Goal: Task Accomplishment & Management: Manage account settings

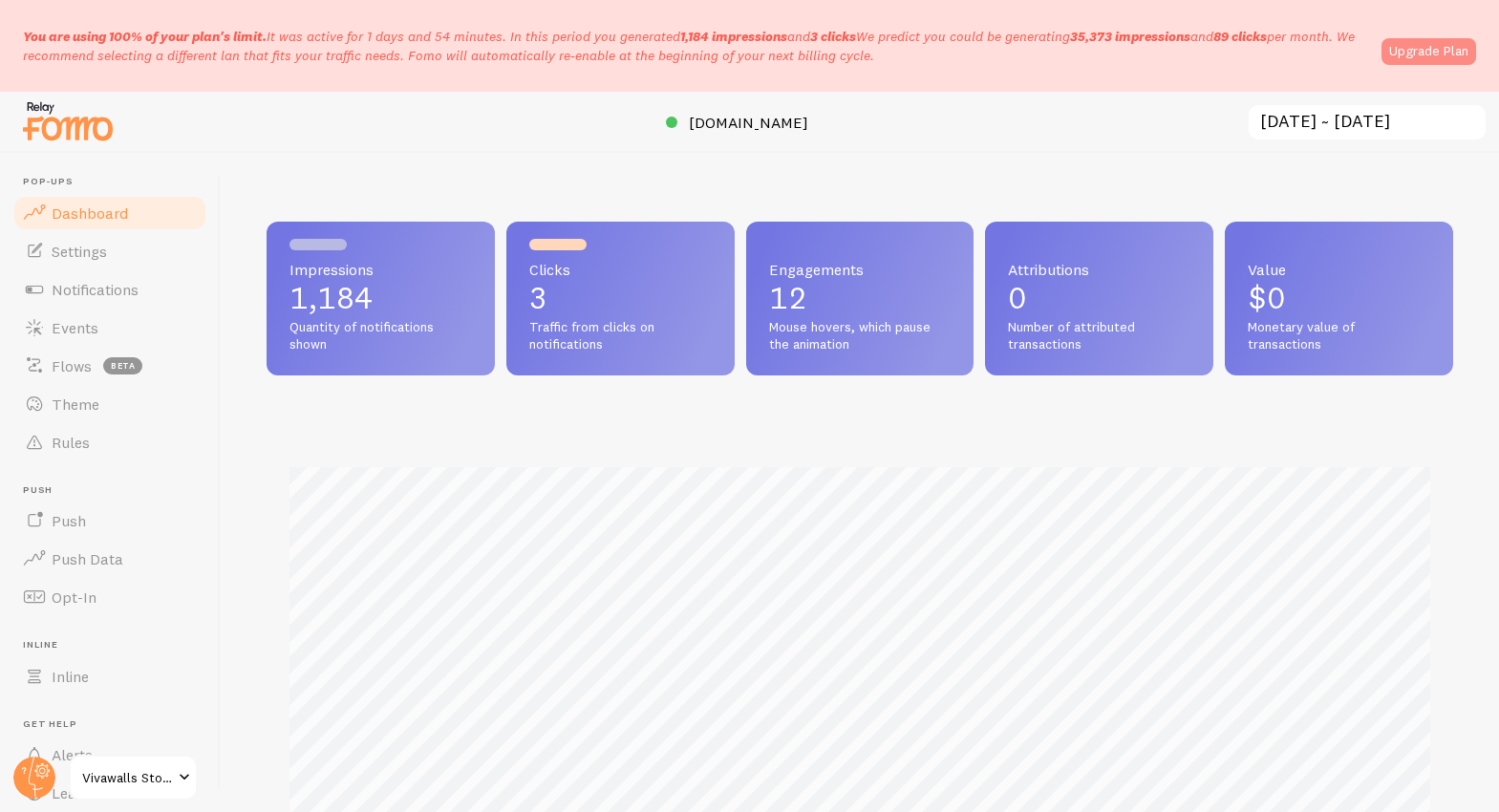
scroll to position [954494, 954165]
click at [1442, 60] on link "Upgrade Plan" at bounding box center [1428, 51] width 95 height 27
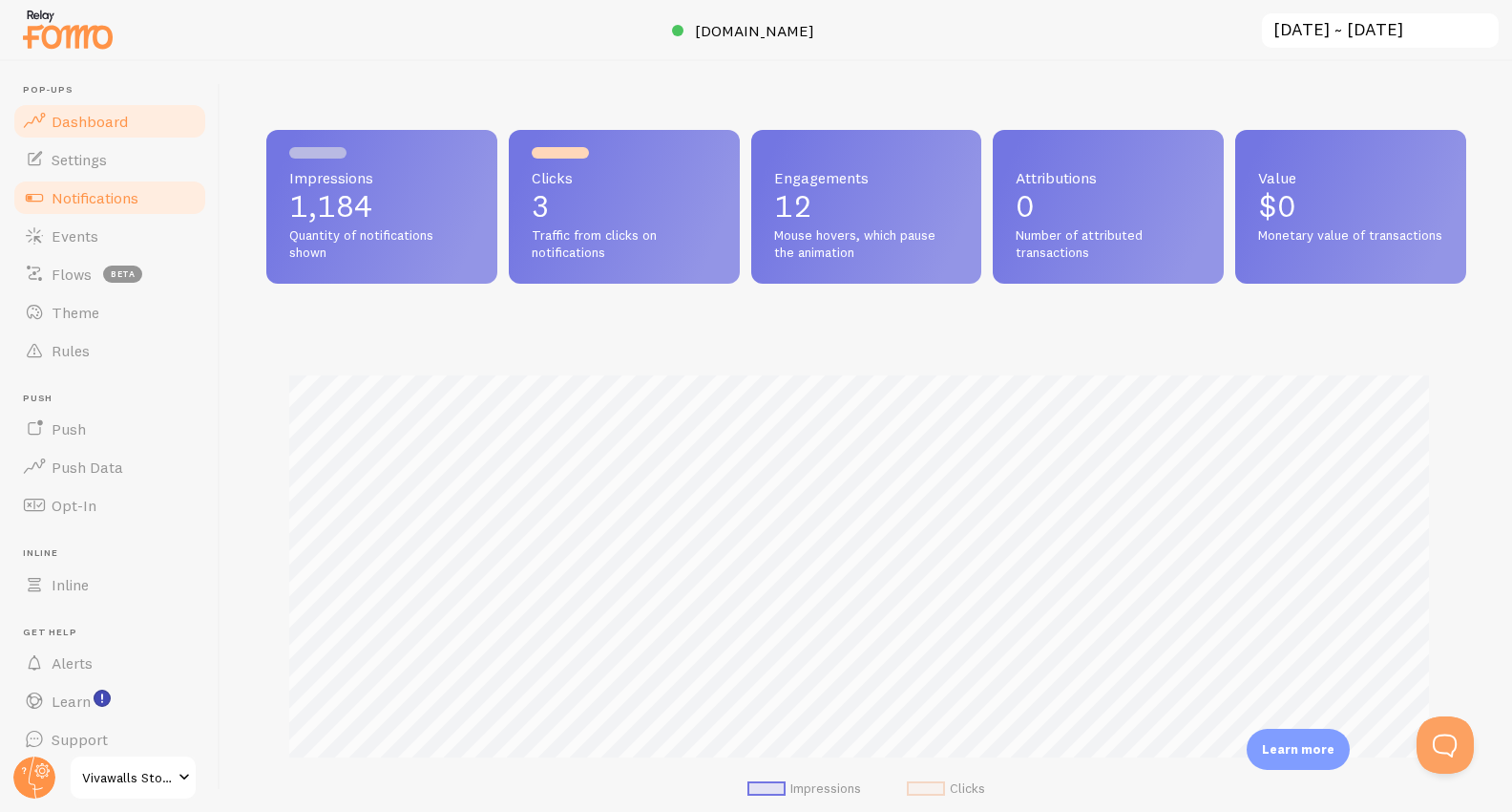
click at [82, 200] on span "Notifications" at bounding box center [95, 197] width 87 height 19
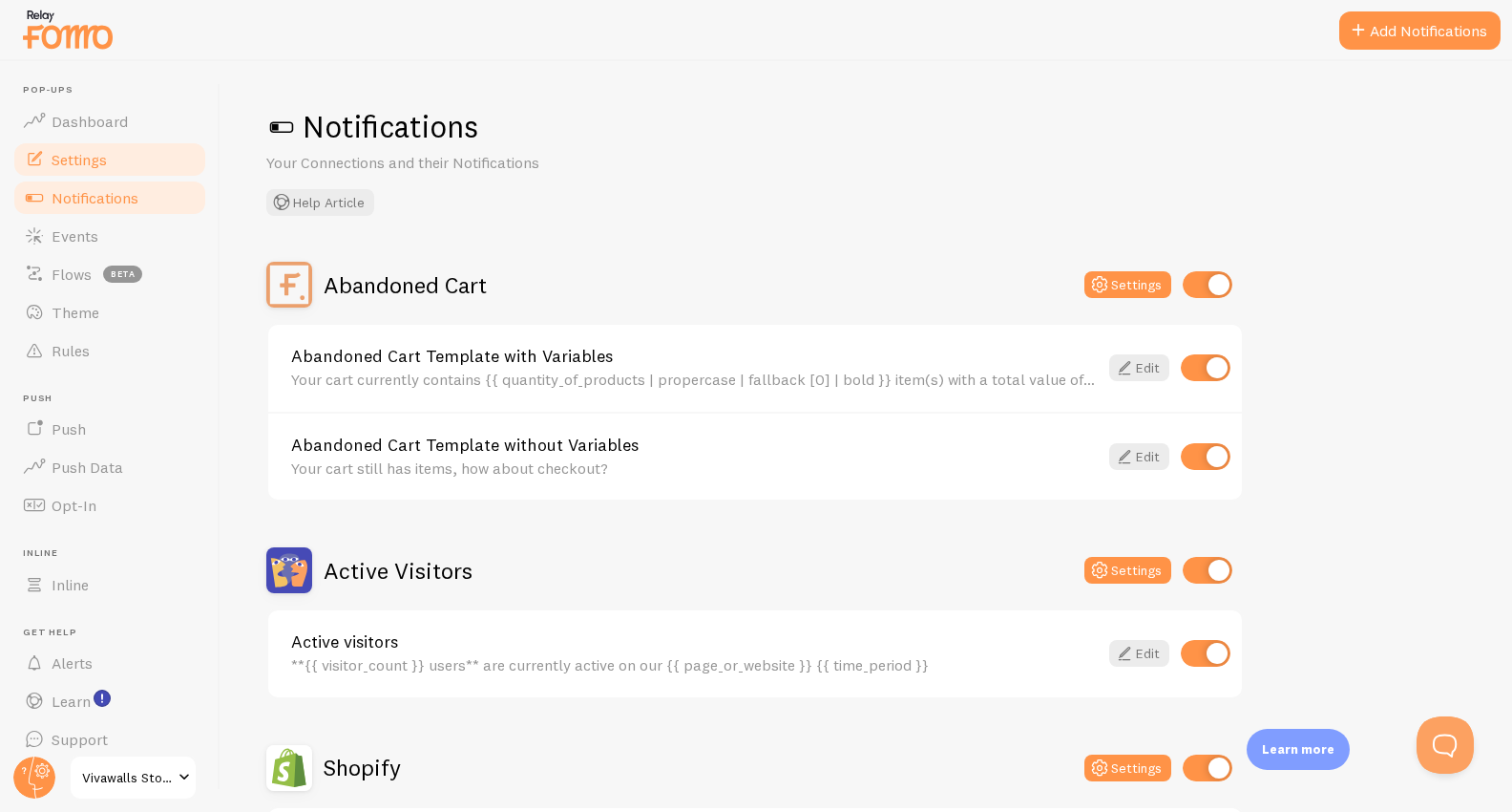
click at [77, 165] on span "Settings" at bounding box center [80, 158] width 56 height 19
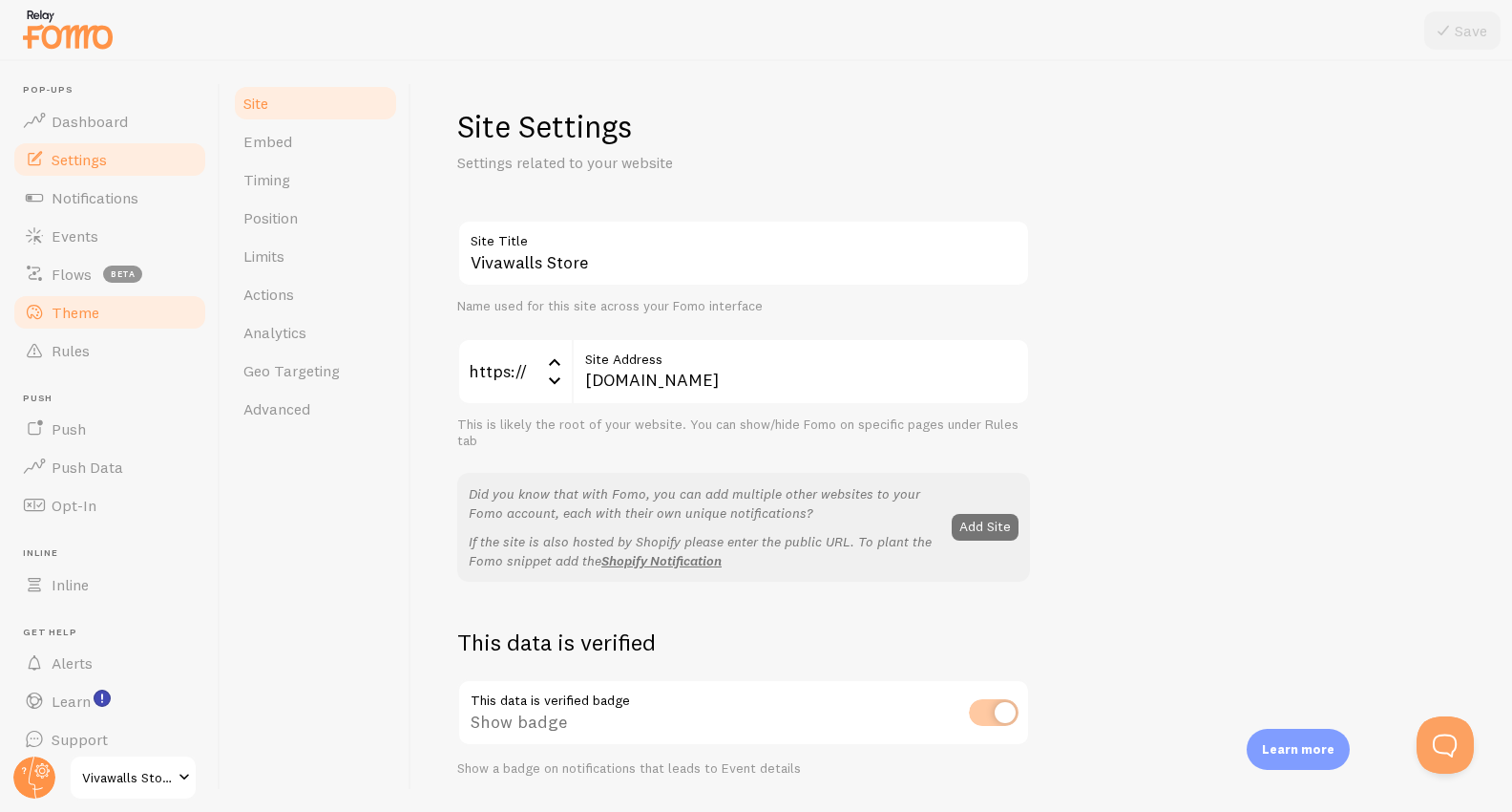
click at [80, 313] on span "Theme" at bounding box center [76, 312] width 48 height 19
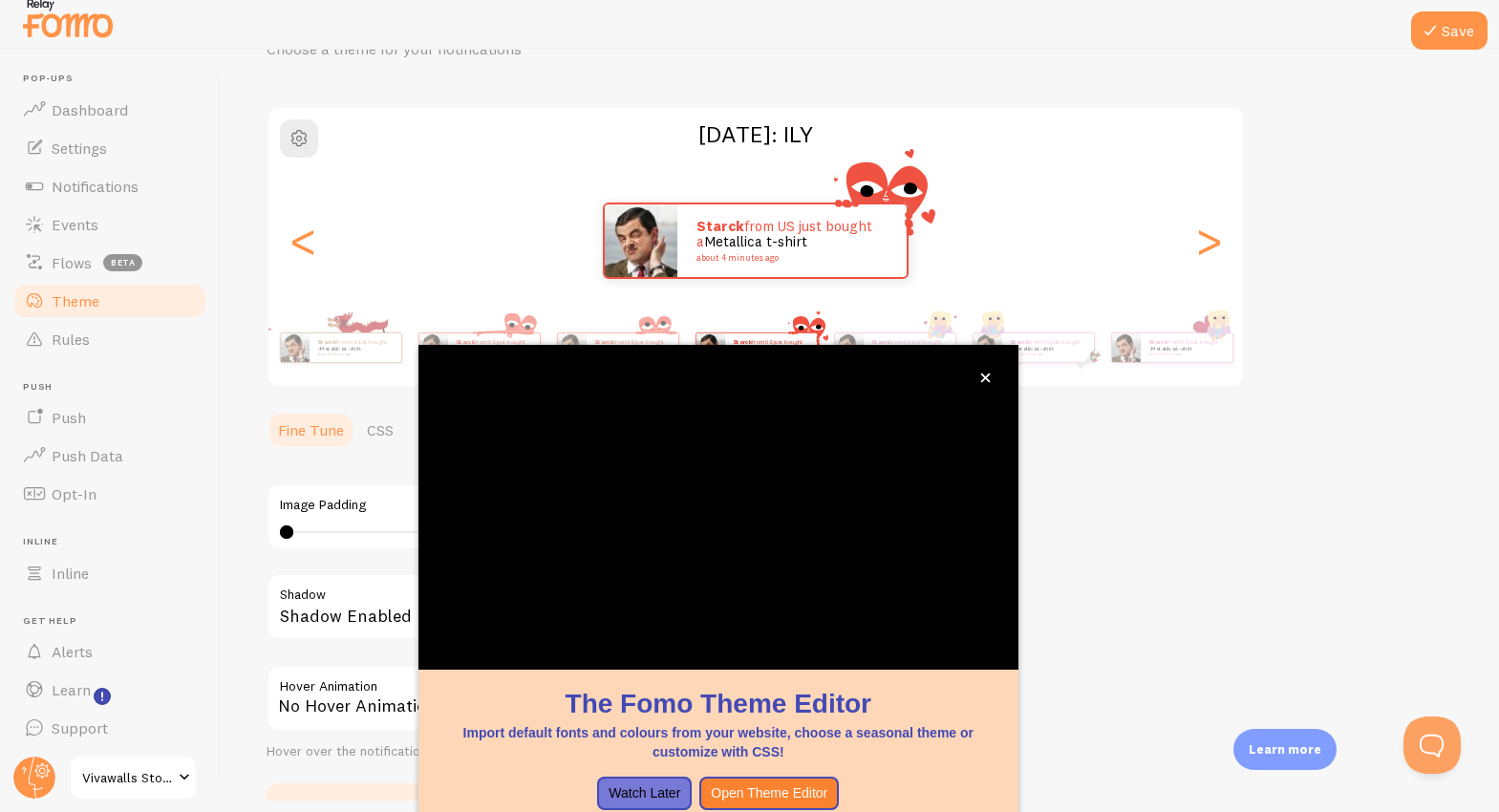
scroll to position [107, 0]
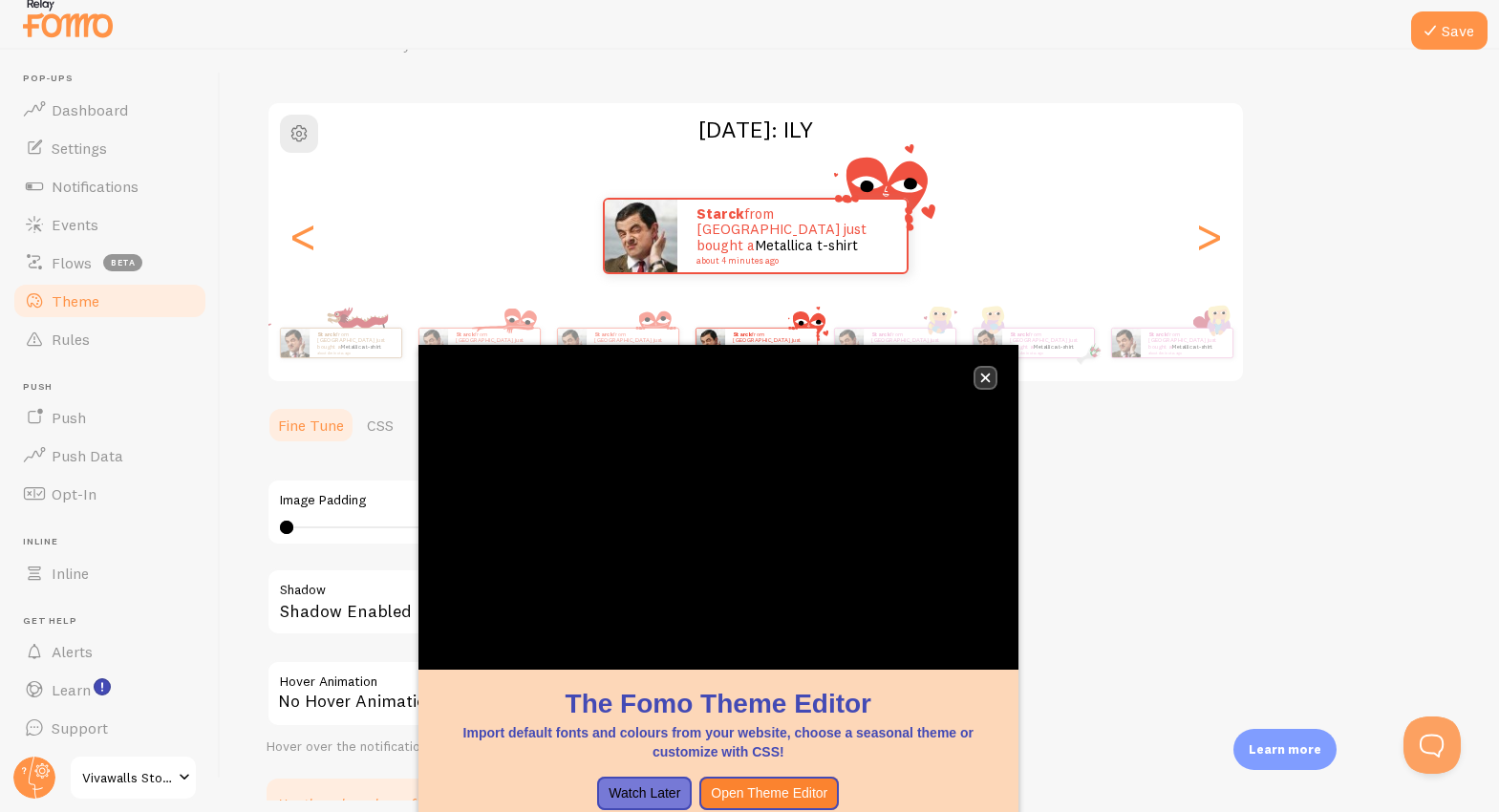
click at [981, 382] on icon "close," at bounding box center [985, 378] width 11 height 11
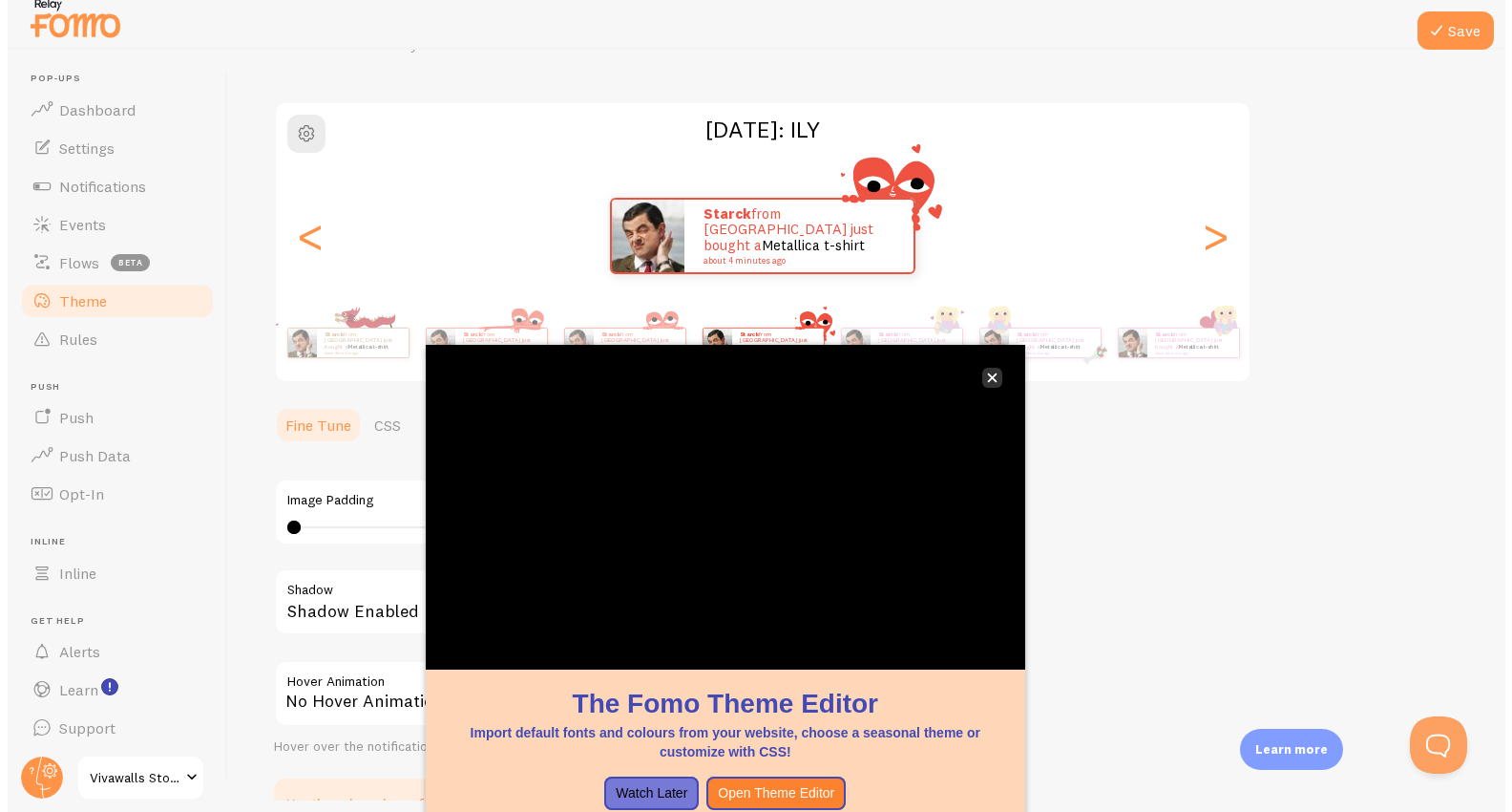
scroll to position [0, 0]
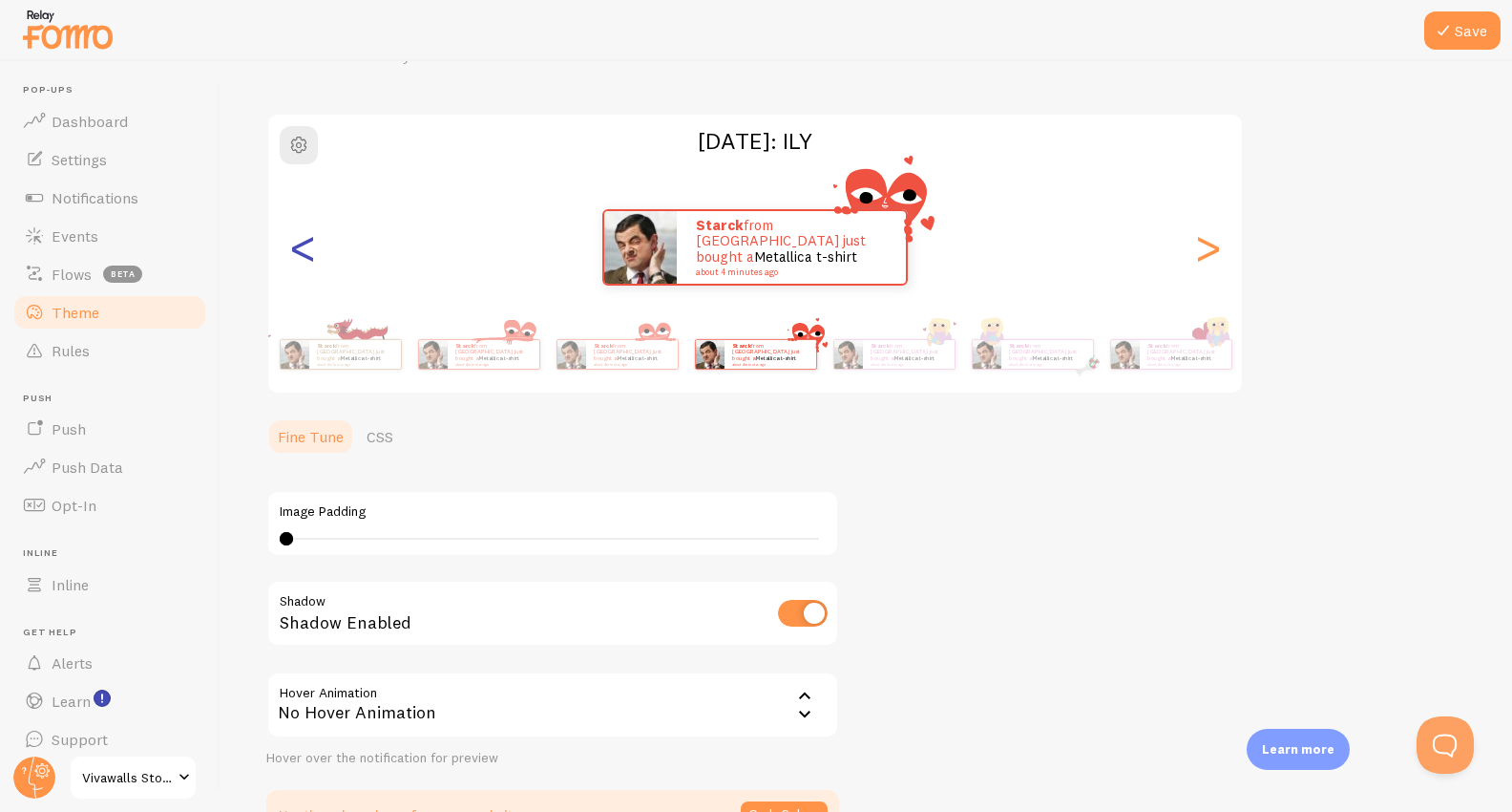
click at [302, 262] on div "<" at bounding box center [302, 247] width 23 height 137
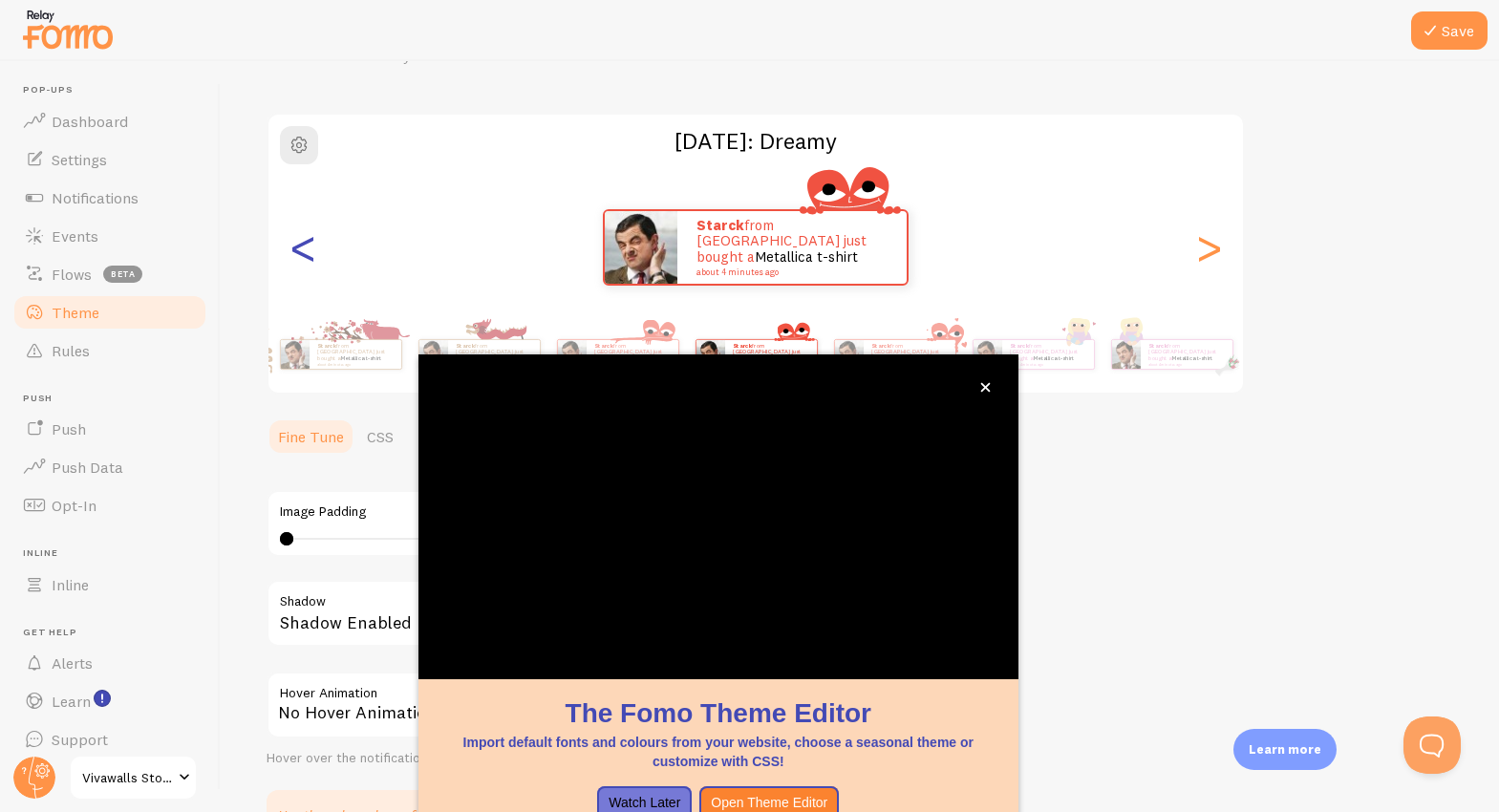
click at [306, 263] on div "<" at bounding box center [302, 247] width 23 height 137
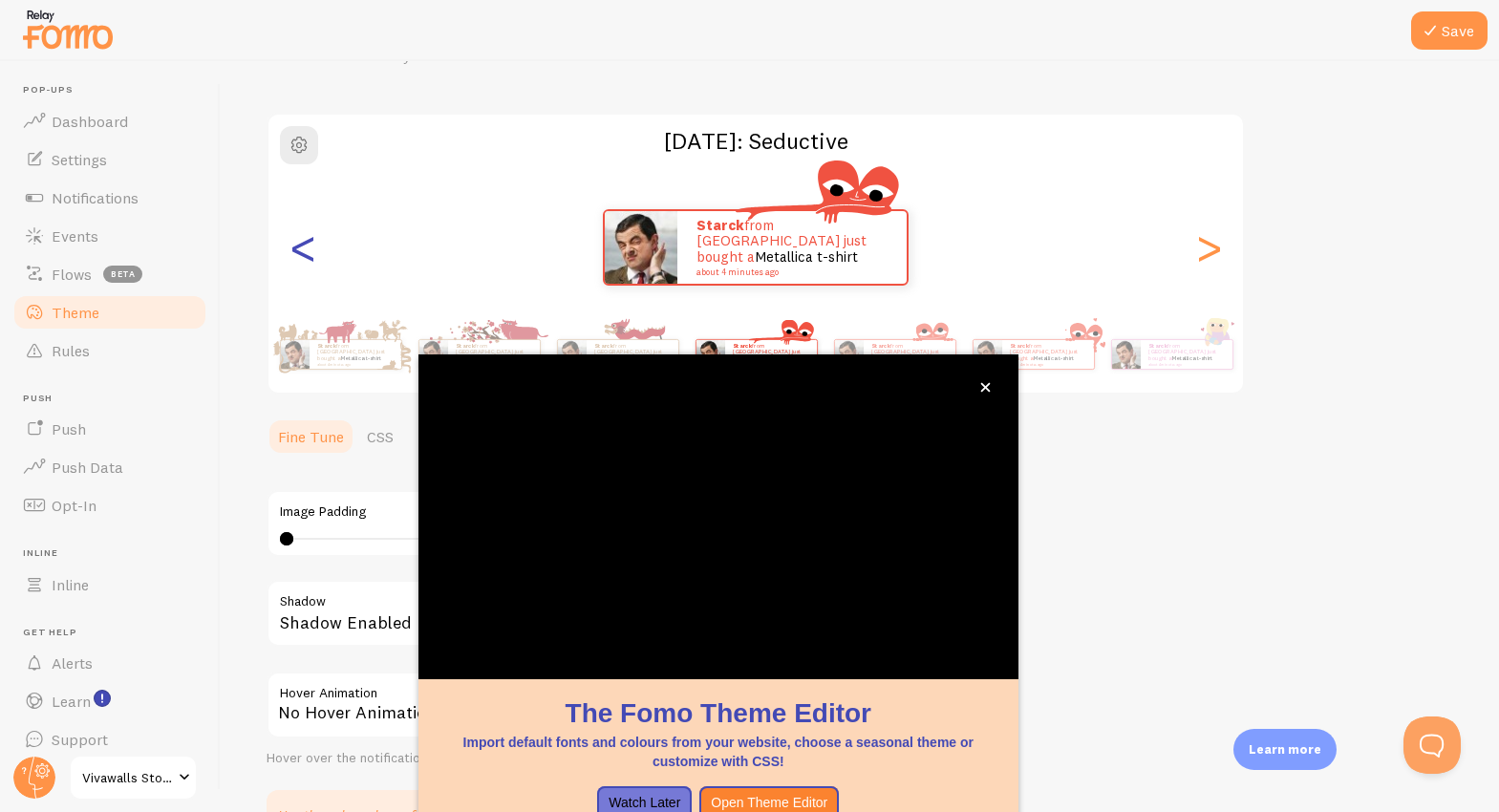
click at [306, 263] on div "<" at bounding box center [302, 247] width 23 height 137
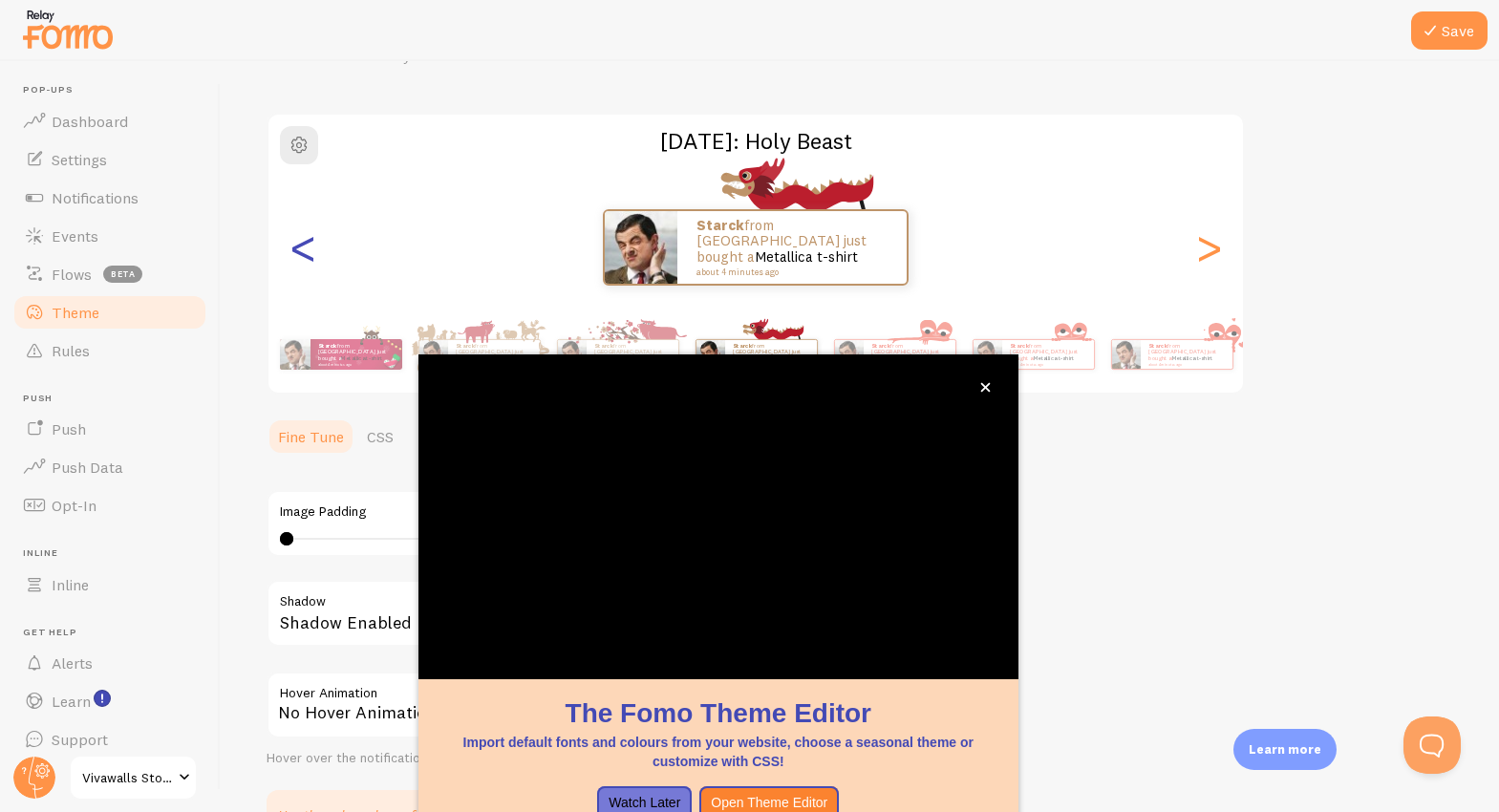
click at [306, 263] on div "<" at bounding box center [302, 247] width 23 height 137
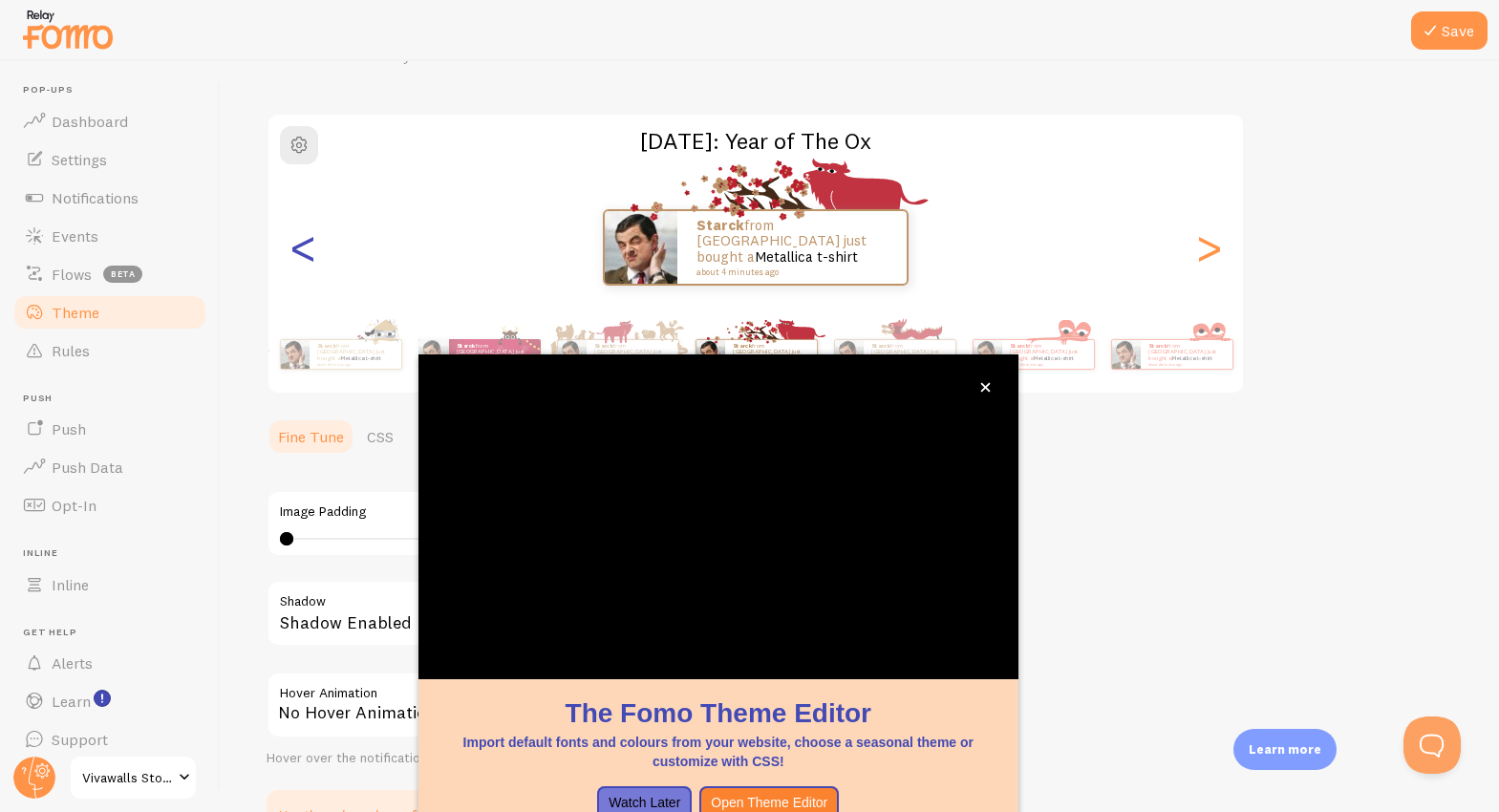
click at [306, 263] on div "<" at bounding box center [302, 247] width 23 height 137
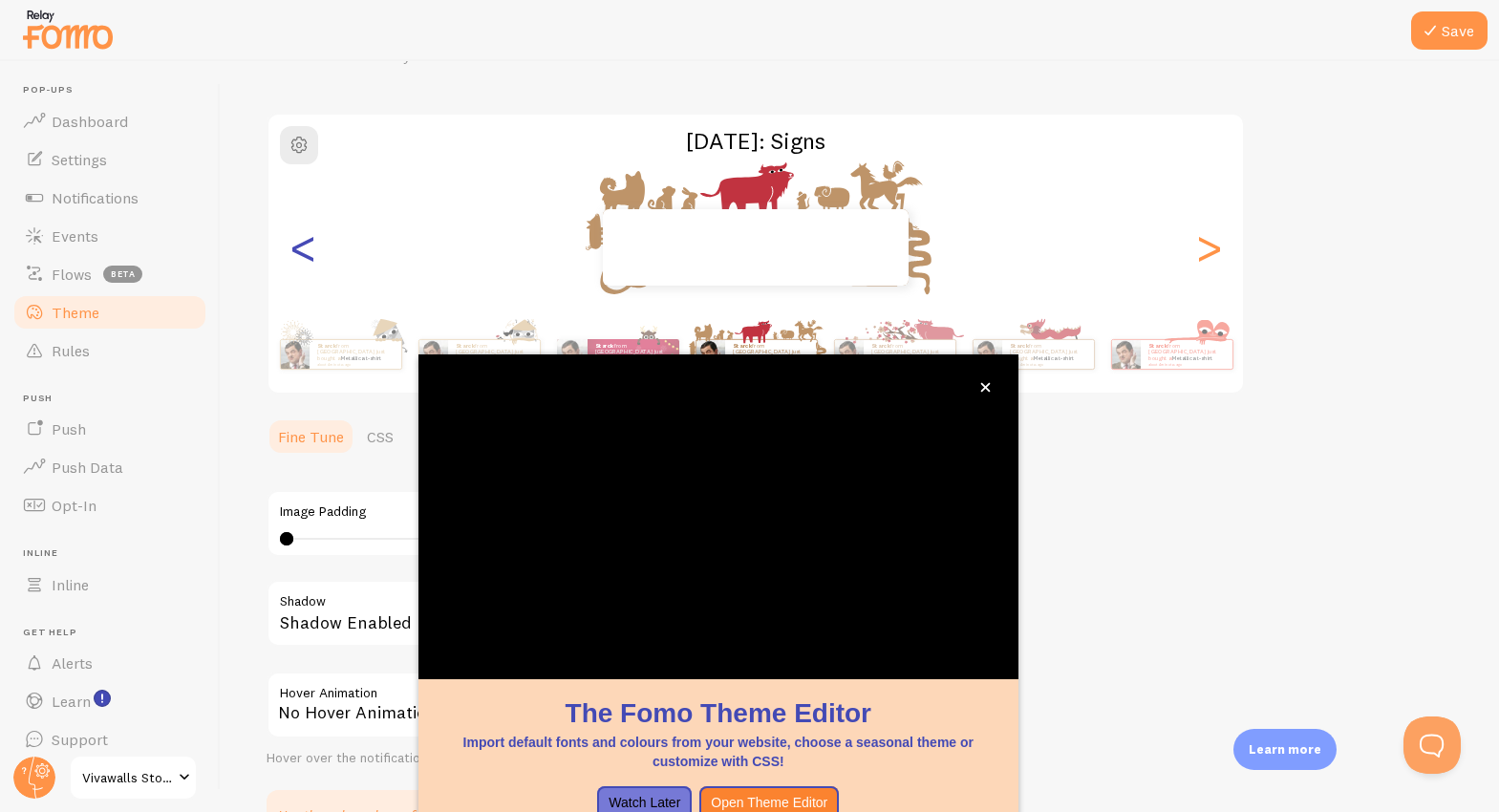
click at [306, 263] on div "<" at bounding box center [302, 247] width 23 height 137
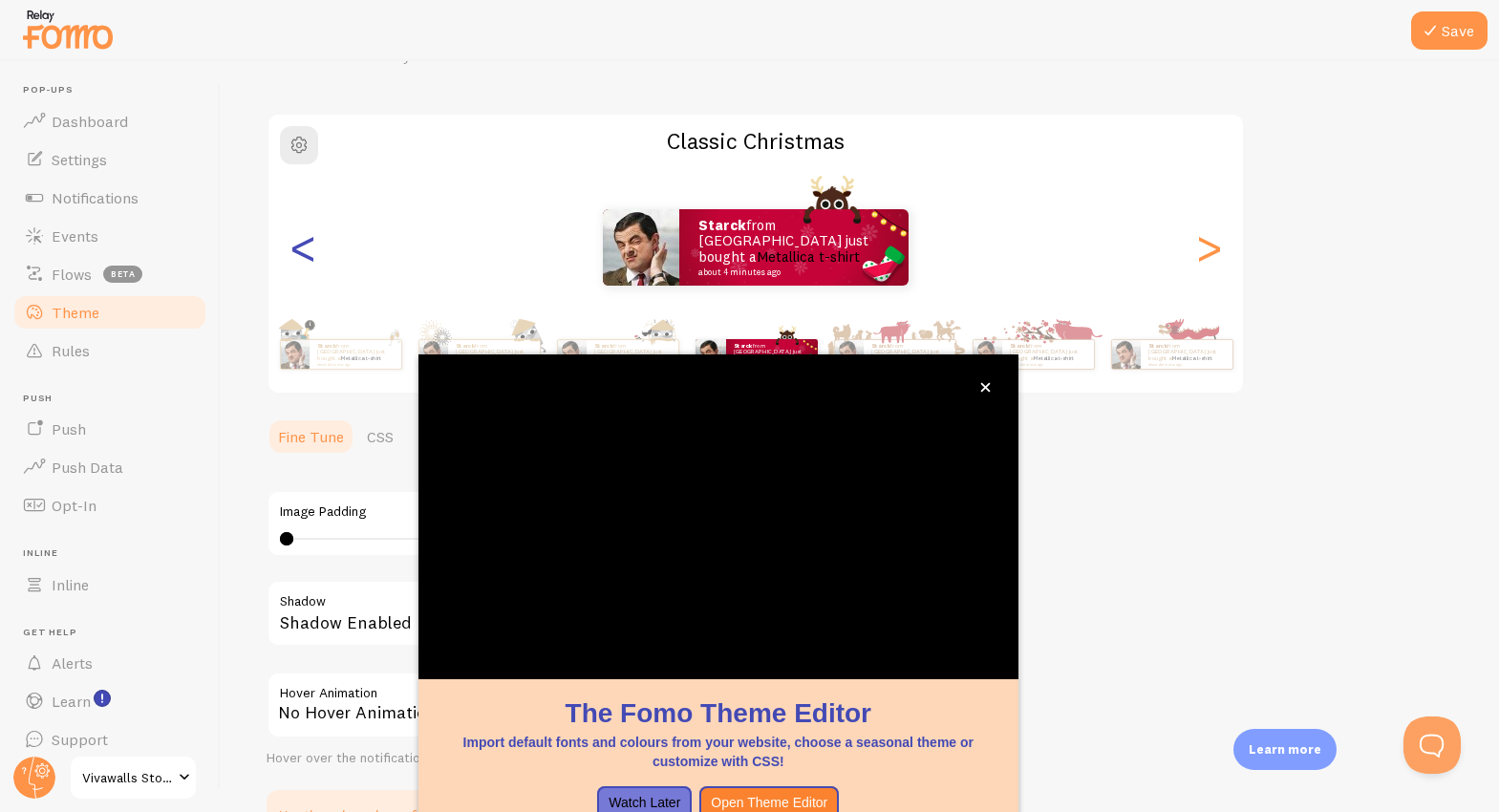
click at [306, 263] on div "<" at bounding box center [302, 247] width 23 height 137
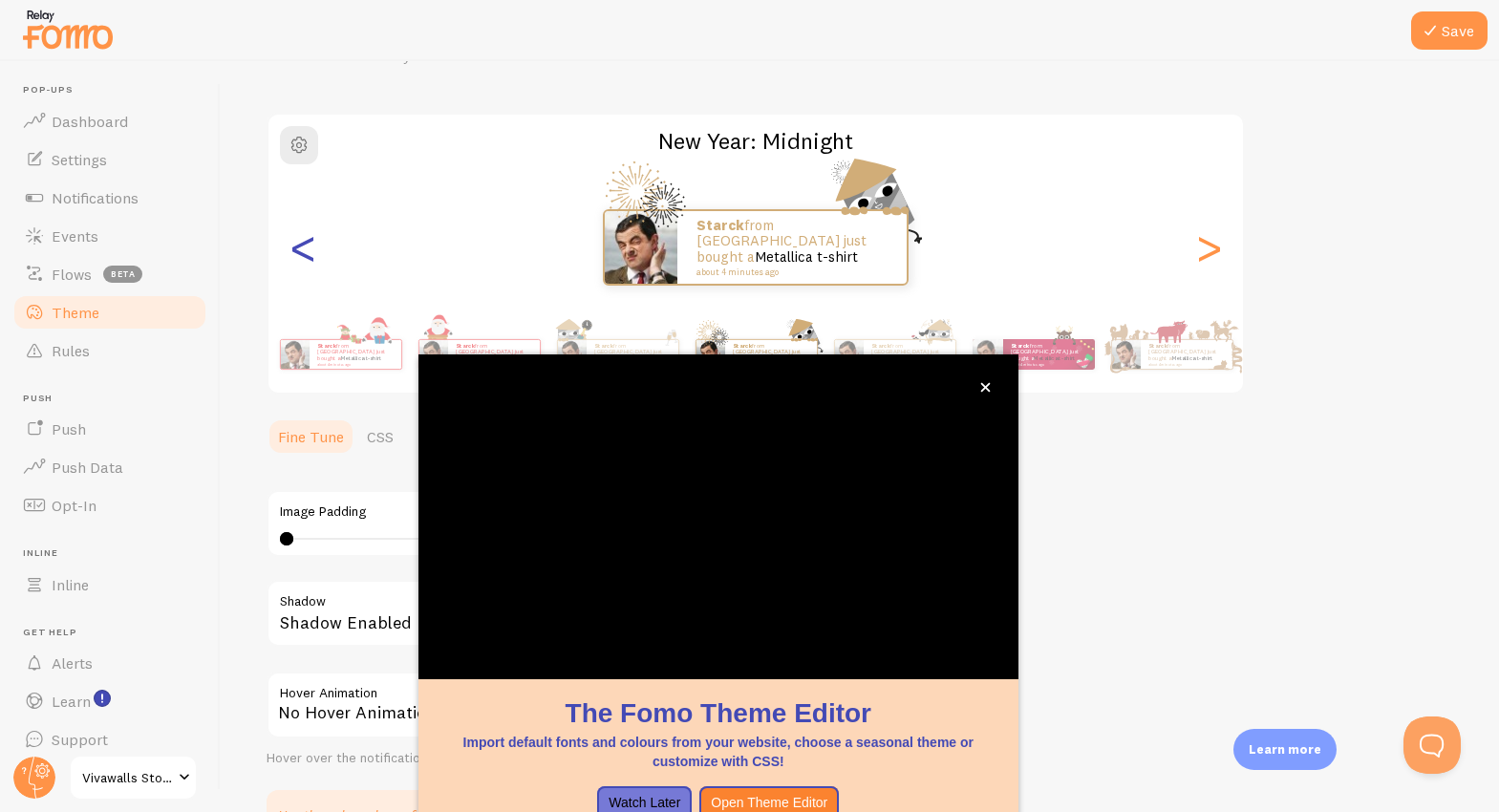
click at [306, 263] on div "<" at bounding box center [302, 247] width 23 height 137
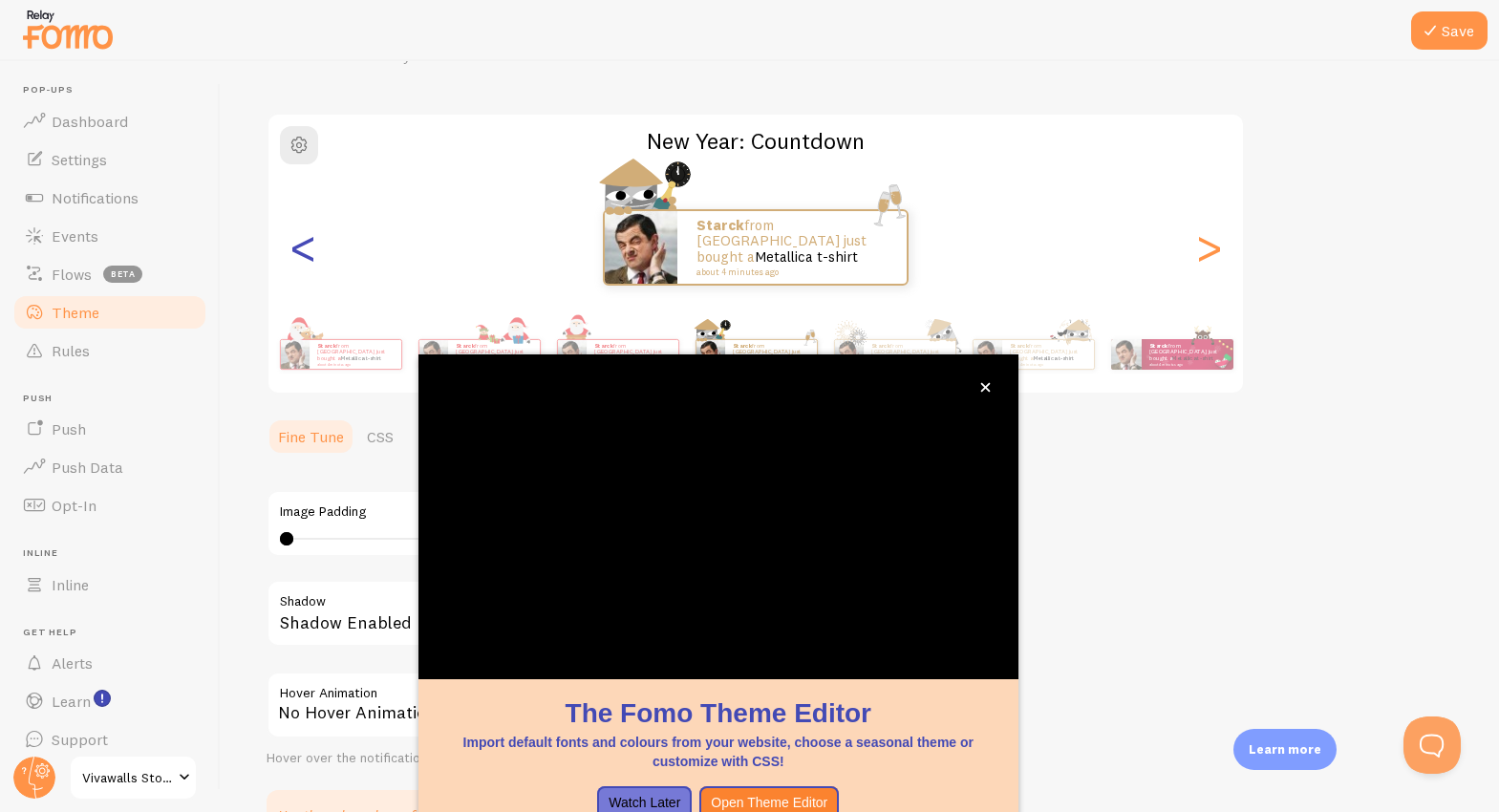
click at [306, 263] on div "<" at bounding box center [302, 247] width 23 height 137
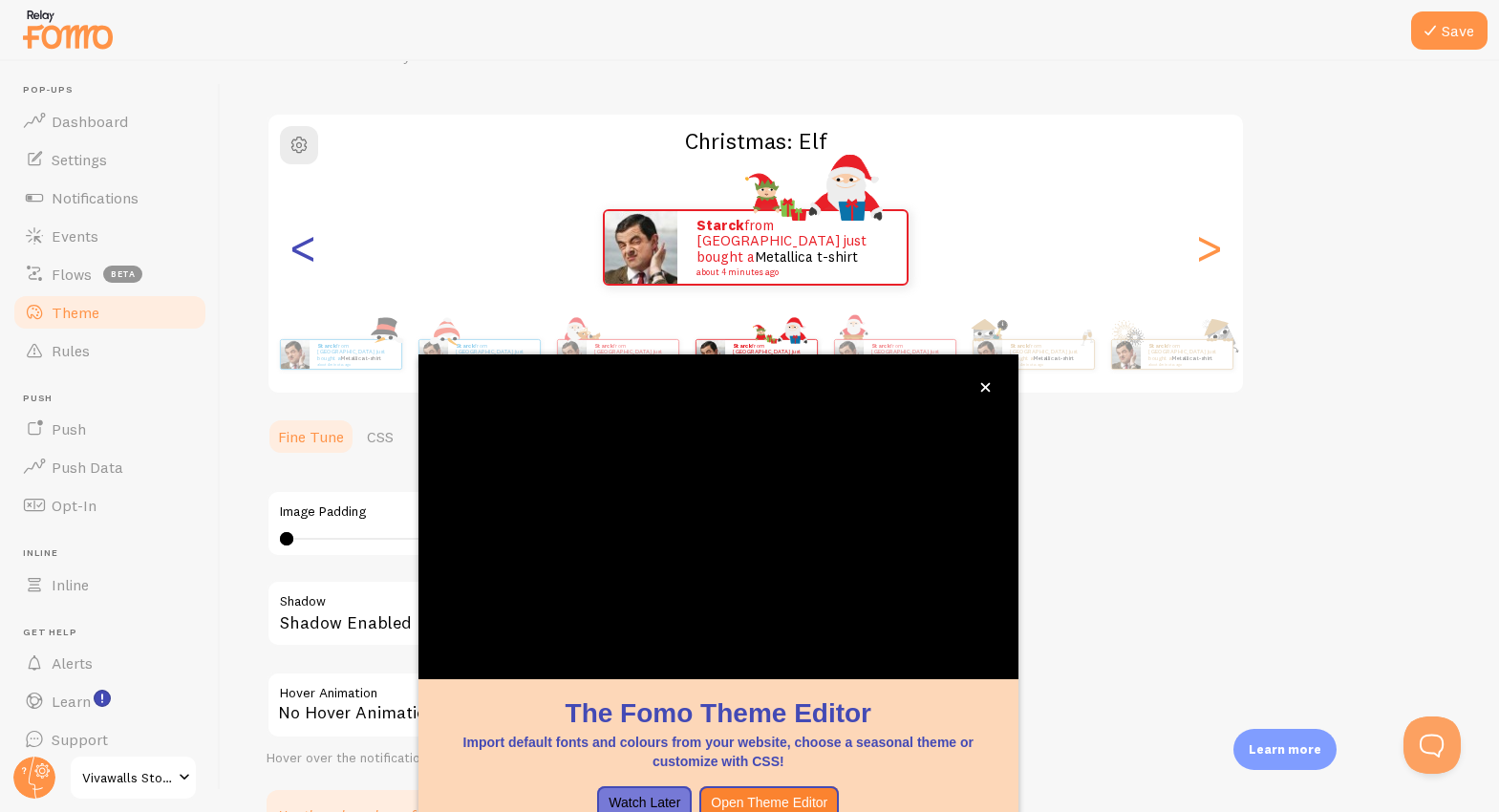
click at [306, 263] on div "<" at bounding box center [302, 247] width 23 height 137
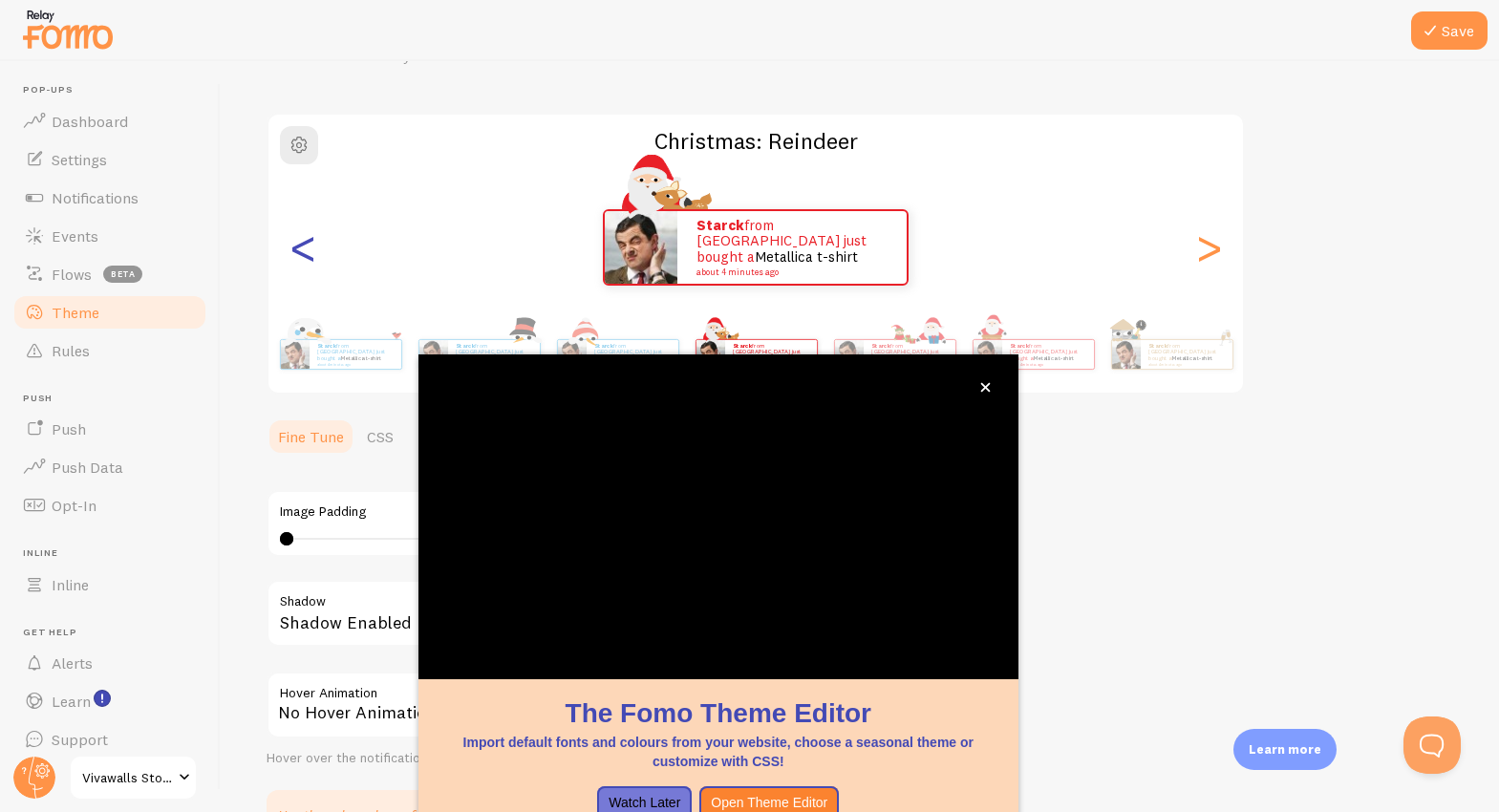
click at [306, 263] on div "<" at bounding box center [302, 247] width 23 height 137
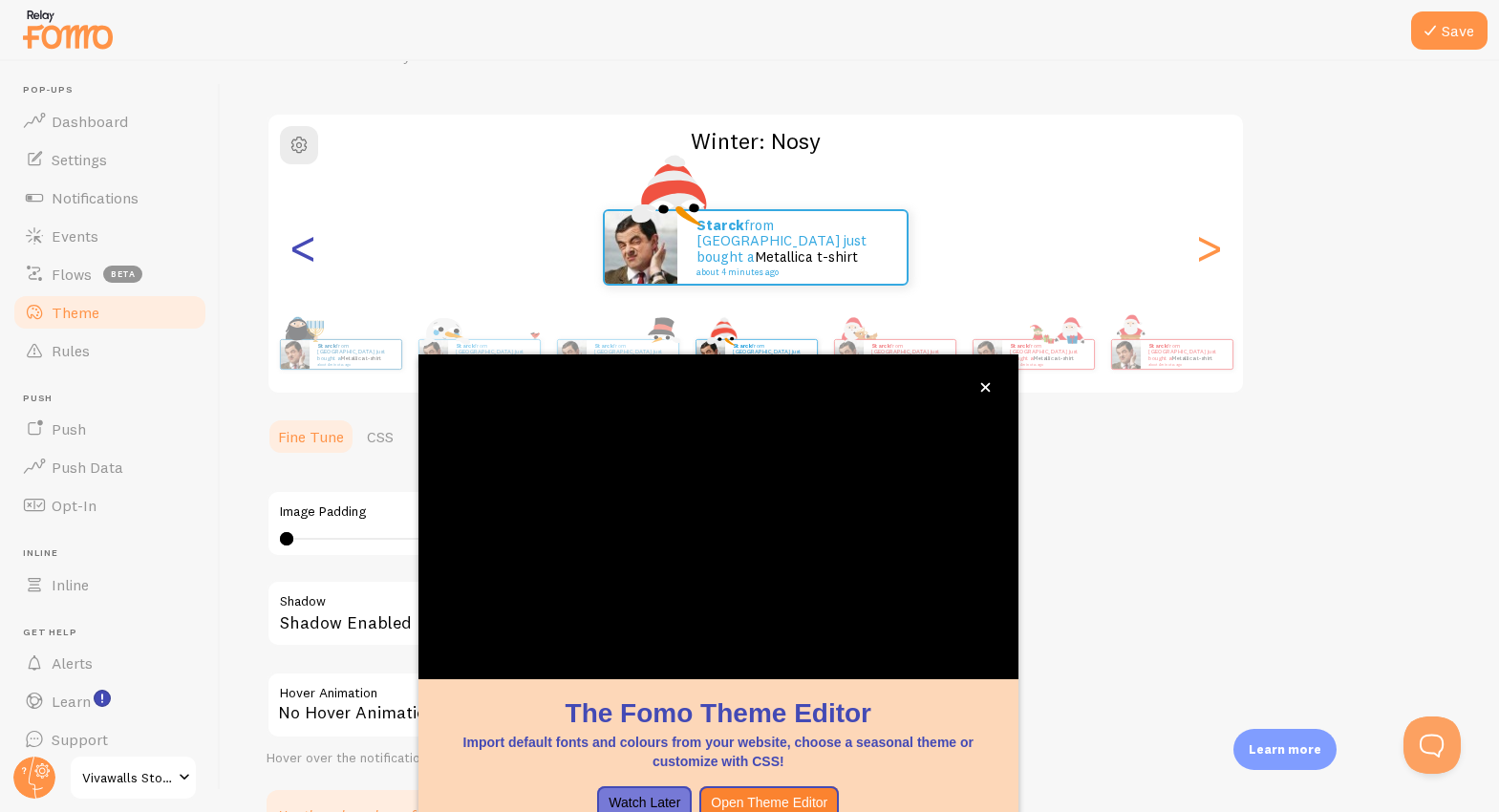
click at [306, 263] on div "<" at bounding box center [302, 247] width 23 height 137
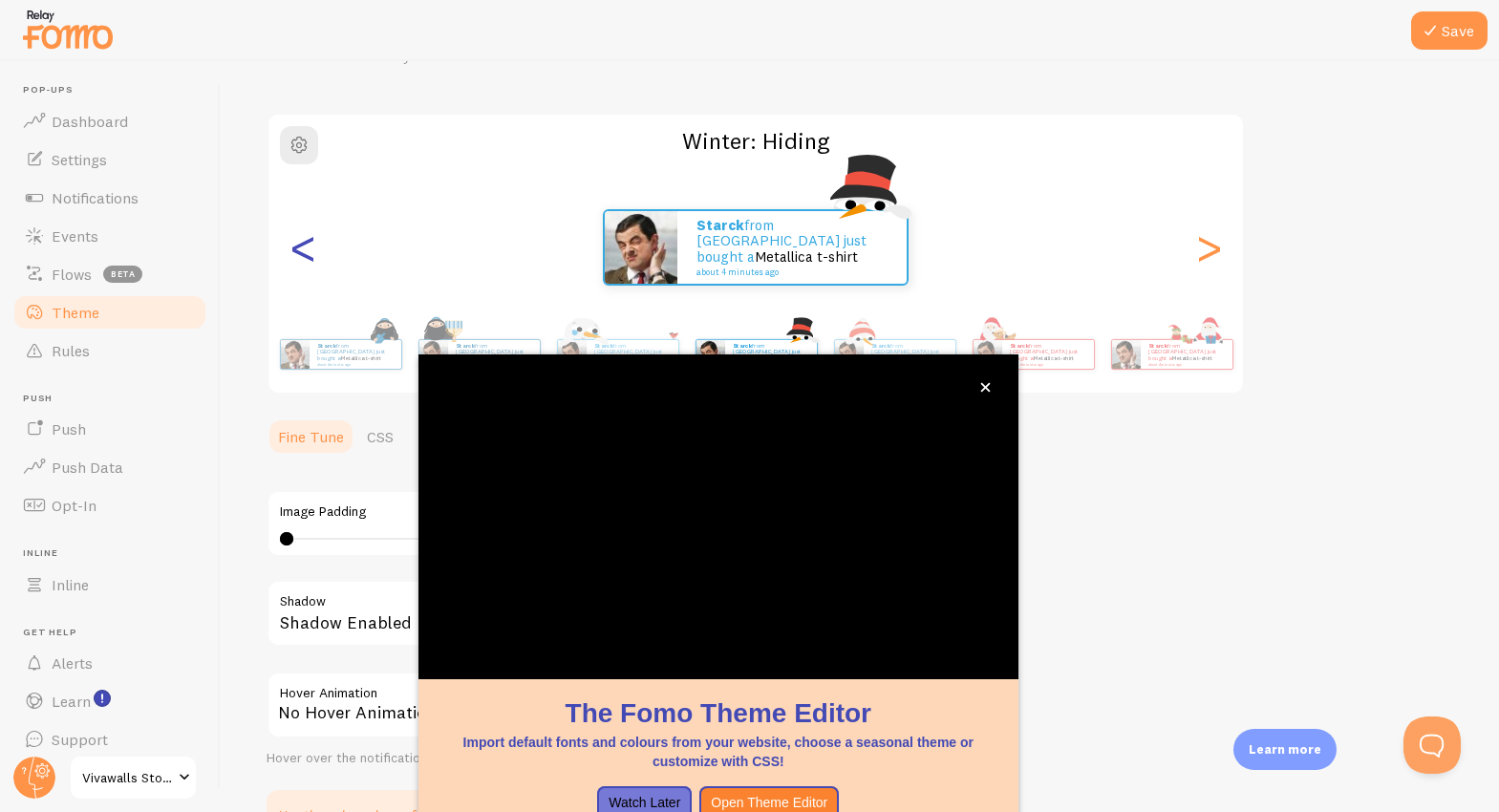
click at [306, 263] on div "<" at bounding box center [302, 247] width 23 height 137
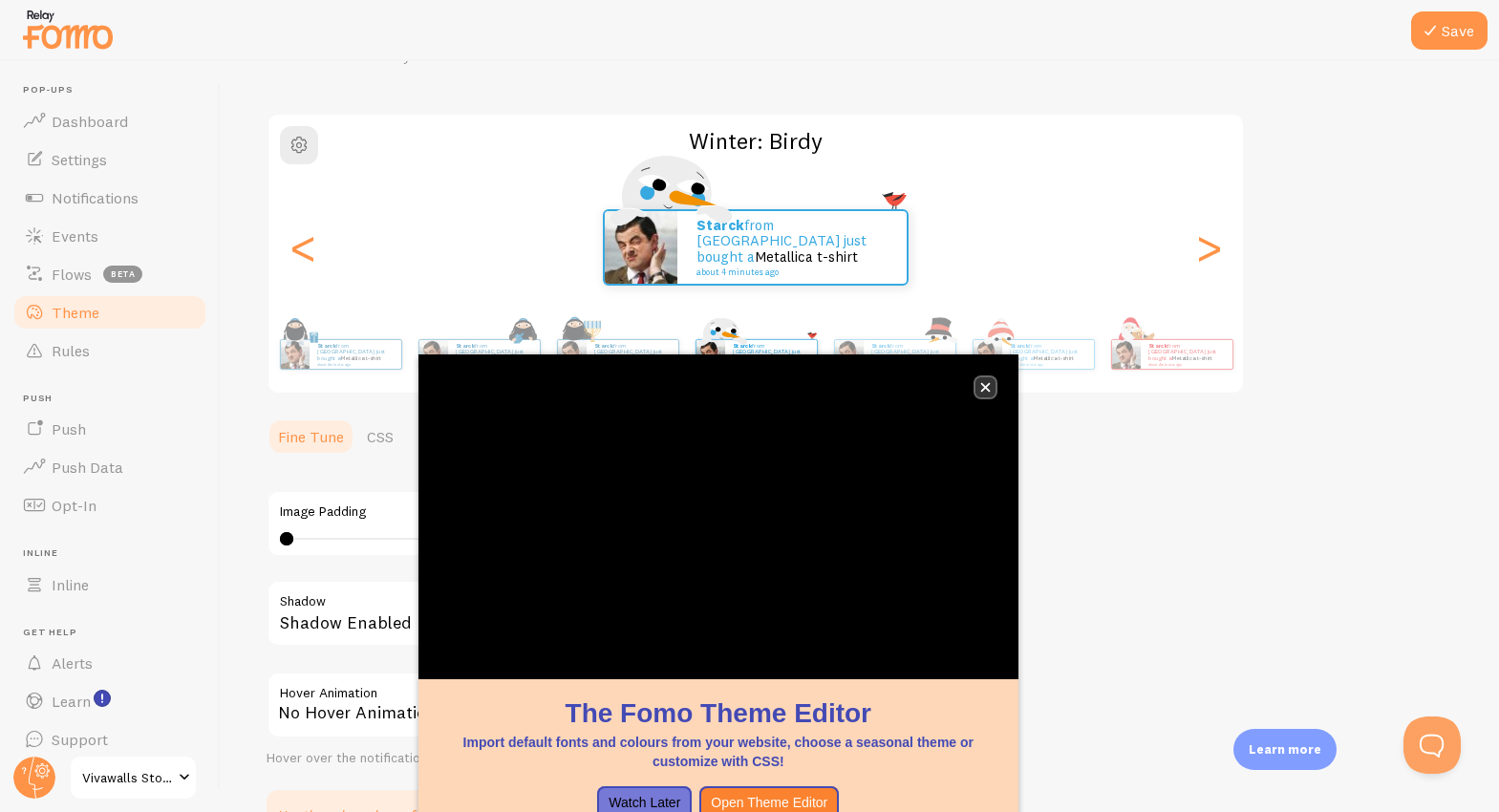
click at [981, 383] on icon "close," at bounding box center [985, 388] width 10 height 10
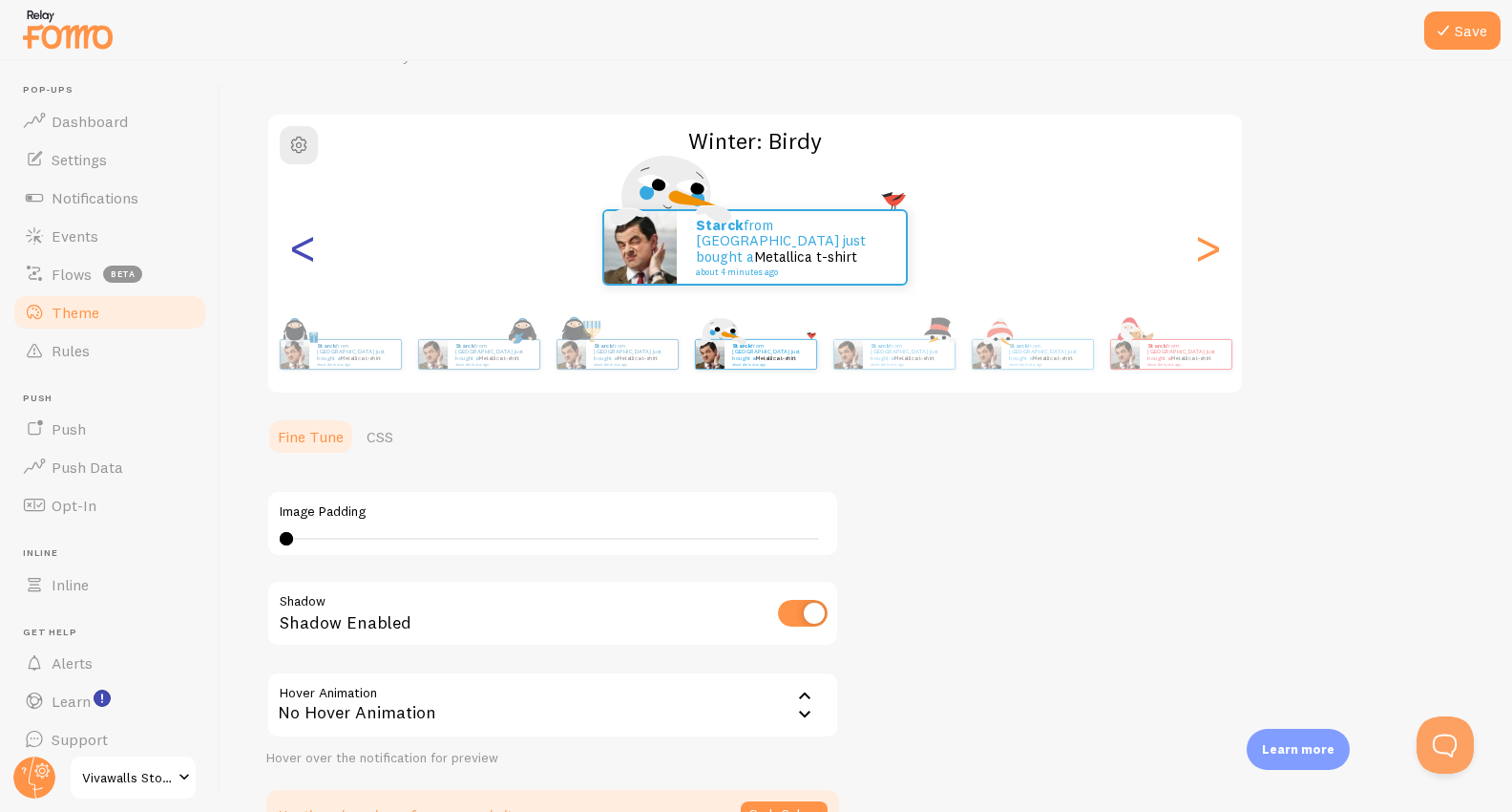
click at [301, 242] on div "<" at bounding box center [302, 247] width 23 height 137
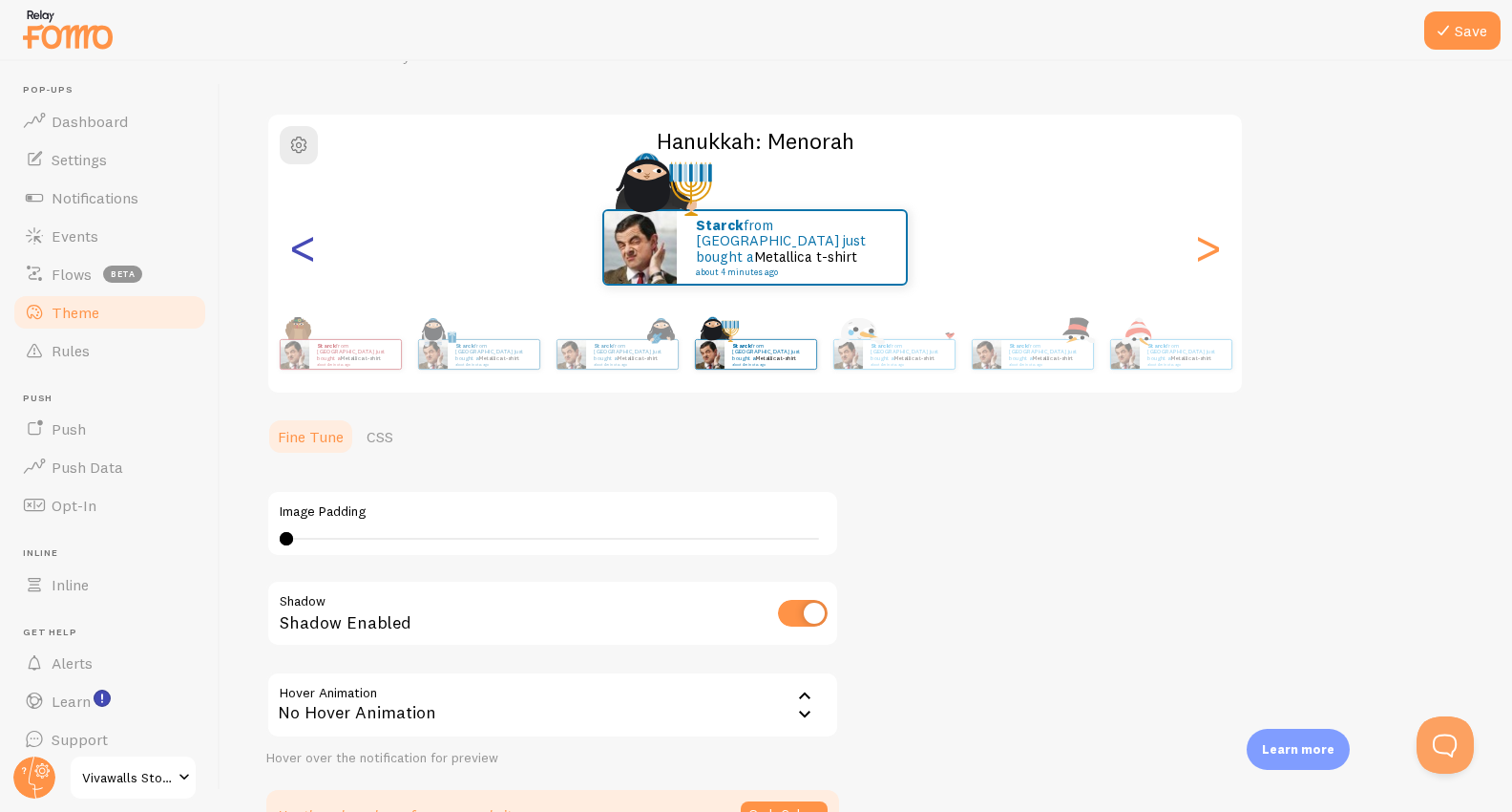
click at [301, 242] on div "<" at bounding box center [302, 247] width 23 height 137
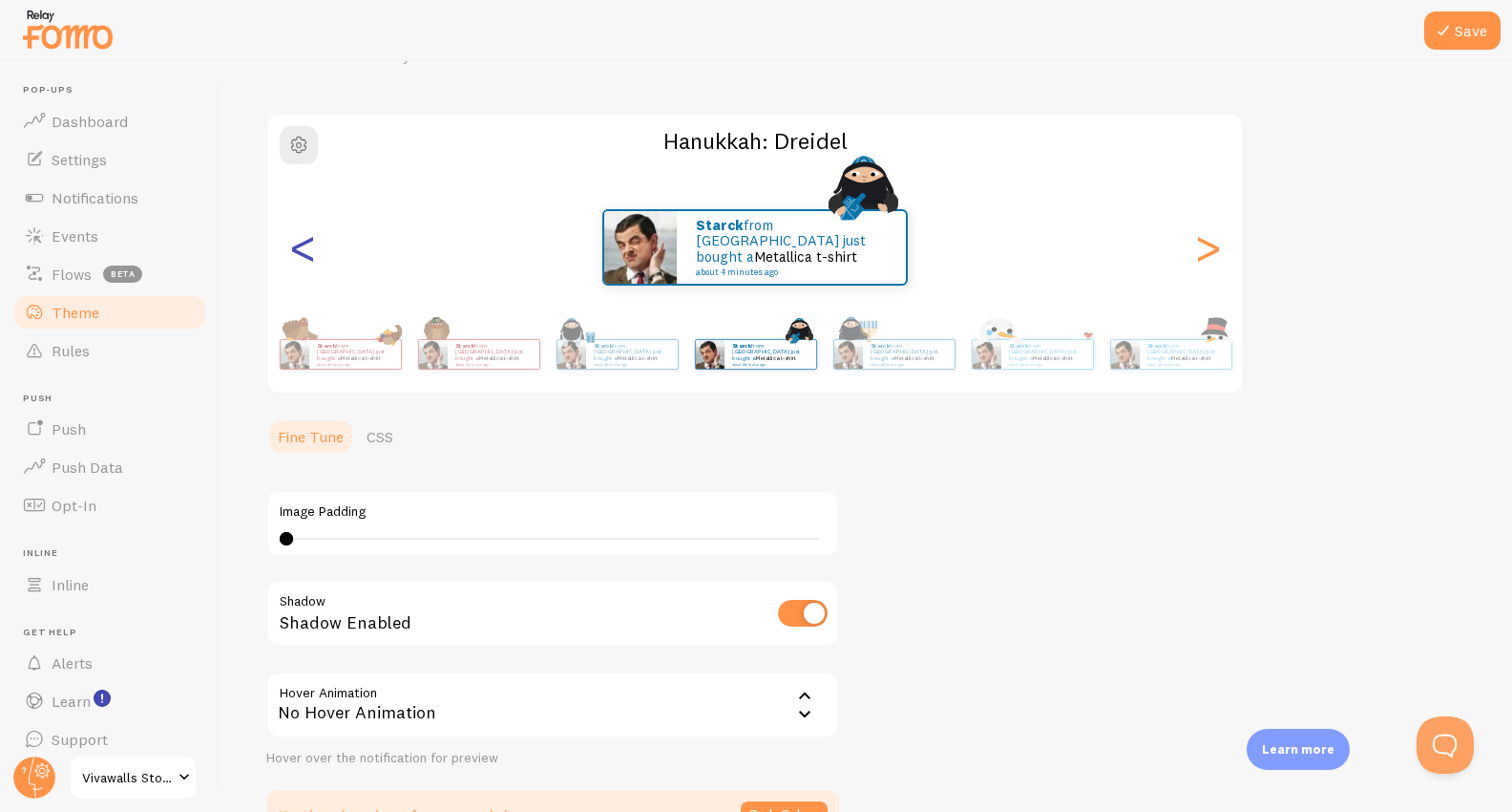
click at [301, 242] on div "<" at bounding box center [302, 247] width 23 height 137
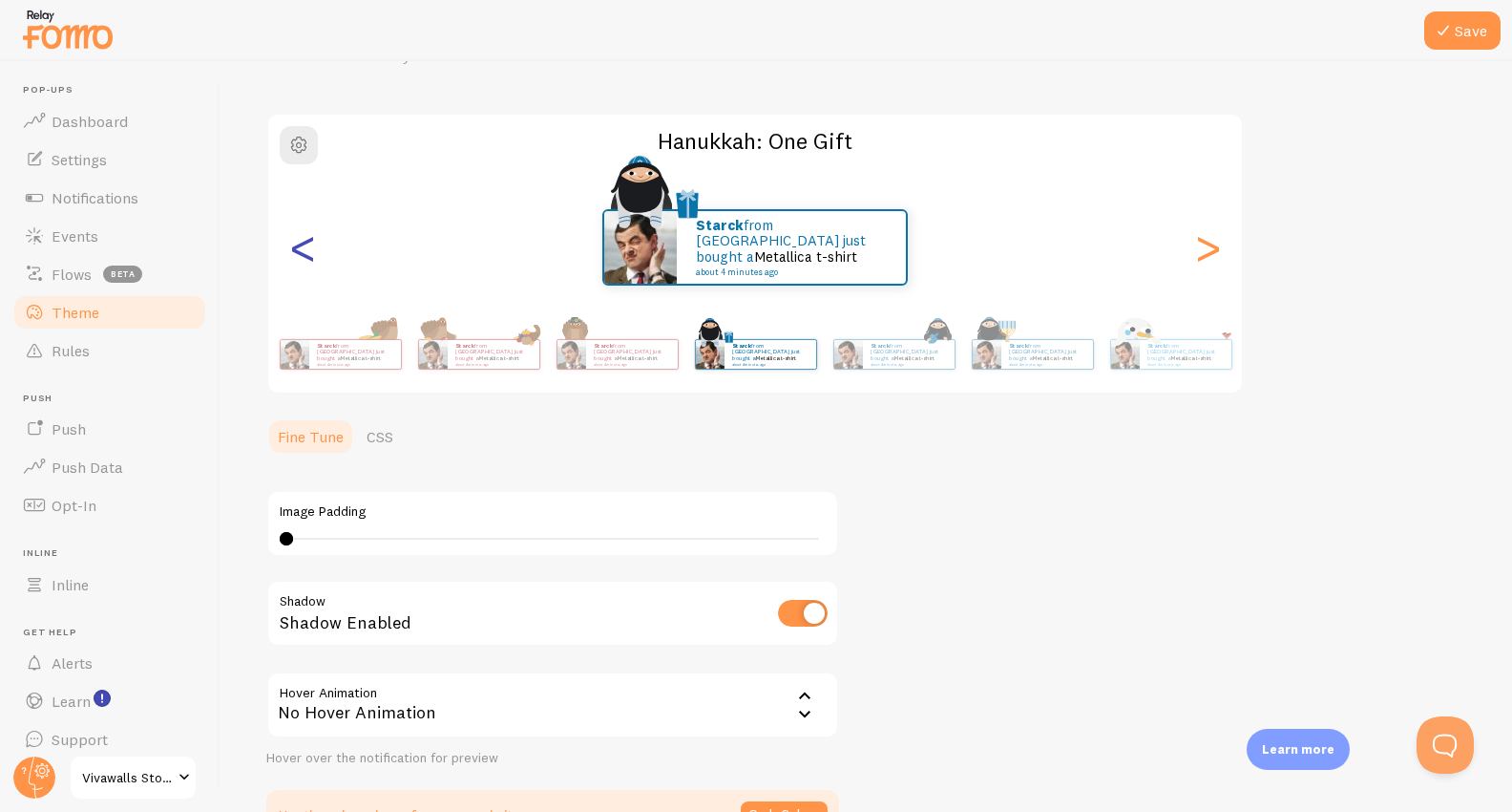
click at [301, 242] on div "<" at bounding box center [302, 247] width 23 height 137
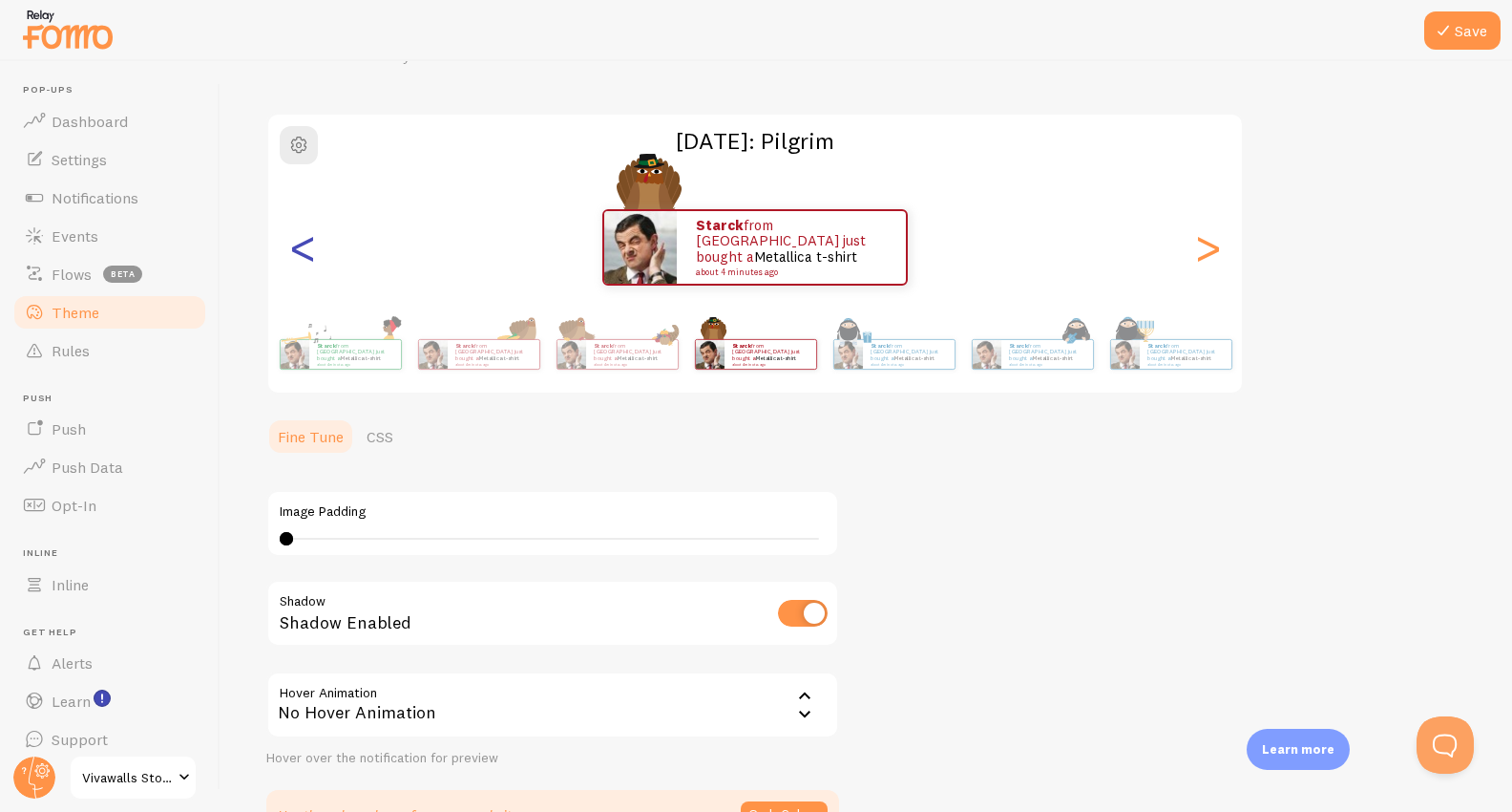
click at [303, 242] on div "<" at bounding box center [302, 247] width 23 height 137
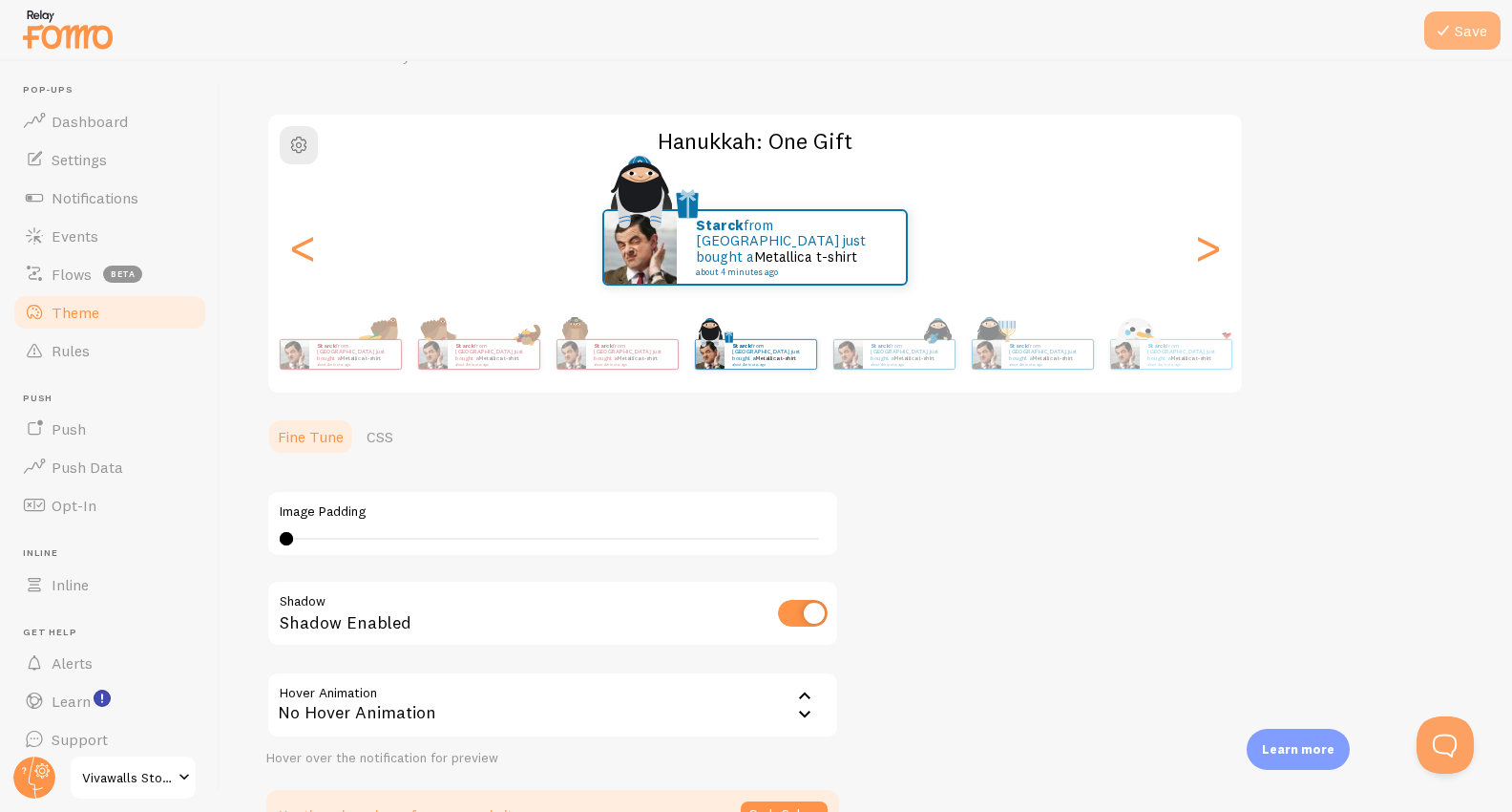
click at [1479, 28] on button "Save" at bounding box center [1462, 31] width 77 height 38
click at [77, 349] on span "Rules" at bounding box center [71, 350] width 38 height 19
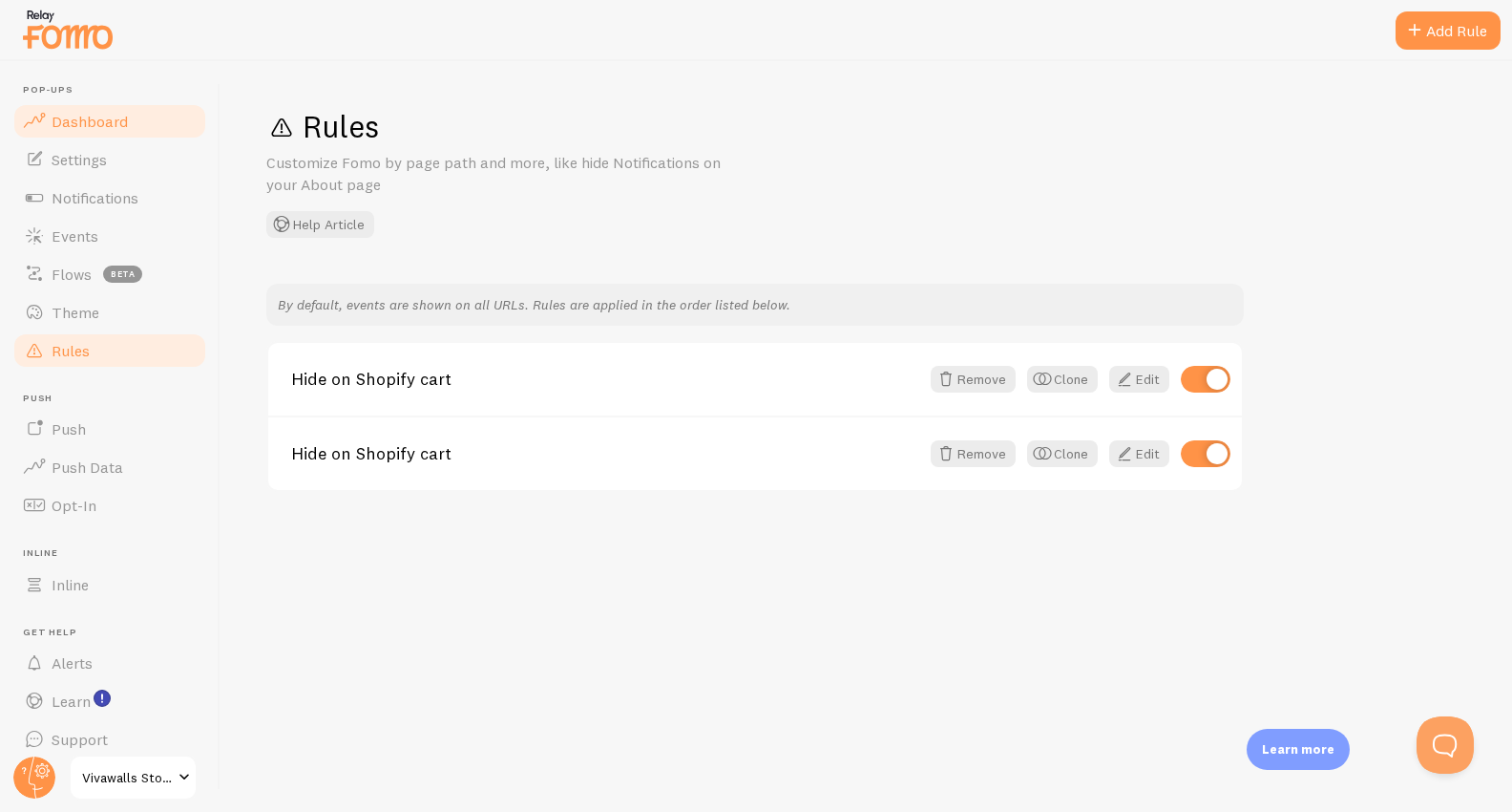
click at [90, 122] on span "Dashboard" at bounding box center [90, 121] width 77 height 19
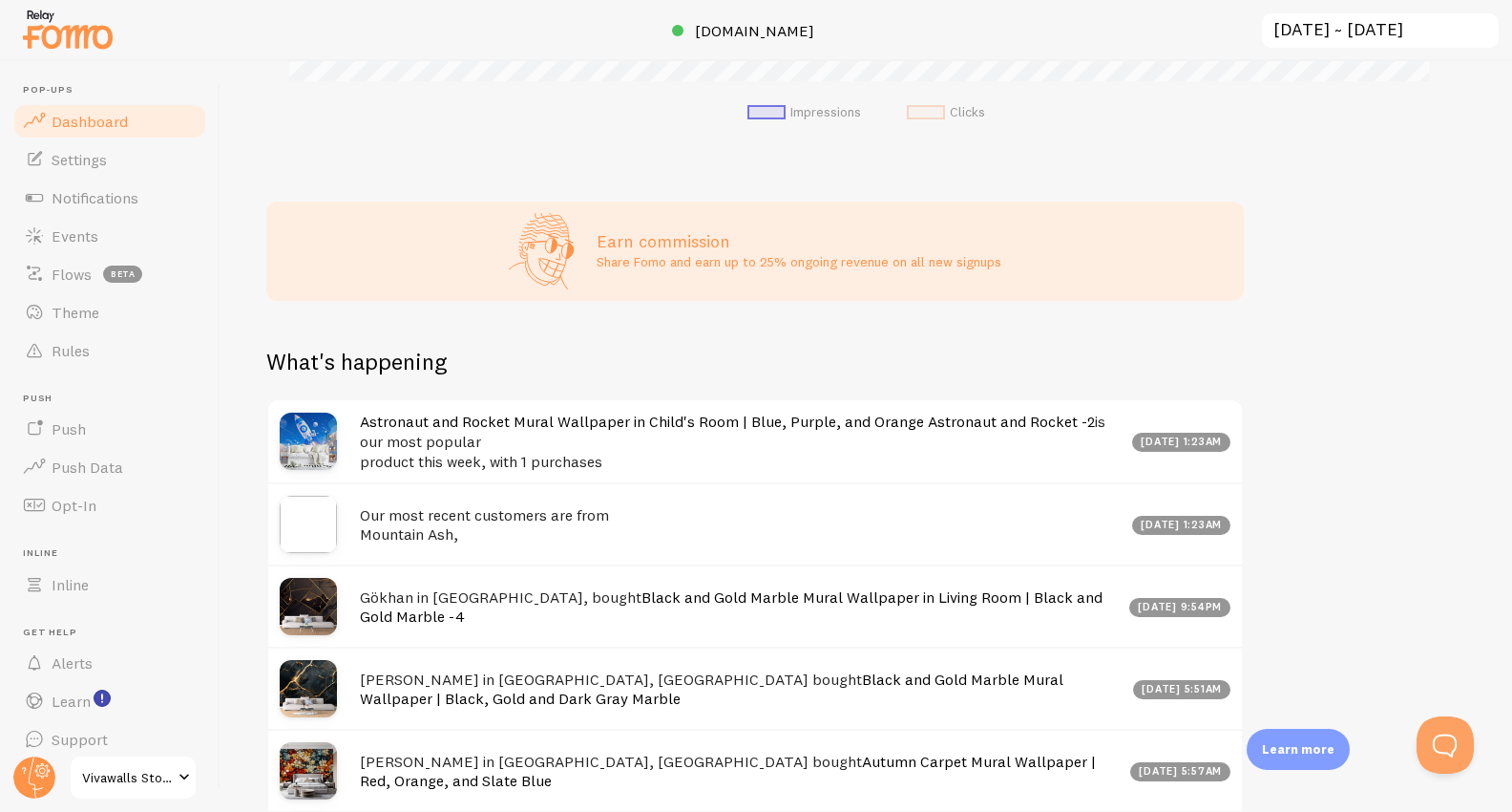
scroll to position [851, 0]
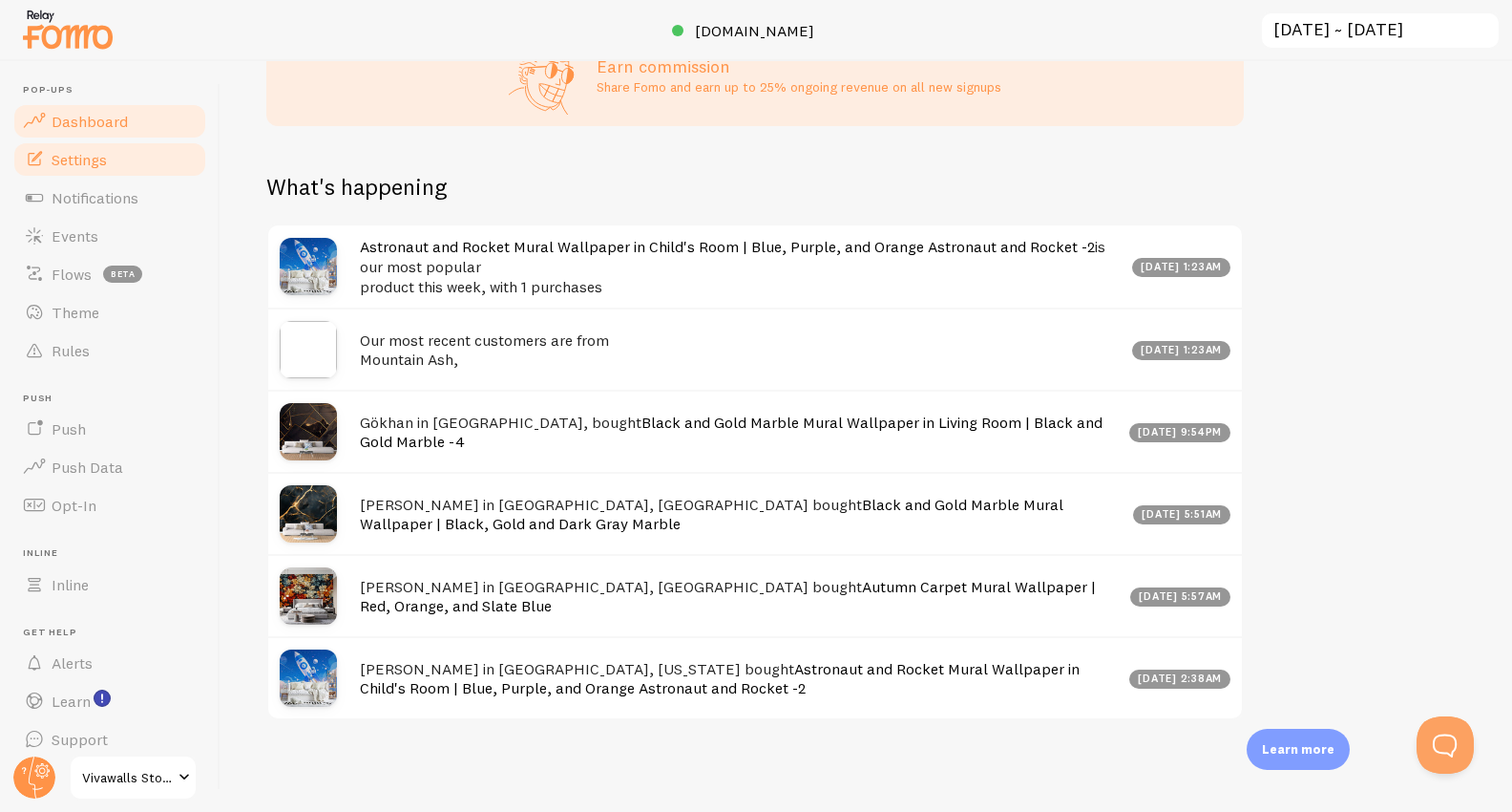
click at [87, 166] on span "Settings" at bounding box center [80, 158] width 56 height 19
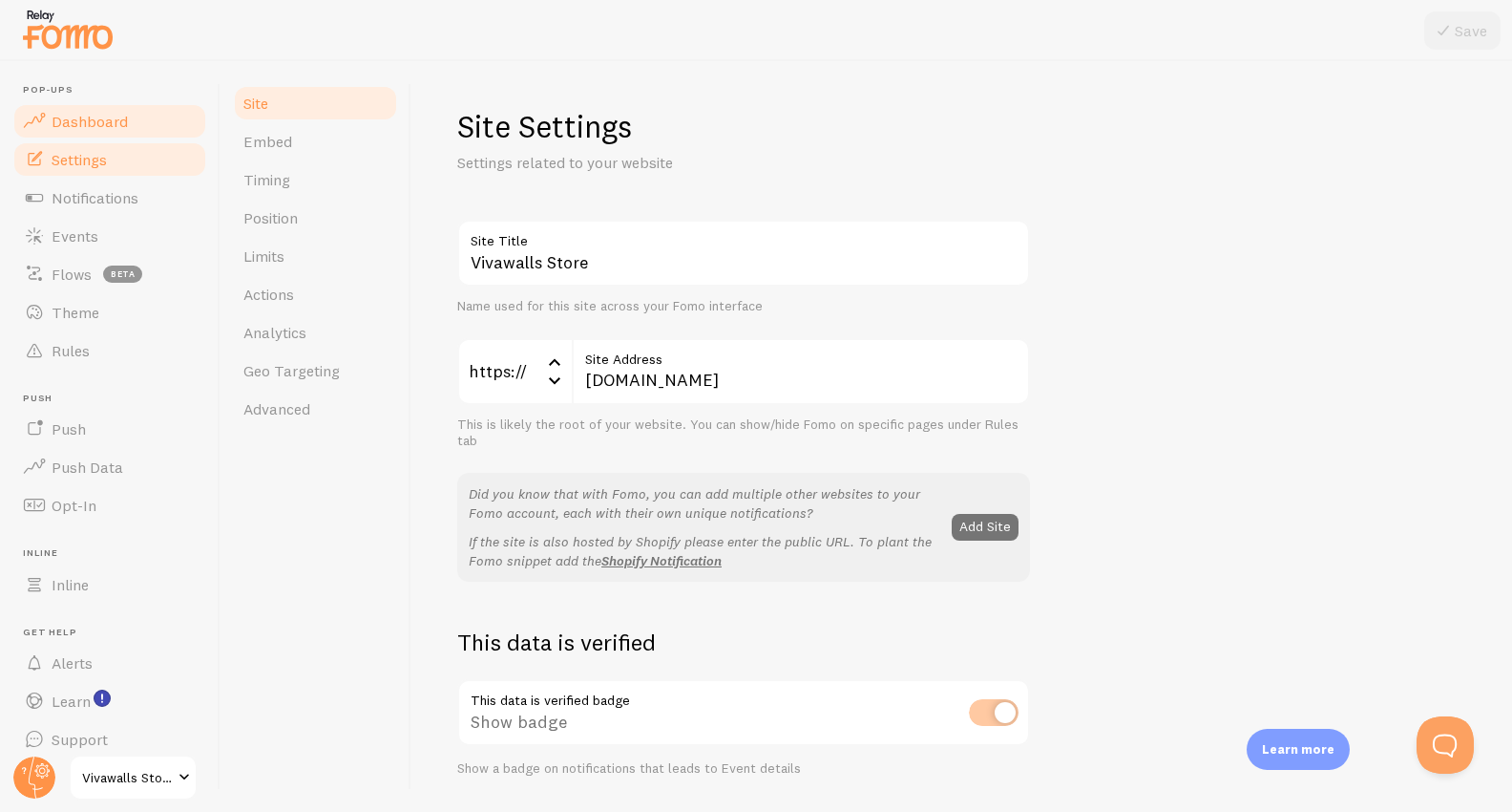
click at [88, 125] on span "Dashboard" at bounding box center [90, 121] width 77 height 19
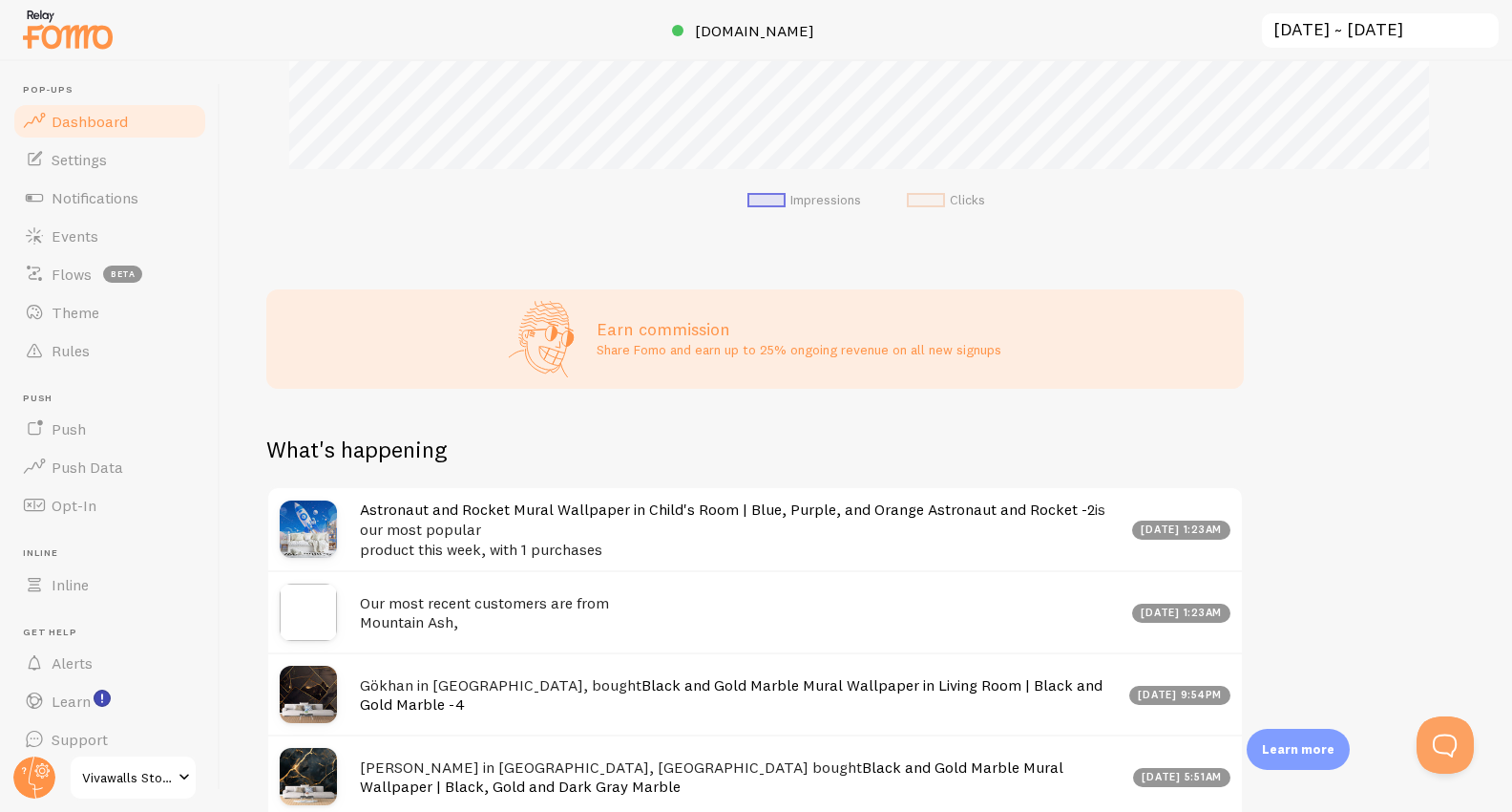
scroll to position [851, 0]
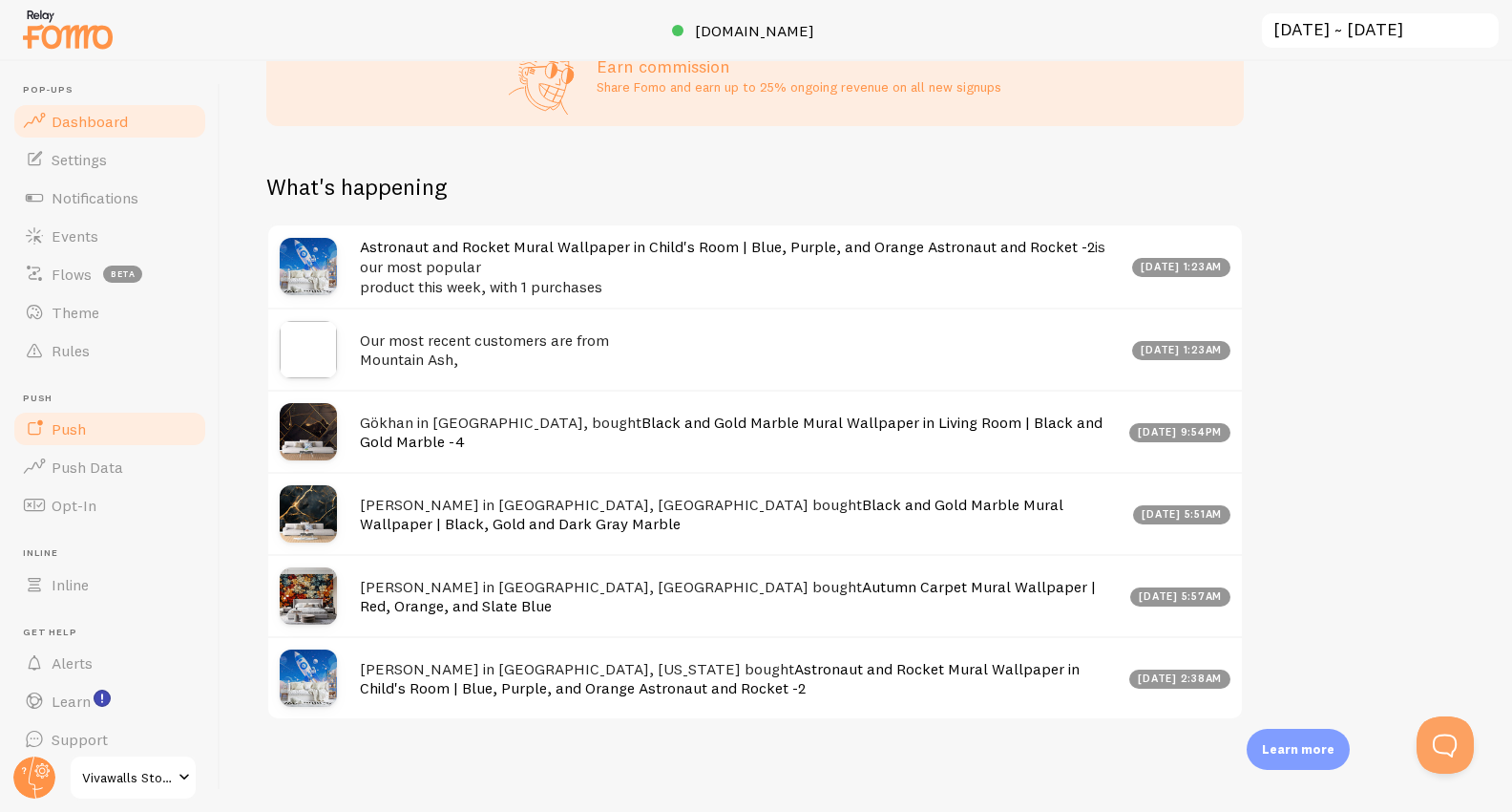
click at [65, 428] on span "Push" at bounding box center [69, 428] width 35 height 19
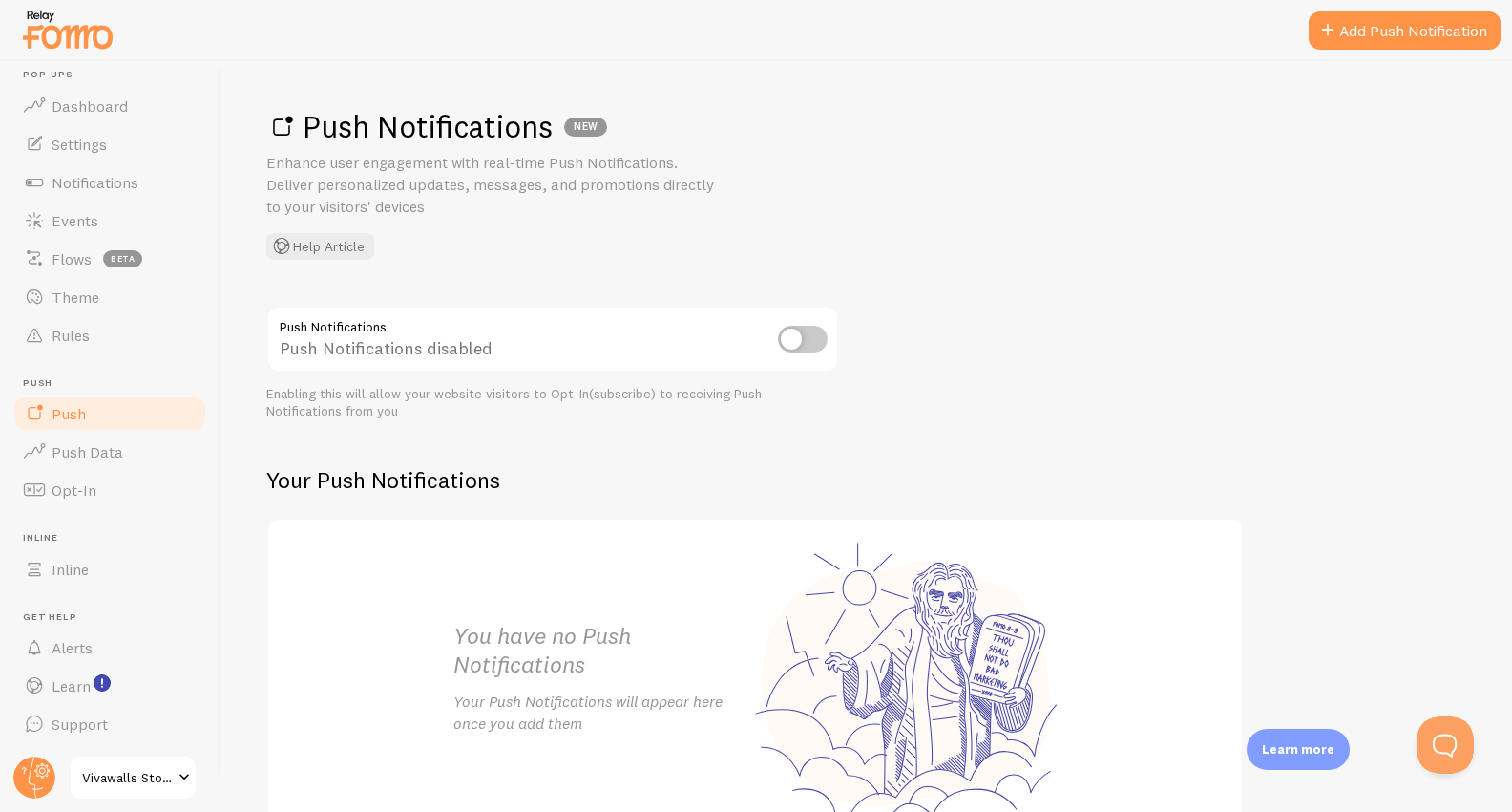
drag, startPoint x: 63, startPoint y: 645, endPoint x: 1094, endPoint y: 18, distance: 1206.7
click at [102, 104] on span "Dashboard" at bounding box center [90, 106] width 77 height 19
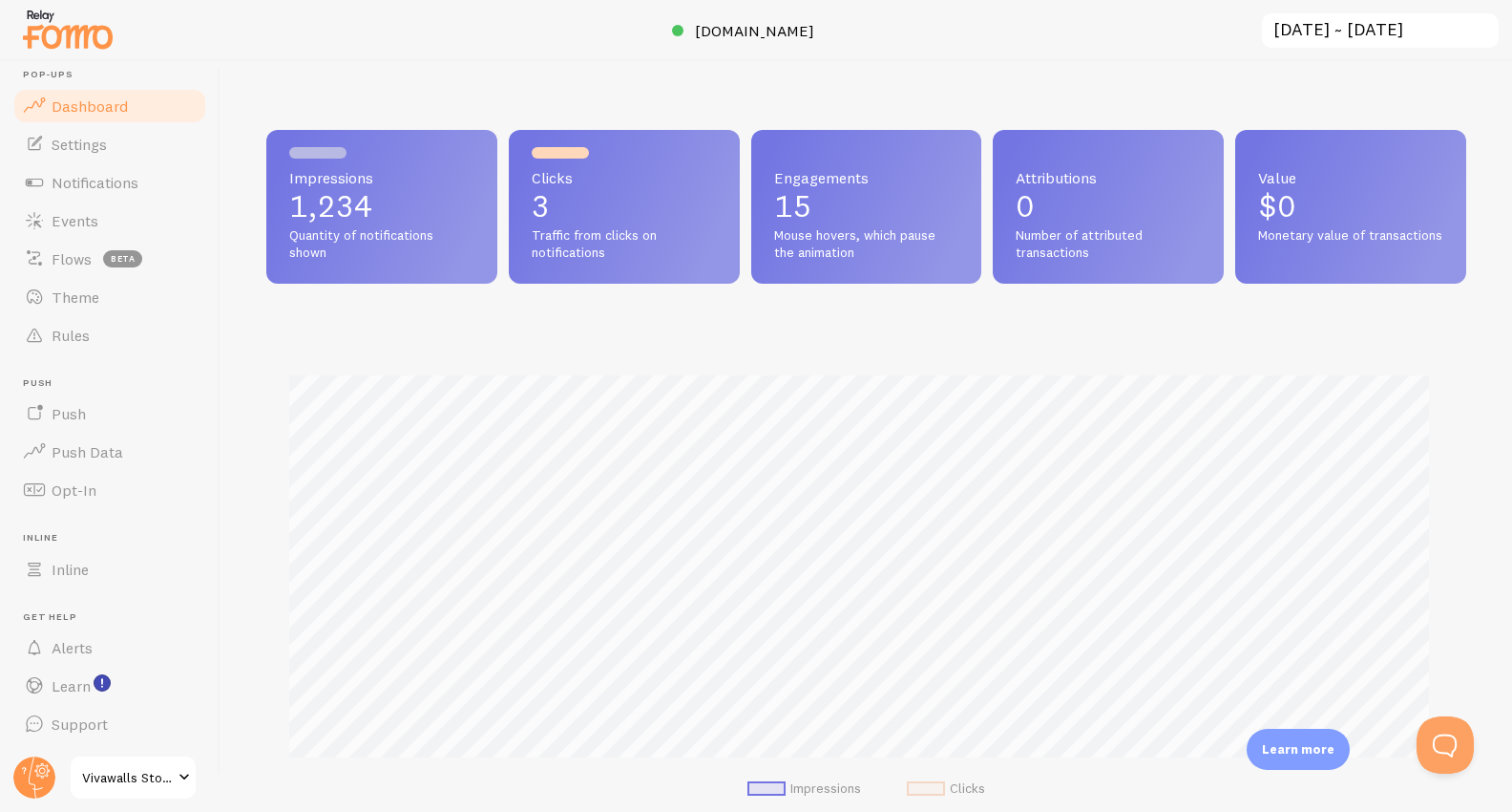
click at [371, 204] on p "1,234" at bounding box center [381, 206] width 185 height 31
click at [316, 152] on div at bounding box center [318, 153] width 58 height 12
click at [564, 158] on div "Clicks 3 Traffic from clicks on notifications" at bounding box center [625, 206] width 231 height 153
click at [855, 201] on p "15" at bounding box center [867, 206] width 185 height 31
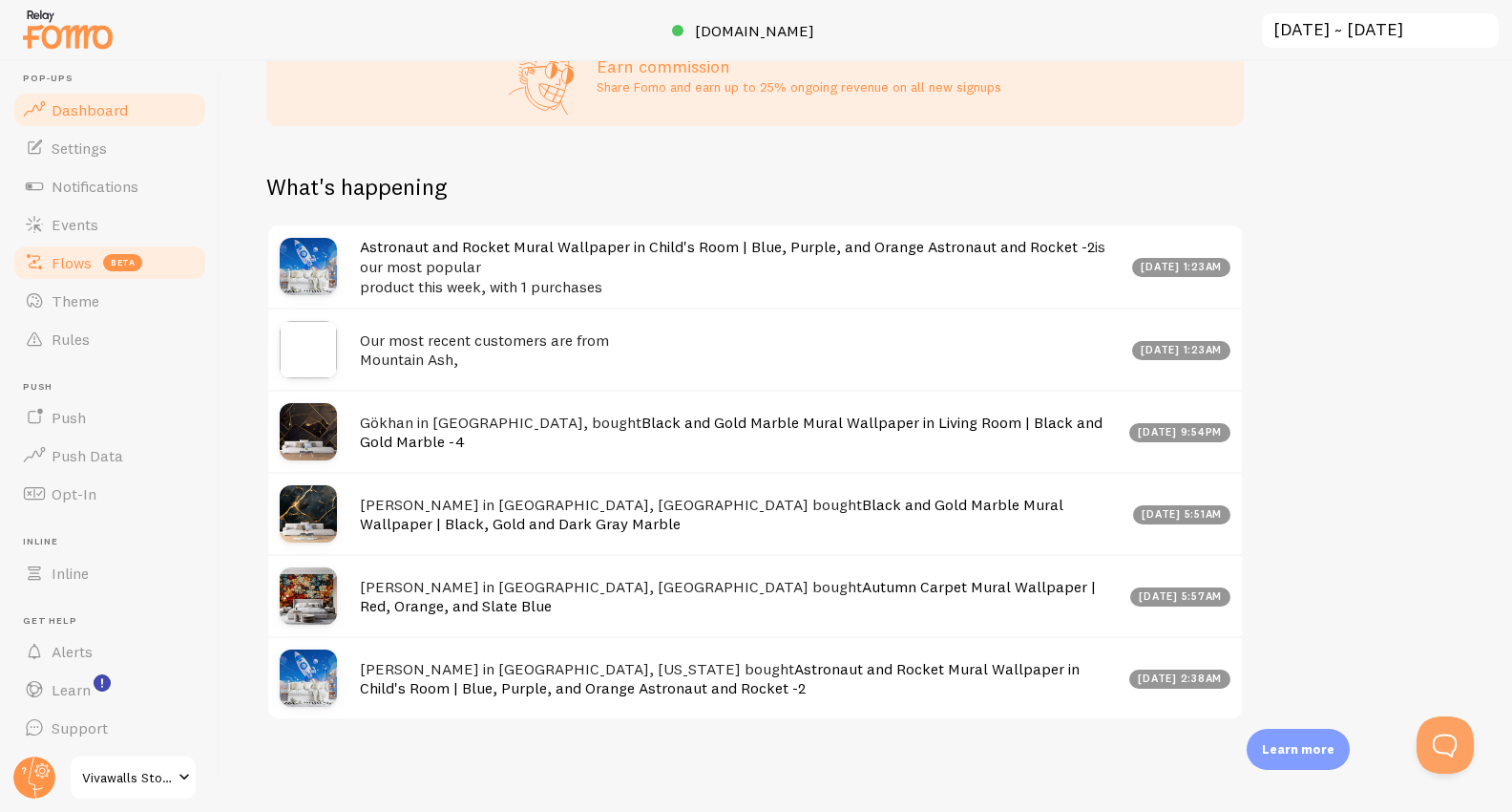
scroll to position [12, 0]
click at [82, 262] on span "Flows" at bounding box center [72, 262] width 40 height 19
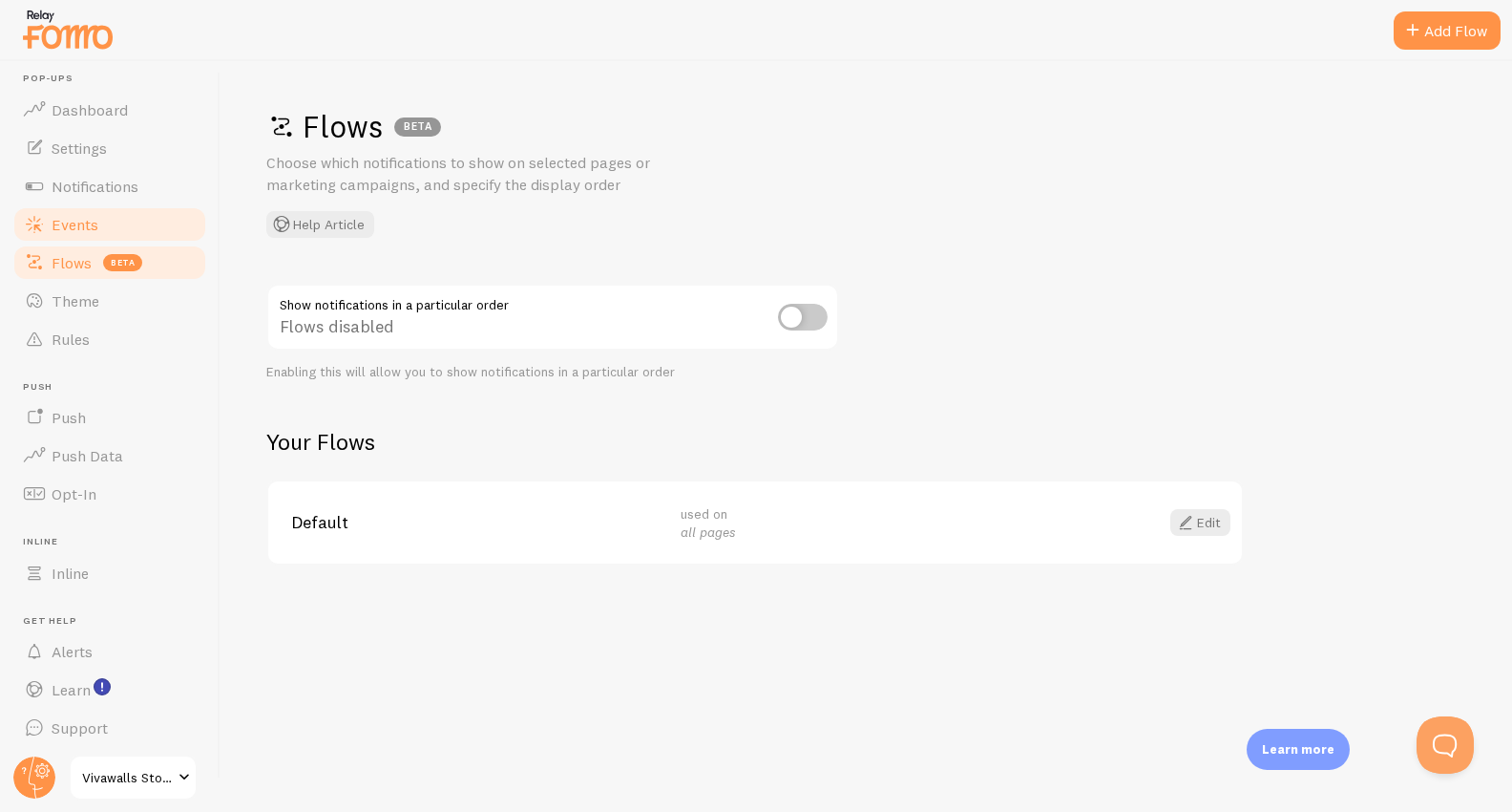
click at [74, 221] on span "Events" at bounding box center [75, 224] width 47 height 19
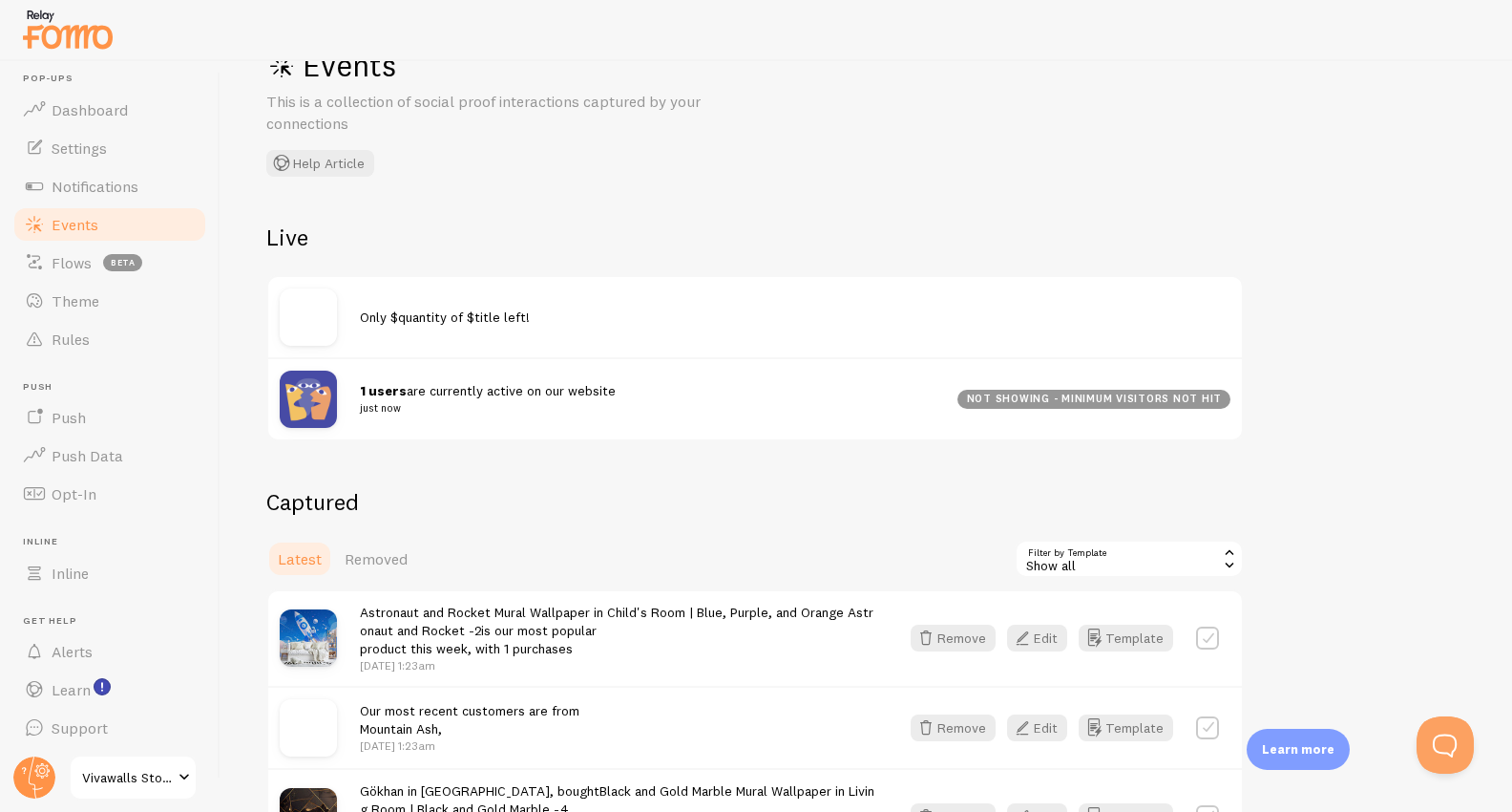
scroll to position [310, 0]
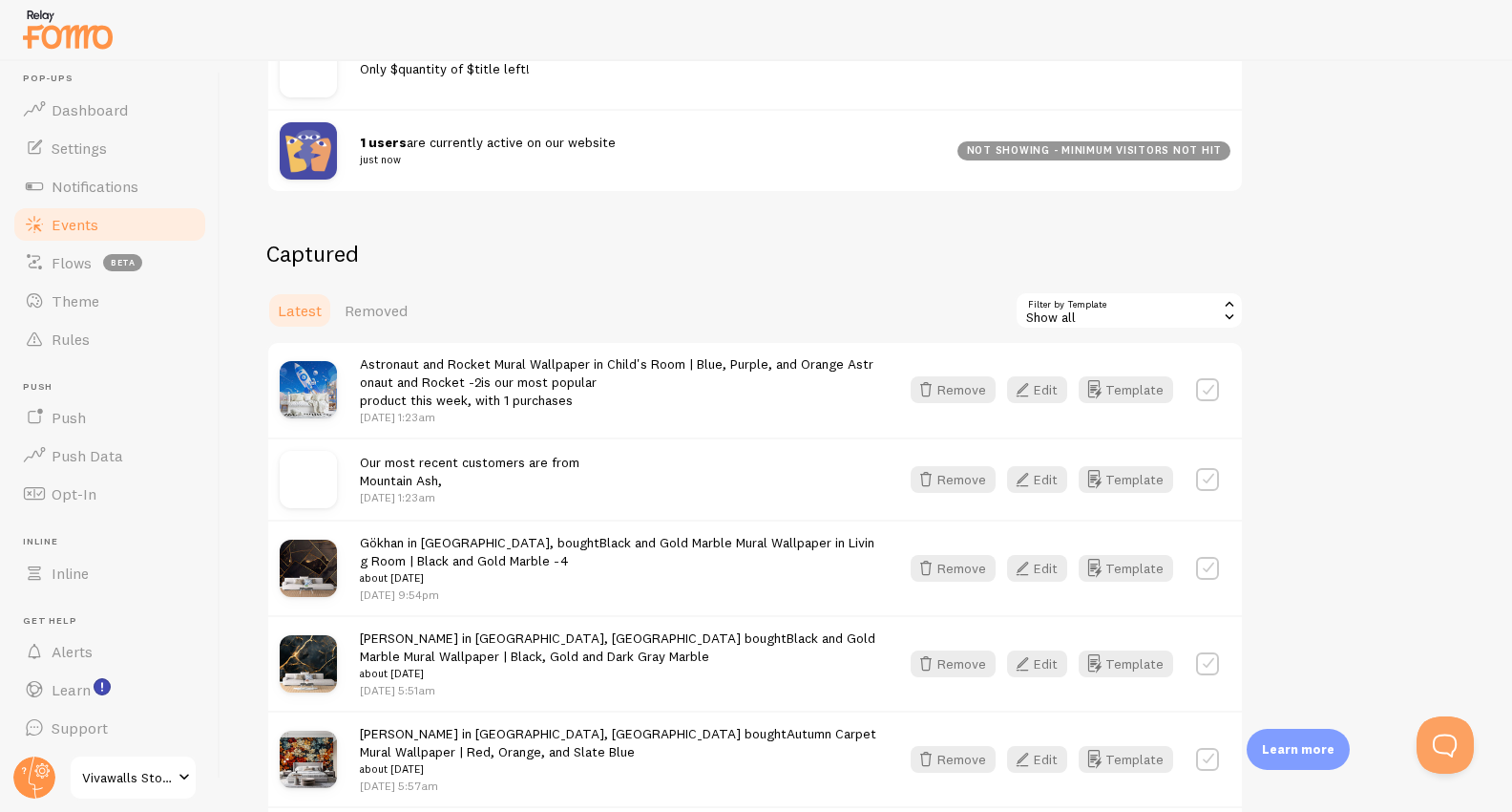
click at [1158, 299] on div "Show all" at bounding box center [1130, 310] width 229 height 38
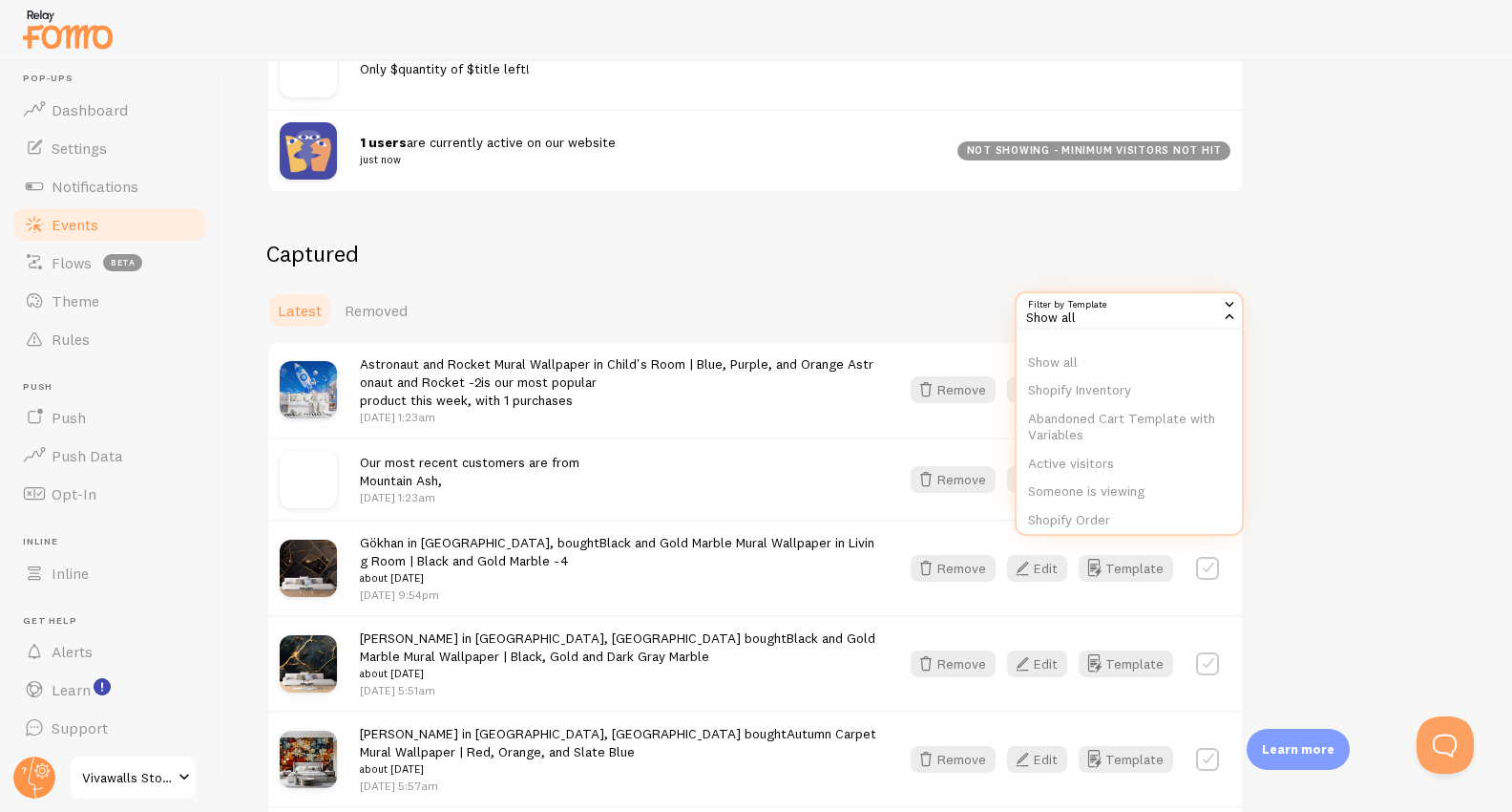
click at [783, 308] on div "Latest Removed Filter by Template all Show all Show all Shopify Inventory Aband…" at bounding box center [755, 310] width 978 height 38
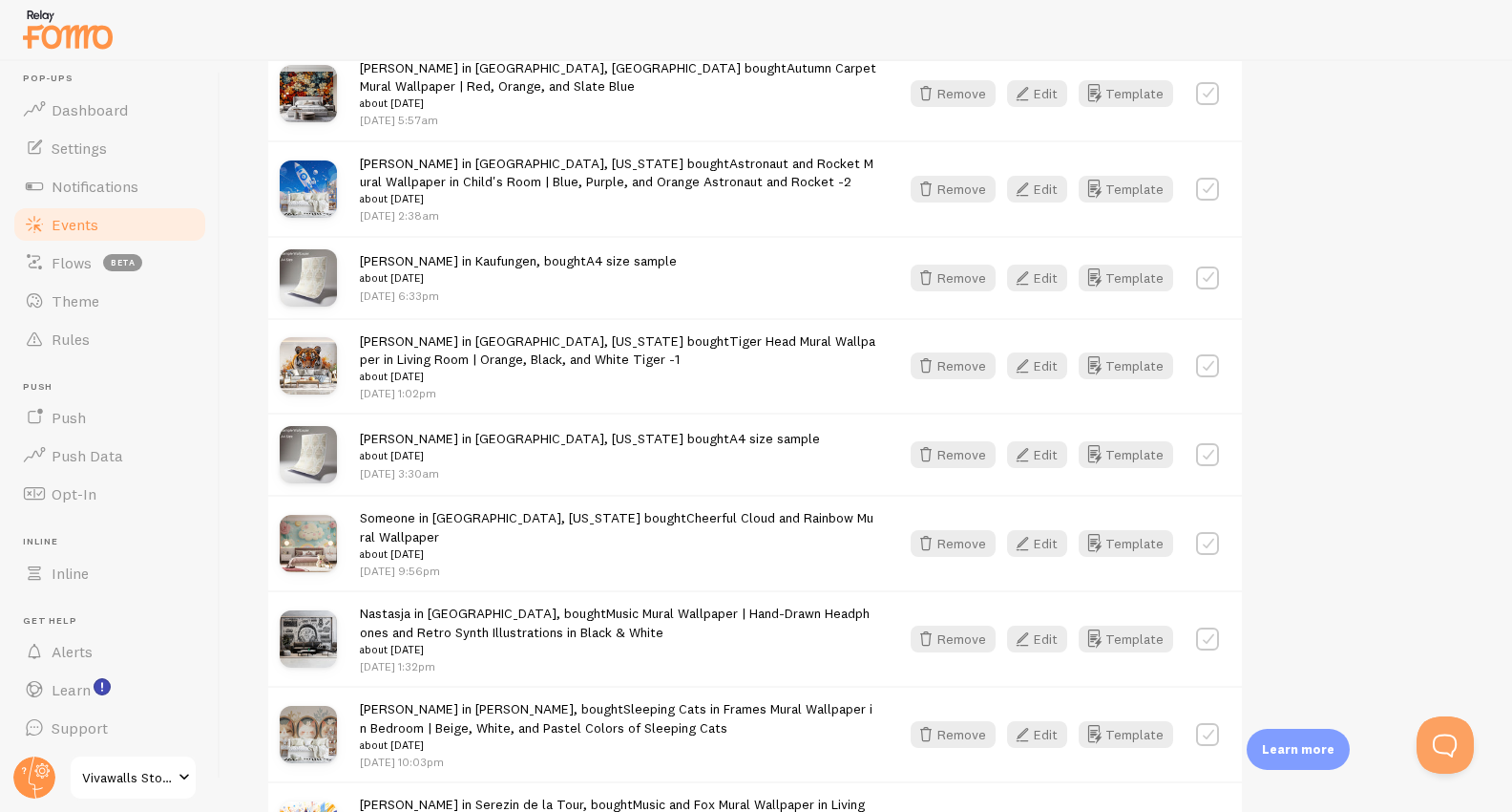
scroll to position [1050, 0]
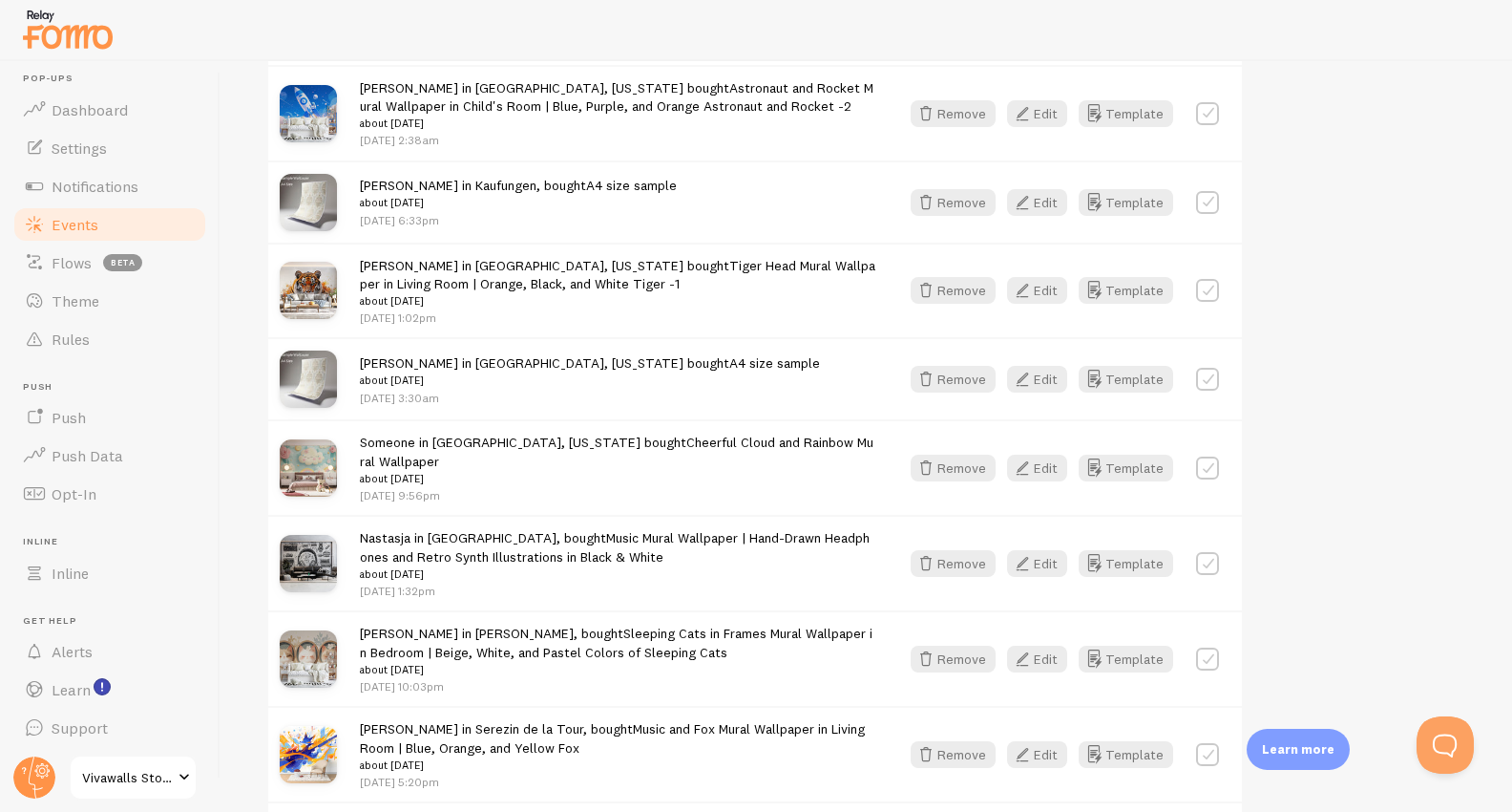
click at [1218, 206] on label at bounding box center [1207, 202] width 23 height 23
click at [1211, 207] on label at bounding box center [1207, 202] width 23 height 23
checkbox input "false"
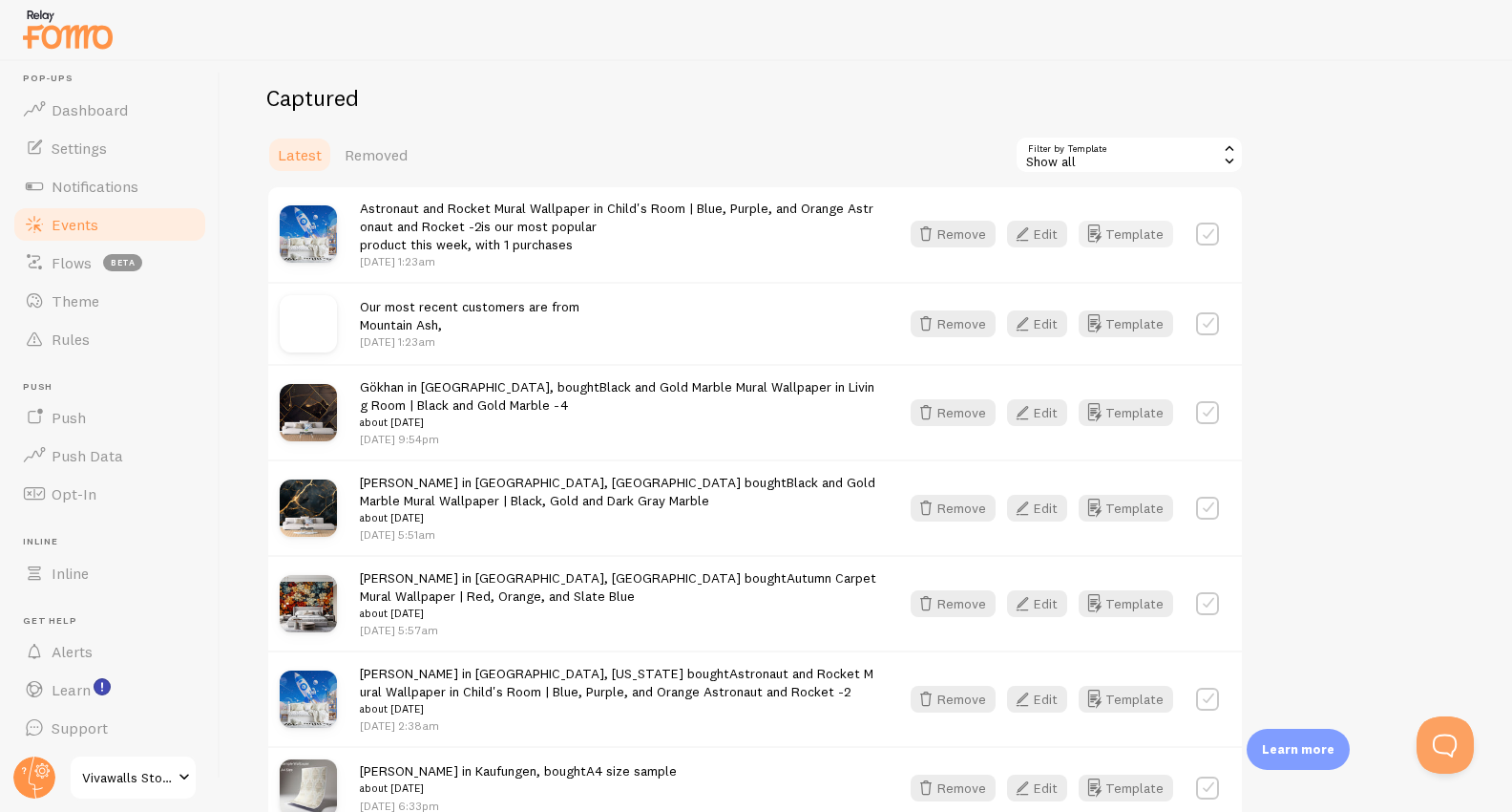
scroll to position [462, 0]
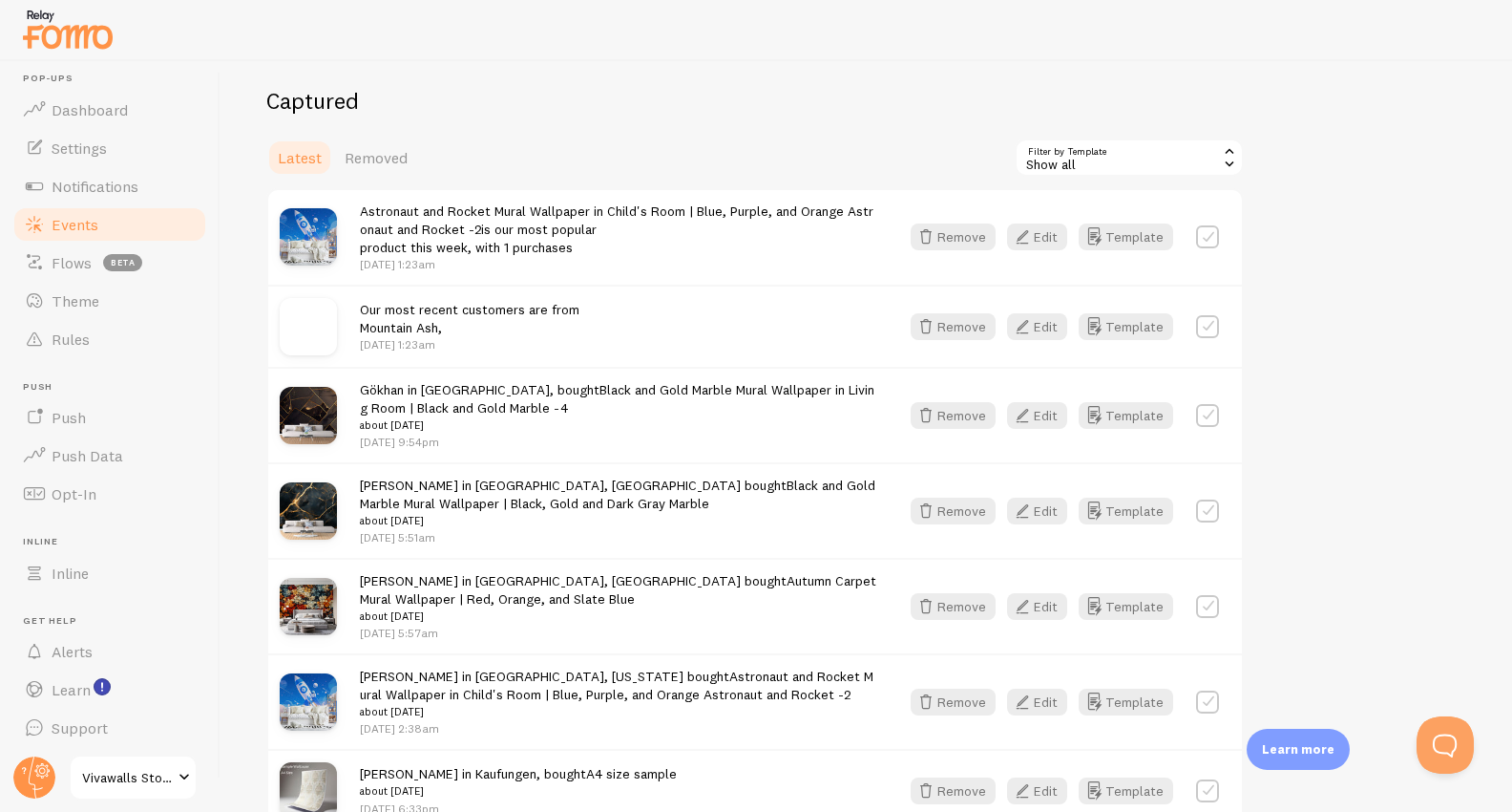
click at [1209, 235] on label at bounding box center [1207, 236] width 23 height 23
checkbox input "true"
click at [1205, 421] on label at bounding box center [1207, 414] width 23 height 23
checkbox input "true"
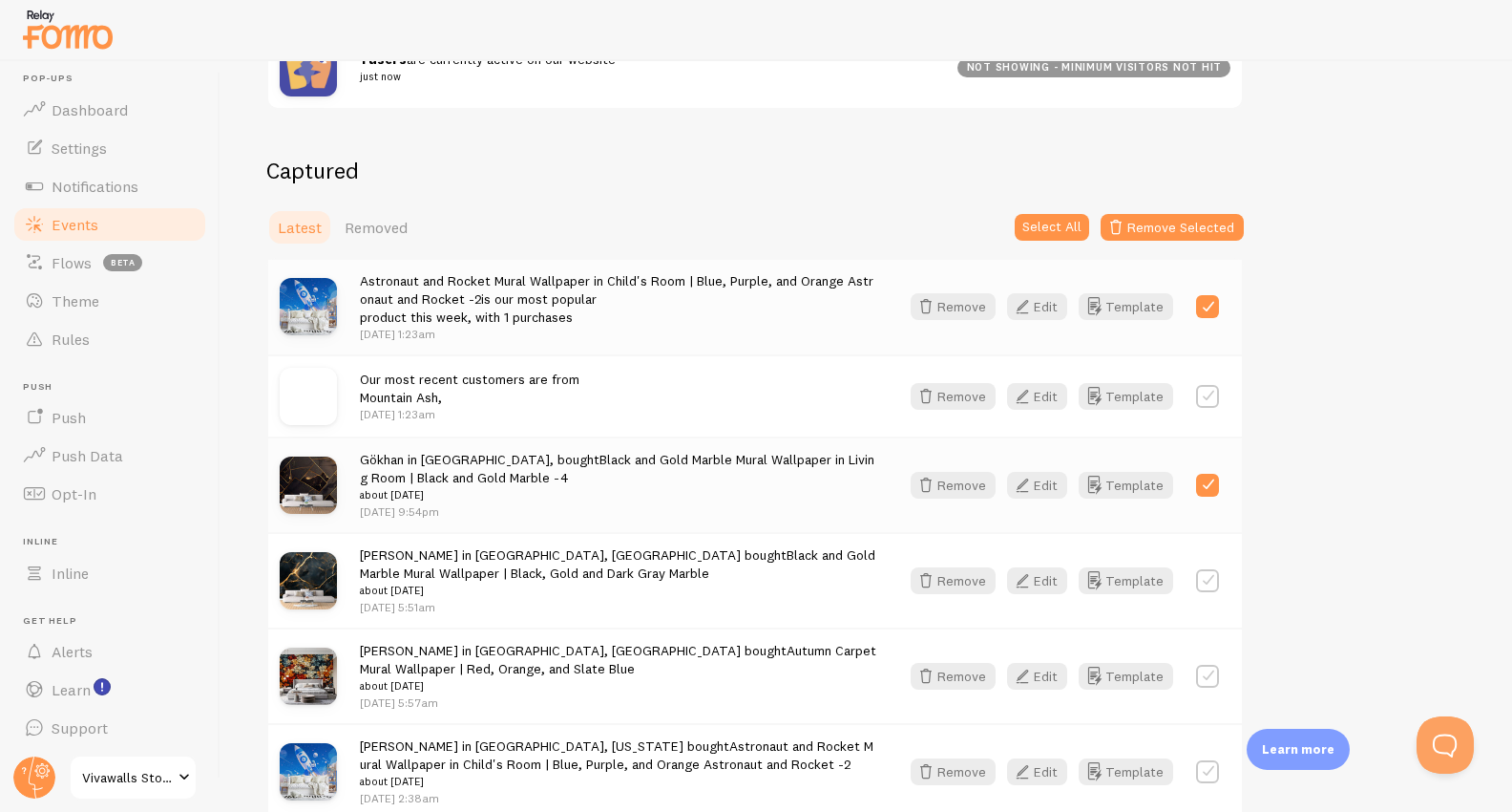
scroll to position [731, 0]
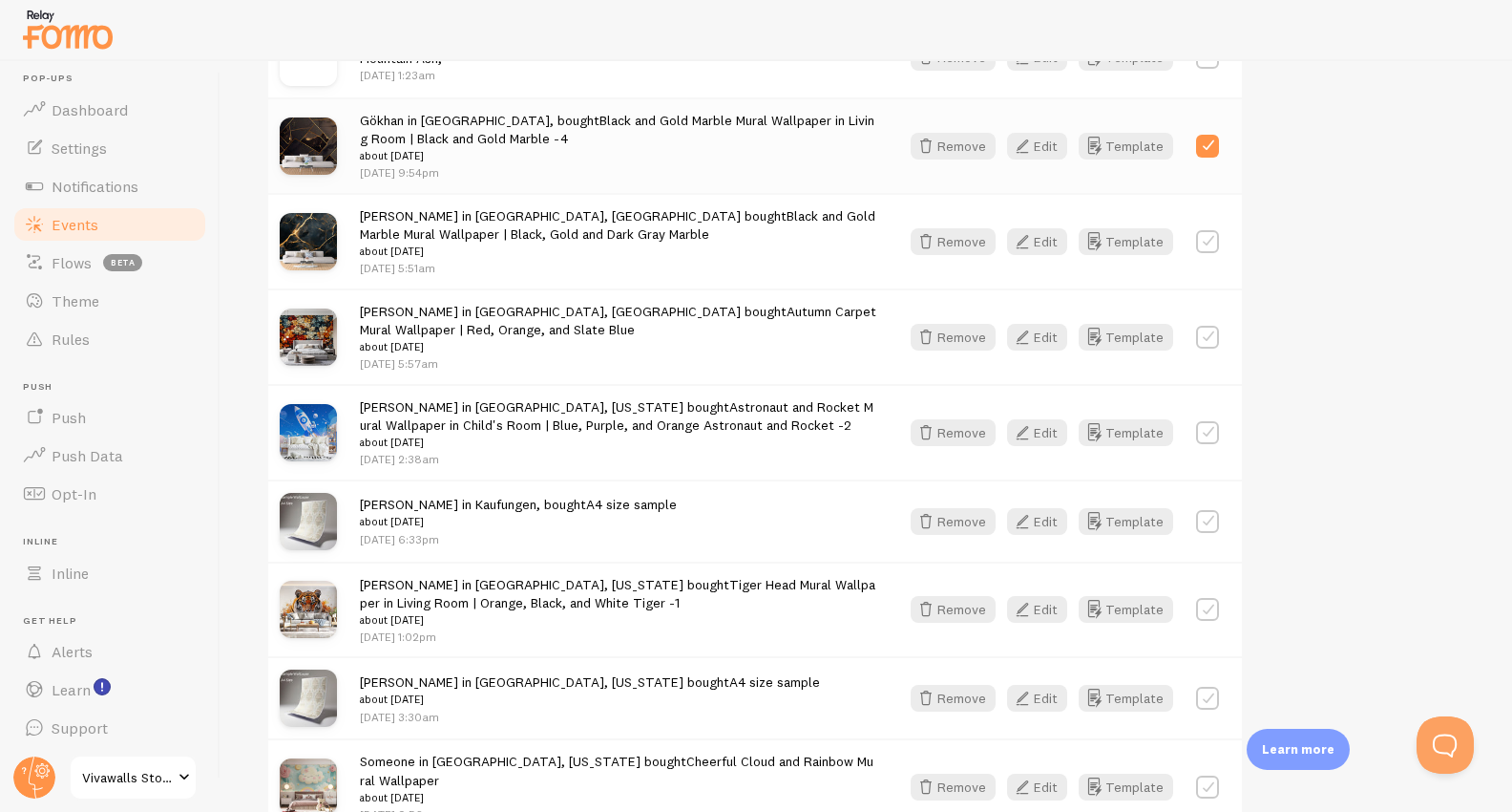
click at [1209, 342] on label at bounding box center [1207, 337] width 23 height 23
checkbox input "true"
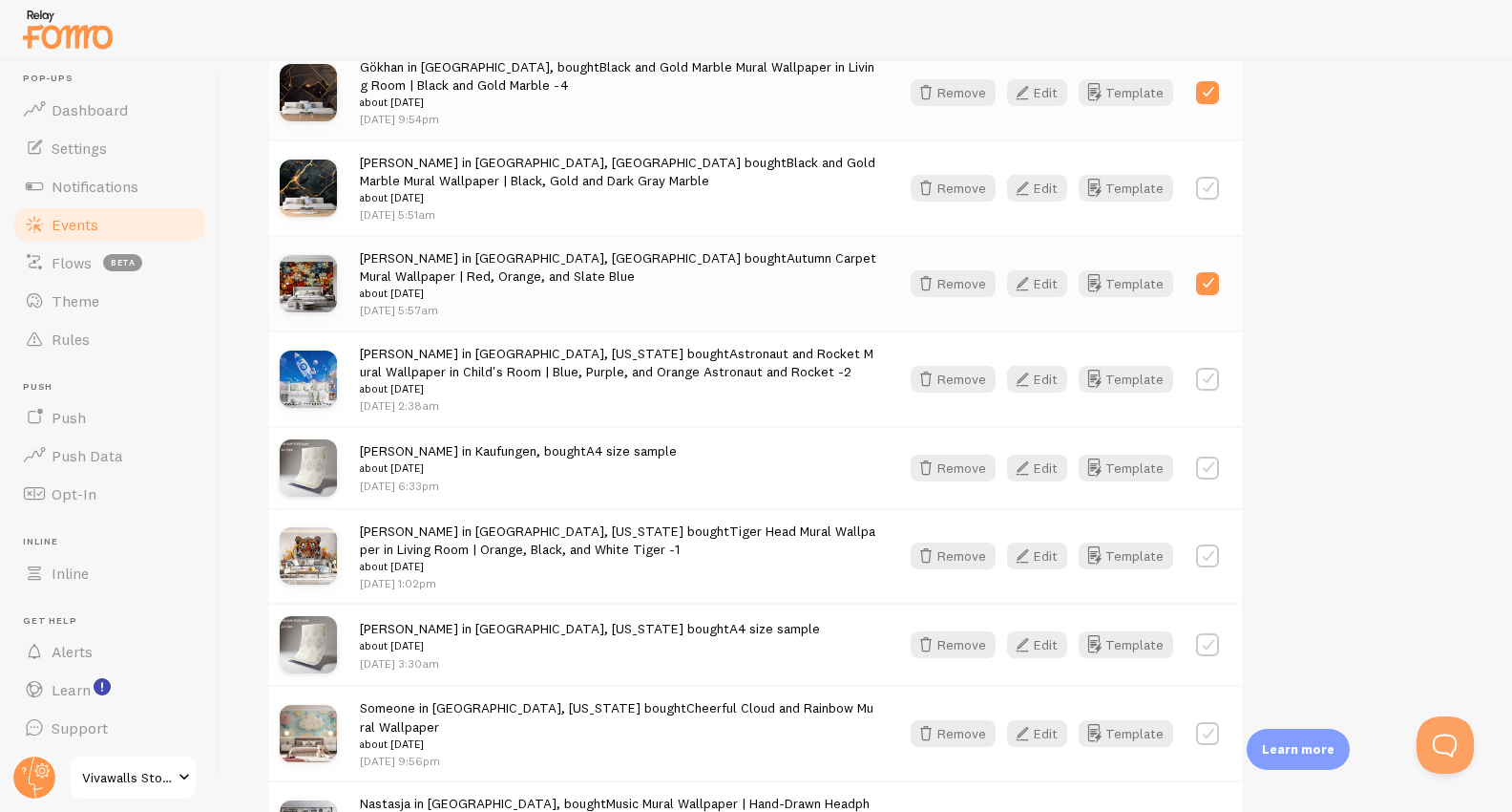
scroll to position [1060, 0]
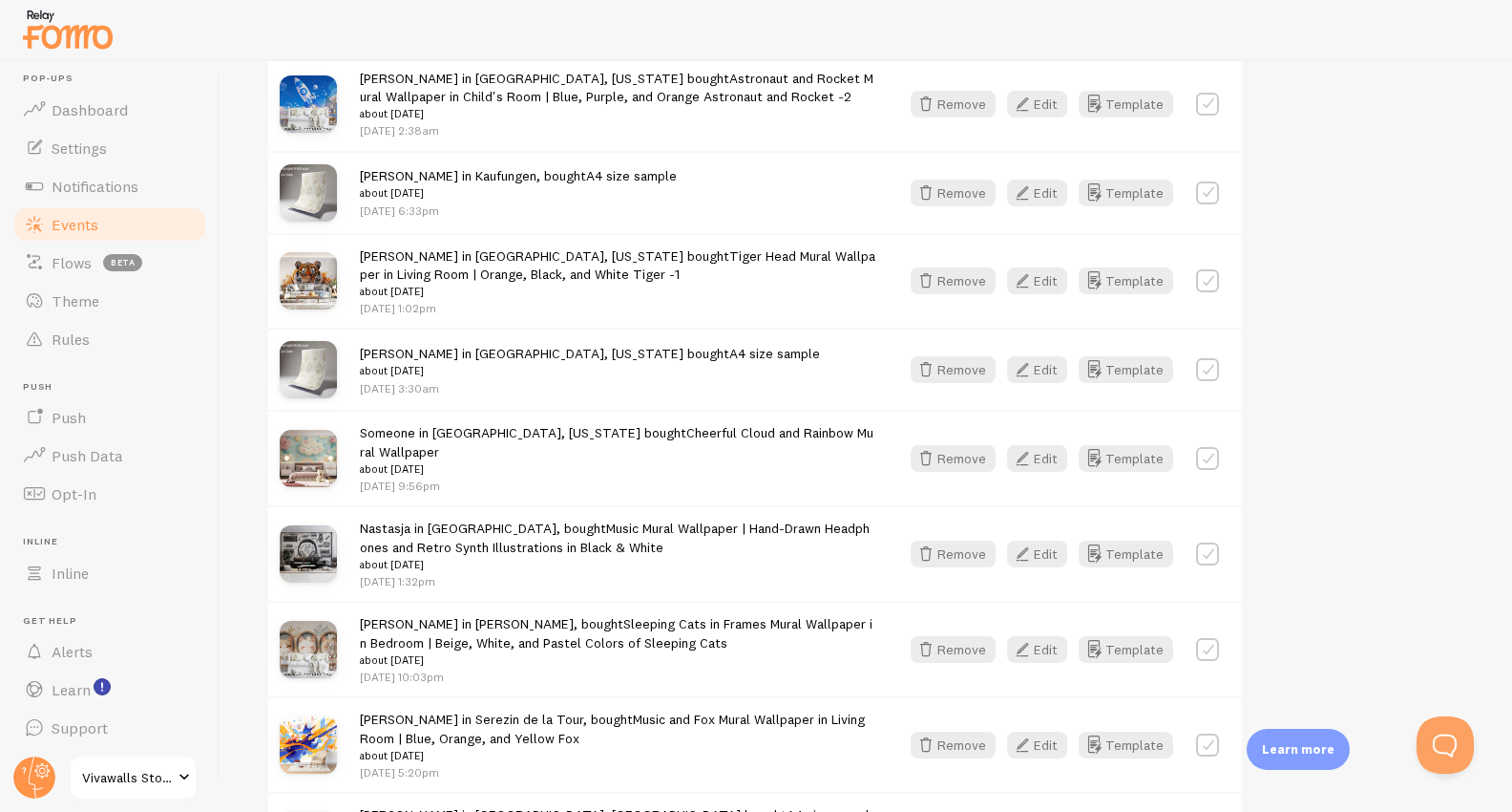
click at [1210, 286] on label at bounding box center [1207, 280] width 23 height 23
checkbox input "true"
click at [1205, 465] on label at bounding box center [1207, 458] width 23 height 23
checkbox input "true"
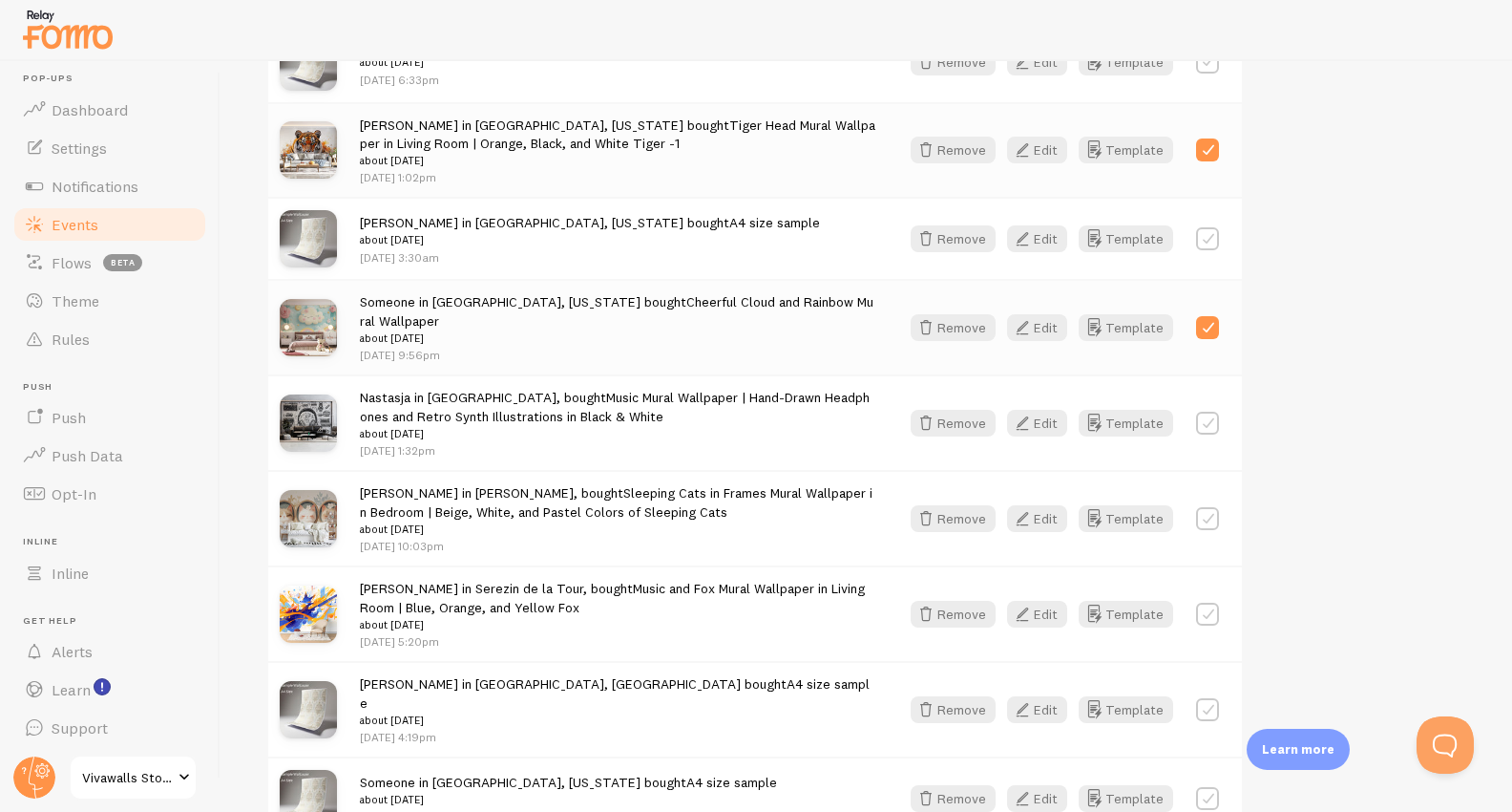
click at [1208, 433] on label at bounding box center [1207, 422] width 23 height 23
checkbox input "true"
click at [1209, 530] on label at bounding box center [1207, 518] width 23 height 23
checkbox input "true"
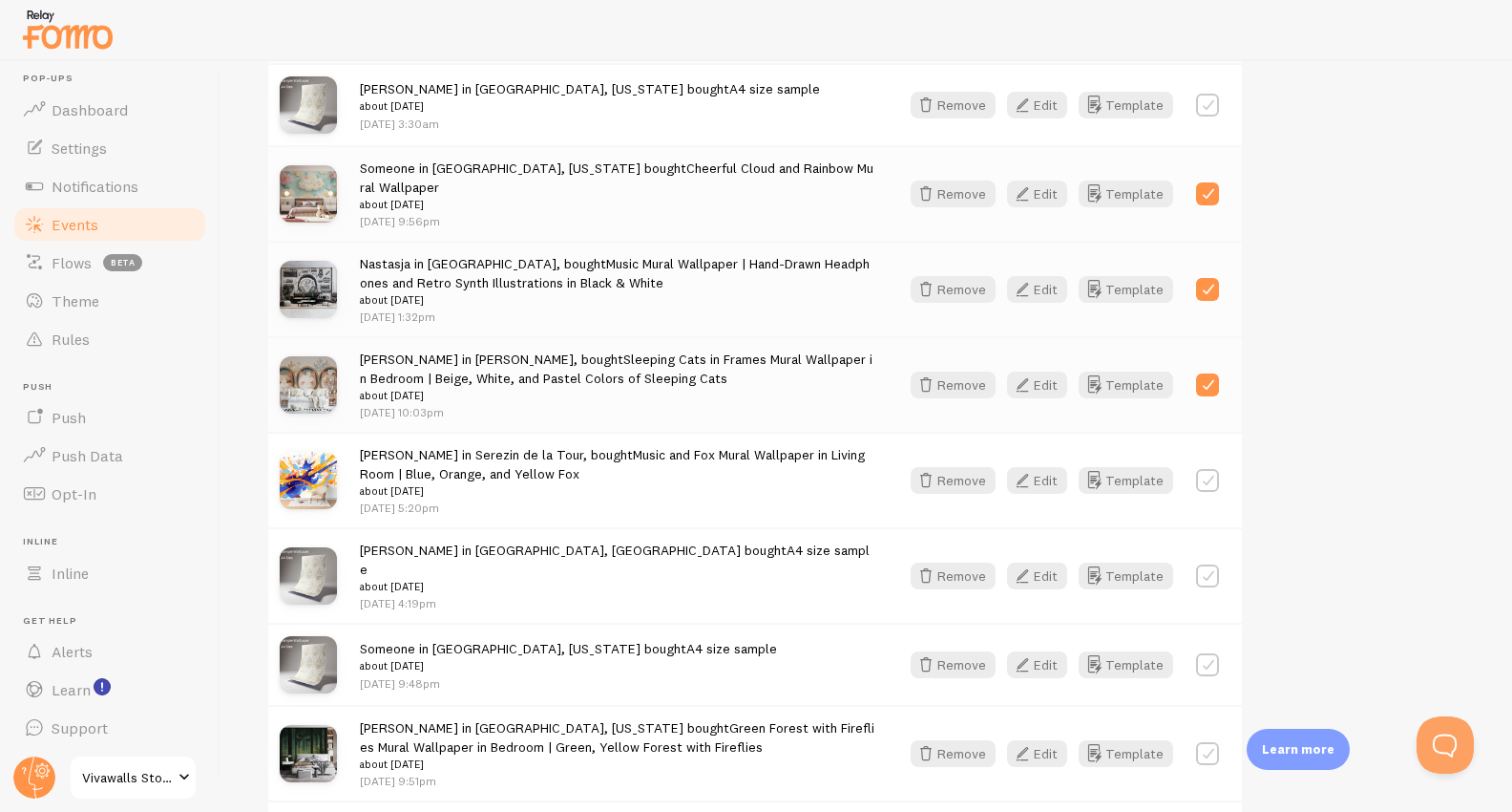
scroll to position [1328, 0]
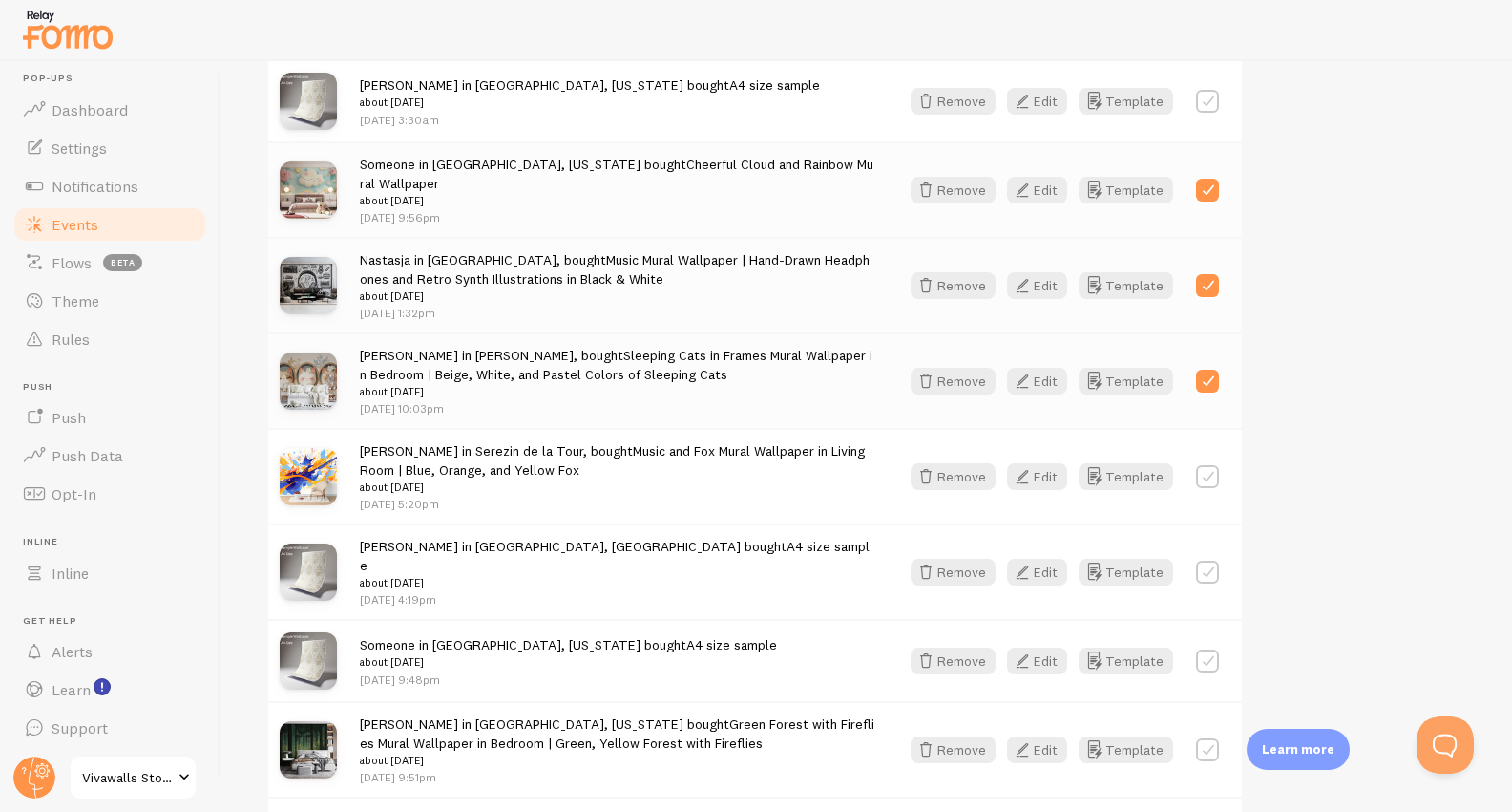
click at [1210, 488] on label at bounding box center [1207, 476] width 23 height 23
checkbox input "true"
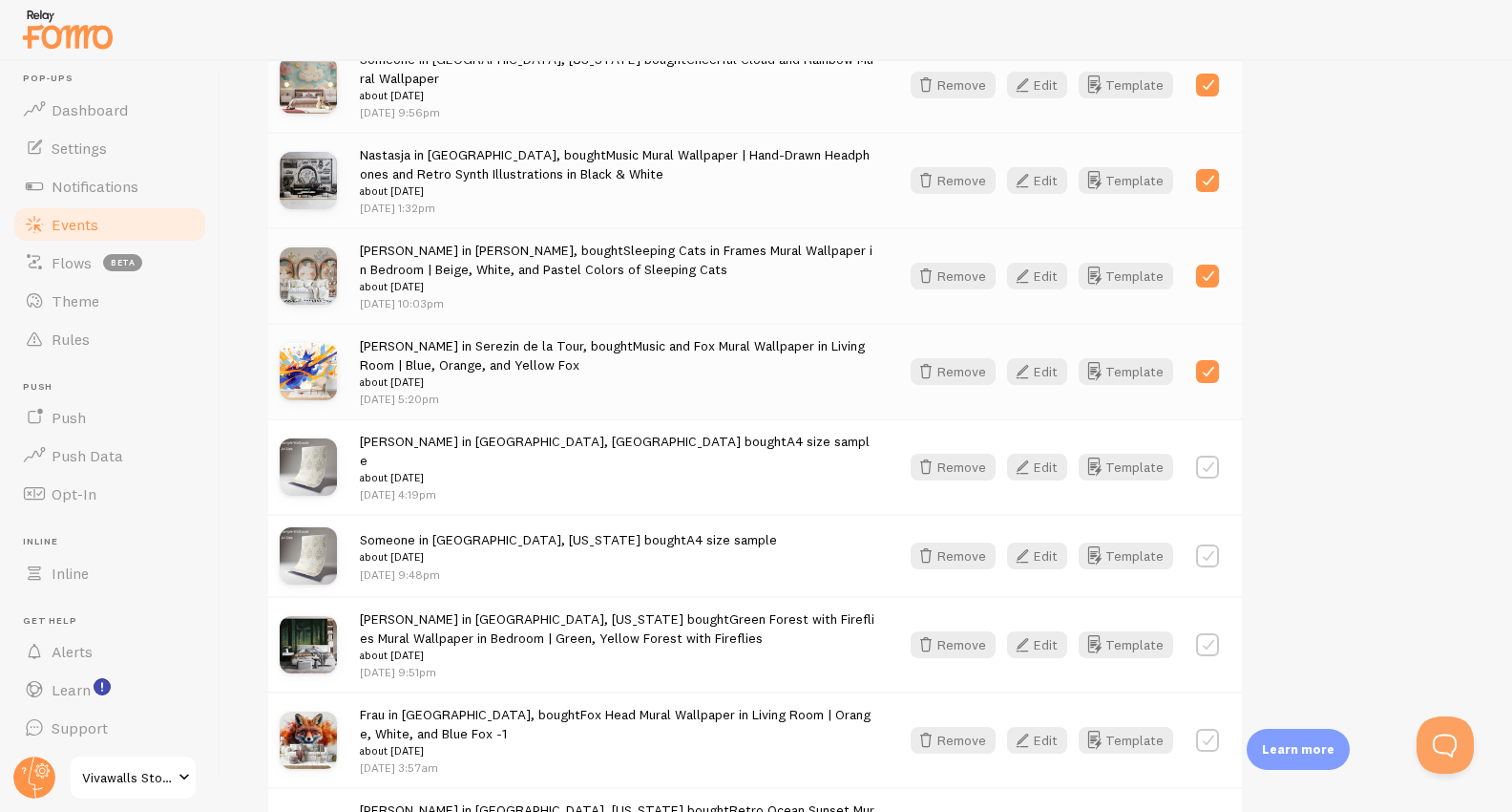
scroll to position [1666, 0]
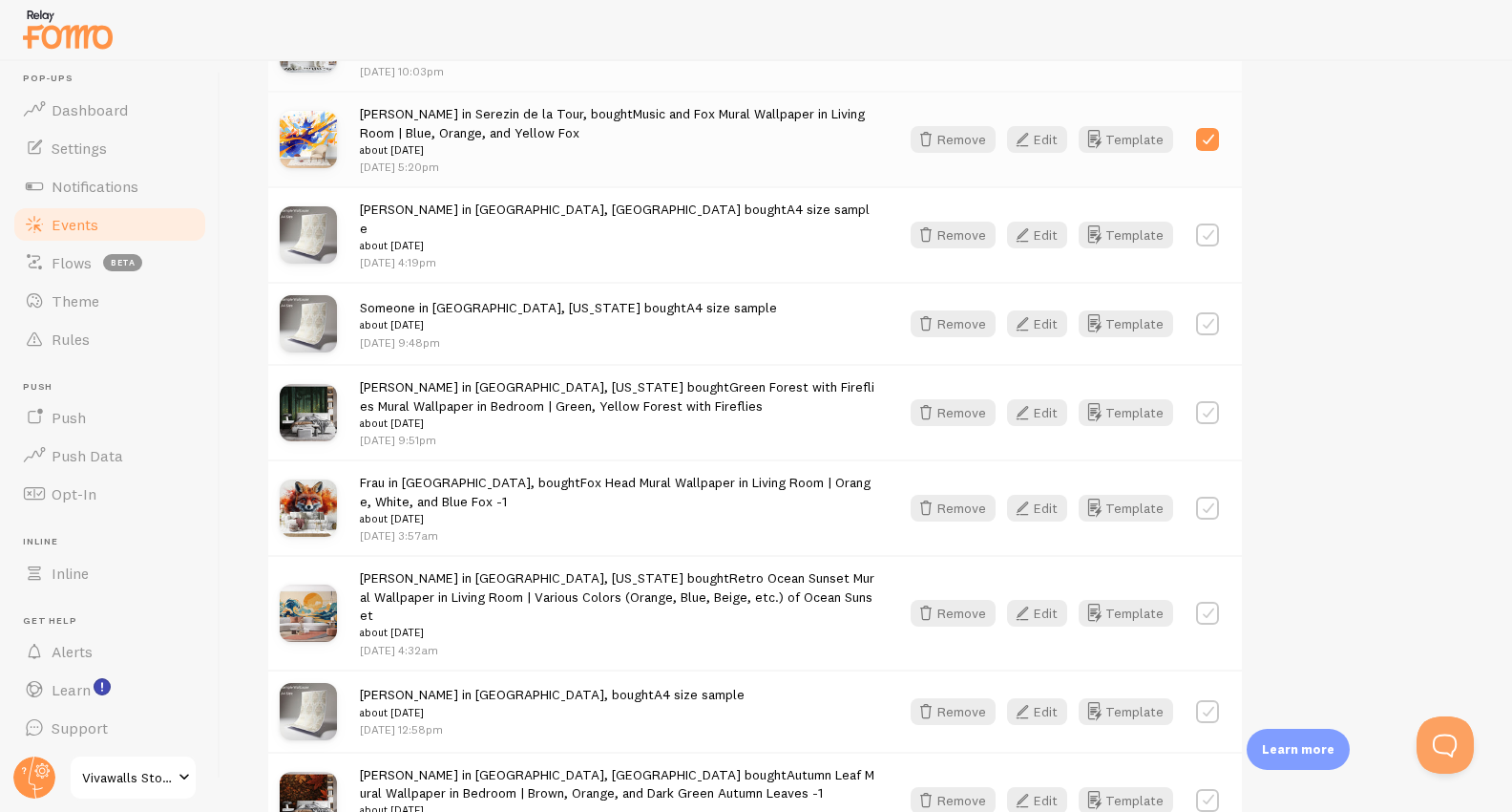
click at [1211, 410] on label at bounding box center [1207, 412] width 23 height 23
checkbox input "true"
click at [1208, 507] on label at bounding box center [1207, 507] width 23 height 23
checkbox input "true"
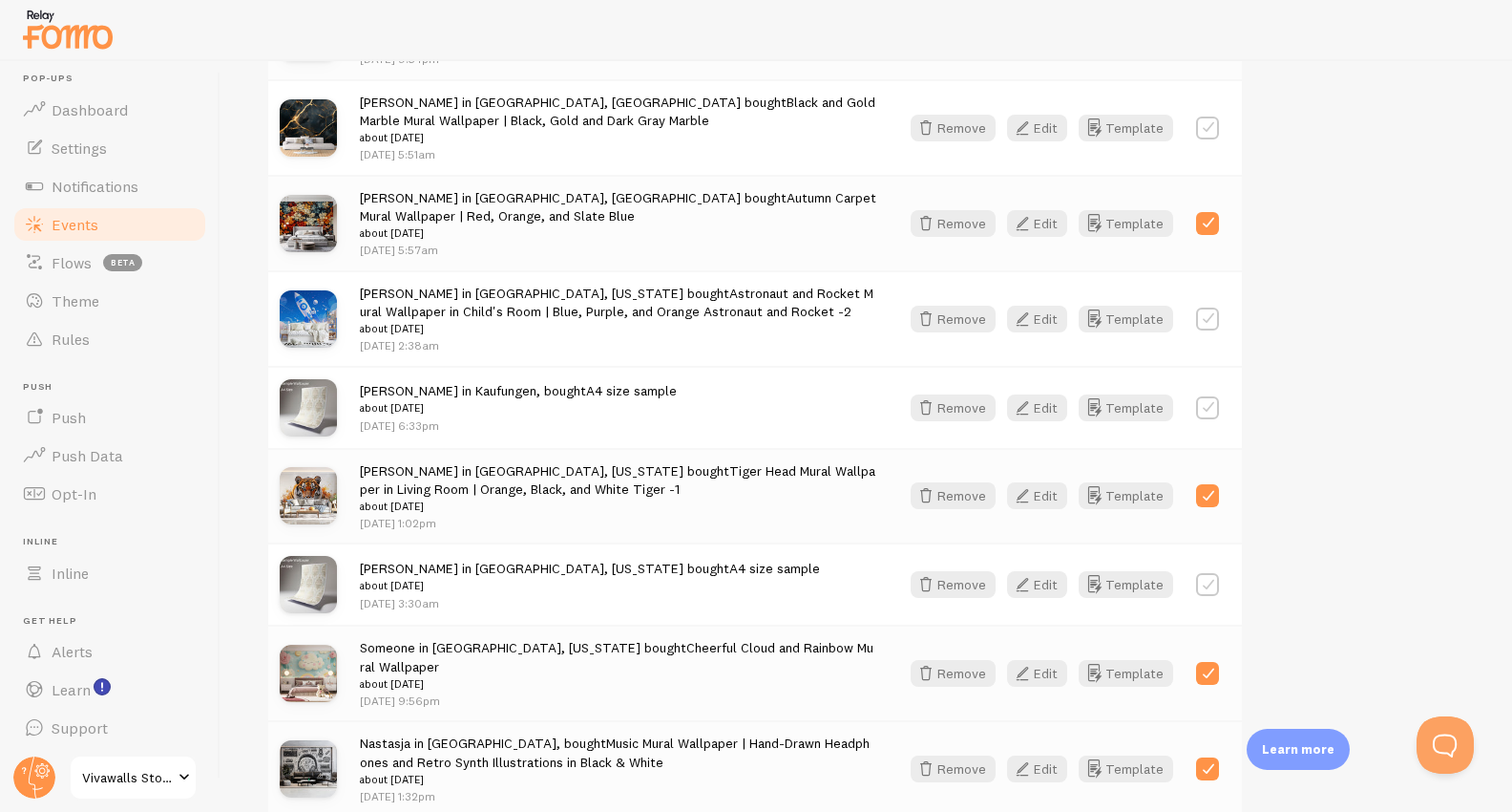
scroll to position [0, 0]
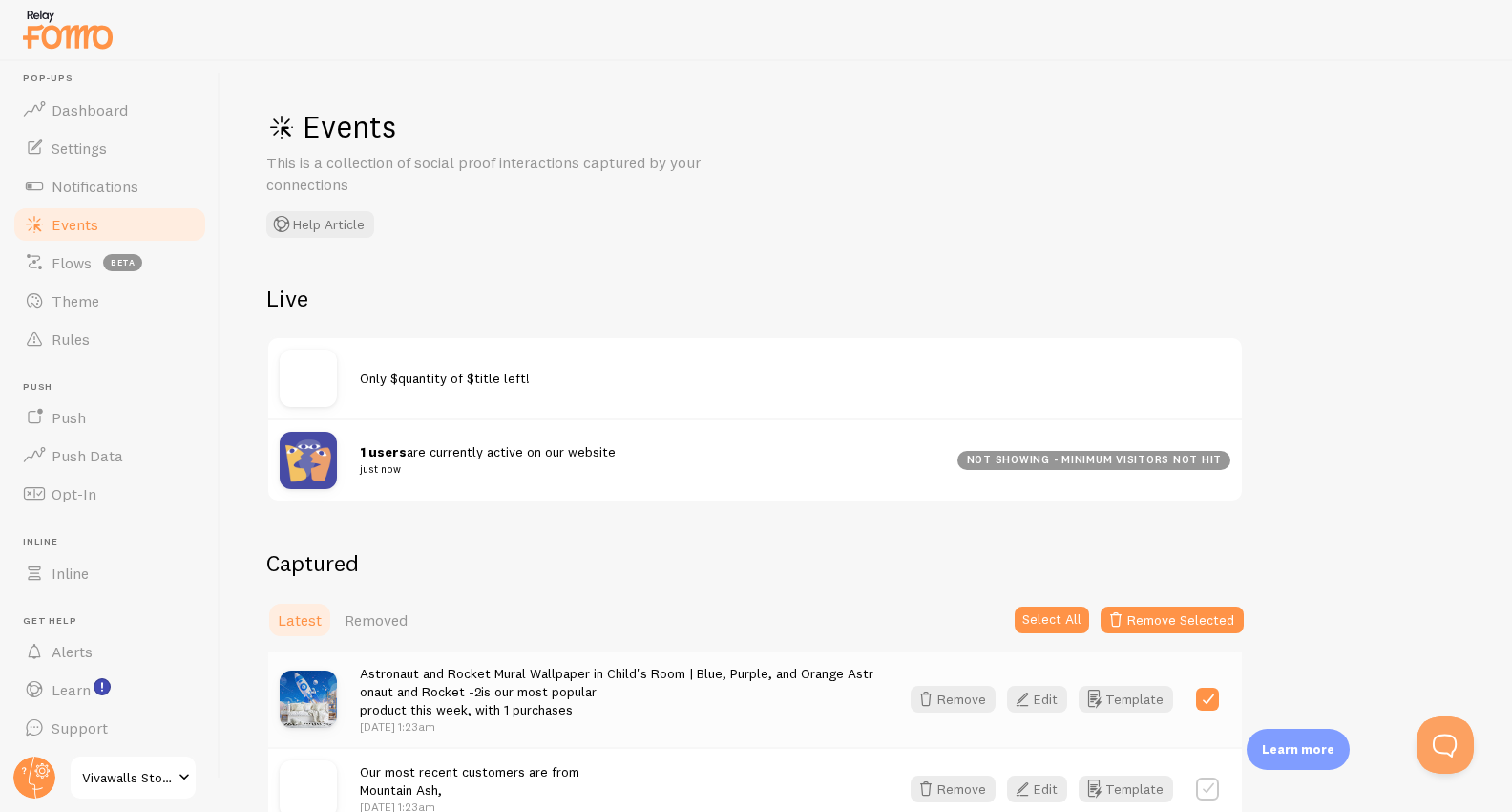
click at [652, 518] on div "Events This is a collection of social proof interactions captured by your conne…" at bounding box center [866, 435] width 1292 height 750
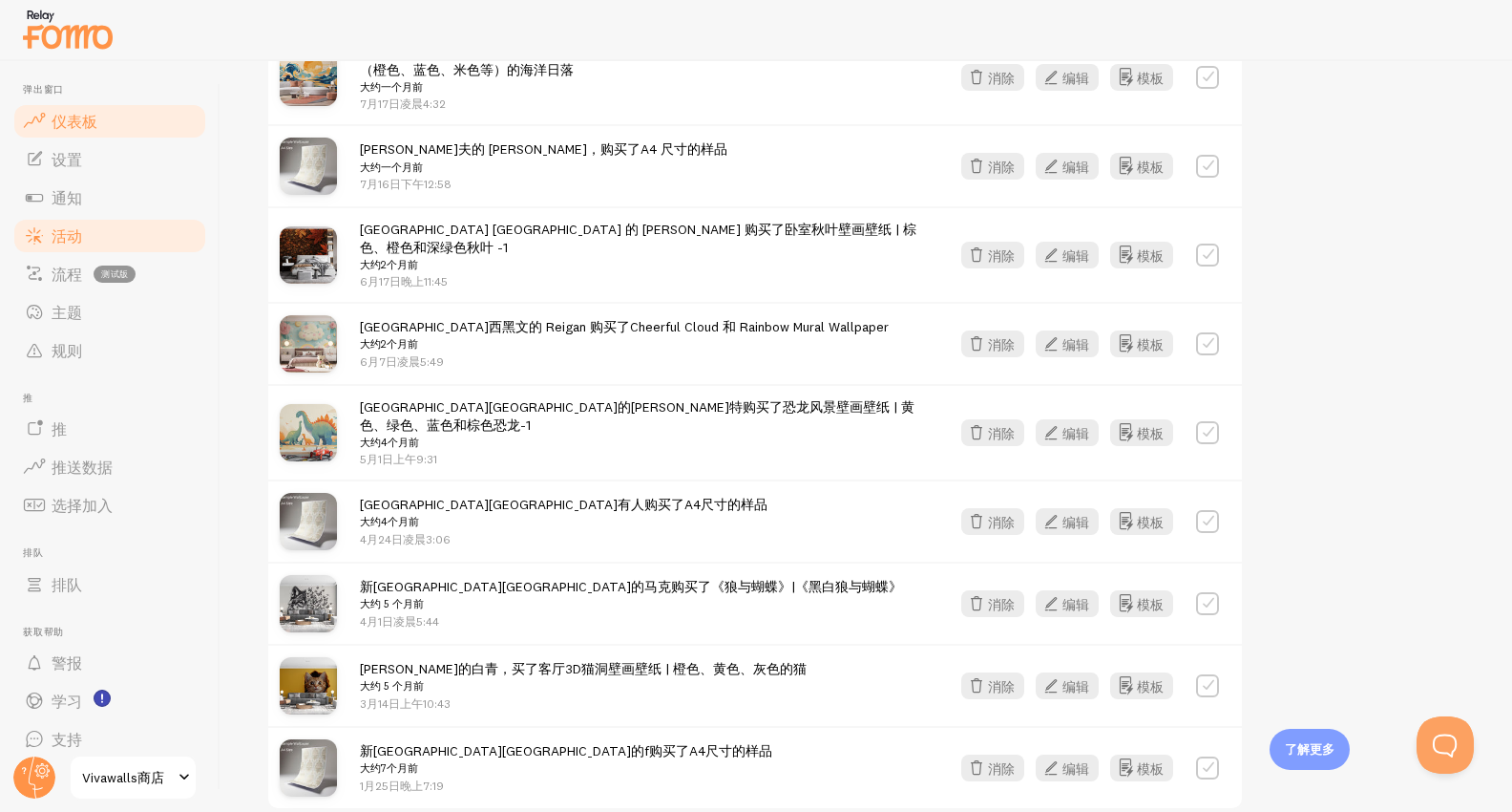
click at [76, 127] on font "仪表板" at bounding box center [75, 121] width 46 height 19
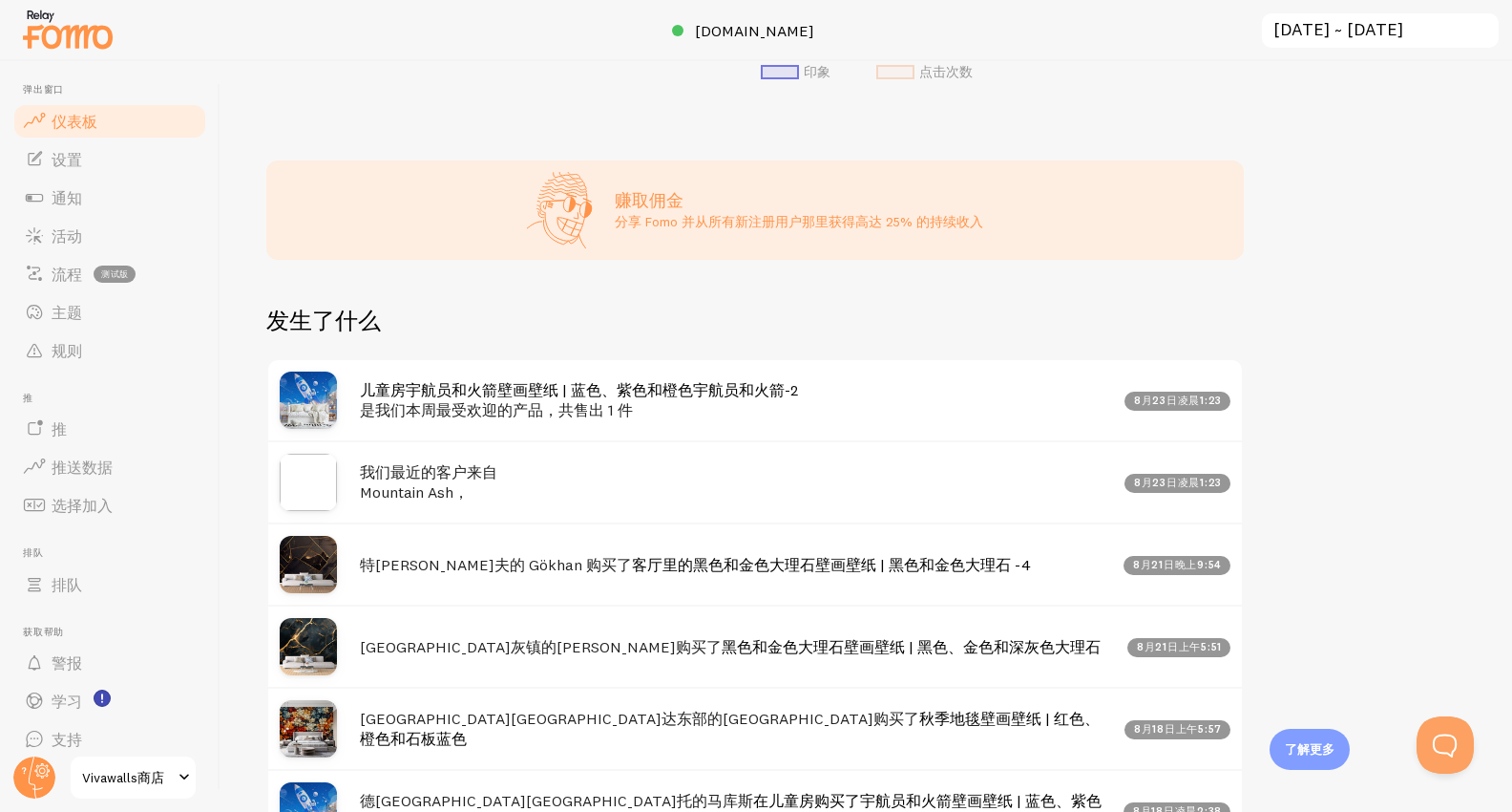
scroll to position [700, 0]
click at [810, 228] on p "分享 Fomo 并从所有新注册用户那里获得高达 25% 的持续收入" at bounding box center [799, 221] width 369 height 19
click at [76, 156] on font "设置" at bounding box center [67, 158] width 31 height 19
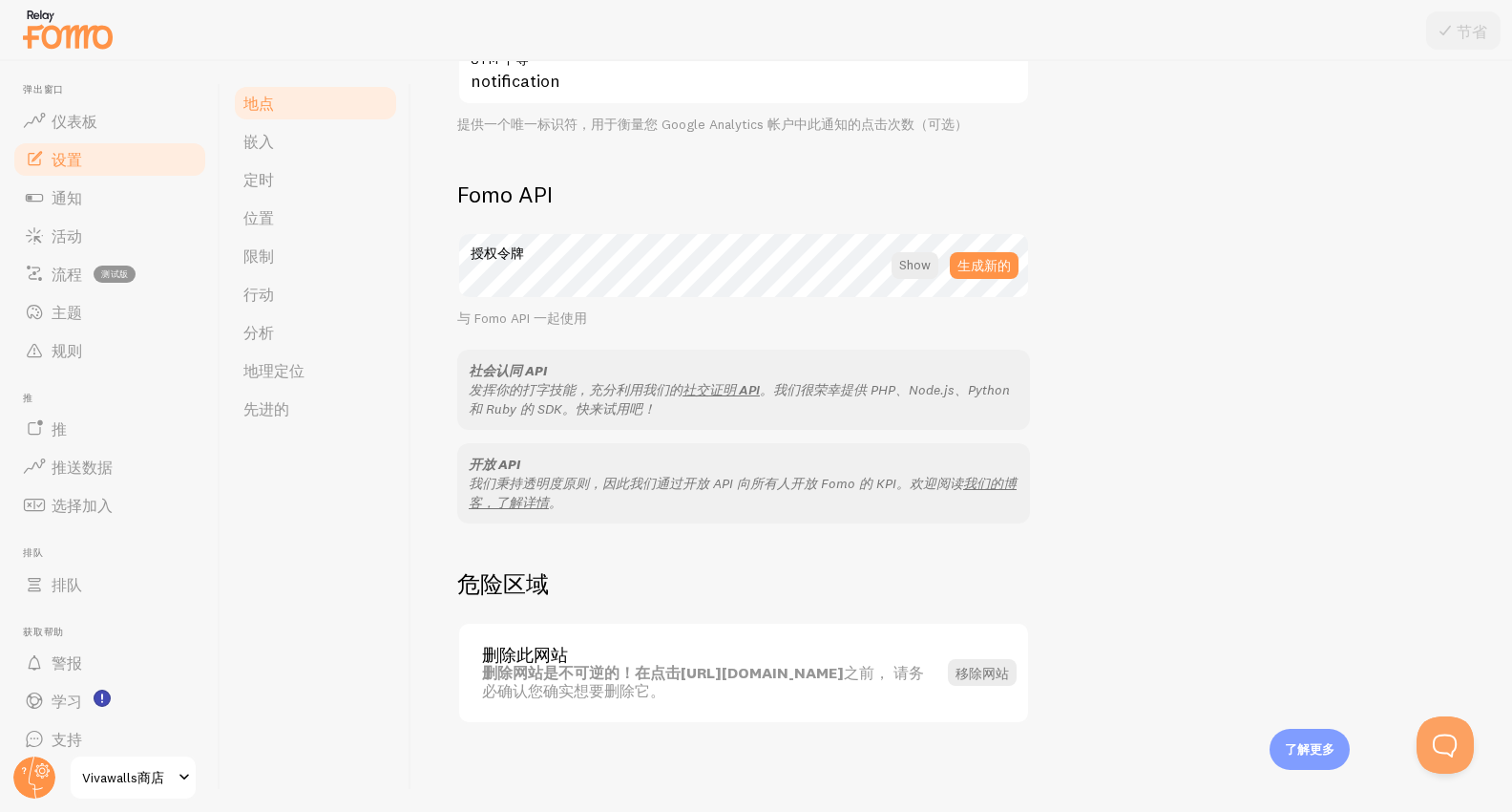
scroll to position [942, 0]
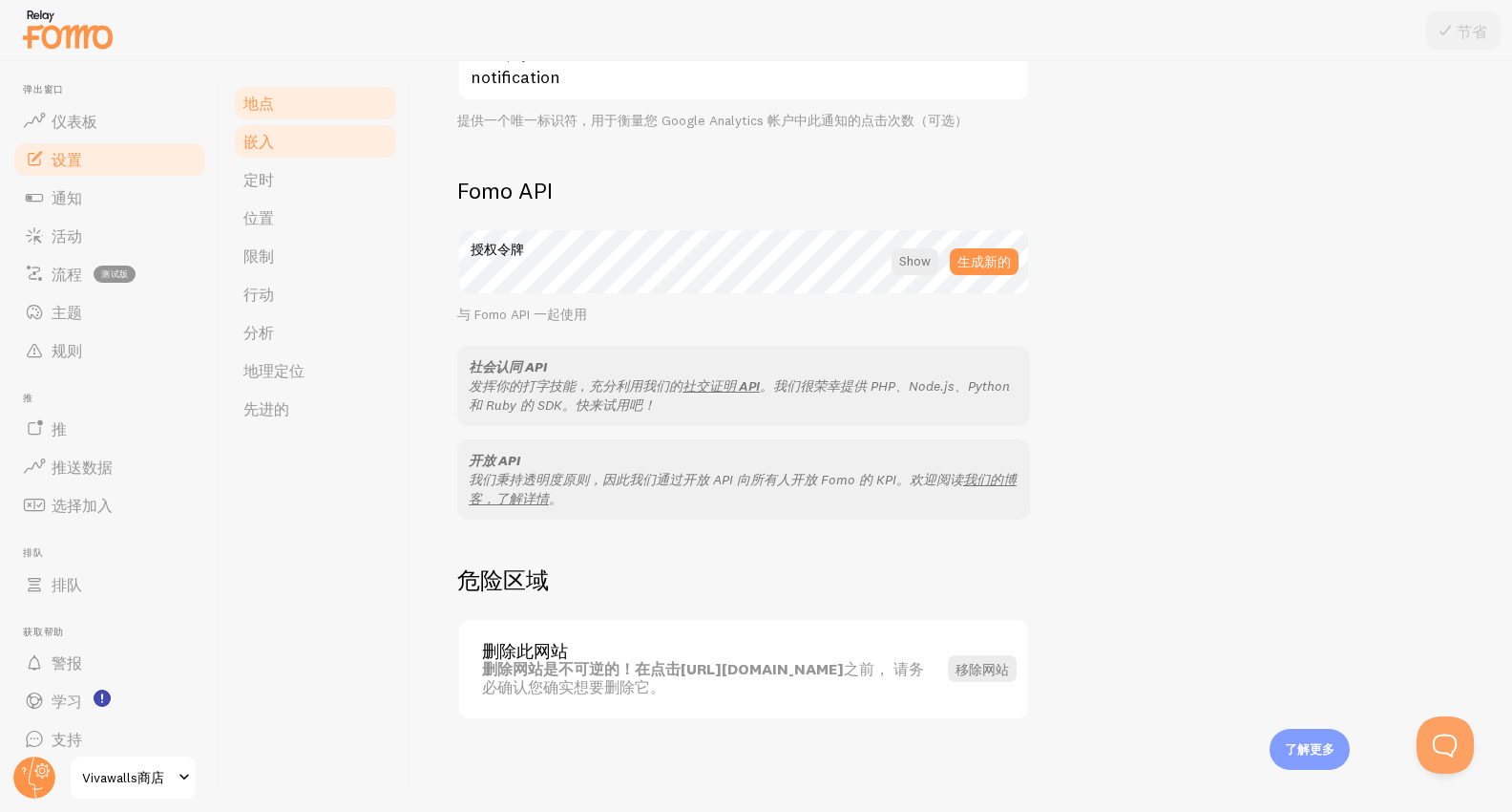
click at [261, 140] on font "嵌入" at bounding box center [258, 140] width 31 height 19
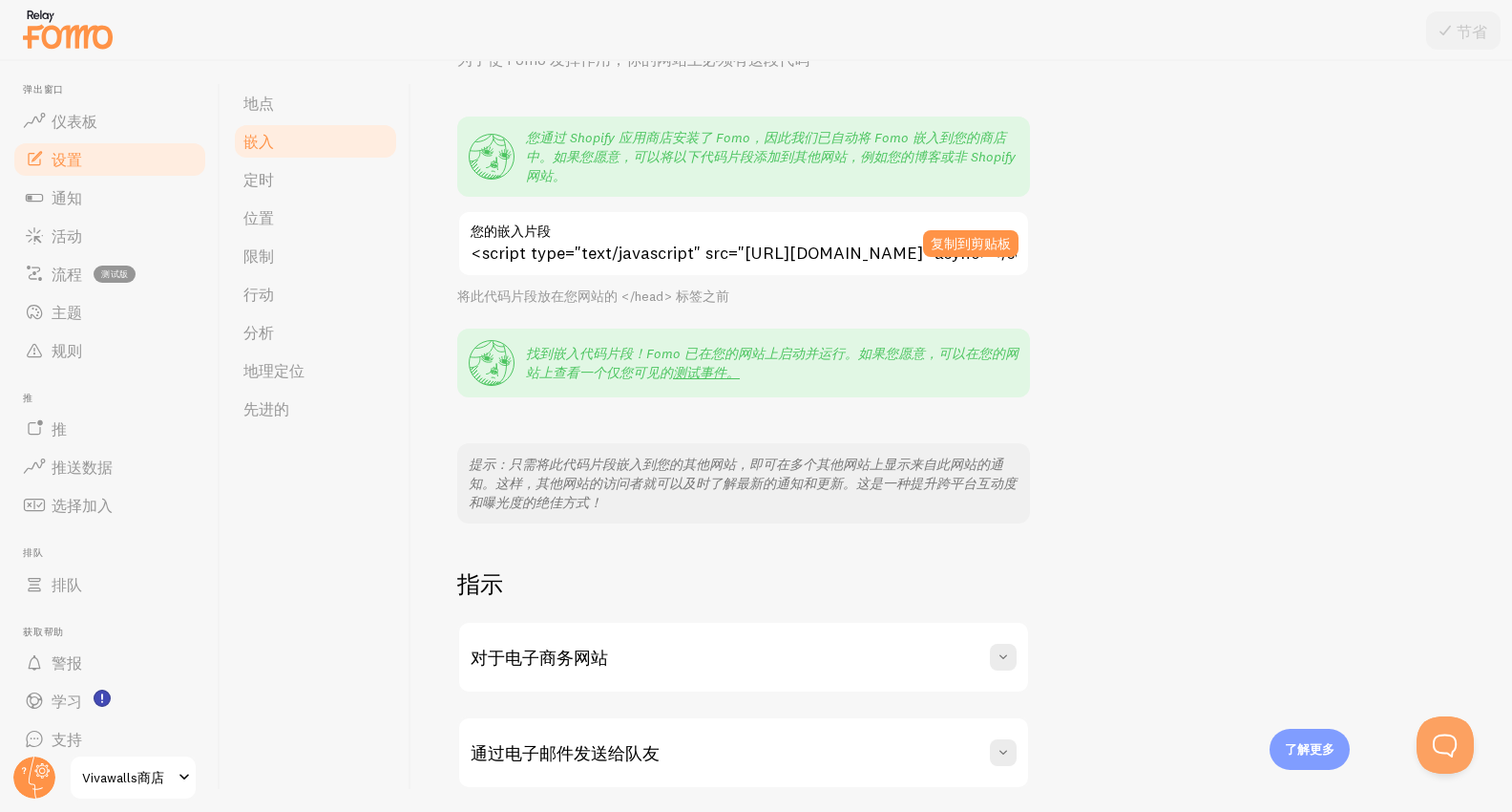
scroll to position [172, 0]
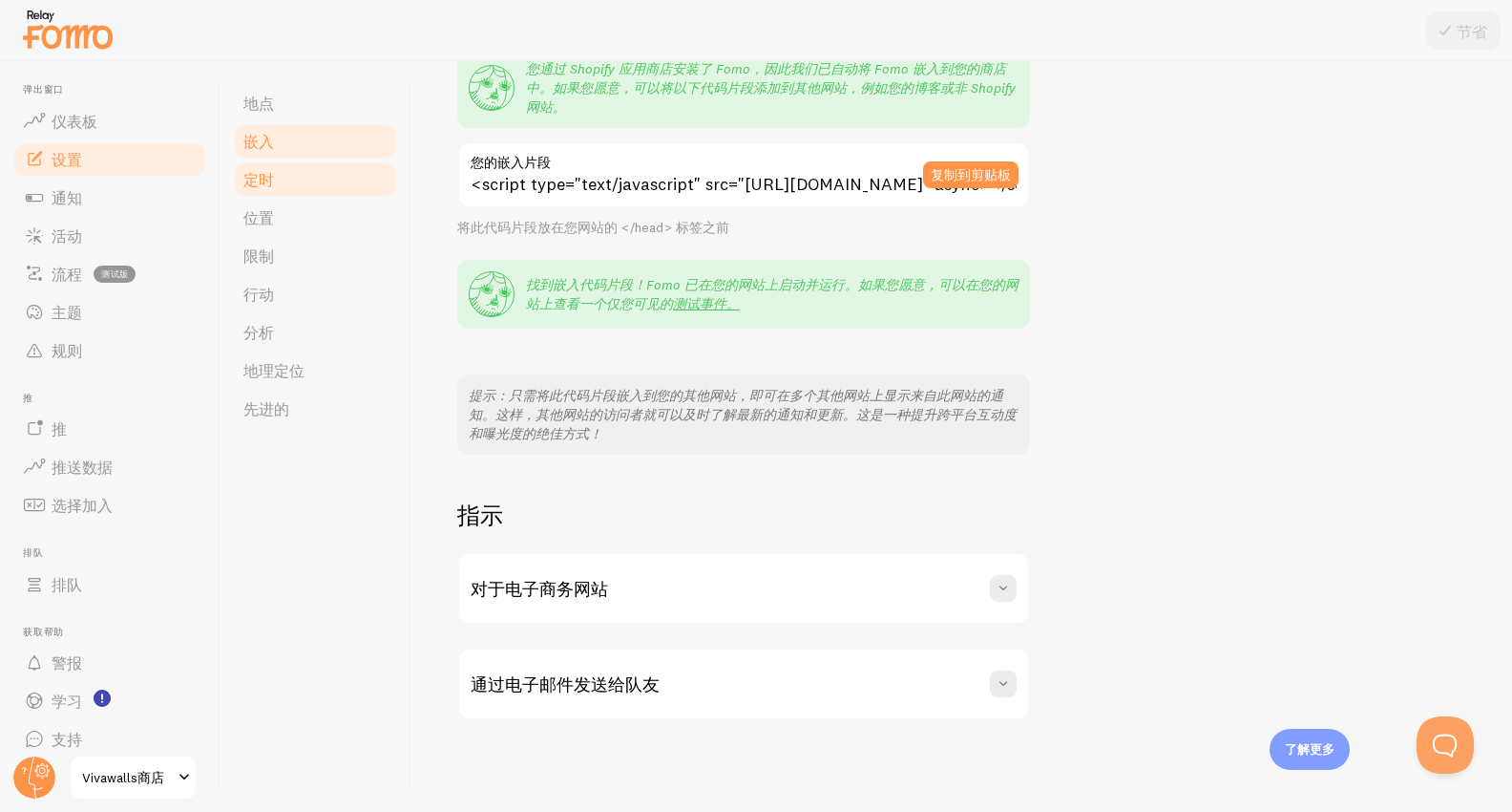
click at [251, 175] on font "定时" at bounding box center [258, 179] width 31 height 19
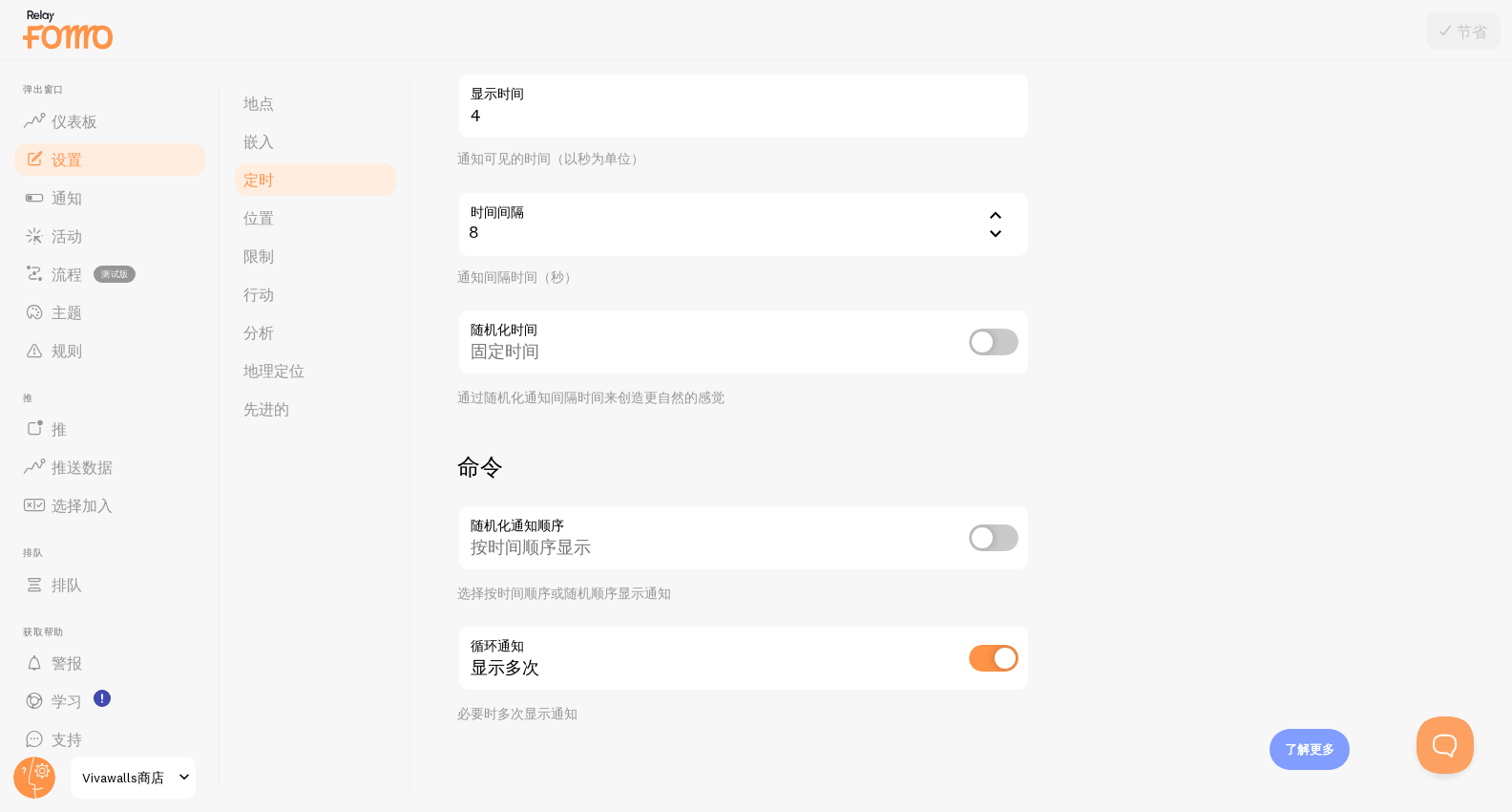
scroll to position [319, 0]
click at [257, 207] on link "位置" at bounding box center [316, 217] width 167 height 38
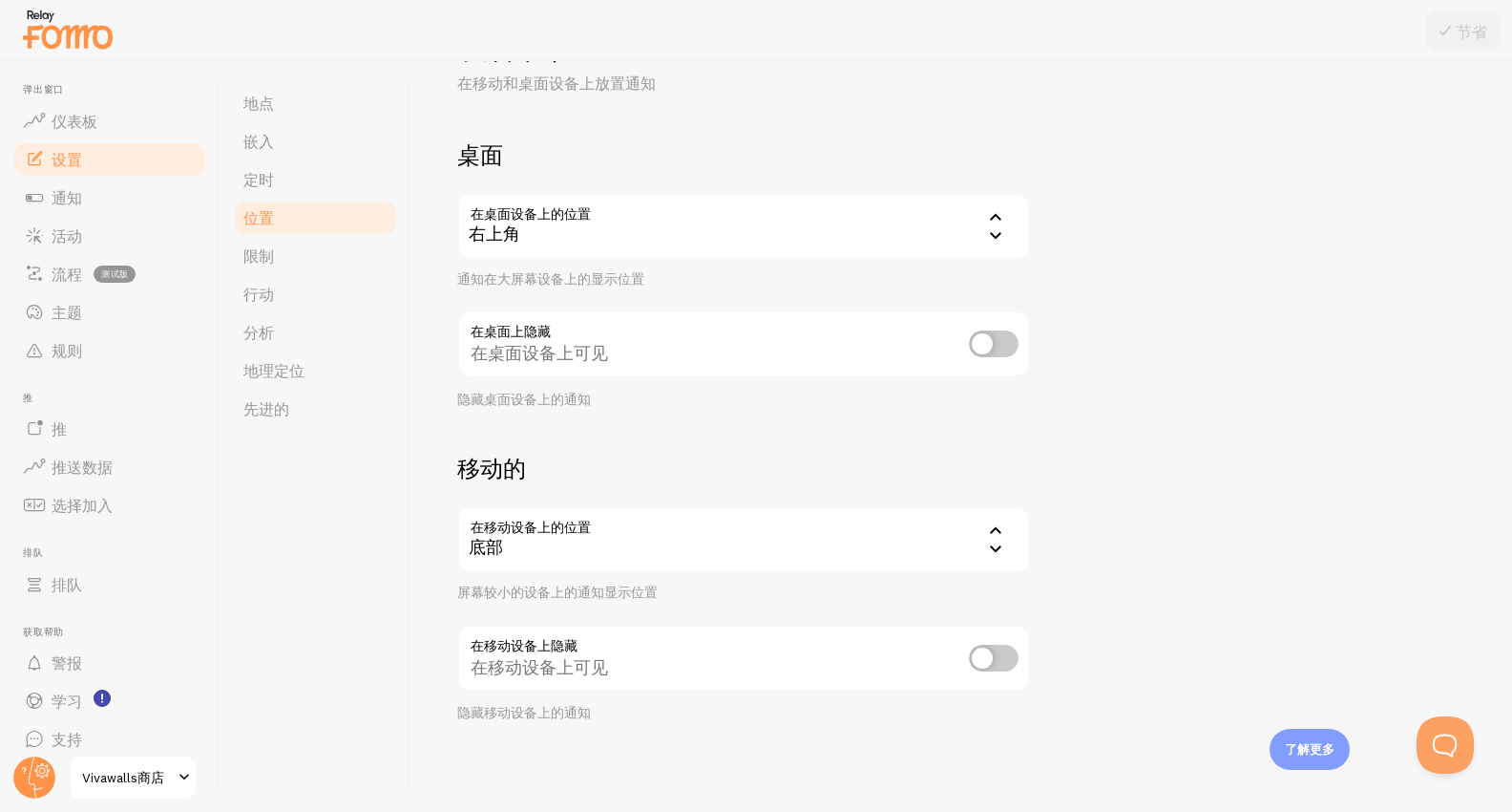
scroll to position [81, 0]
click at [797, 535] on div "底部" at bounding box center [743, 538] width 573 height 67
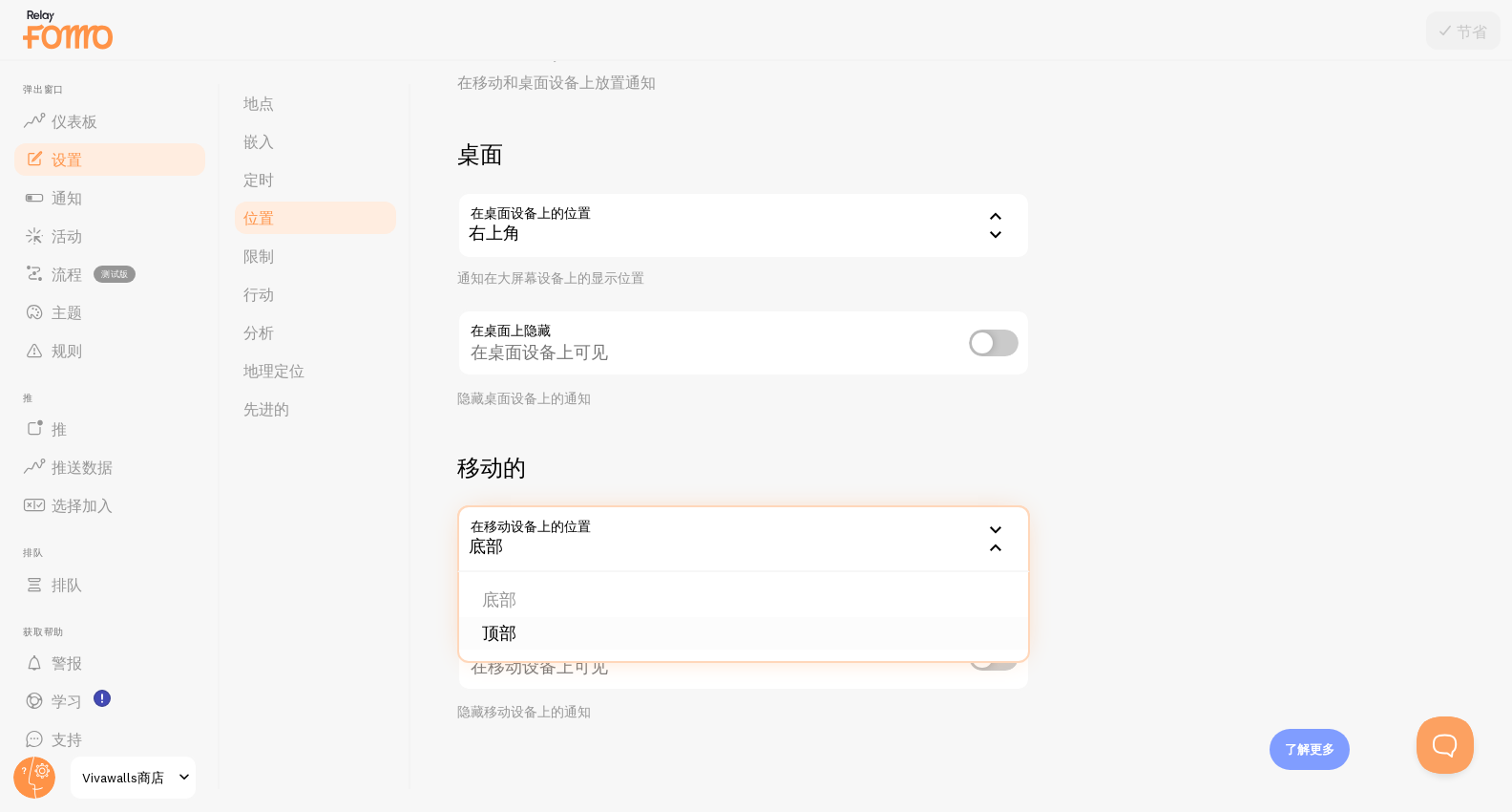
click at [510, 631] on font "顶部" at bounding box center [499, 633] width 35 height 22
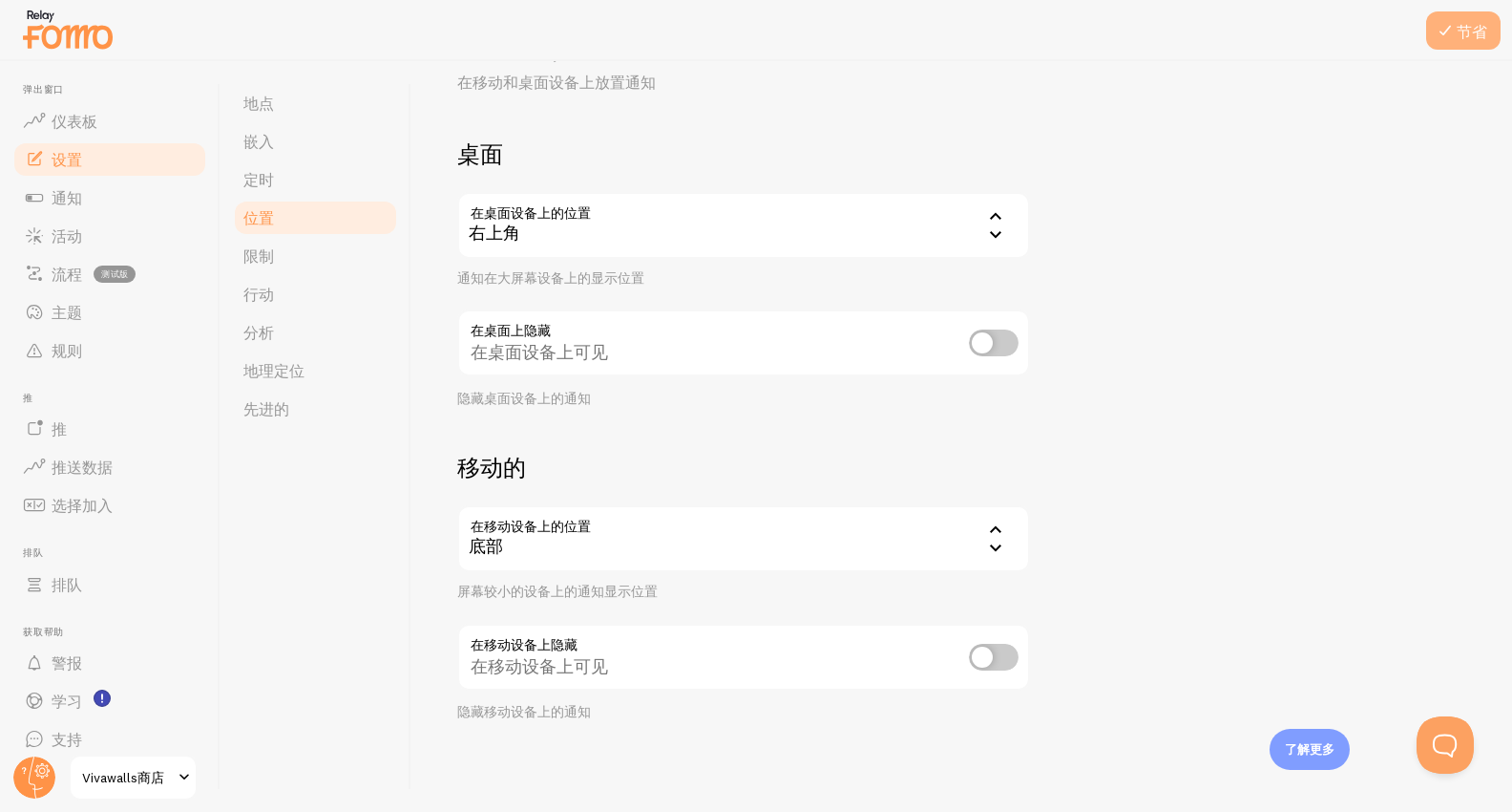
click at [1469, 29] on font "节省" at bounding box center [1472, 31] width 31 height 19
click at [985, 348] on input "checkbox" at bounding box center [994, 343] width 50 height 27
click at [992, 348] on input "checkbox" at bounding box center [994, 343] width 50 height 27
click at [986, 345] on input "checkbox" at bounding box center [994, 343] width 50 height 27
checkbox input "true"
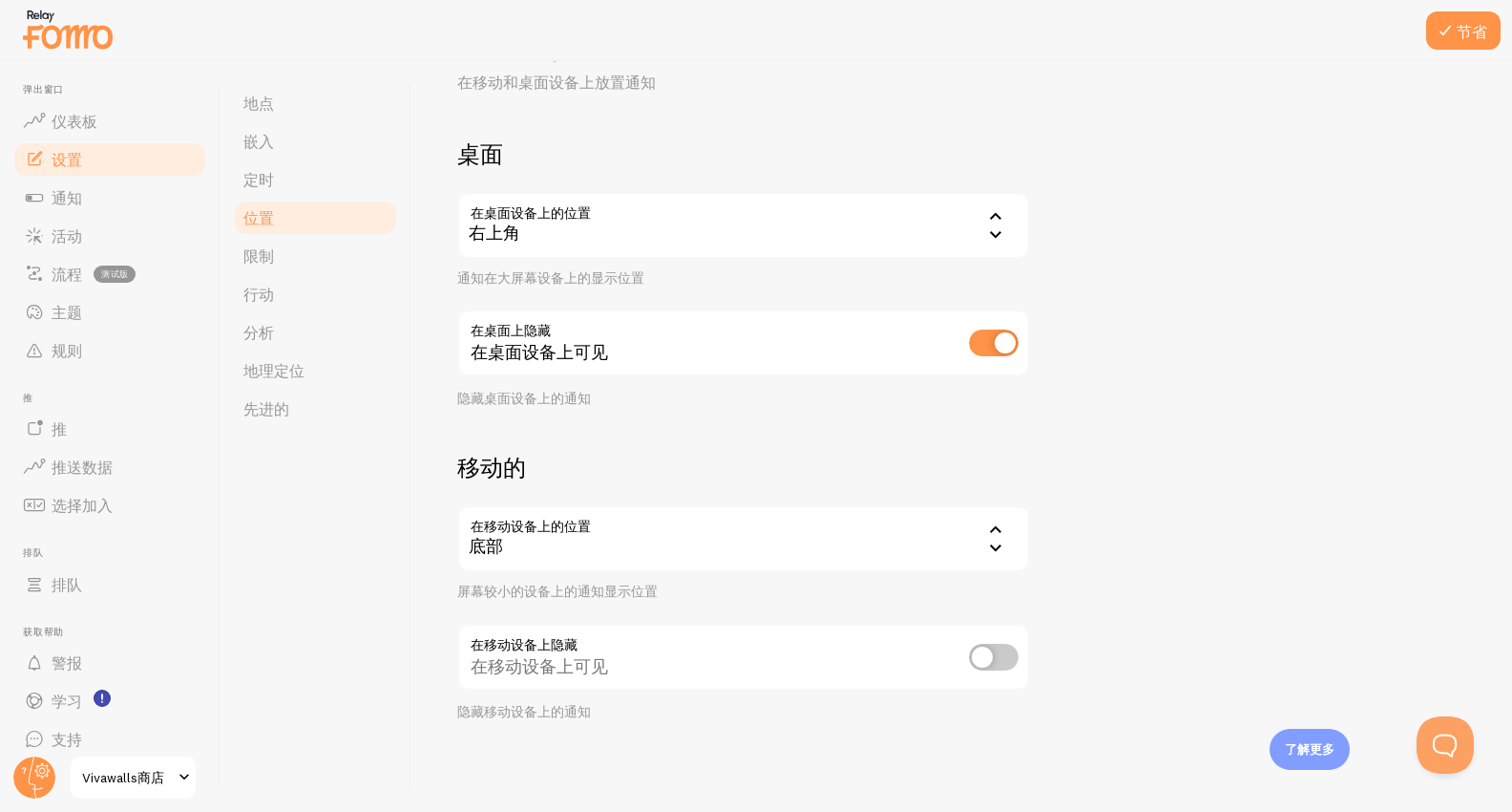
click at [987, 657] on input "checkbox" at bounding box center [994, 657] width 50 height 27
checkbox input "true"
click at [988, 344] on input "checkbox" at bounding box center [994, 343] width 50 height 27
checkbox input "false"
click at [998, 651] on input "checkbox" at bounding box center [994, 657] width 50 height 27
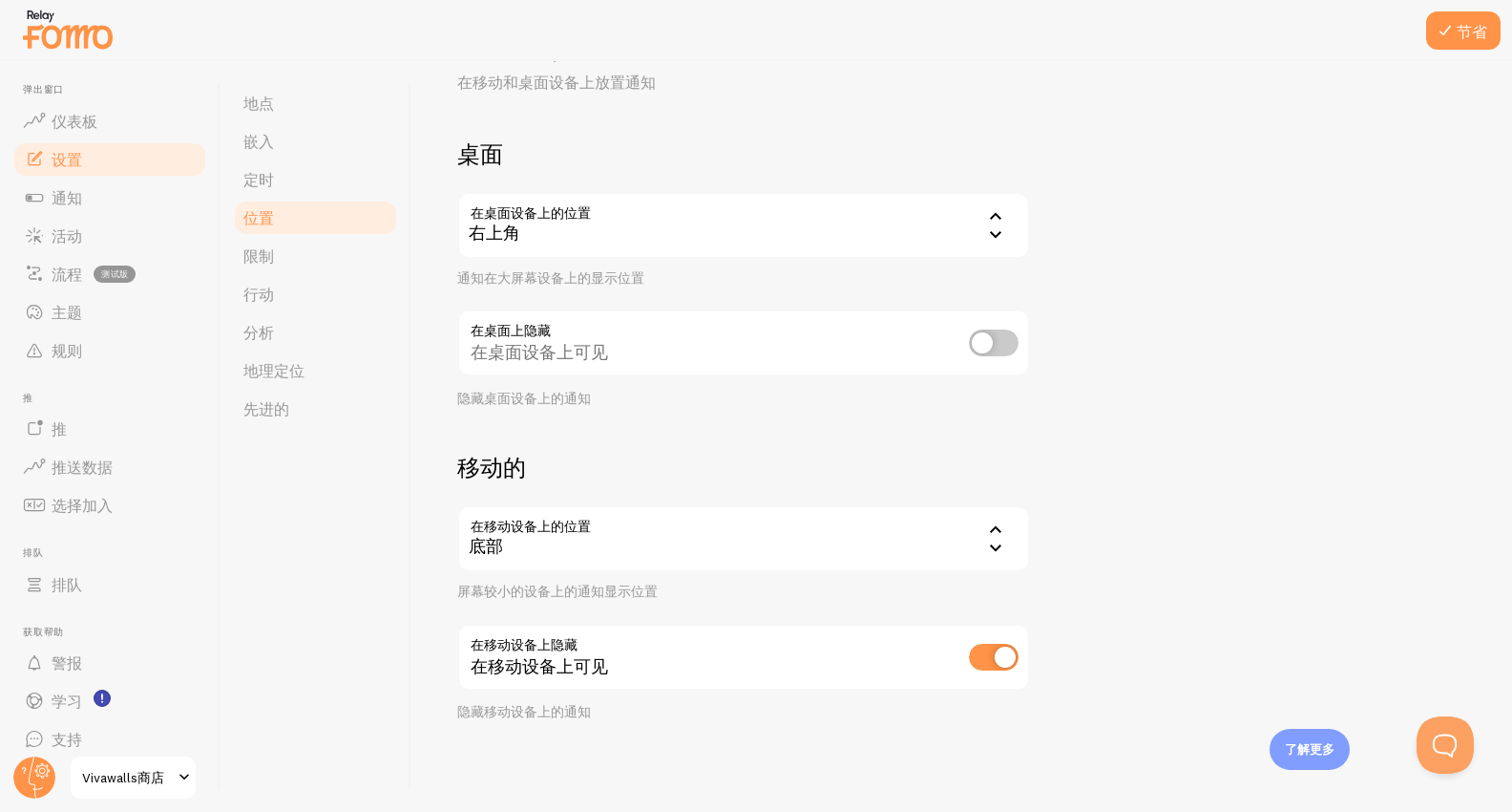
checkbox input "false"
click at [993, 345] on input "checkbox" at bounding box center [994, 343] width 50 height 27
checkbox input "true"
click at [986, 658] on input "checkbox" at bounding box center [994, 657] width 50 height 27
click at [988, 659] on input "checkbox" at bounding box center [994, 657] width 50 height 27
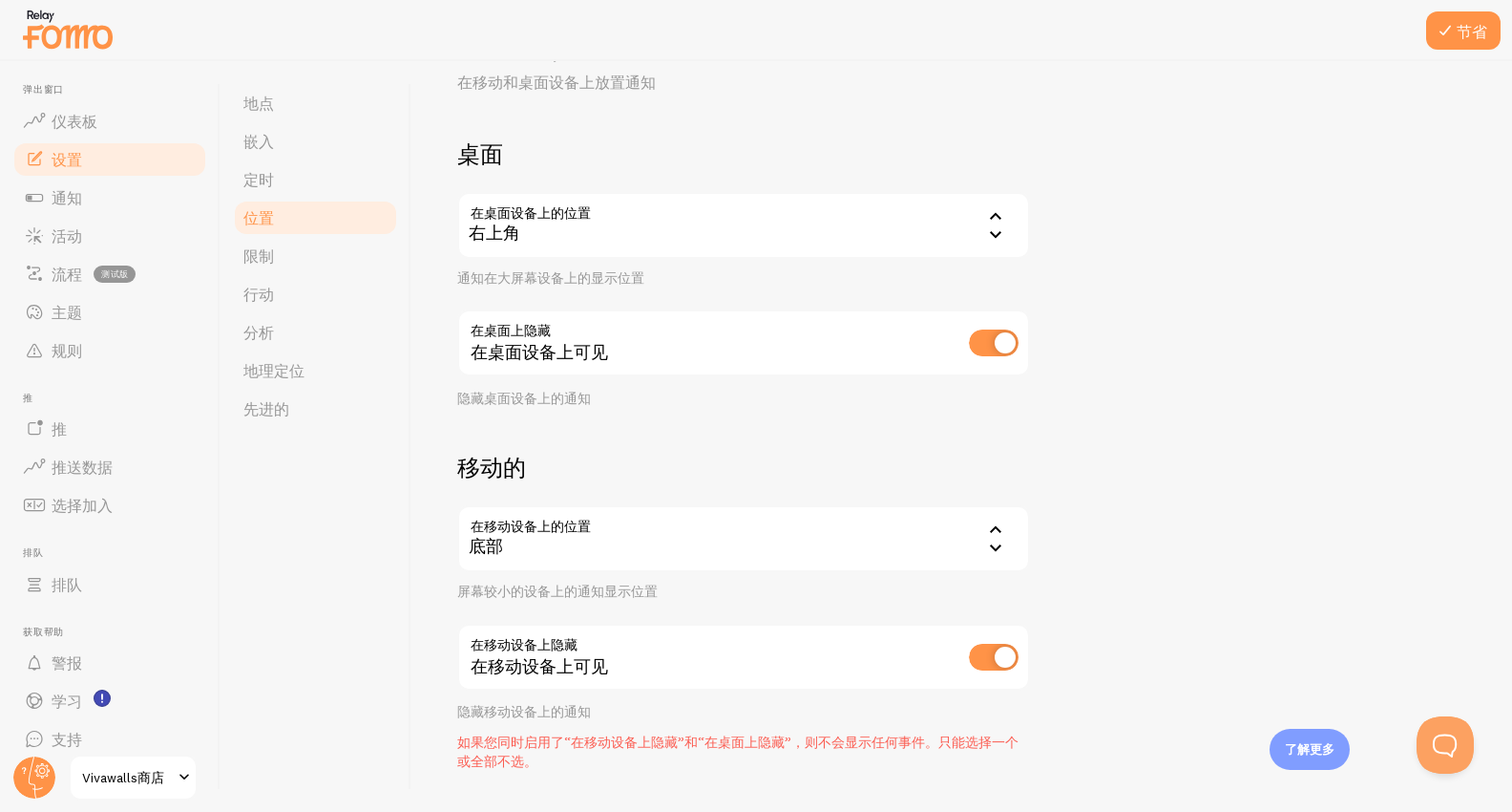
checkbox input "false"
click at [989, 343] on input "checkbox" at bounding box center [994, 343] width 50 height 27
checkbox input "false"
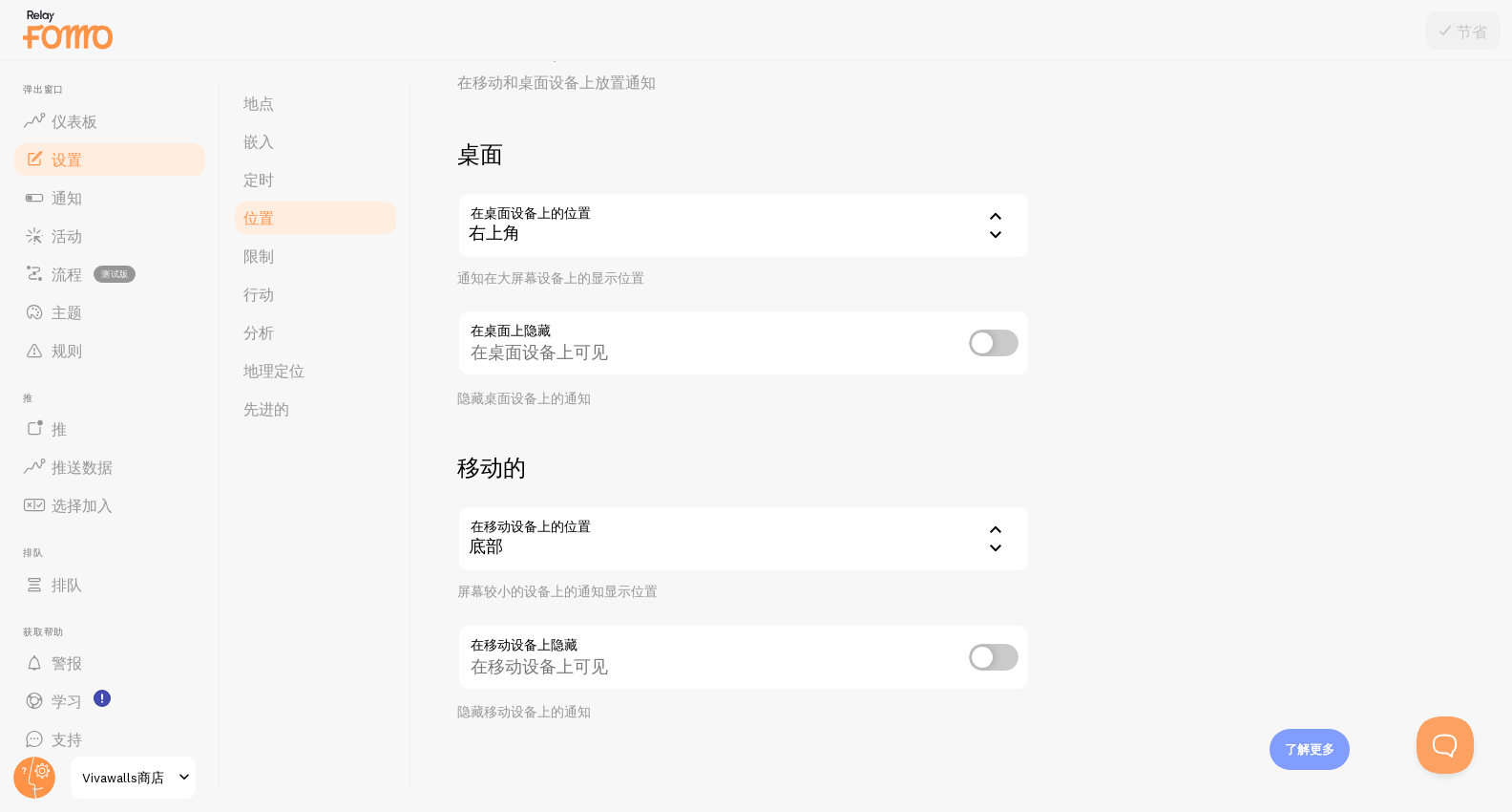
click at [987, 240] on icon at bounding box center [995, 233] width 23 height 23
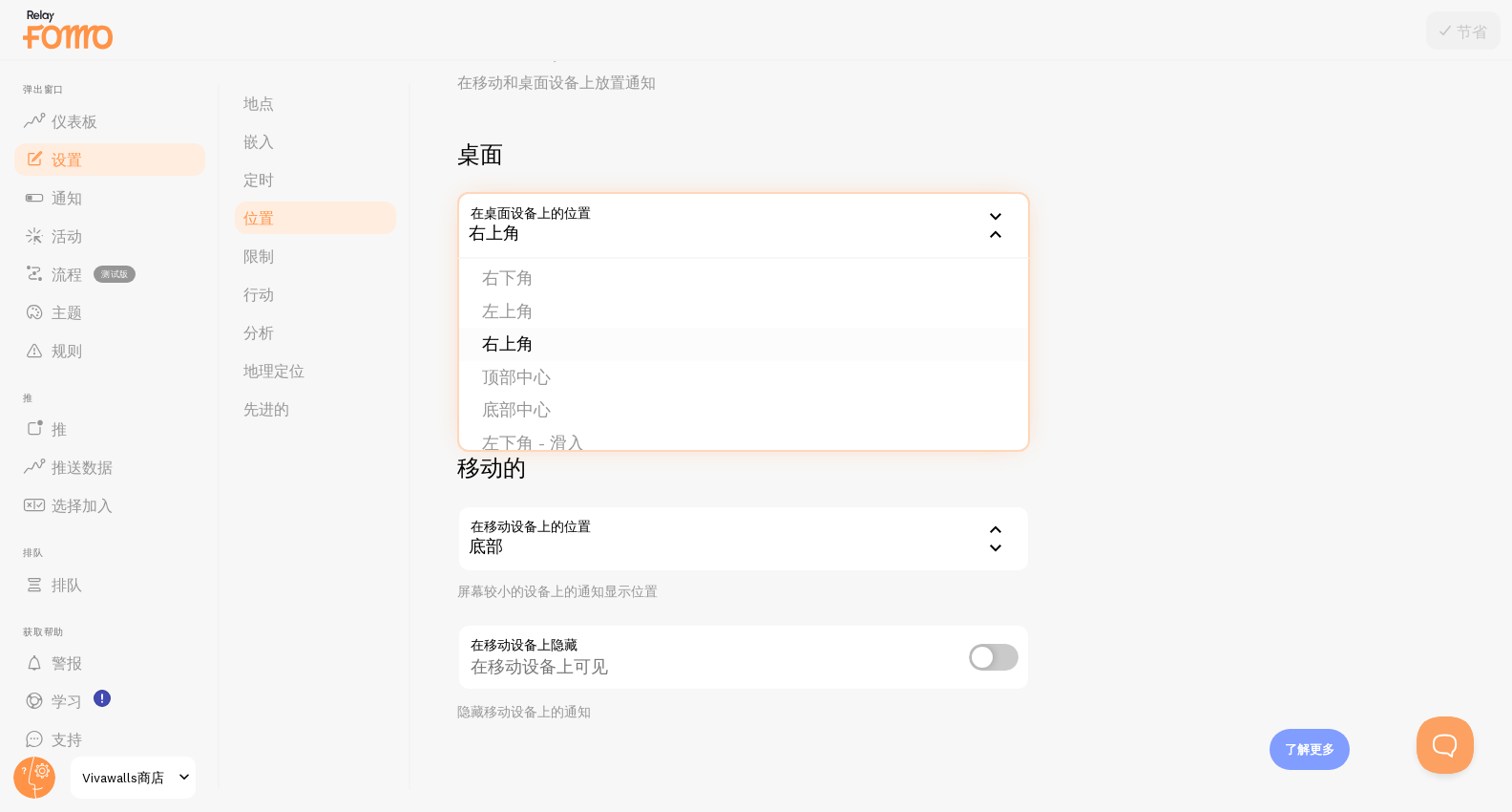
scroll to position [0, 0]
click at [501, 353] on font "左上角" at bounding box center [508, 352] width 52 height 22
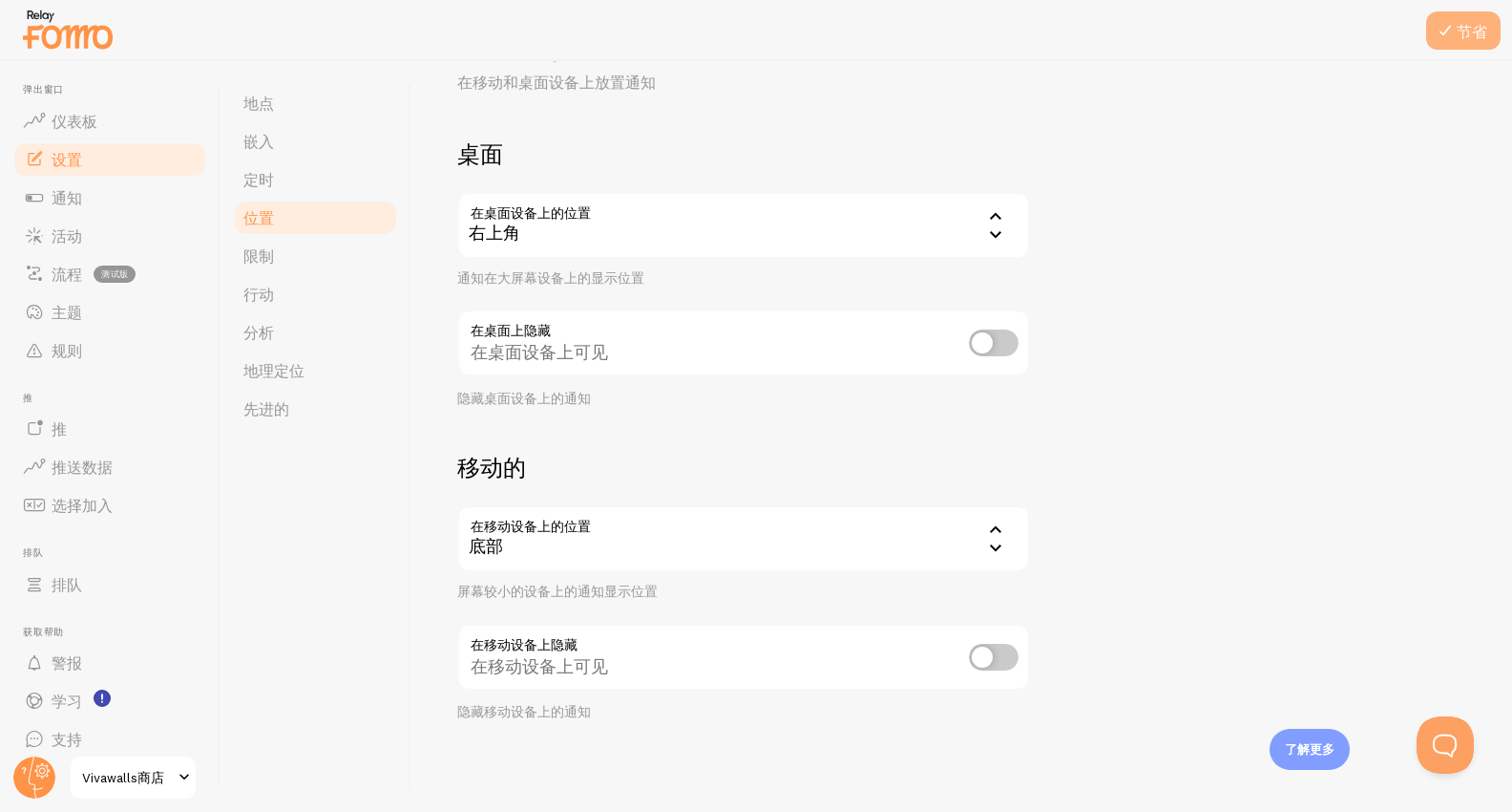
click at [1470, 32] on font "节省" at bounding box center [1472, 31] width 31 height 19
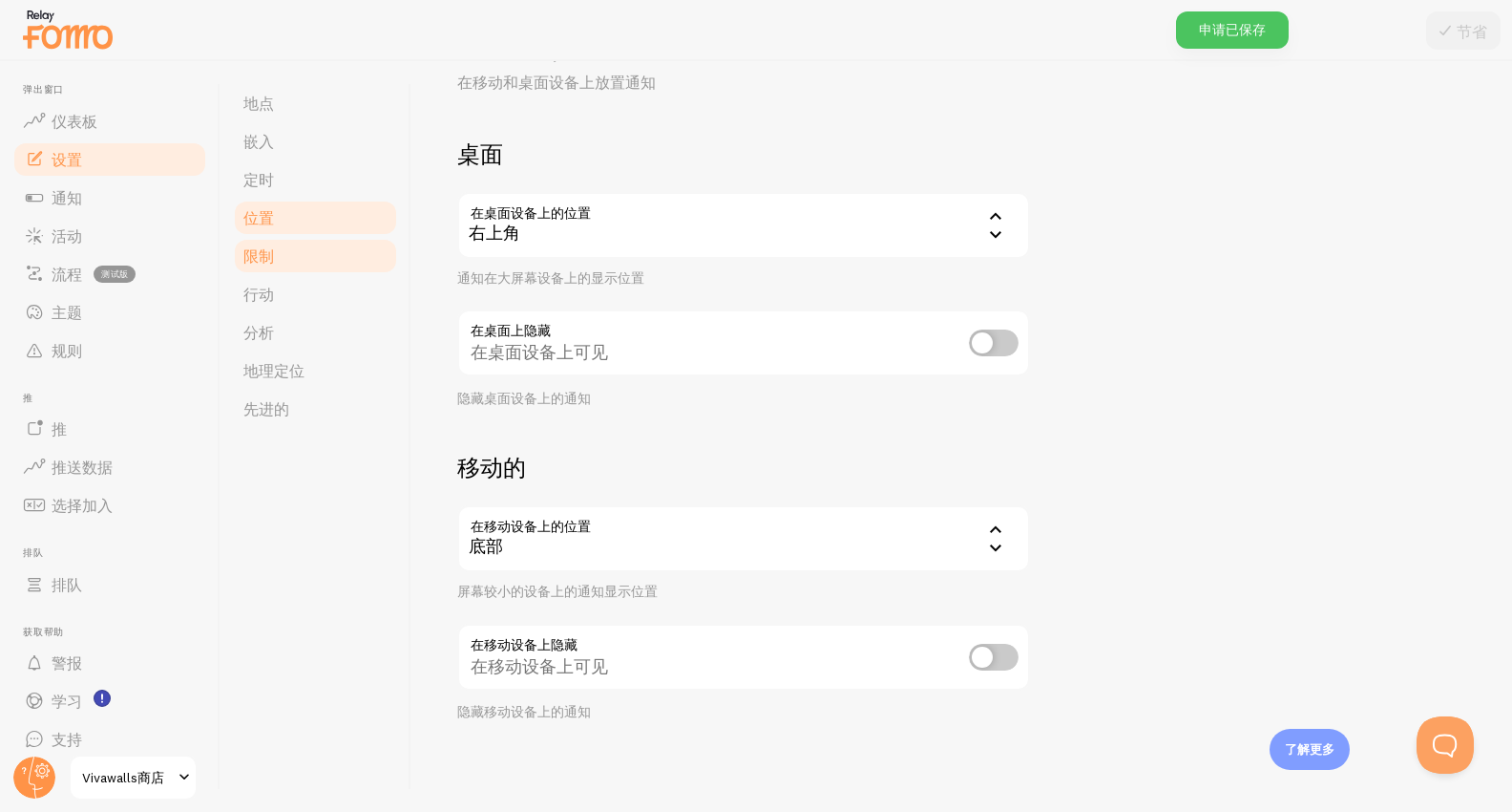
click at [267, 257] on font "限制" at bounding box center [258, 255] width 31 height 19
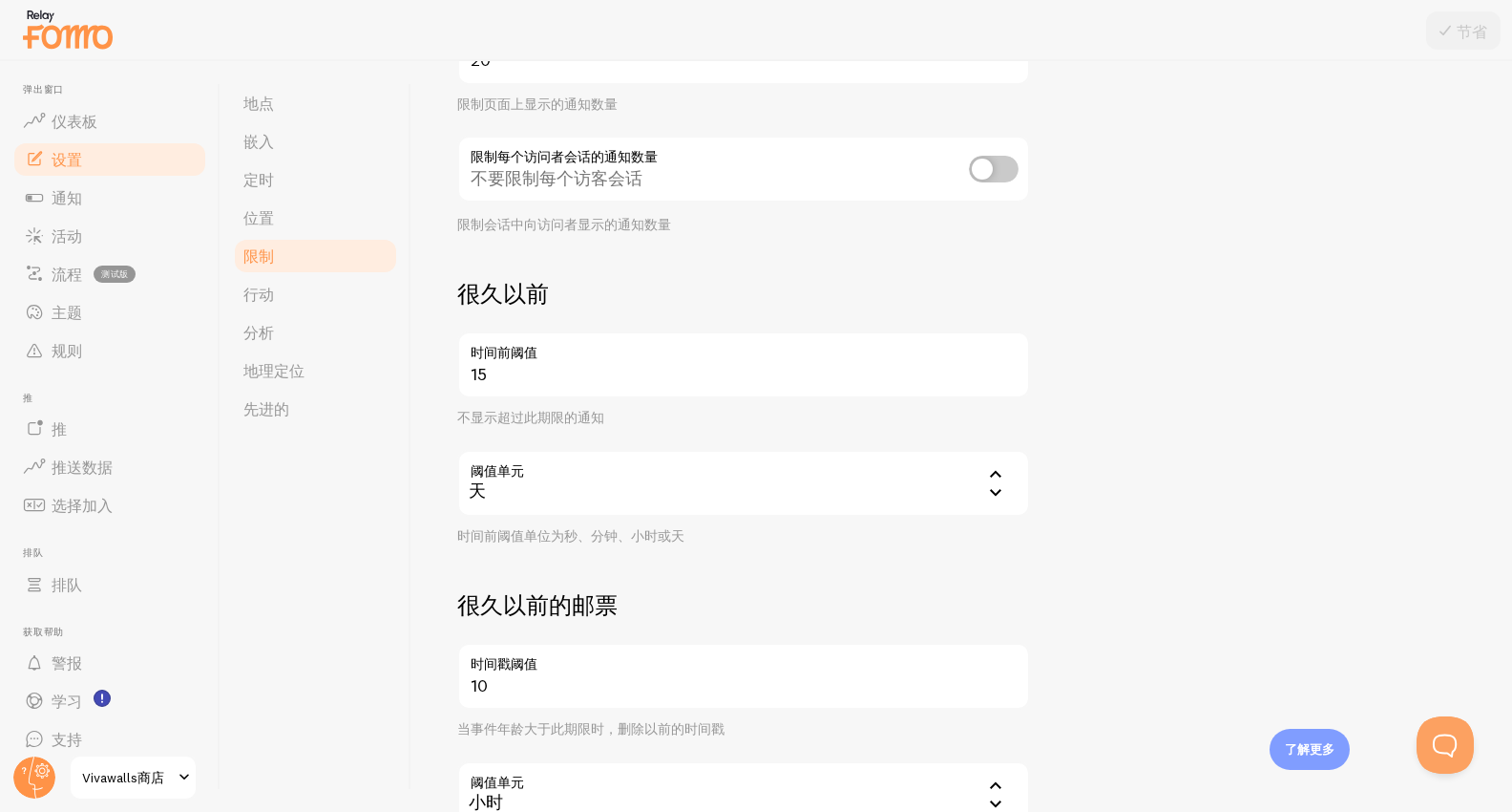
scroll to position [228, 0]
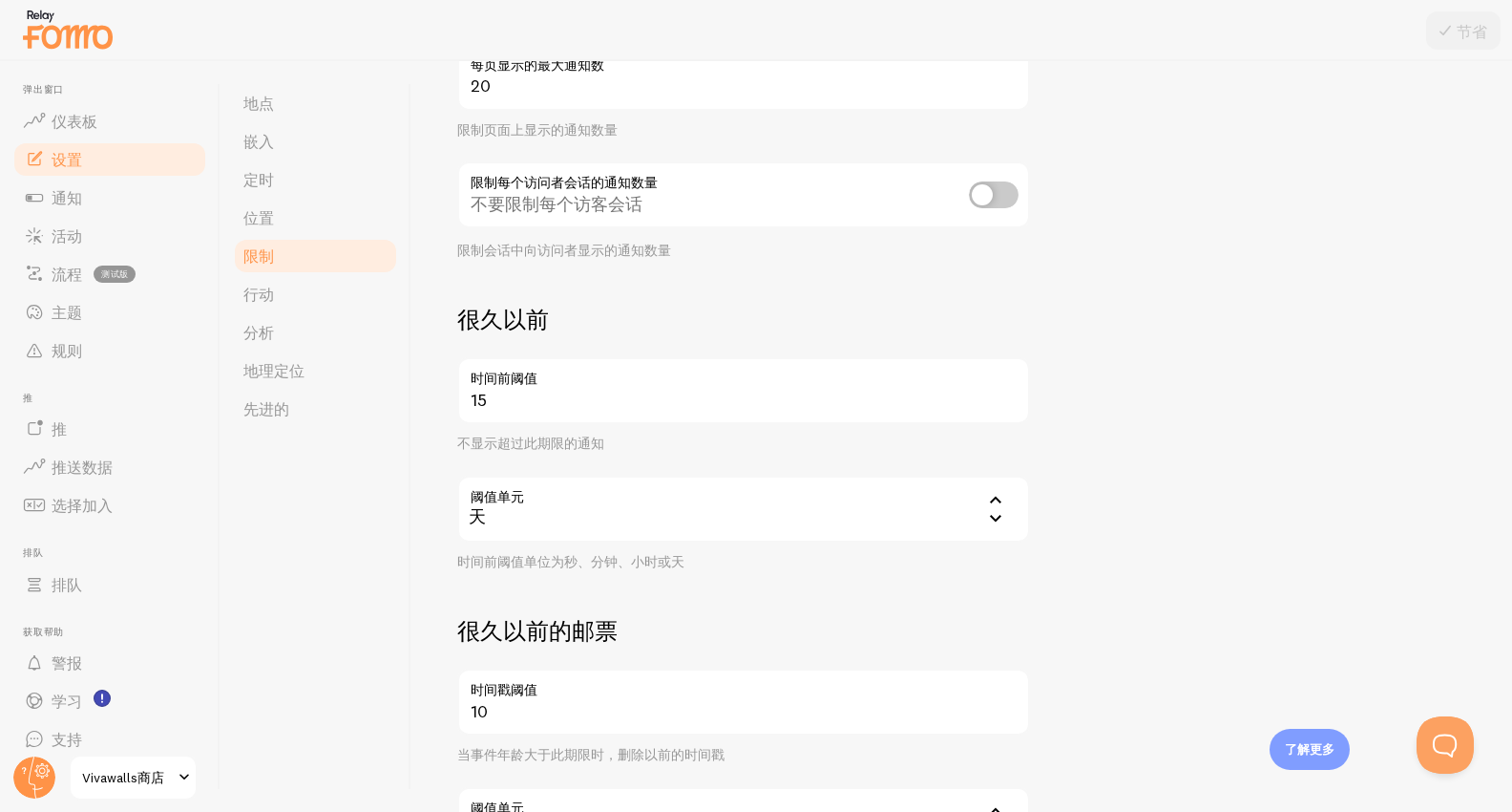
click at [998, 194] on input "checkbox" at bounding box center [994, 194] width 50 height 27
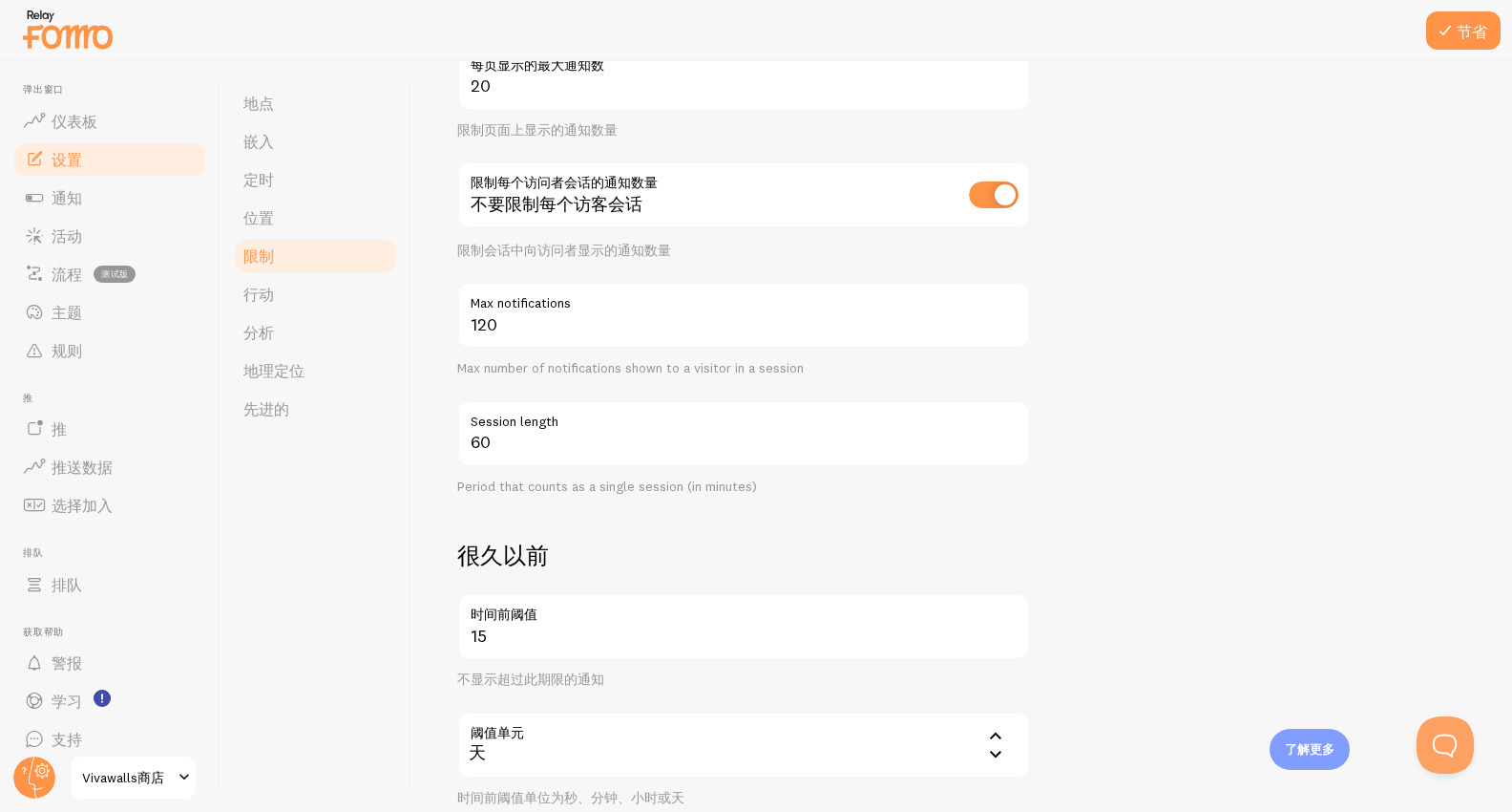
click at [996, 195] on input "checkbox" at bounding box center [994, 194] width 50 height 27
checkbox input "false"
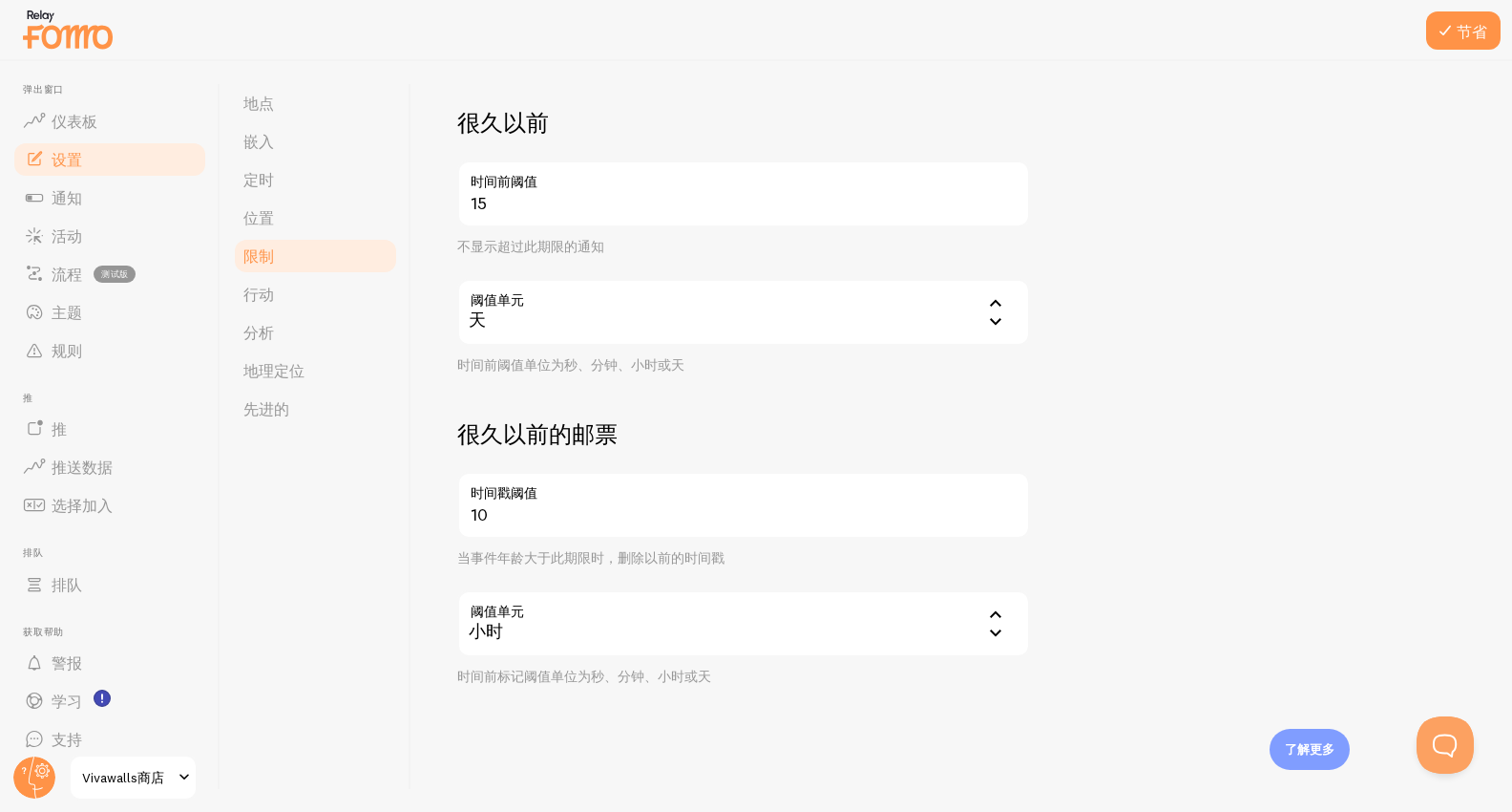
scroll to position [426, 0]
click at [279, 288] on link "行动" at bounding box center [316, 294] width 167 height 38
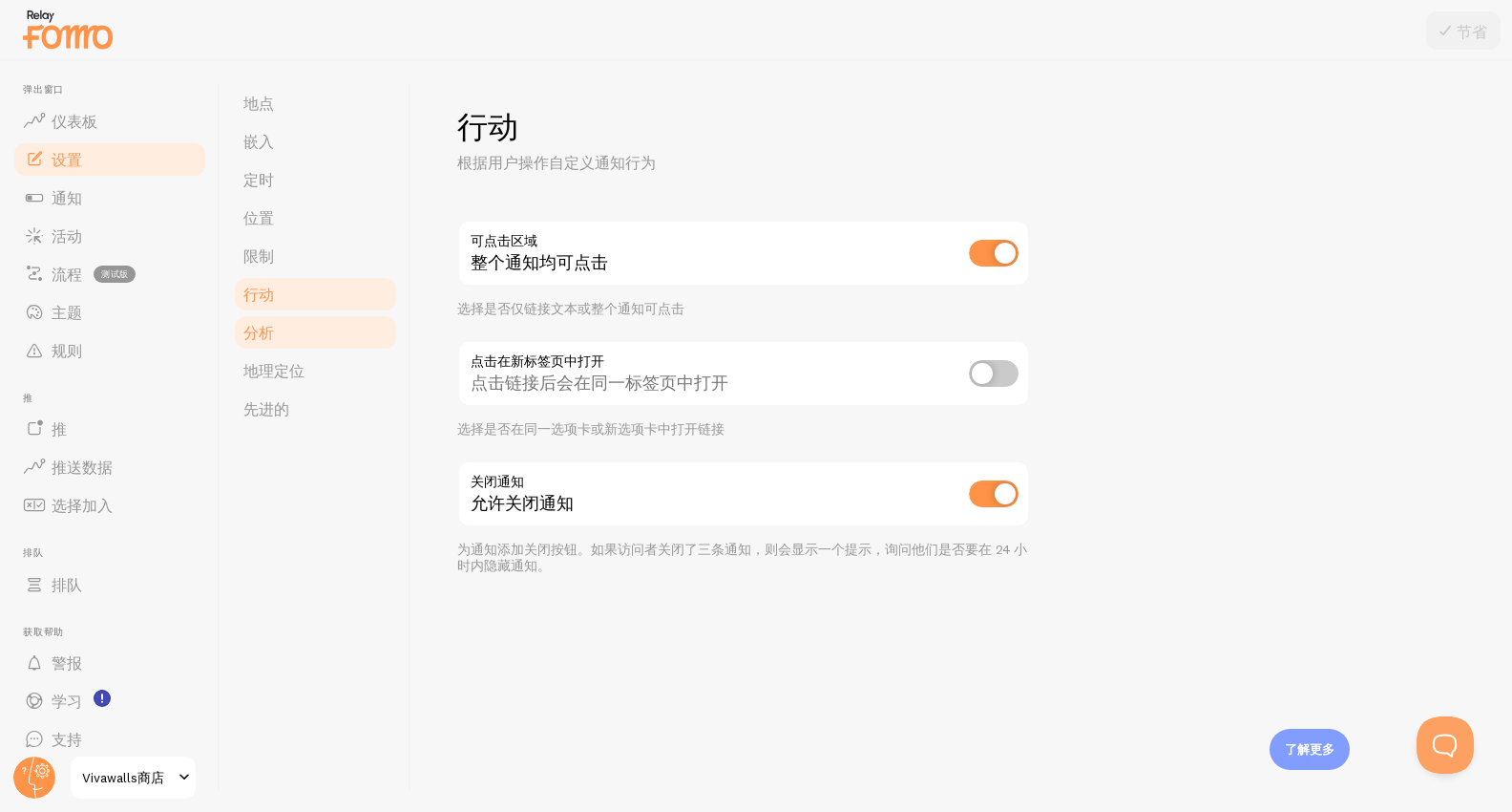
click at [265, 334] on font "分析" at bounding box center [258, 332] width 31 height 19
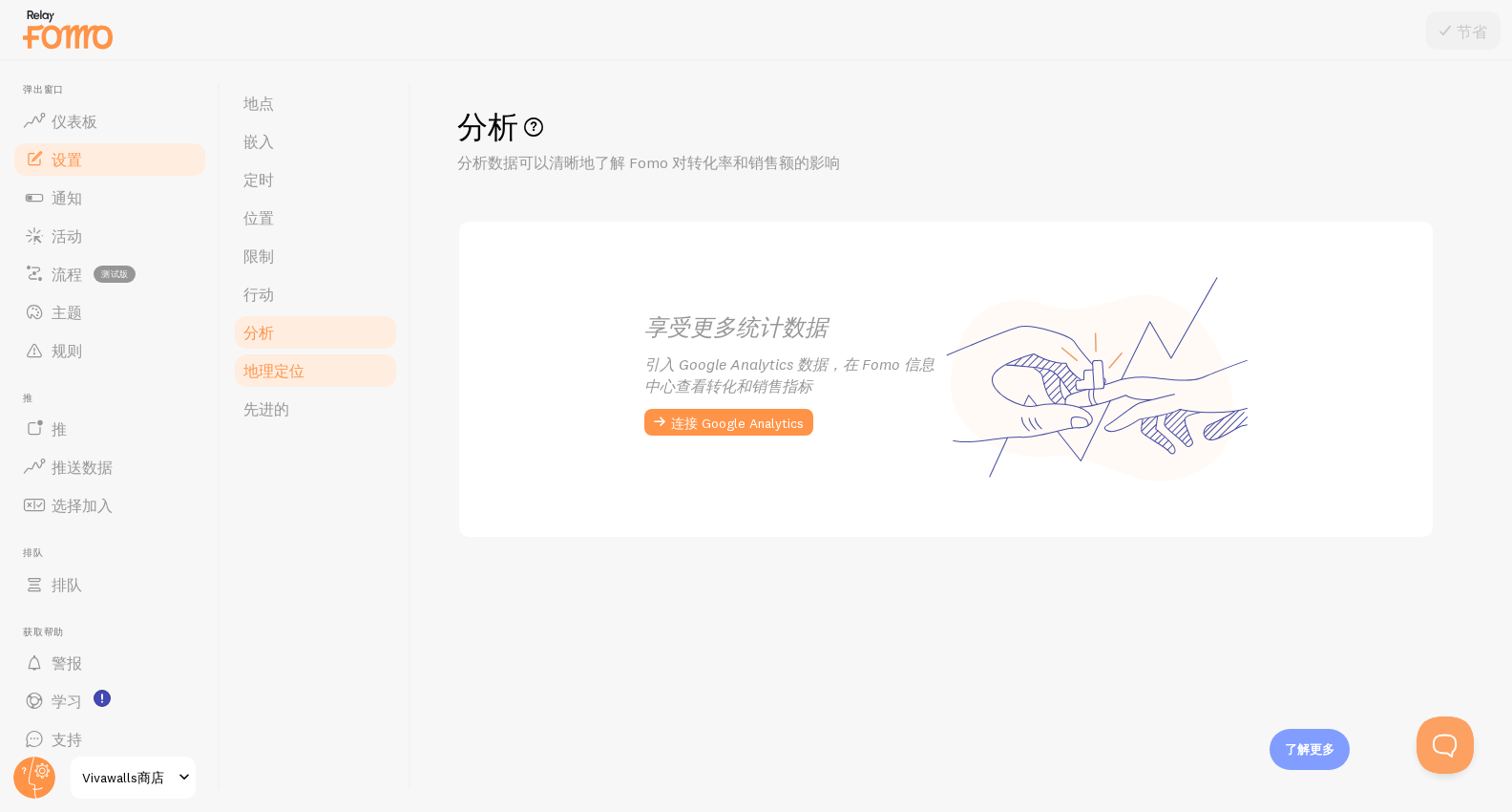
click at [278, 372] on font "地理定位" at bounding box center [273, 370] width 61 height 19
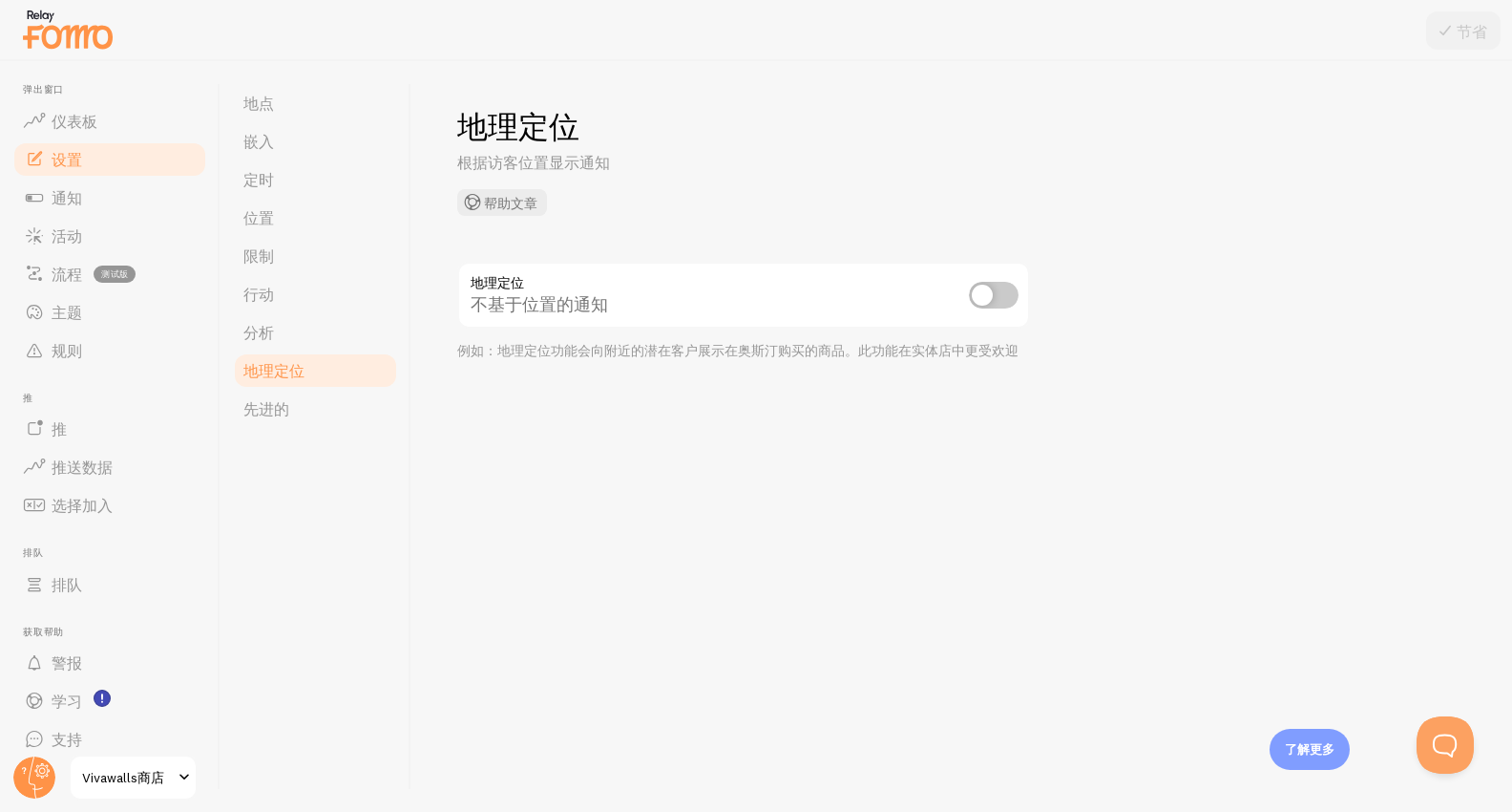
click at [986, 292] on input "checkbox" at bounding box center [994, 295] width 50 height 27
click at [995, 296] on input "checkbox" at bounding box center [994, 295] width 50 height 27
checkbox input "false"
click at [263, 407] on font "先进的" at bounding box center [266, 408] width 46 height 19
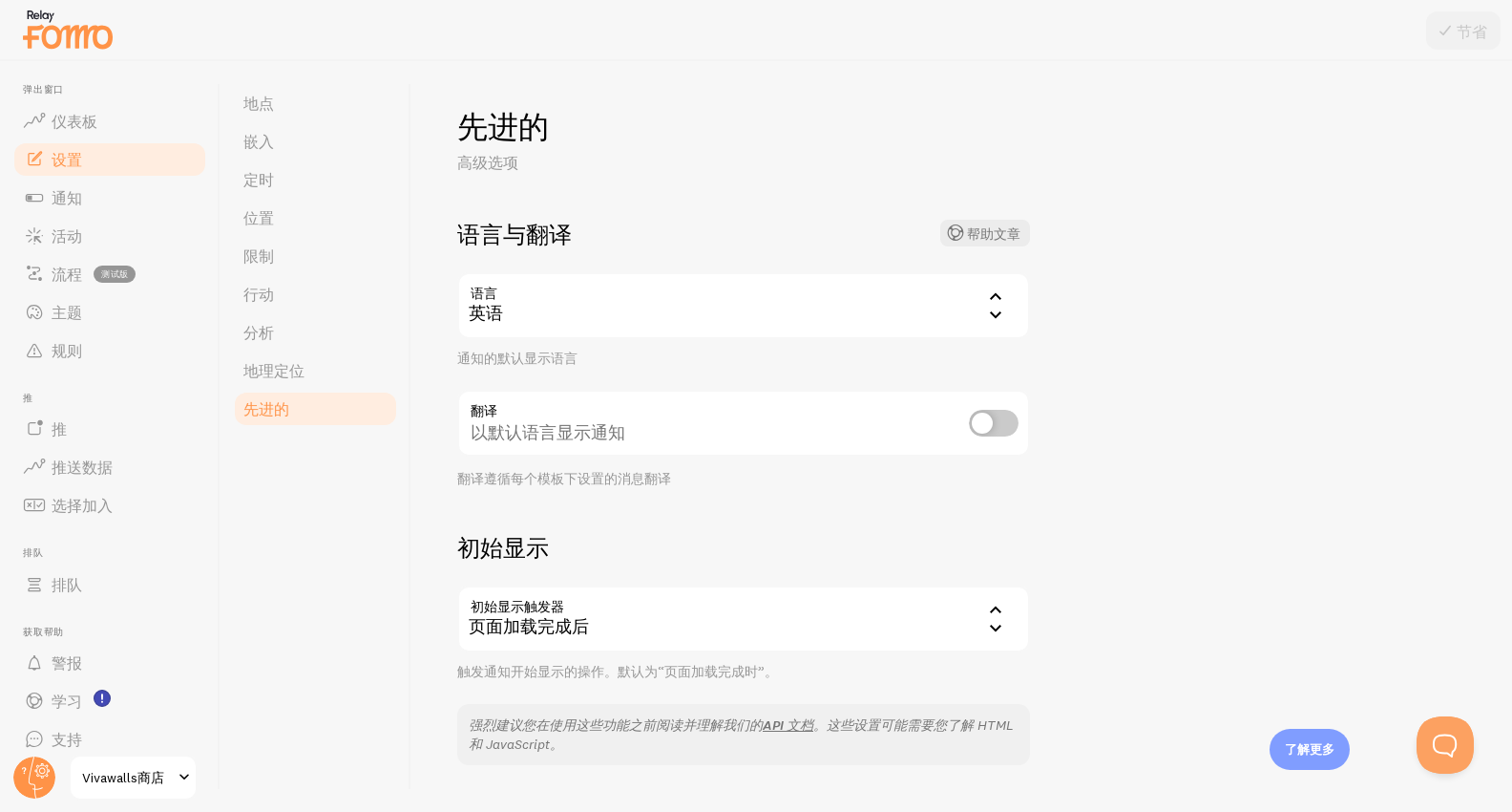
click at [875, 307] on div "英语" at bounding box center [743, 305] width 573 height 67
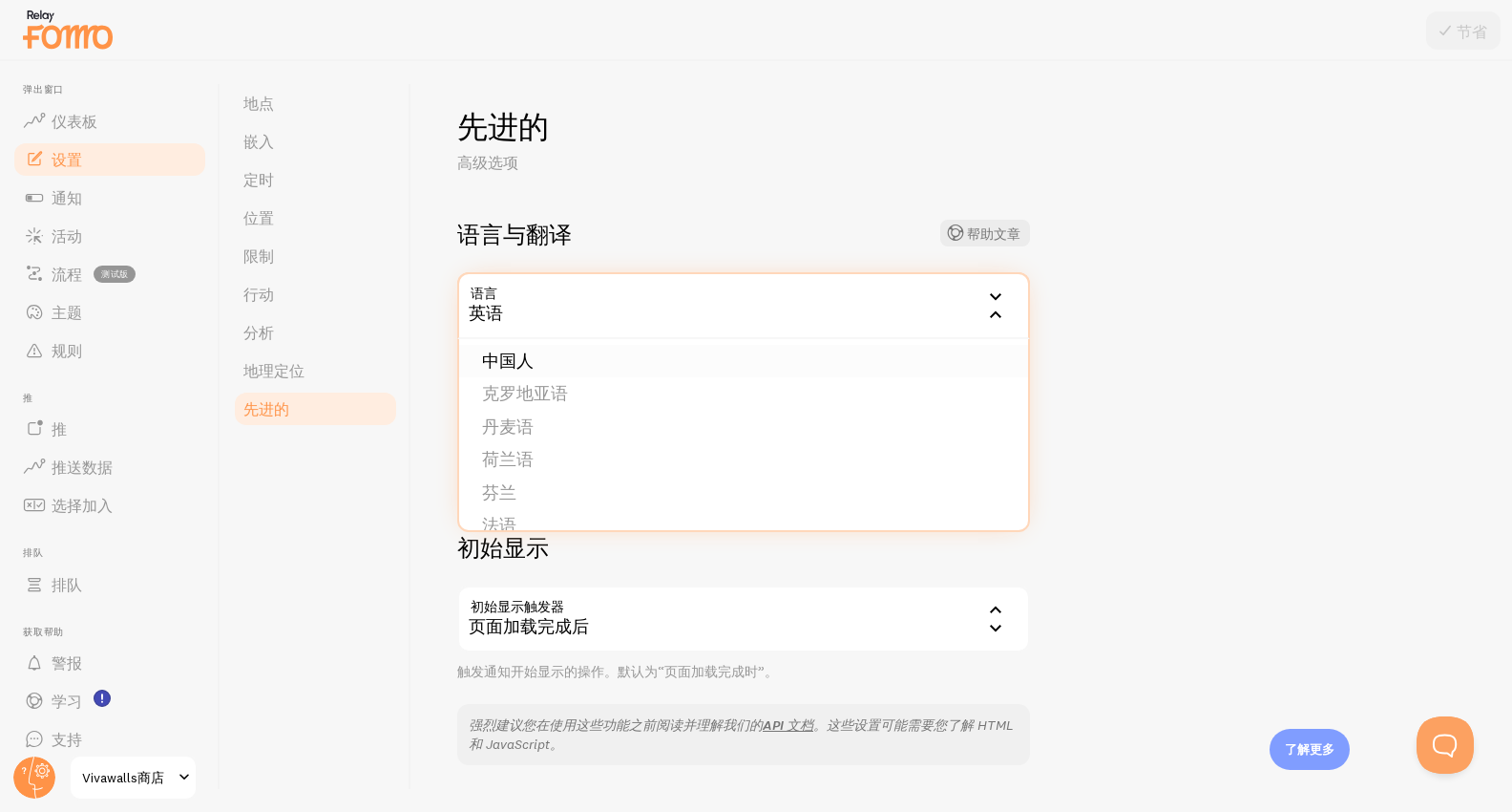
scroll to position [126, 0]
click at [603, 380] on li "中国人" at bounding box center [743, 374] width 569 height 34
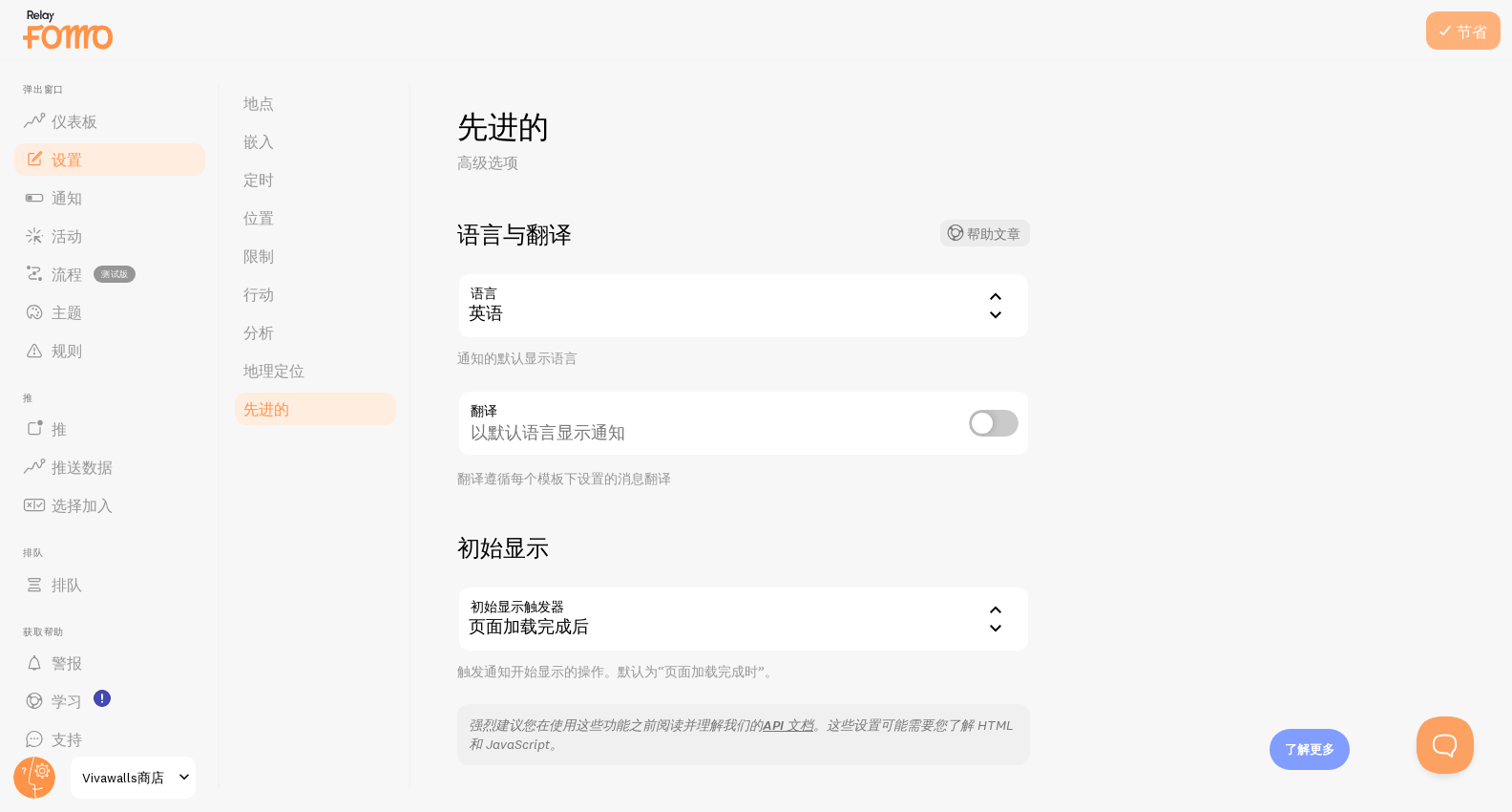
click at [1448, 41] on icon at bounding box center [1445, 30] width 23 height 23
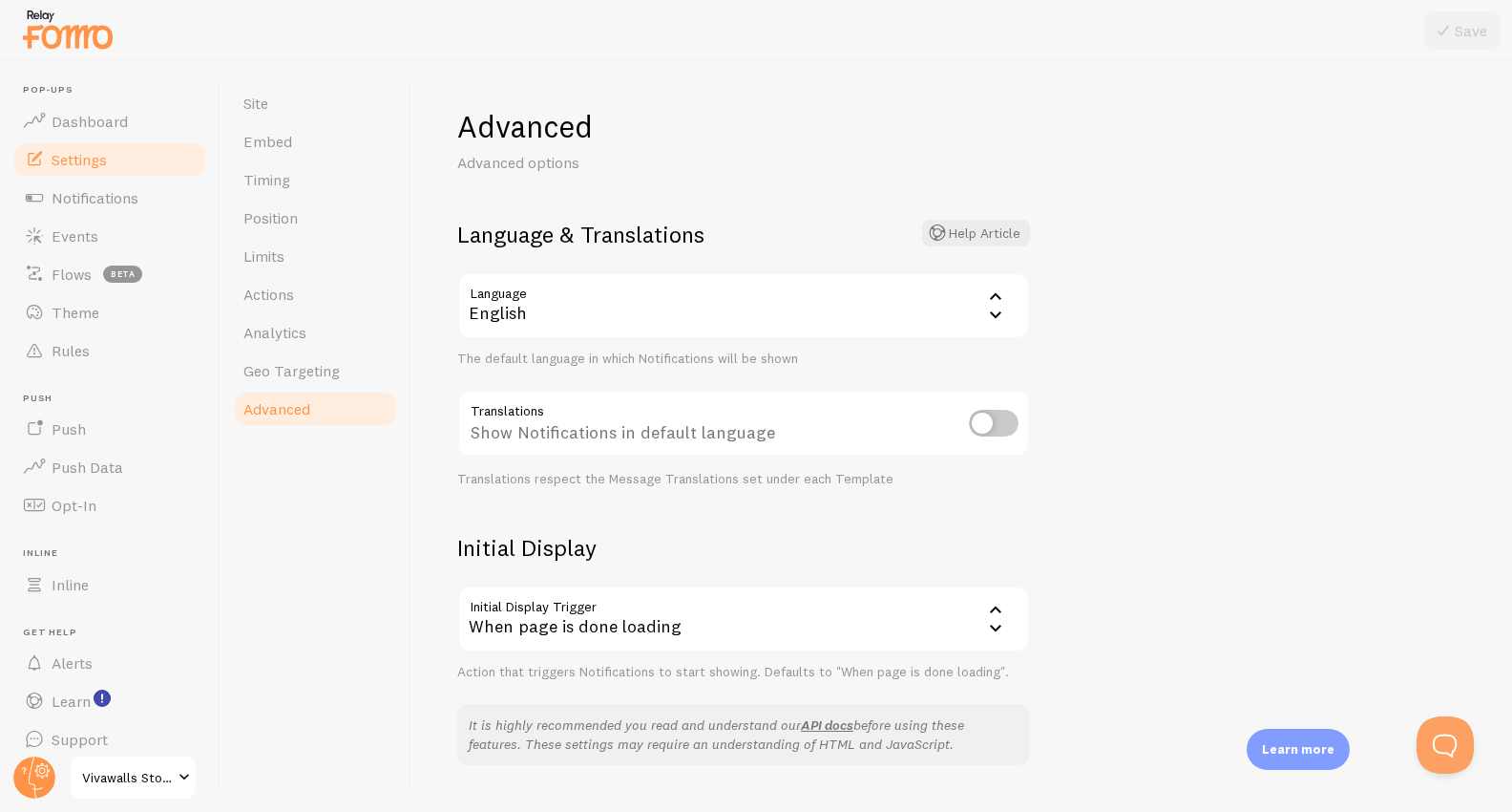
click at [732, 293] on div "English" at bounding box center [743, 305] width 573 height 67
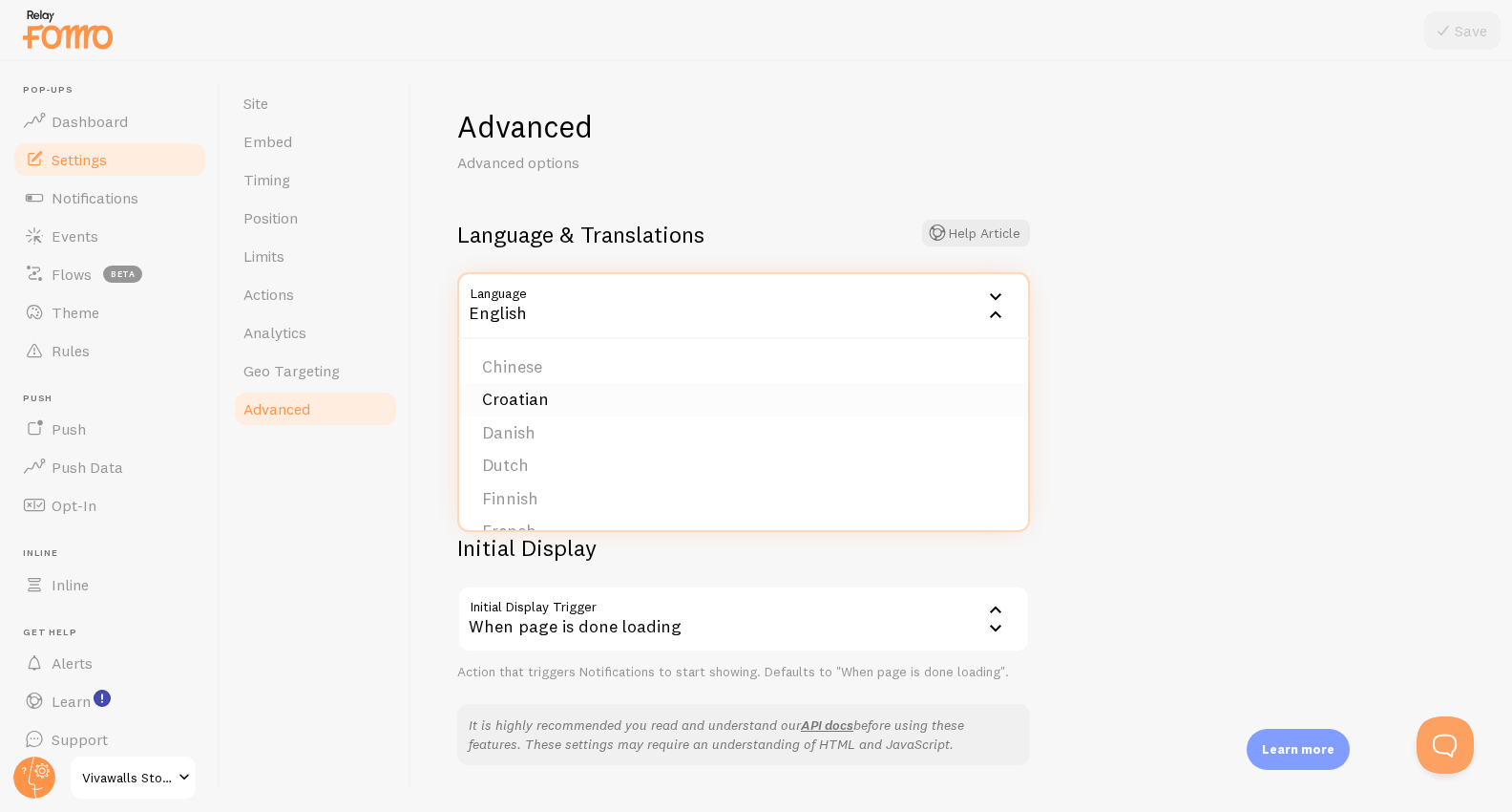
scroll to position [133, 0]
click at [587, 370] on li "Chinese" at bounding box center [743, 367] width 569 height 34
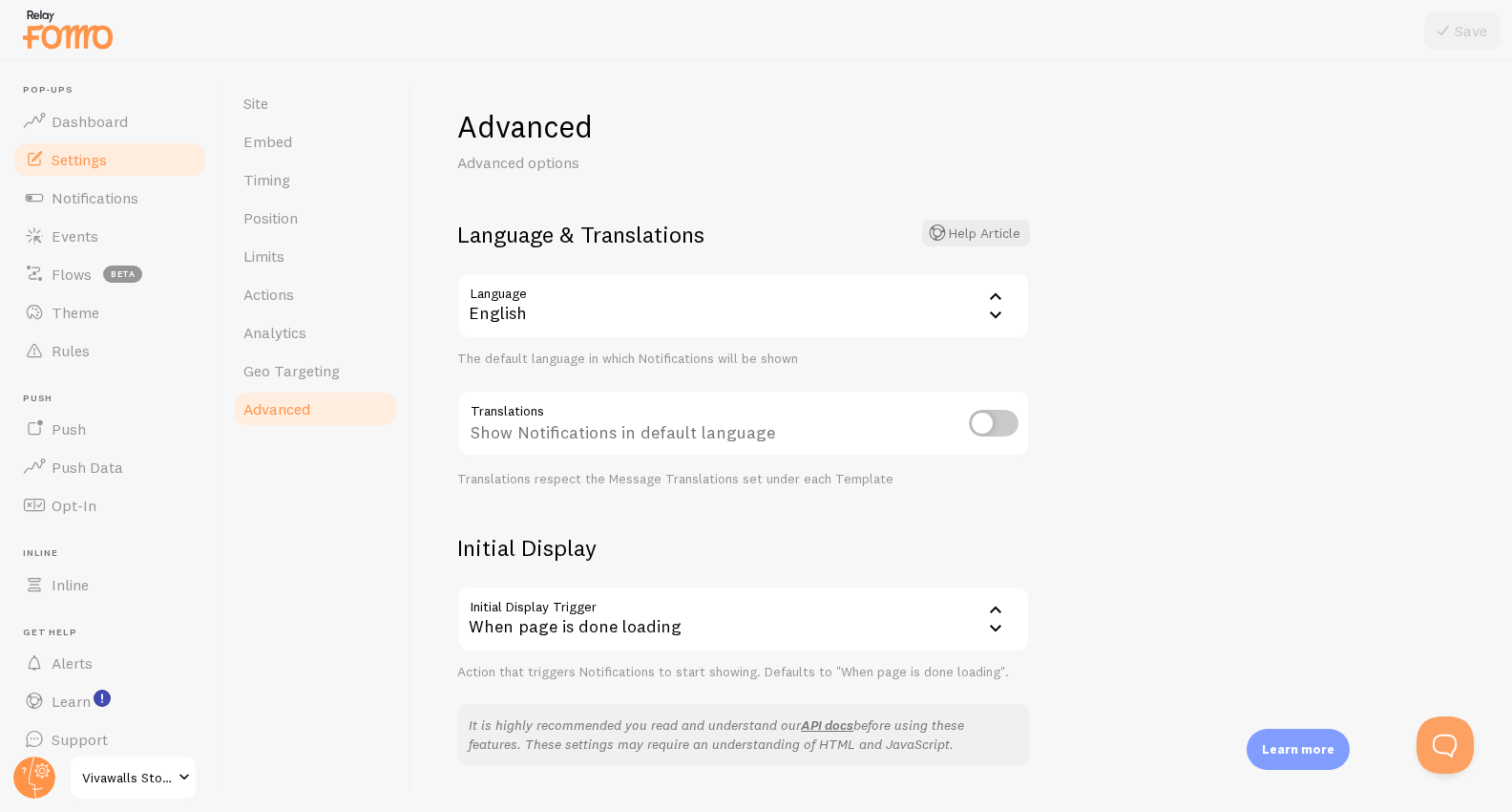
click at [1318, 195] on div "Advanced Advanced options Language & Translations Help Article Language zh Engl…" at bounding box center [961, 435] width 1101 height 750
click at [837, 297] on div "English" at bounding box center [743, 305] width 573 height 67
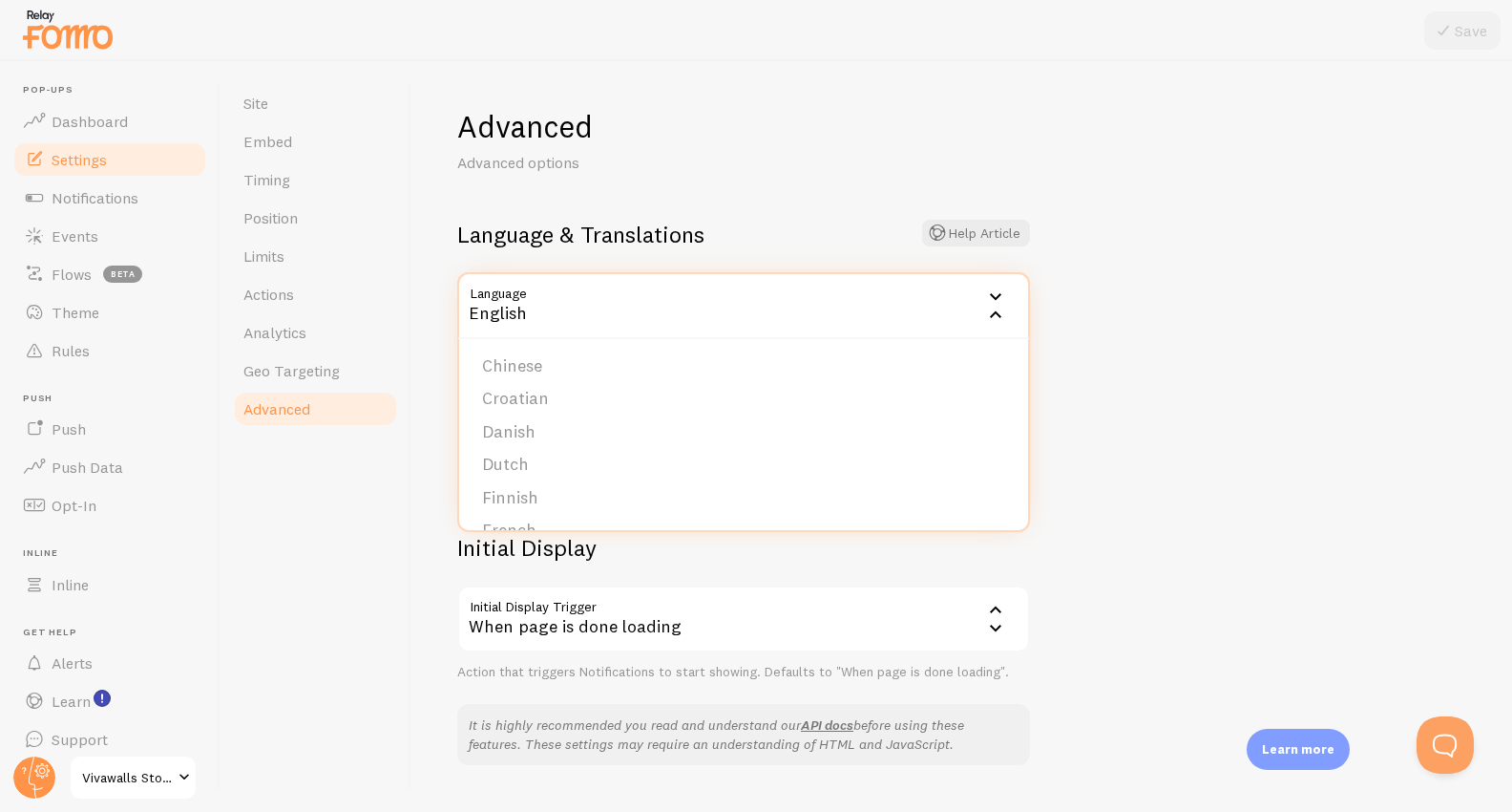
click at [1098, 323] on div "Advanced Advanced options Language & Translations Help Article Language zh Engl…" at bounding box center [961, 435] width 1101 height 750
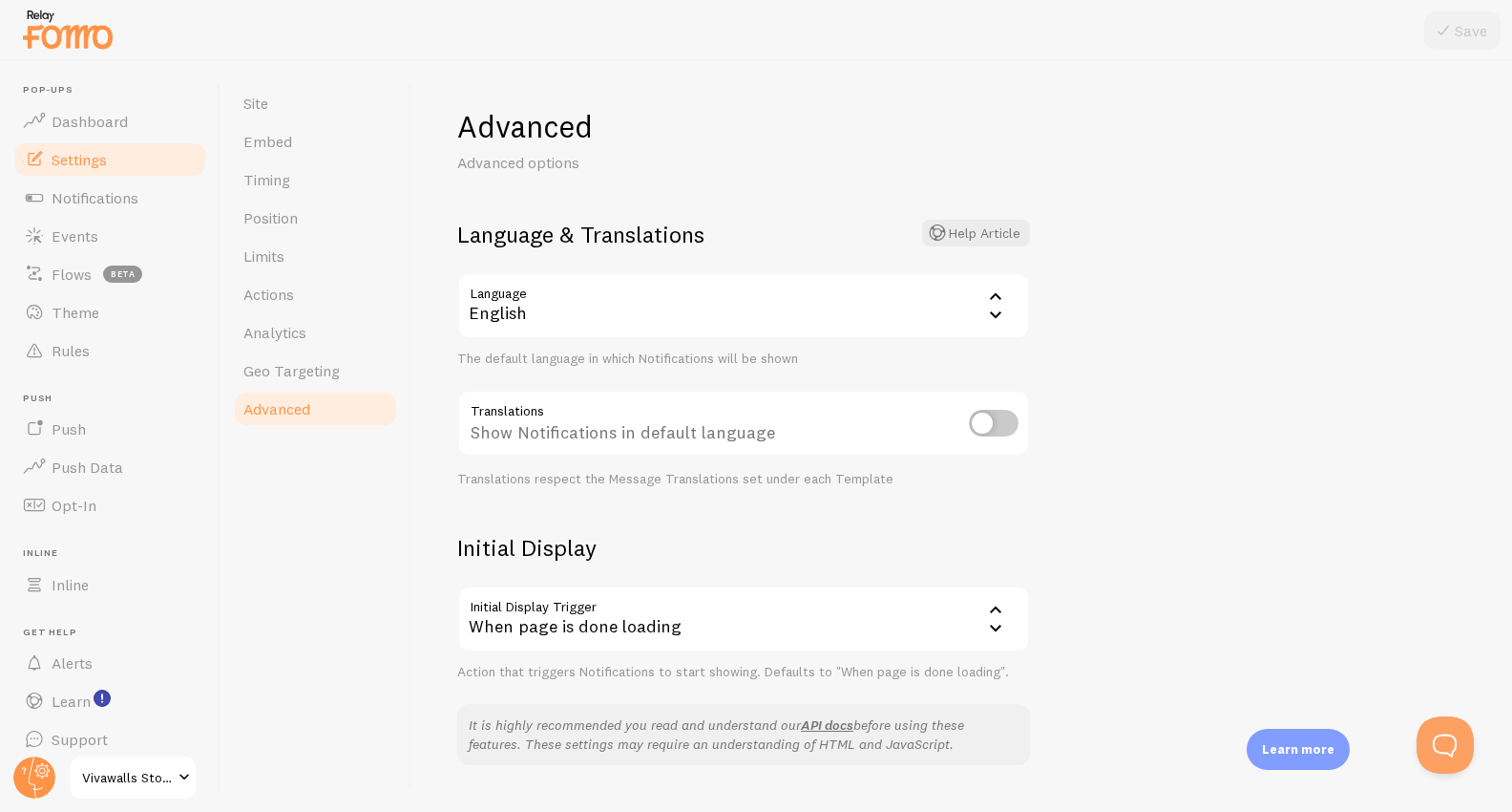
click at [993, 312] on icon at bounding box center [995, 314] width 23 height 23
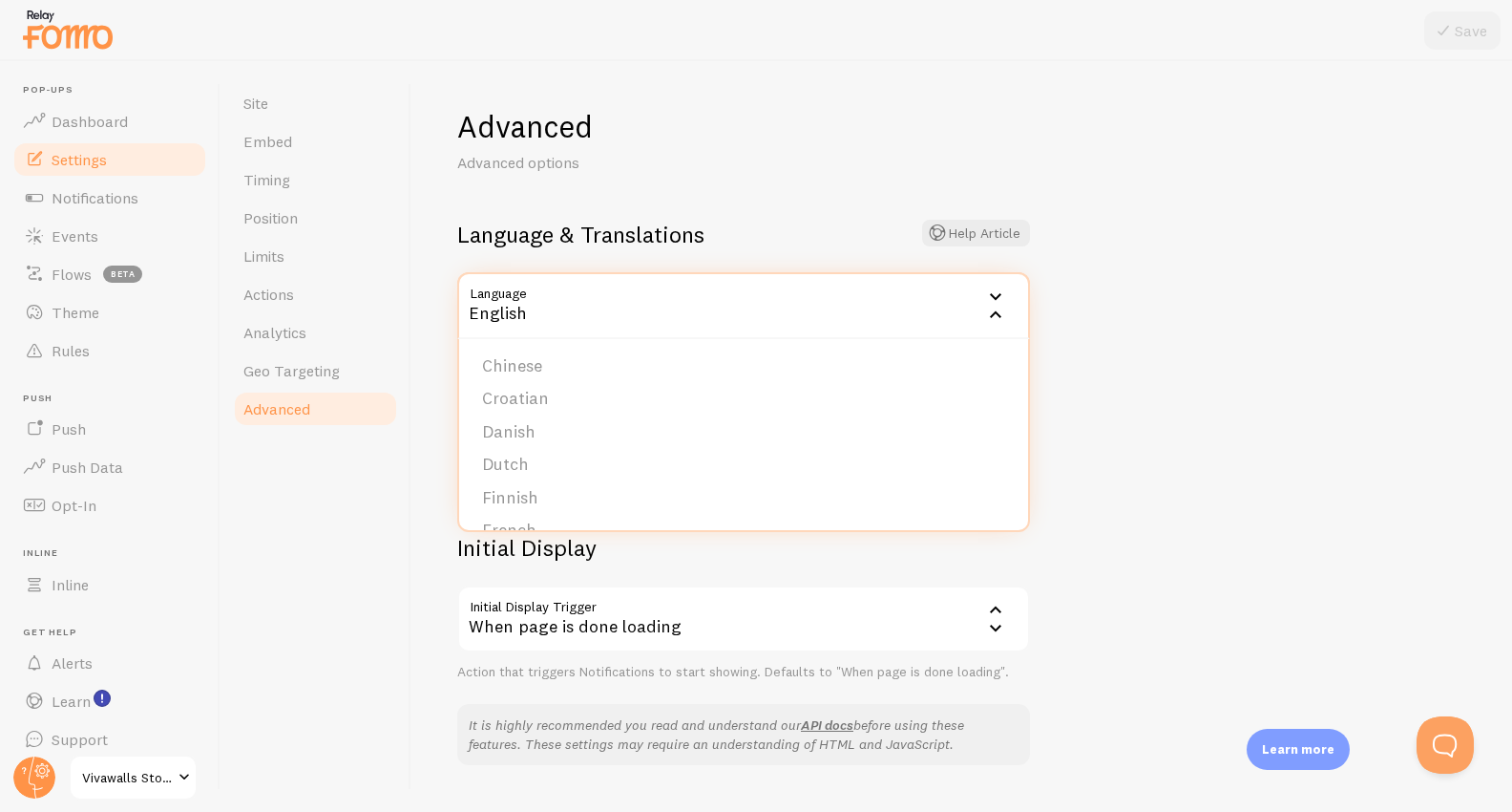
click at [731, 369] on li "Chinese" at bounding box center [743, 367] width 569 height 34
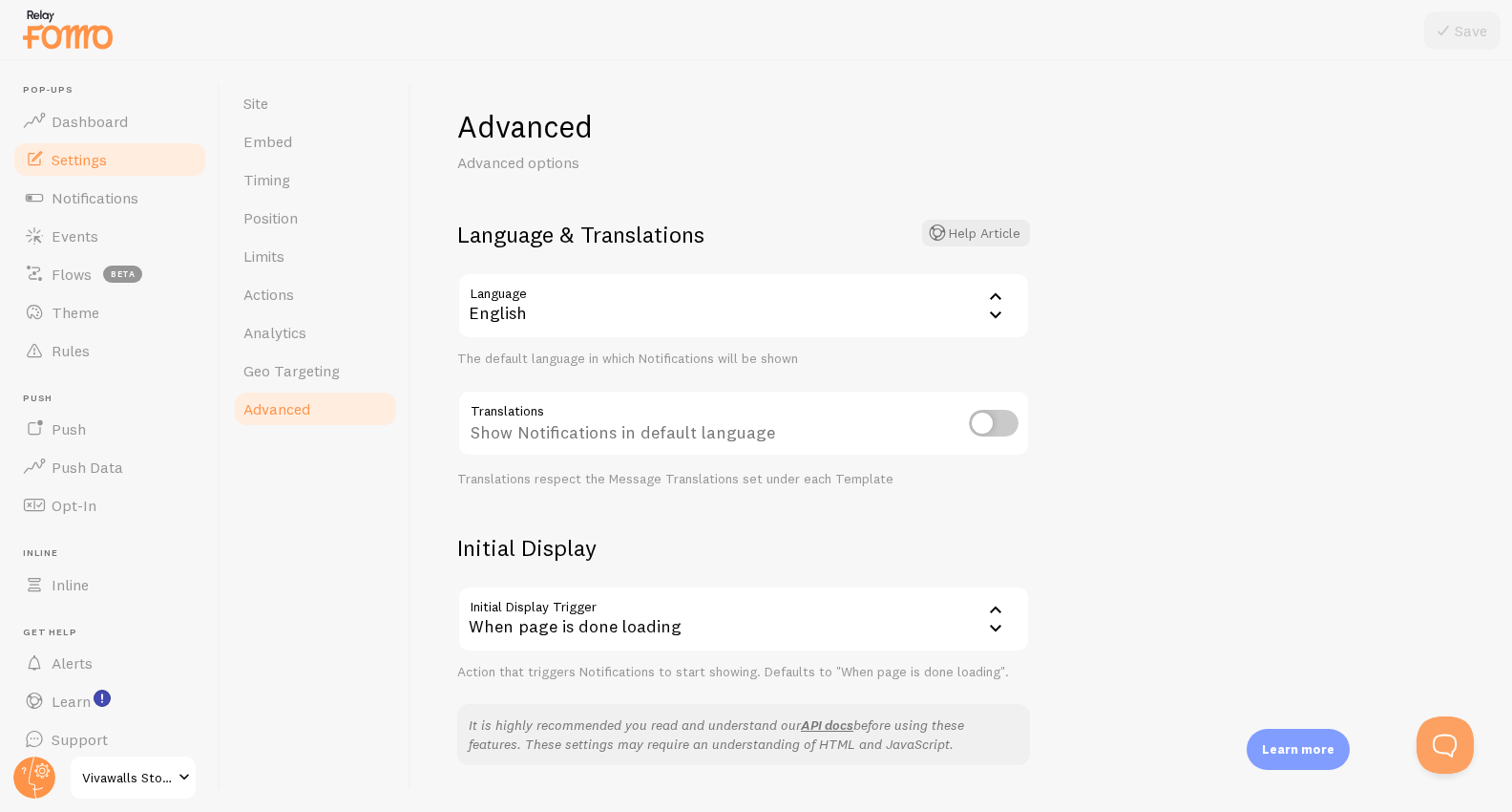
click at [592, 310] on div "English" at bounding box center [743, 305] width 573 height 67
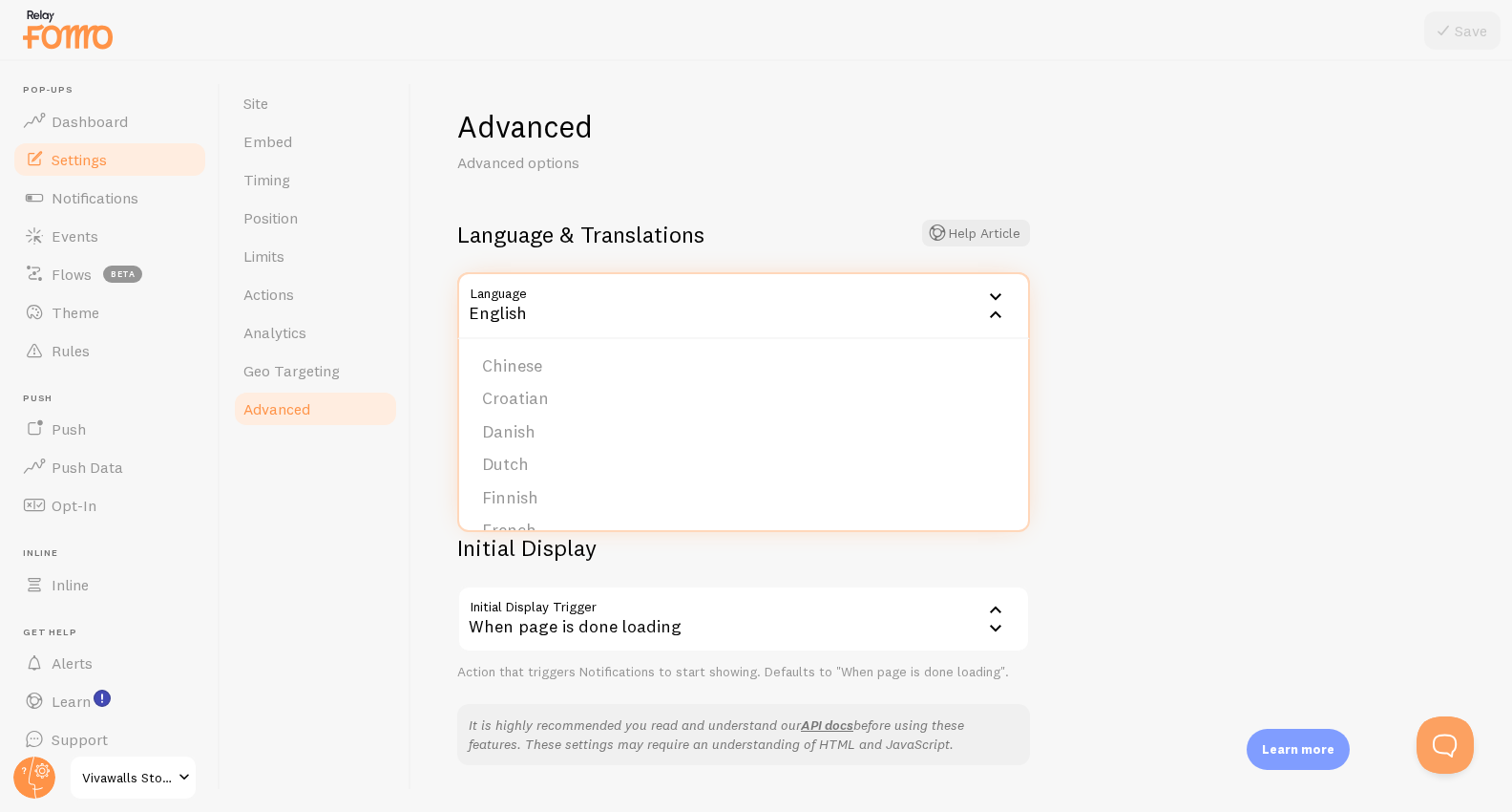
click at [508, 404] on li "Croatian" at bounding box center [743, 399] width 569 height 34
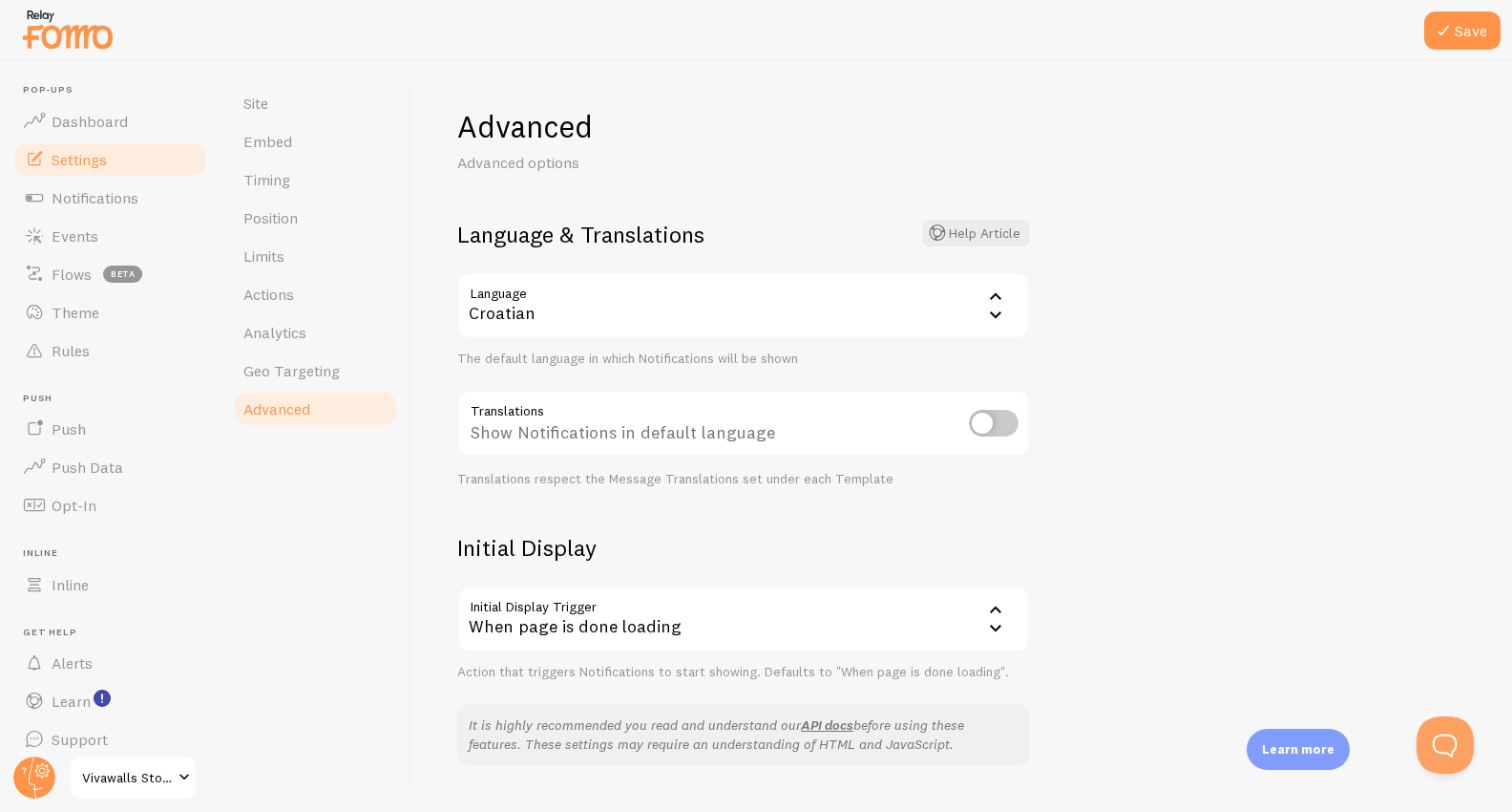
click at [565, 311] on div "Croatian" at bounding box center [743, 305] width 573 height 67
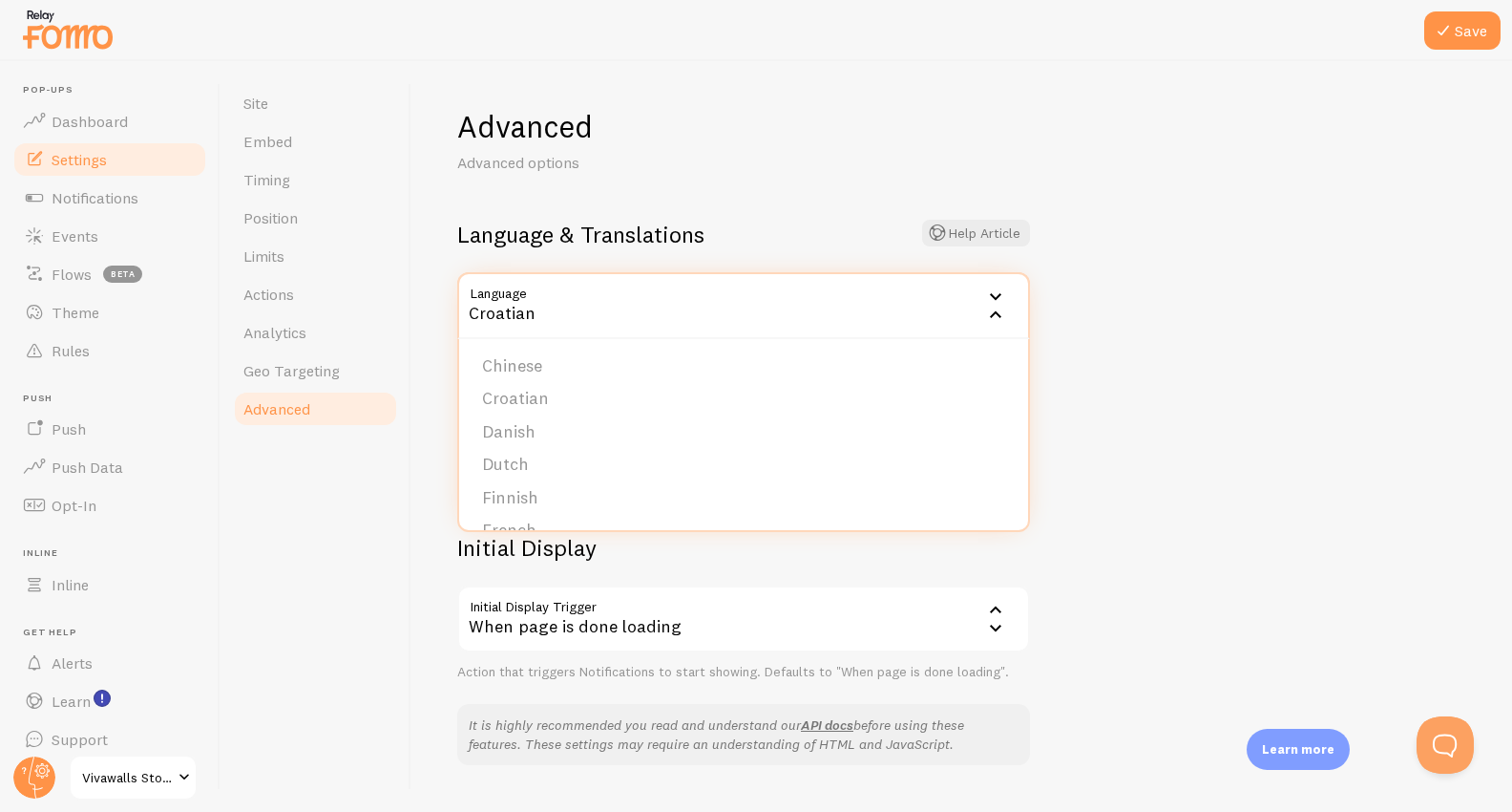
click at [540, 375] on li "Chinese" at bounding box center [743, 367] width 569 height 34
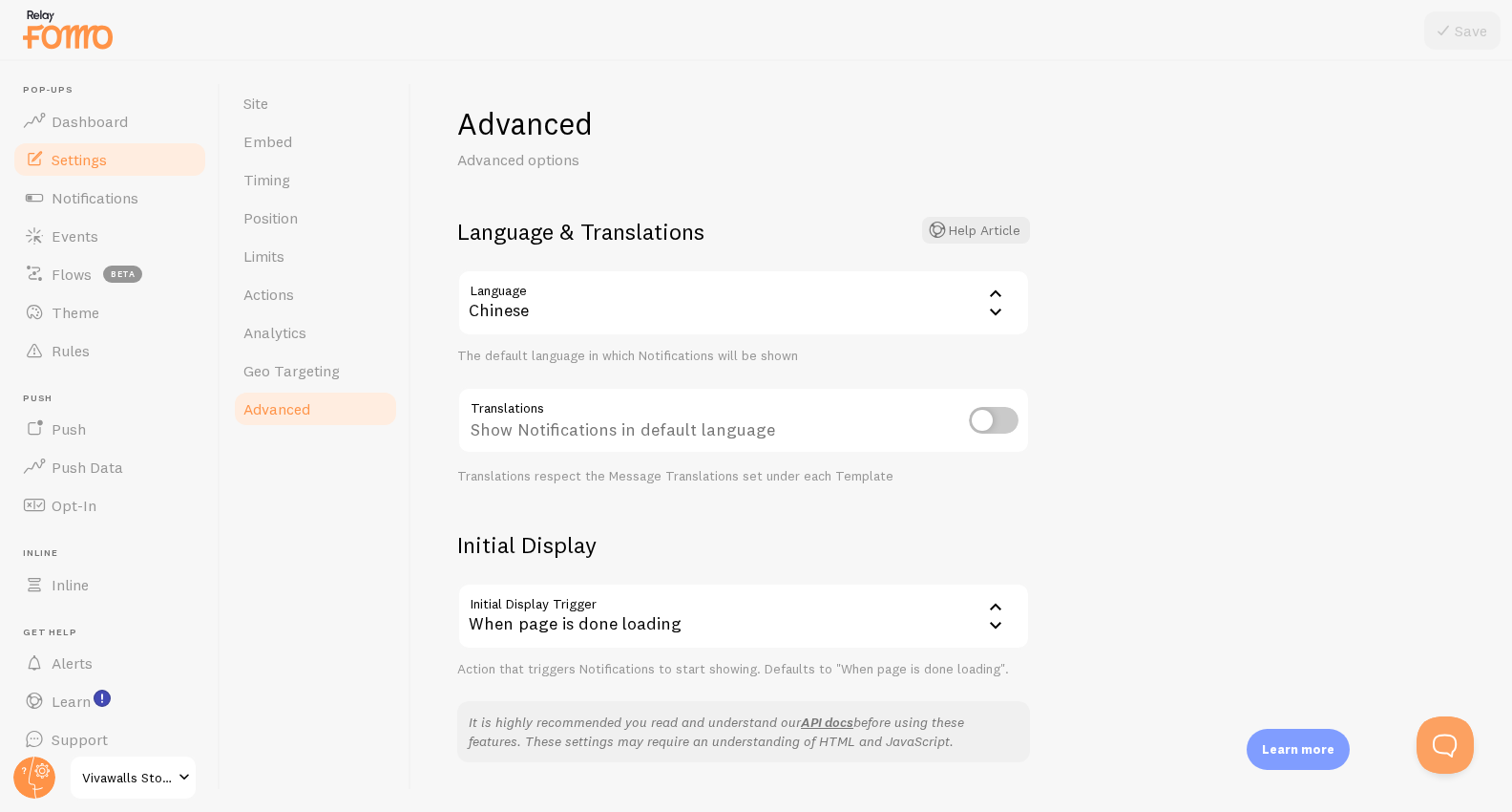
scroll to position [4, 0]
click at [602, 311] on div "Chinese" at bounding box center [743, 301] width 573 height 67
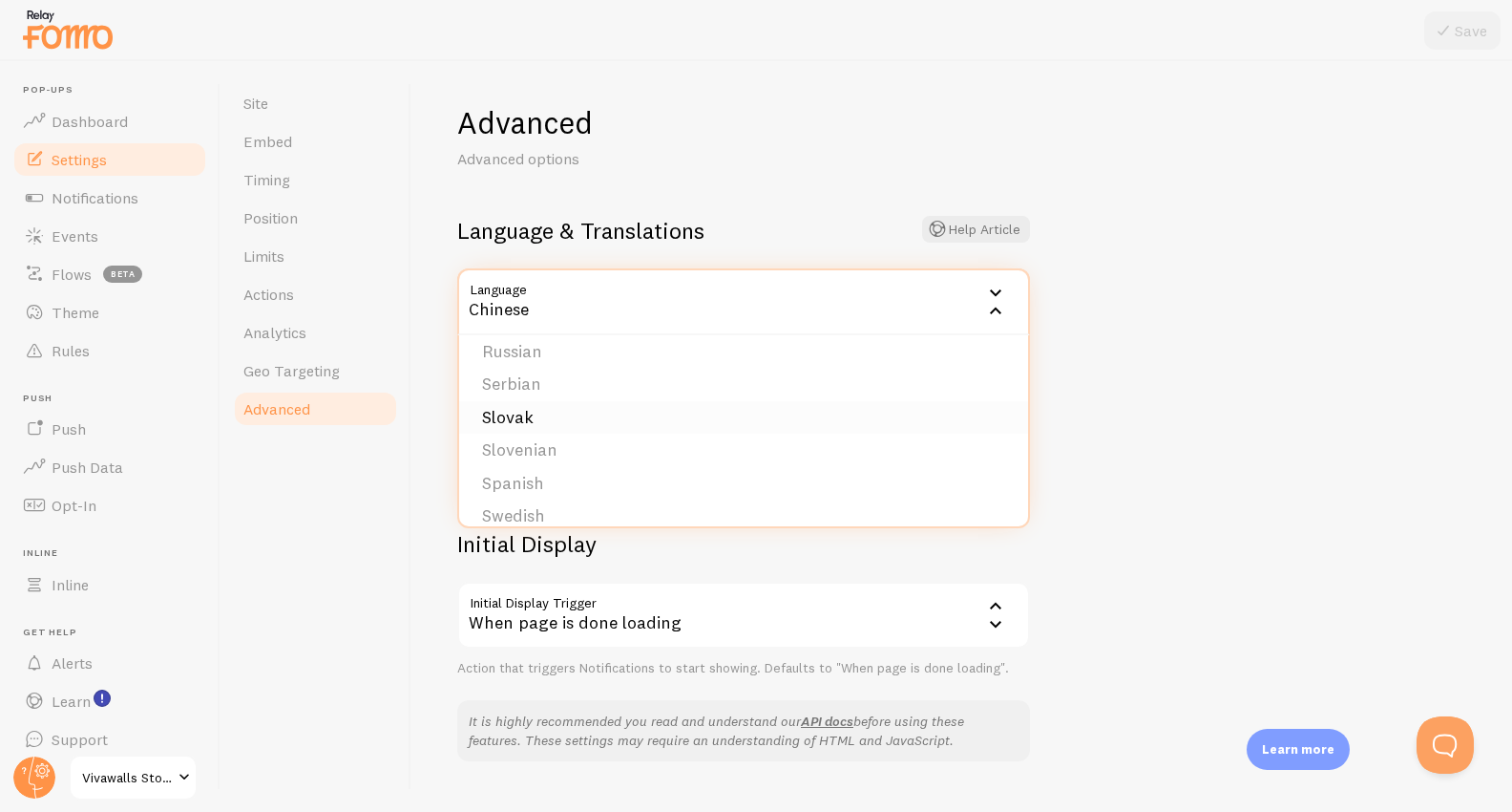
scroll to position [787, 0]
click at [609, 461] on li "Swedish" at bounding box center [743, 466] width 569 height 34
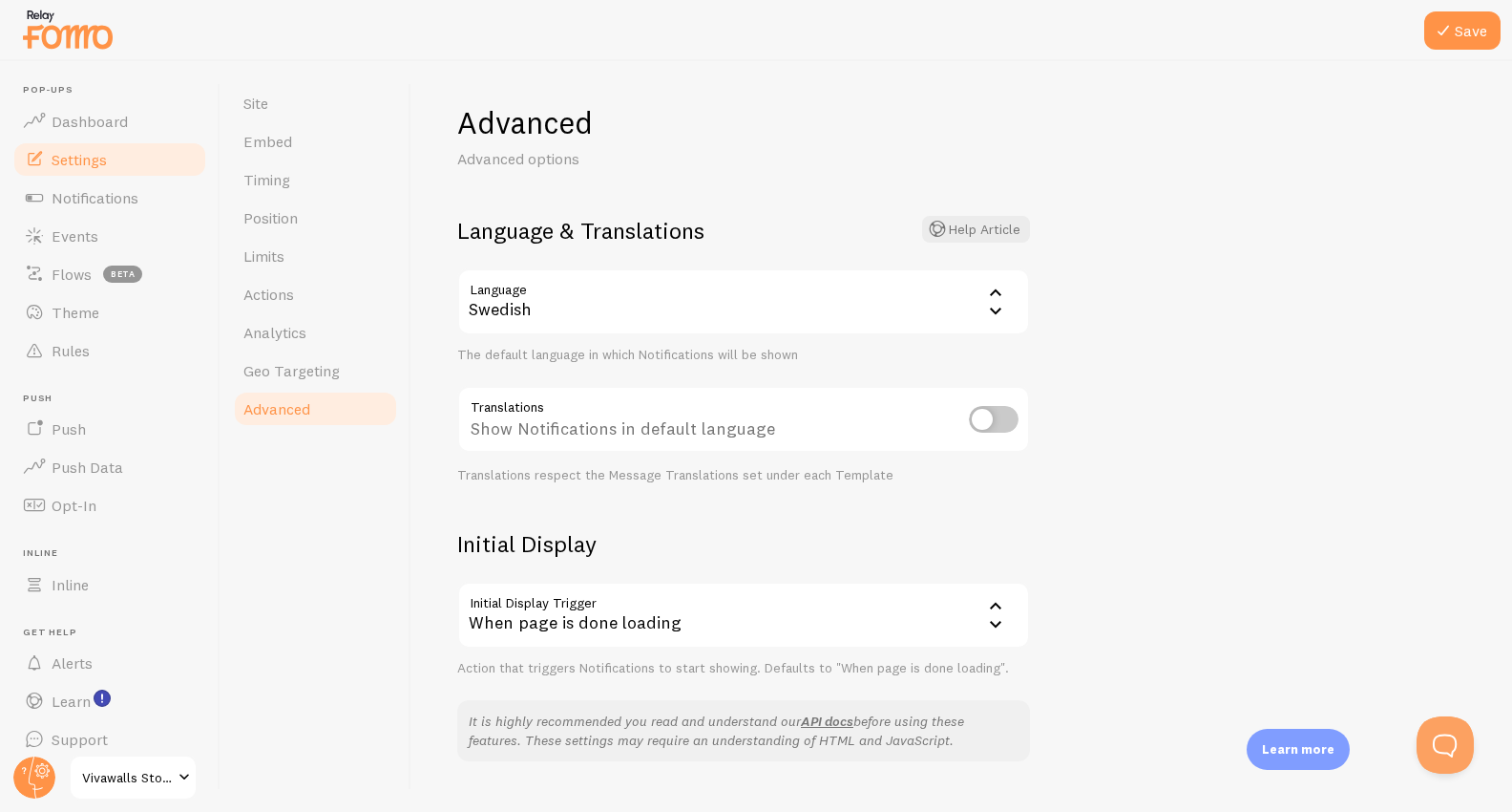
click at [601, 311] on div "Swedish" at bounding box center [743, 301] width 573 height 67
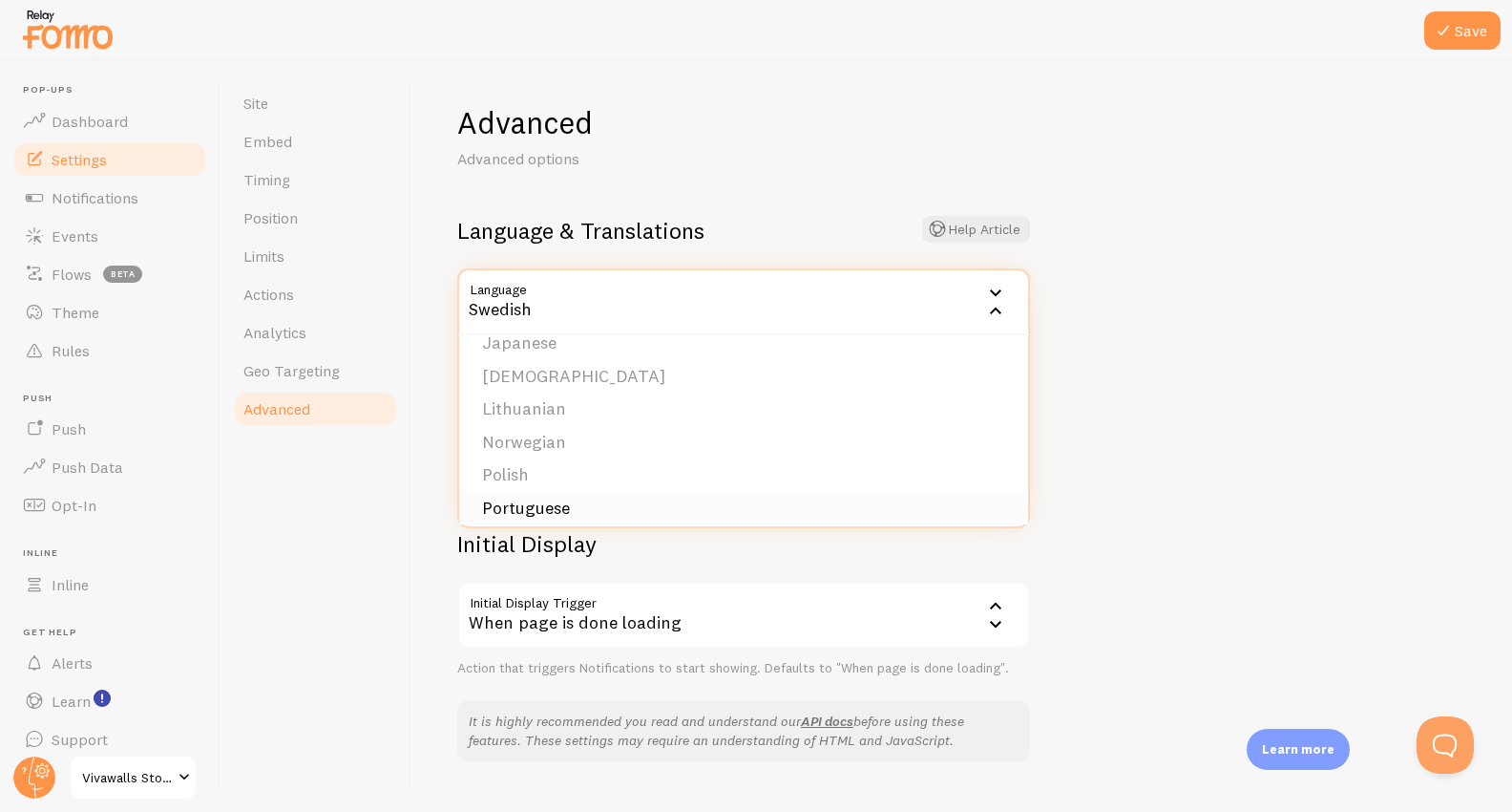
scroll to position [0, 0]
click at [536, 489] on li "Chinese" at bounding box center [743, 495] width 569 height 34
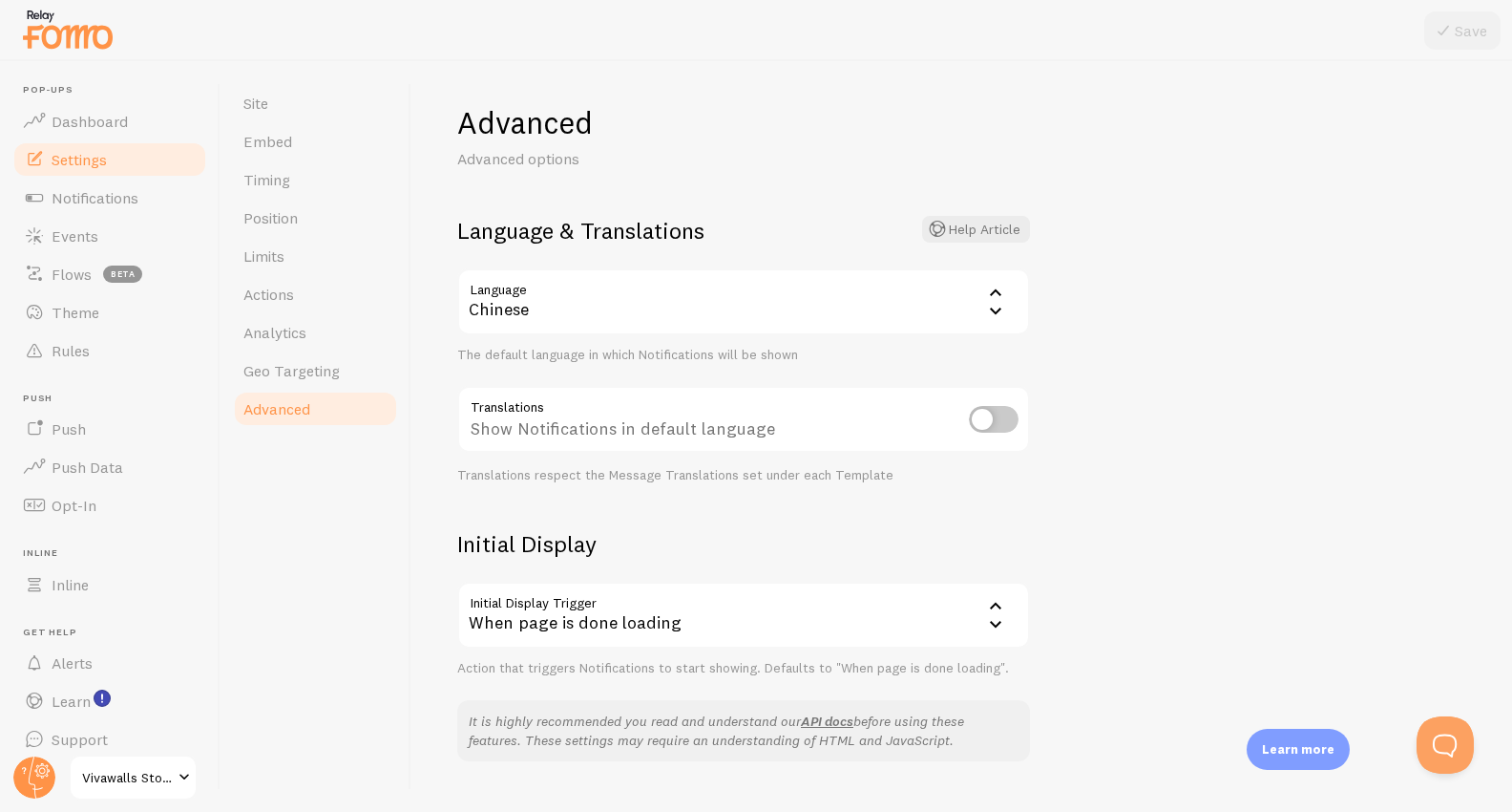
click at [1163, 422] on div "Advanced Advanced options Language & Translations Help Article Language zh Chin…" at bounding box center [961, 435] width 1101 height 750
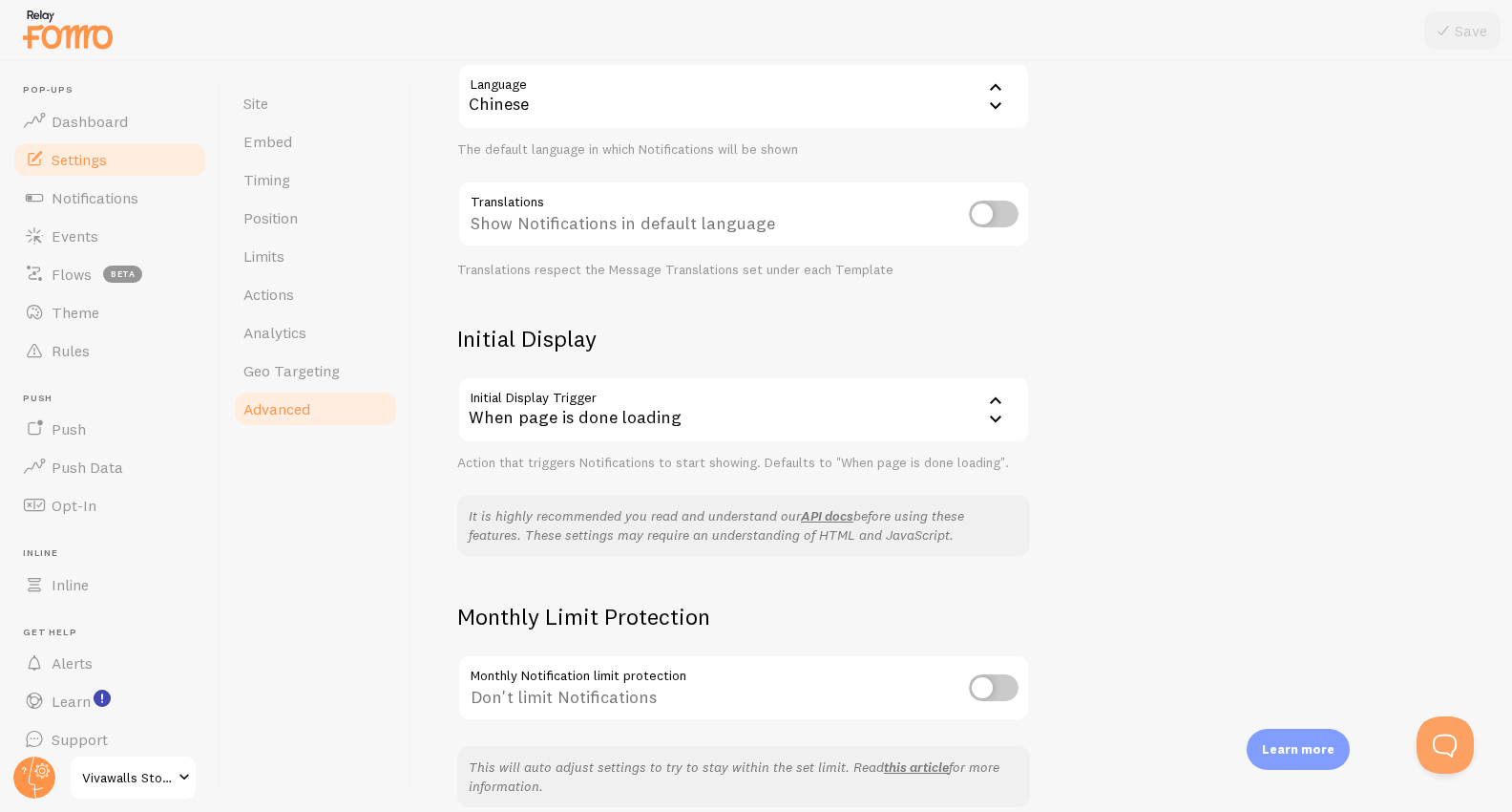
scroll to position [296, 0]
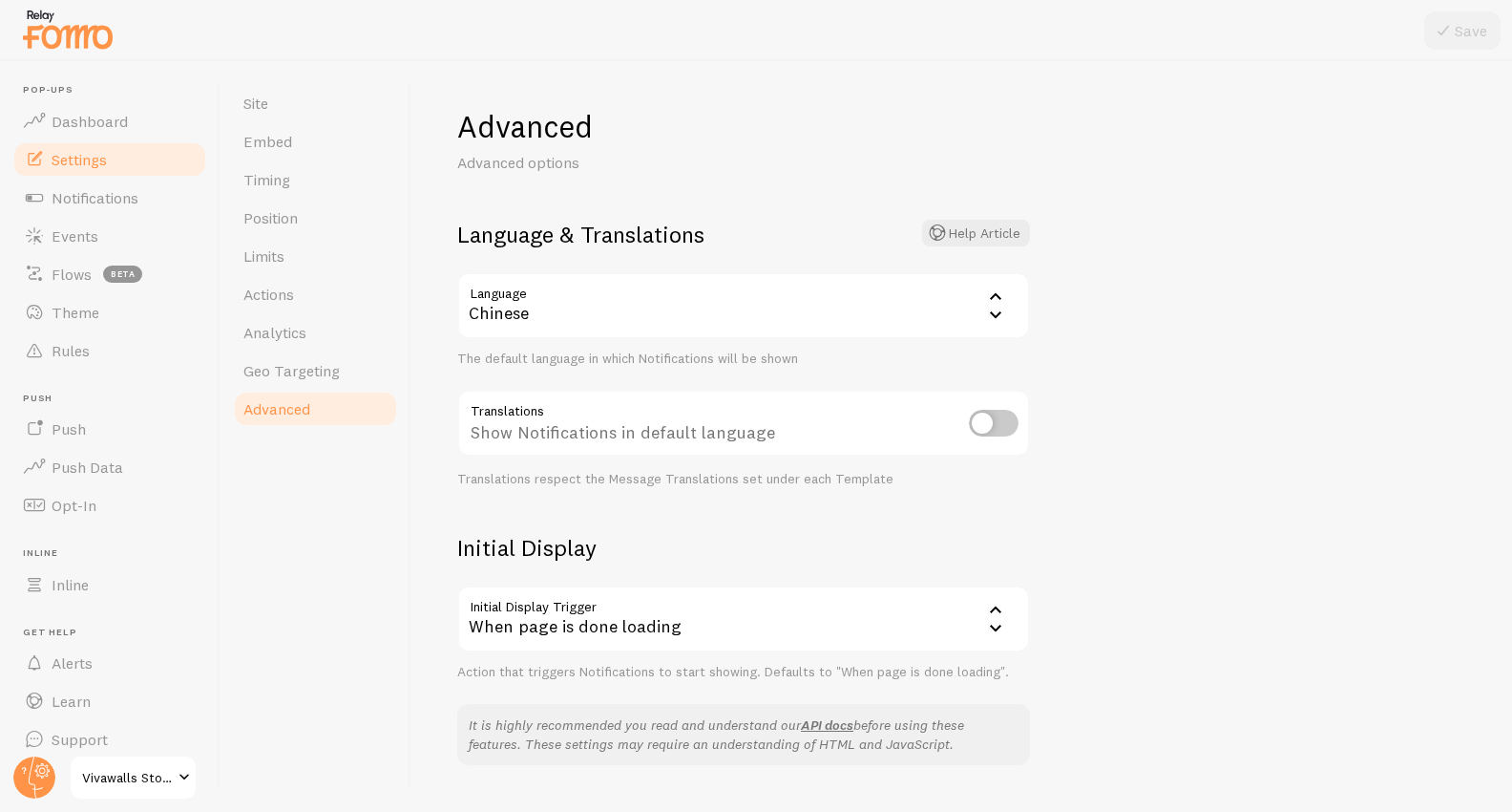
click at [885, 311] on div "Chinese" at bounding box center [743, 305] width 573 height 67
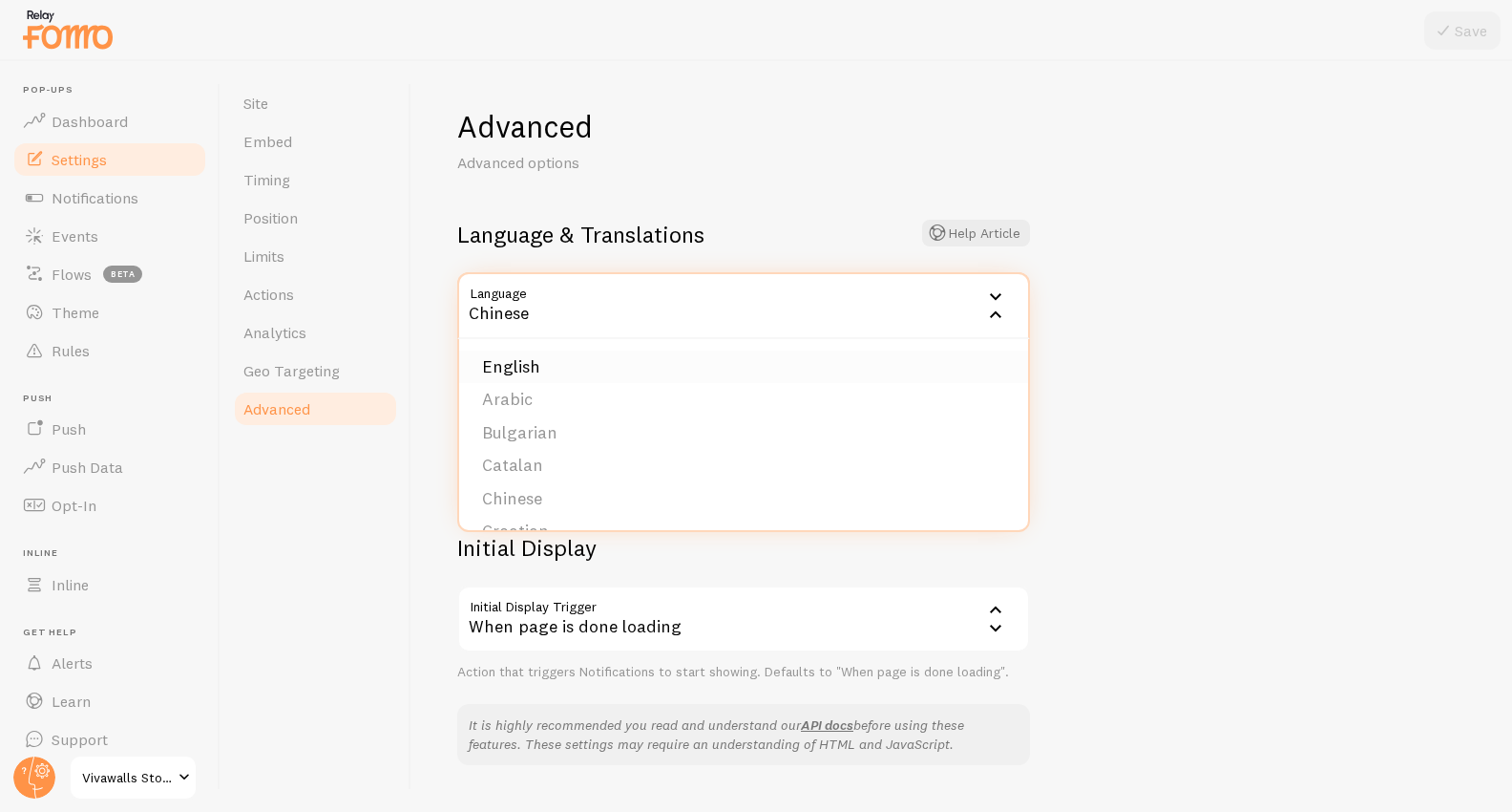
click at [764, 369] on li "English" at bounding box center [743, 368] width 569 height 34
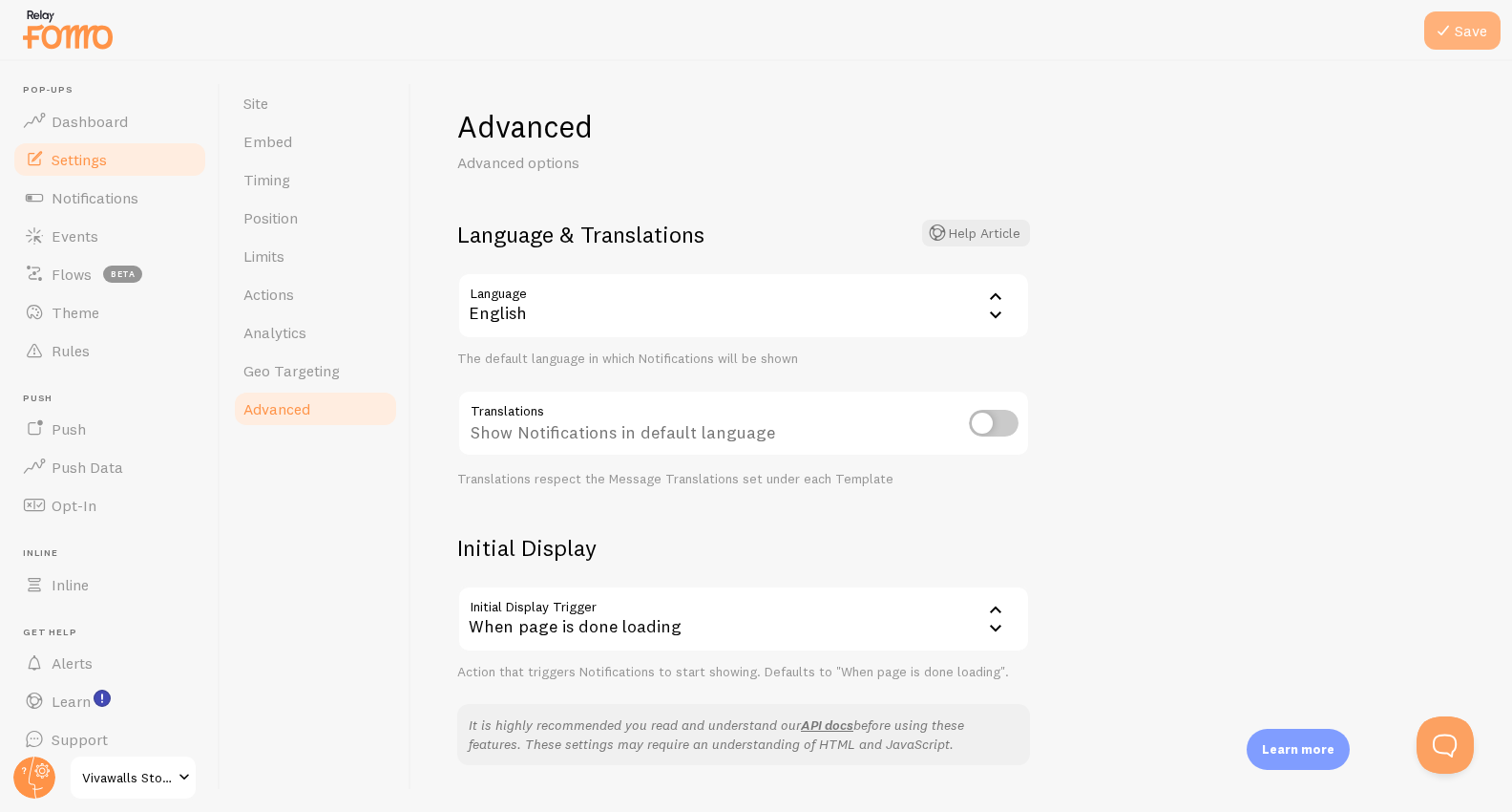
click at [1472, 33] on button "Save" at bounding box center [1462, 31] width 77 height 38
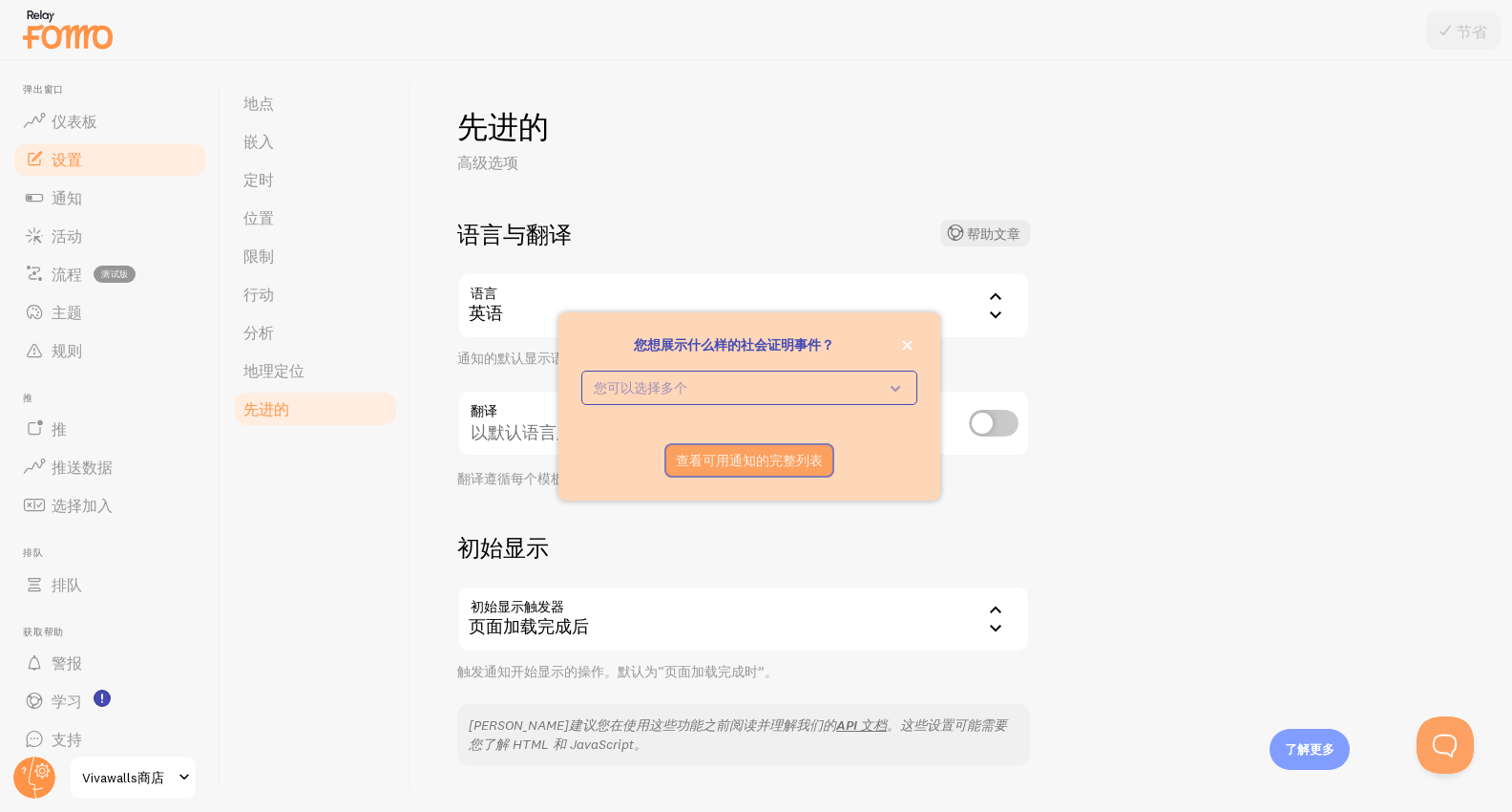
click at [892, 342] on p "您想展示什么样的社会证明事件？" at bounding box center [749, 344] width 336 height 19
click at [903, 345] on icon "关闭，" at bounding box center [907, 345] width 11 height 11
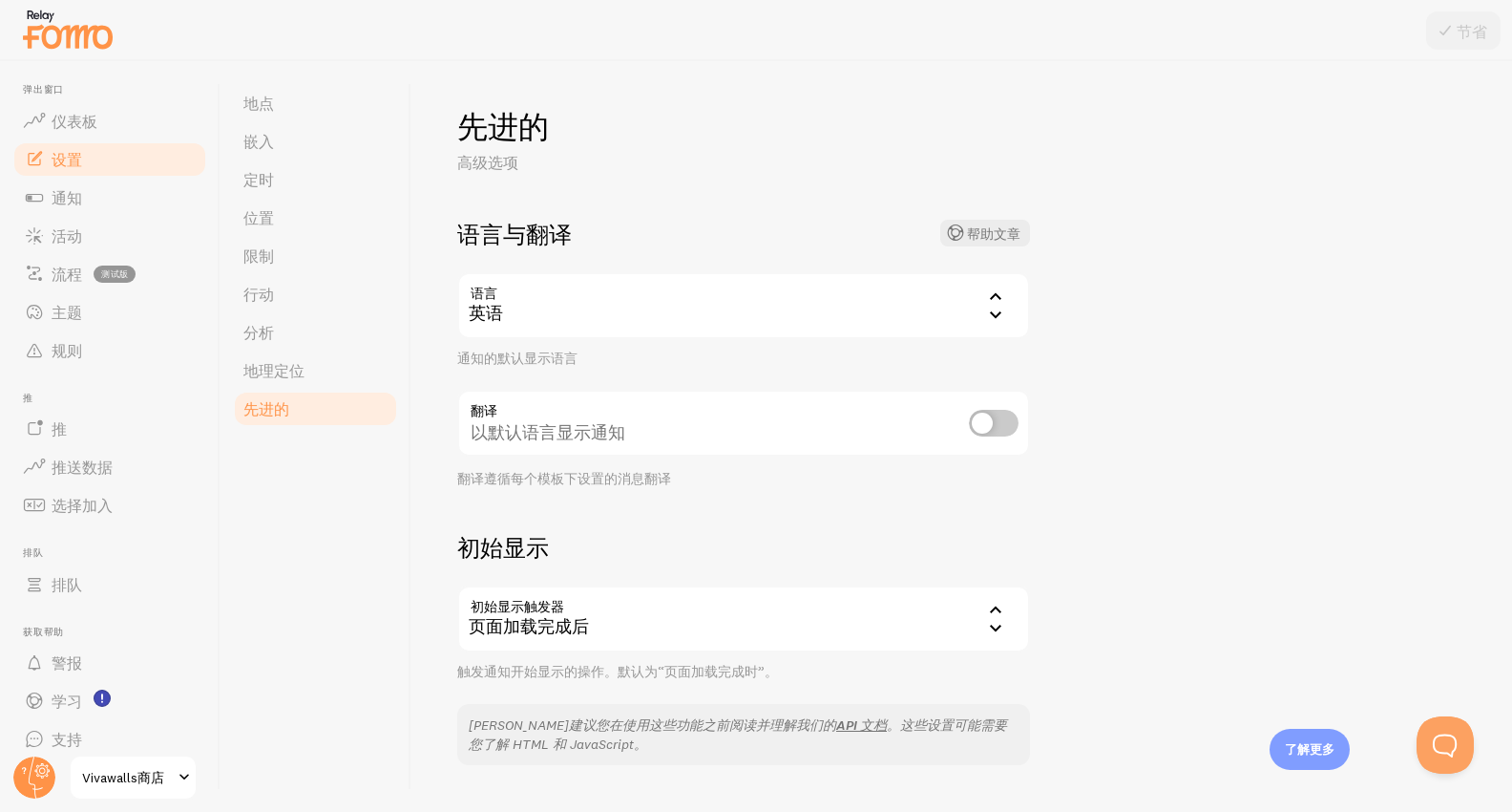
click at [1148, 388] on div "先进的 高级选项 语言与翻译 帮助文章 语言 en 英语 英语 阿拉伯 保加利亚语 加泰罗尼亚语 中国人 克罗地亚语 丹麦语 荷兰语 芬兰 法语 德语 希腊语…" at bounding box center [961, 435] width 1101 height 750
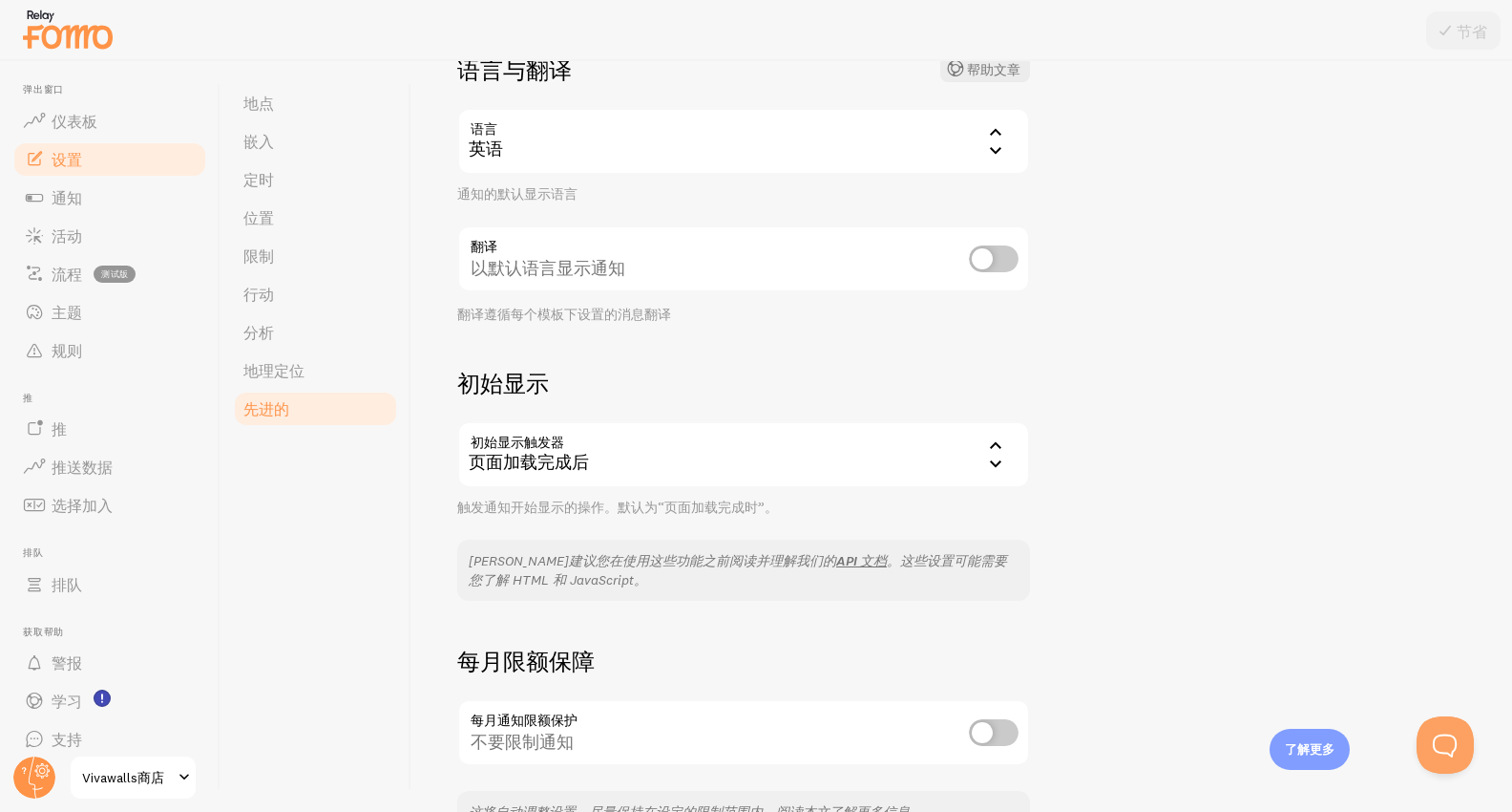
scroll to position [164, 0]
click at [977, 270] on input "checkbox" at bounding box center [994, 258] width 50 height 27
checkbox input "true"
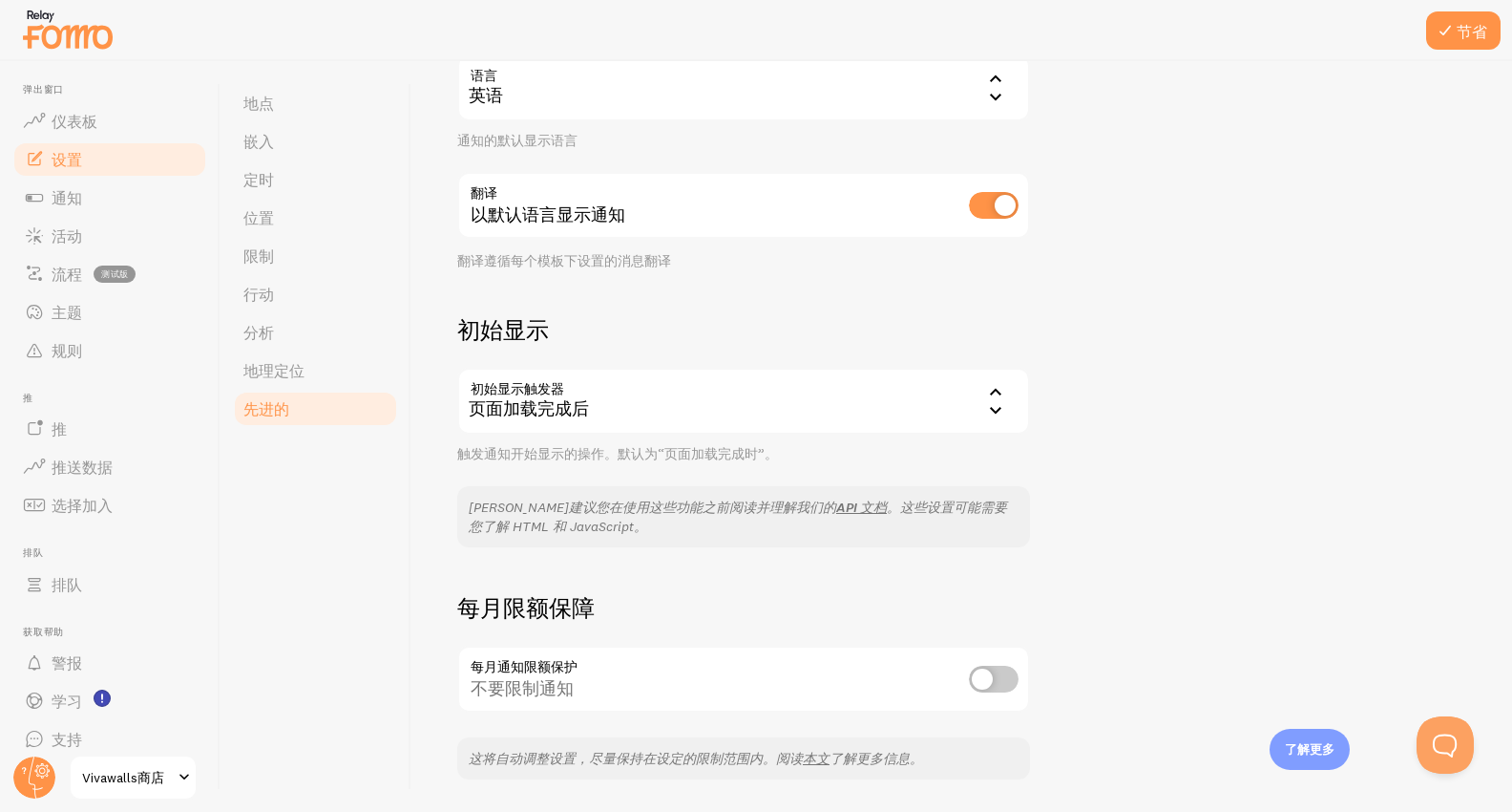
scroll to position [277, 0]
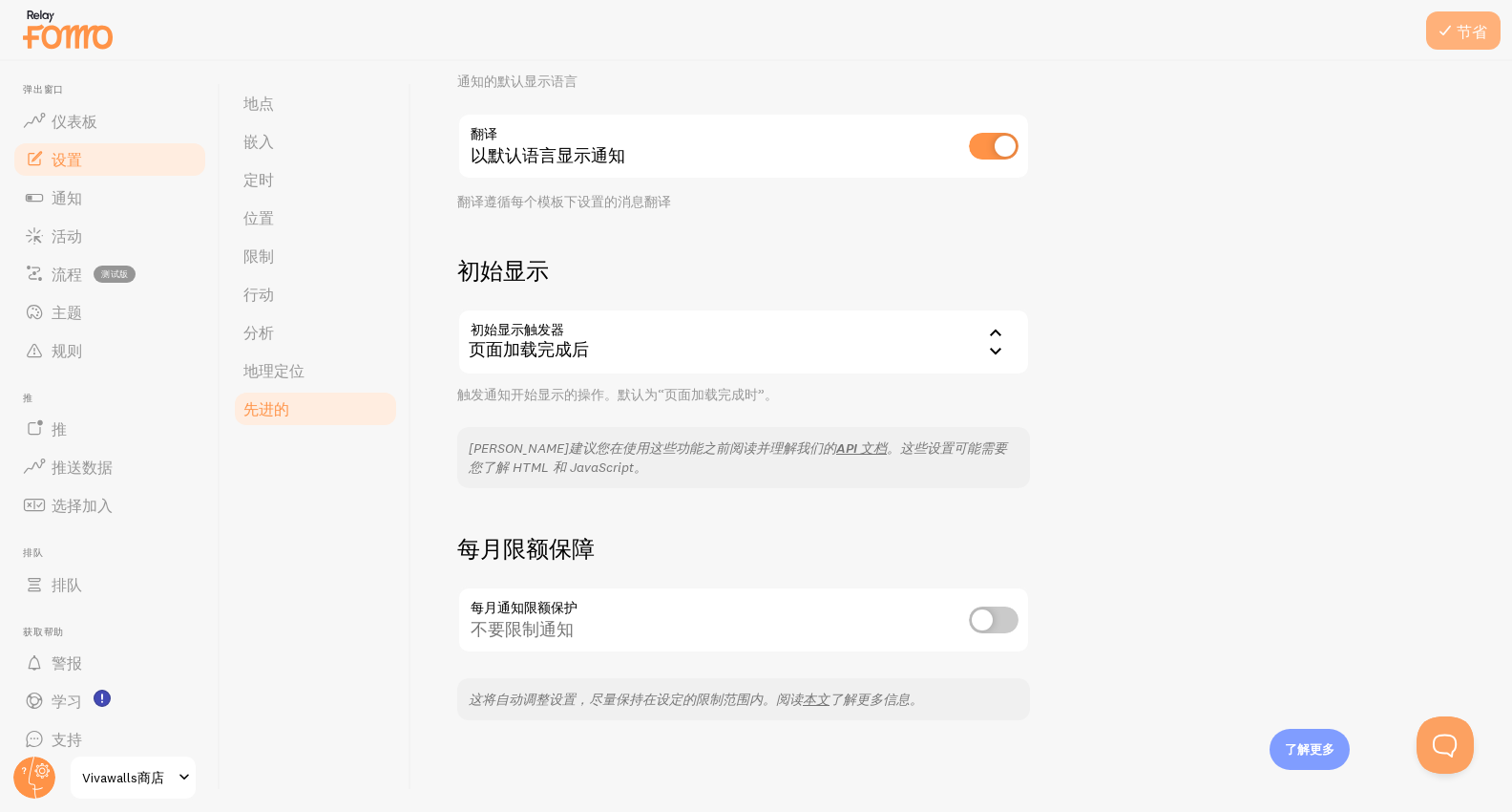
click at [1478, 37] on font "节省" at bounding box center [1472, 31] width 31 height 19
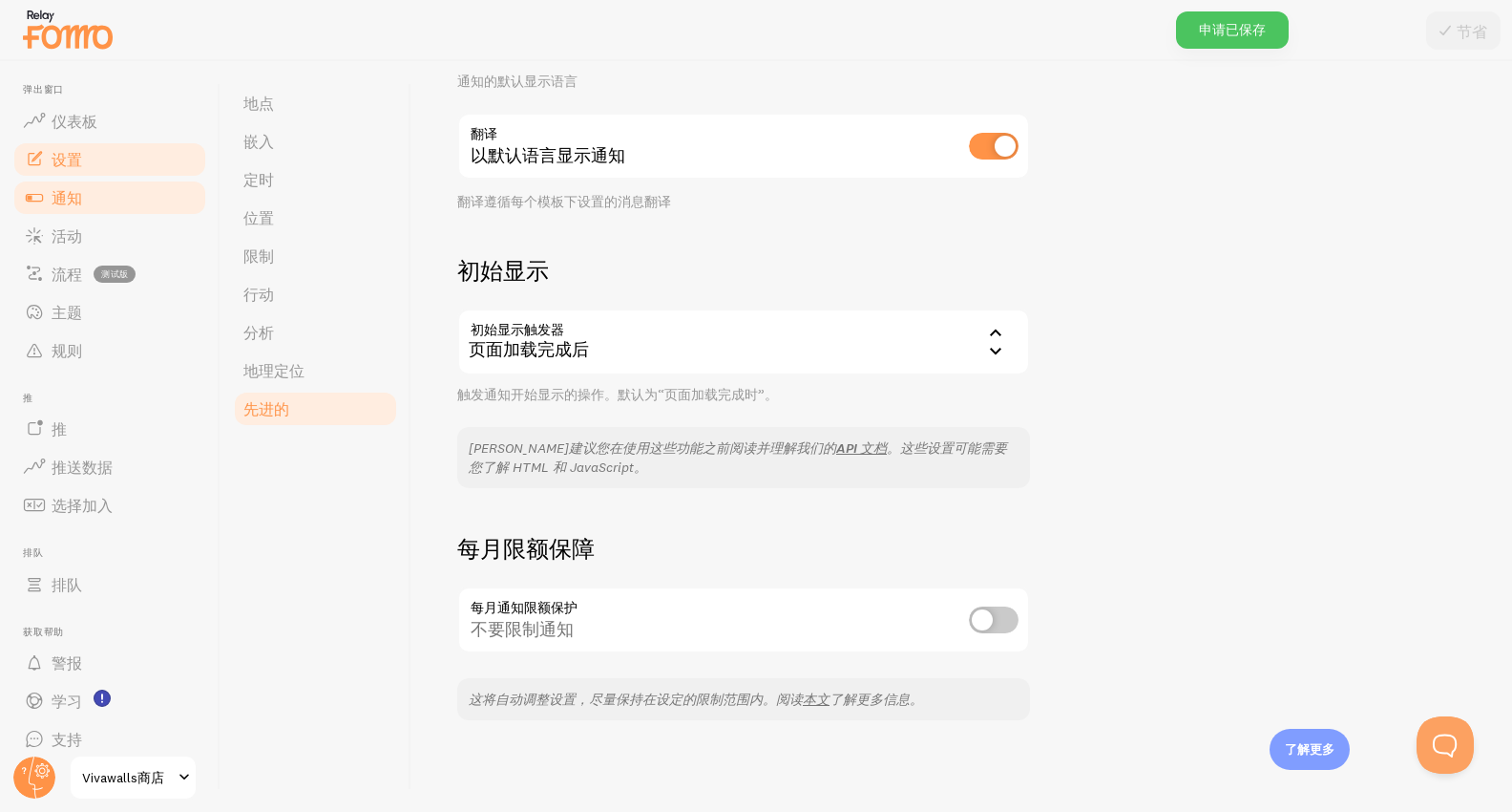
click at [58, 199] on font "通知" at bounding box center [67, 197] width 31 height 19
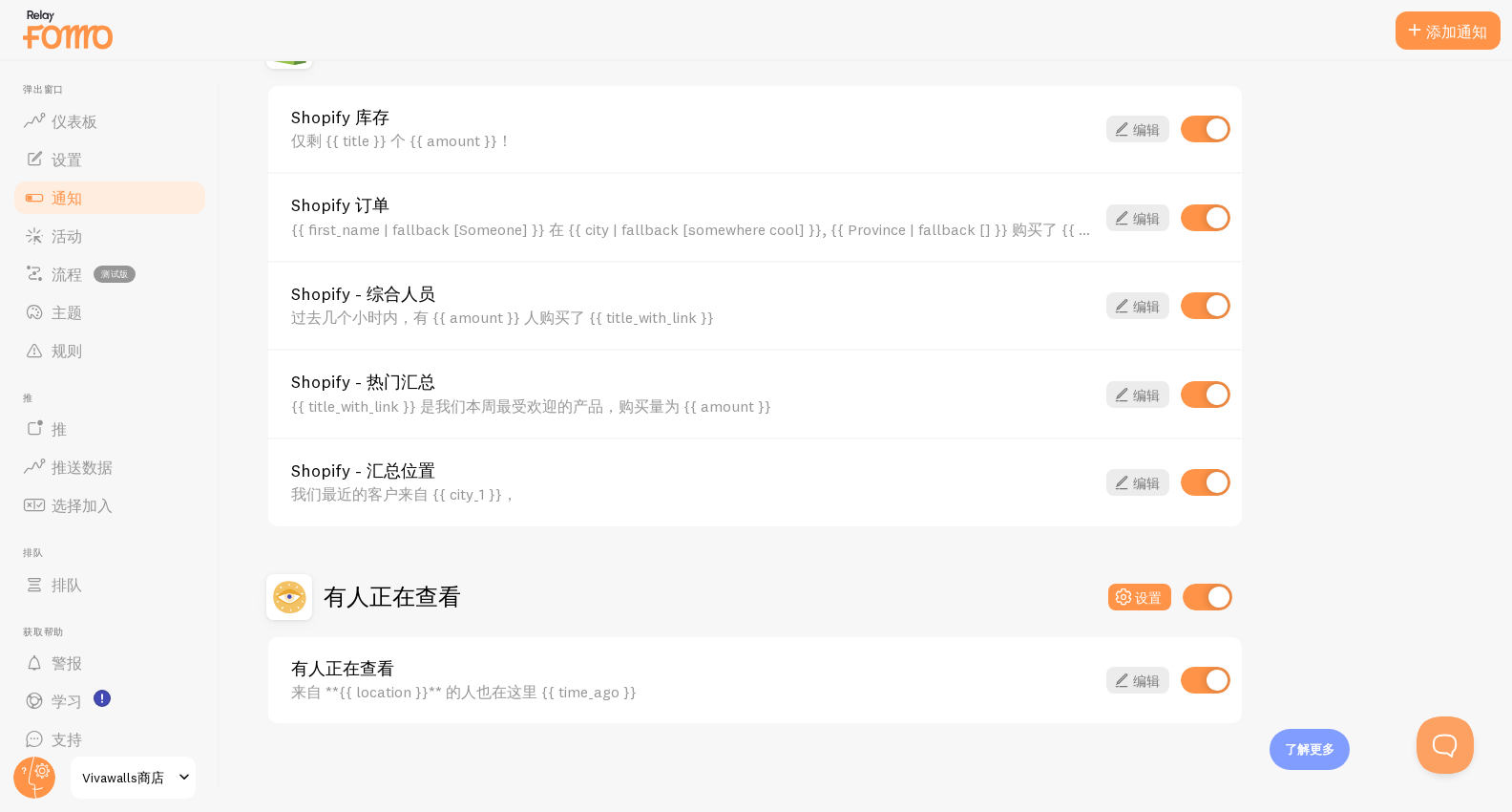
scroll to position [726, 0]
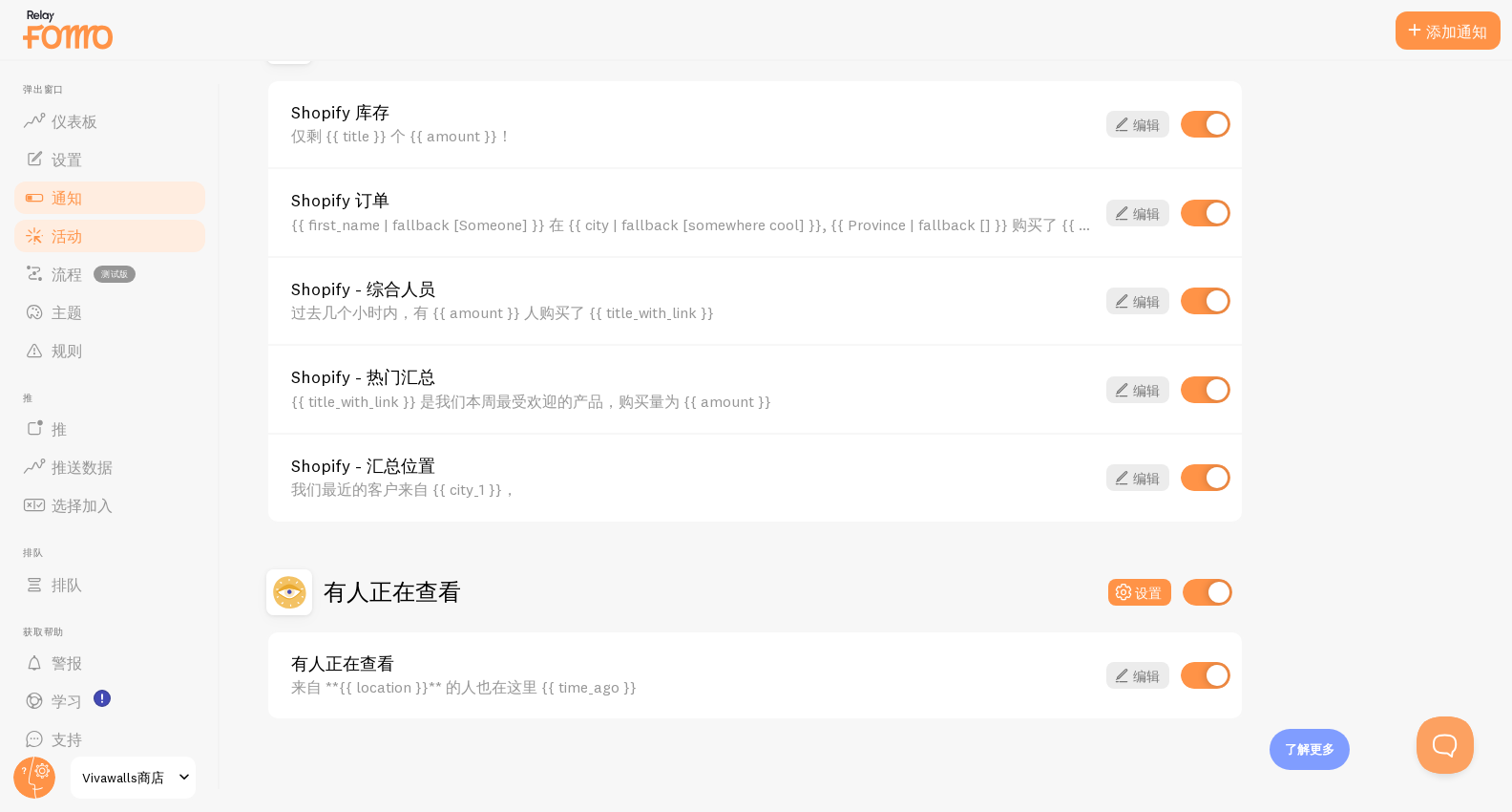
click at [60, 243] on font "活动" at bounding box center [67, 235] width 31 height 19
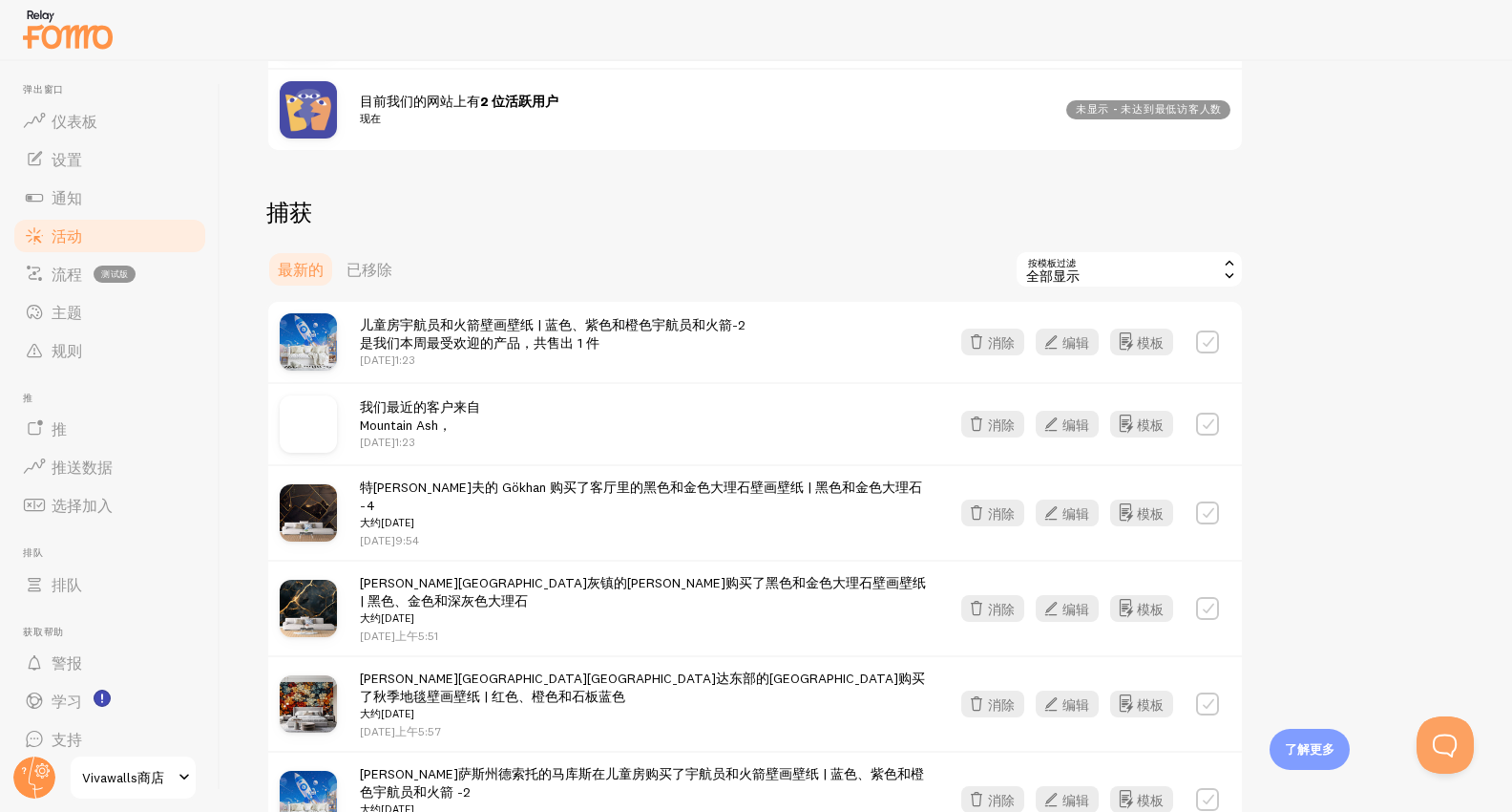
scroll to position [167, 0]
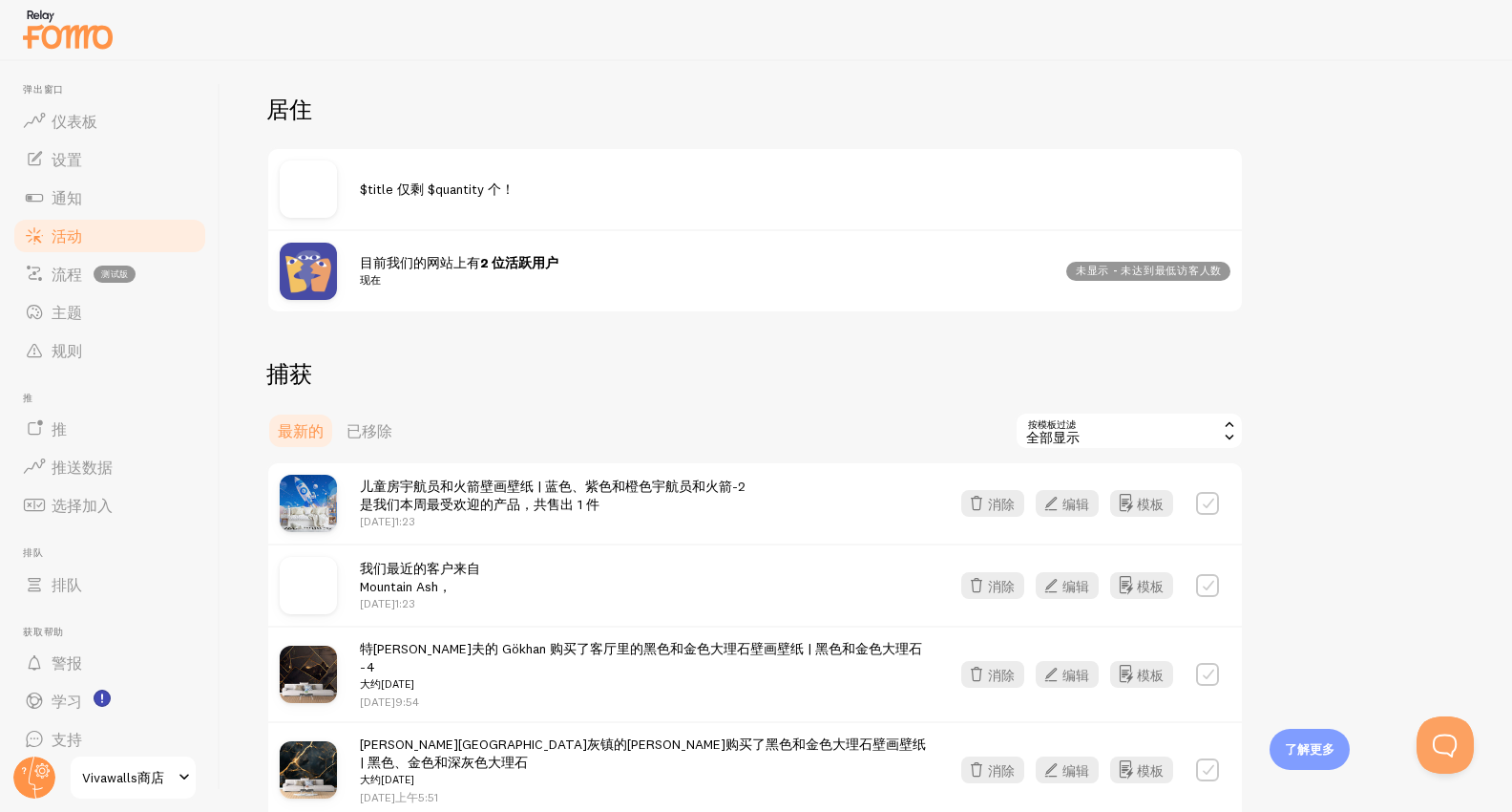
click at [1096, 273] on font "未显示 - 未达到最低访客人数" at bounding box center [1148, 270] width 146 height 13
click at [419, 265] on font "目前我们的网站上有" at bounding box center [419, 262] width 121 height 17
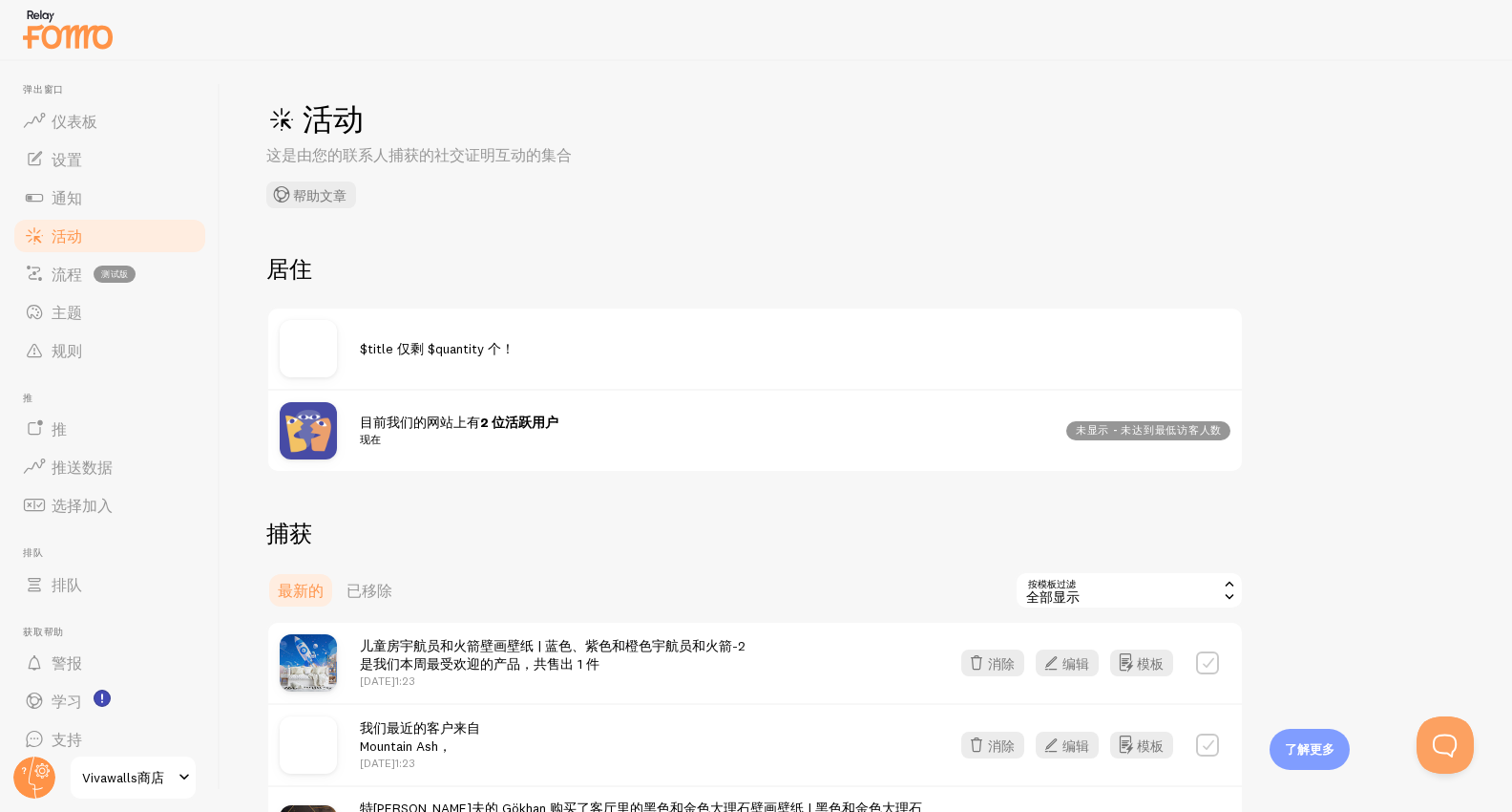
scroll to position [0, 0]
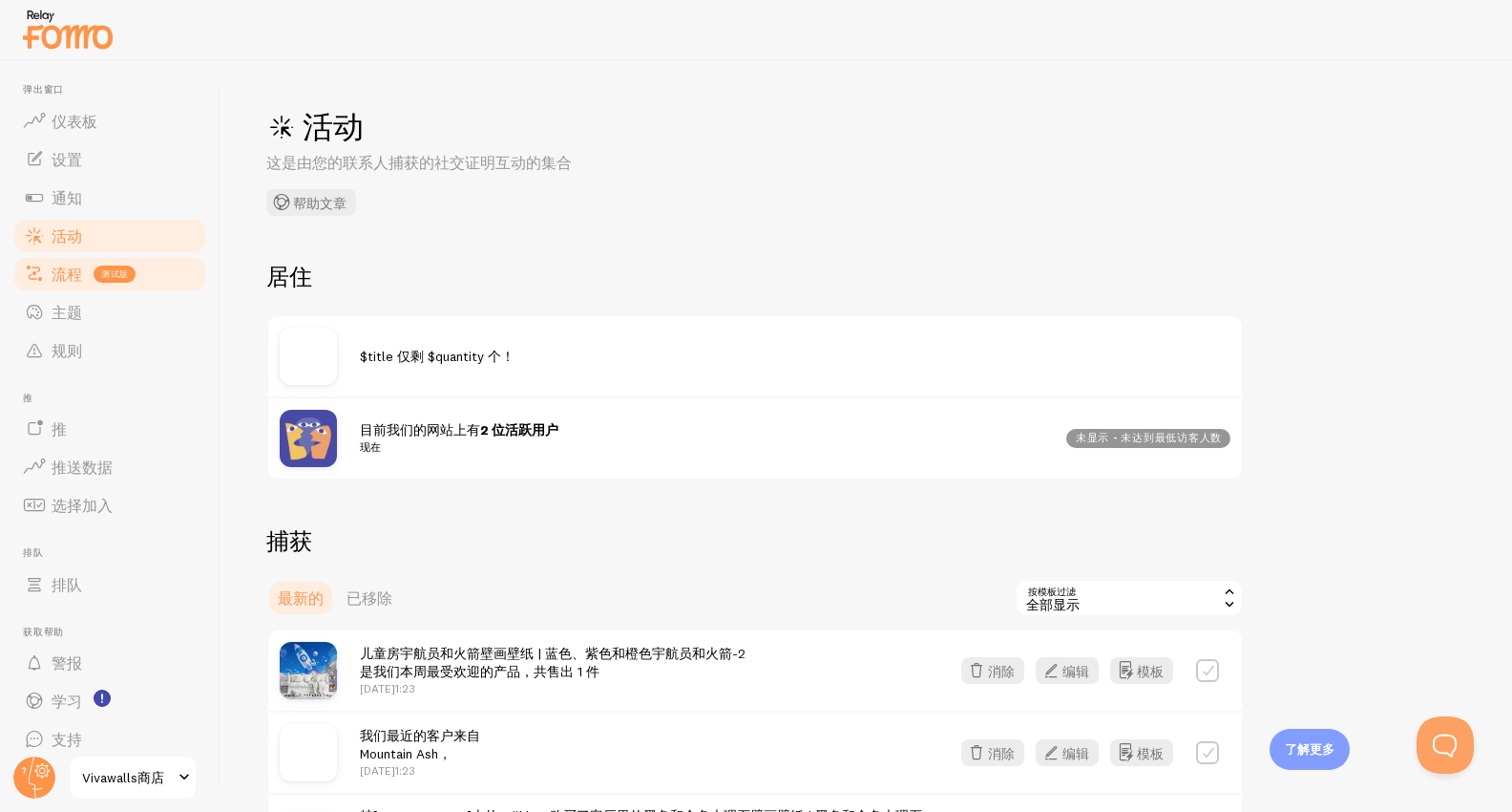
click at [70, 280] on font "流程" at bounding box center [67, 274] width 31 height 19
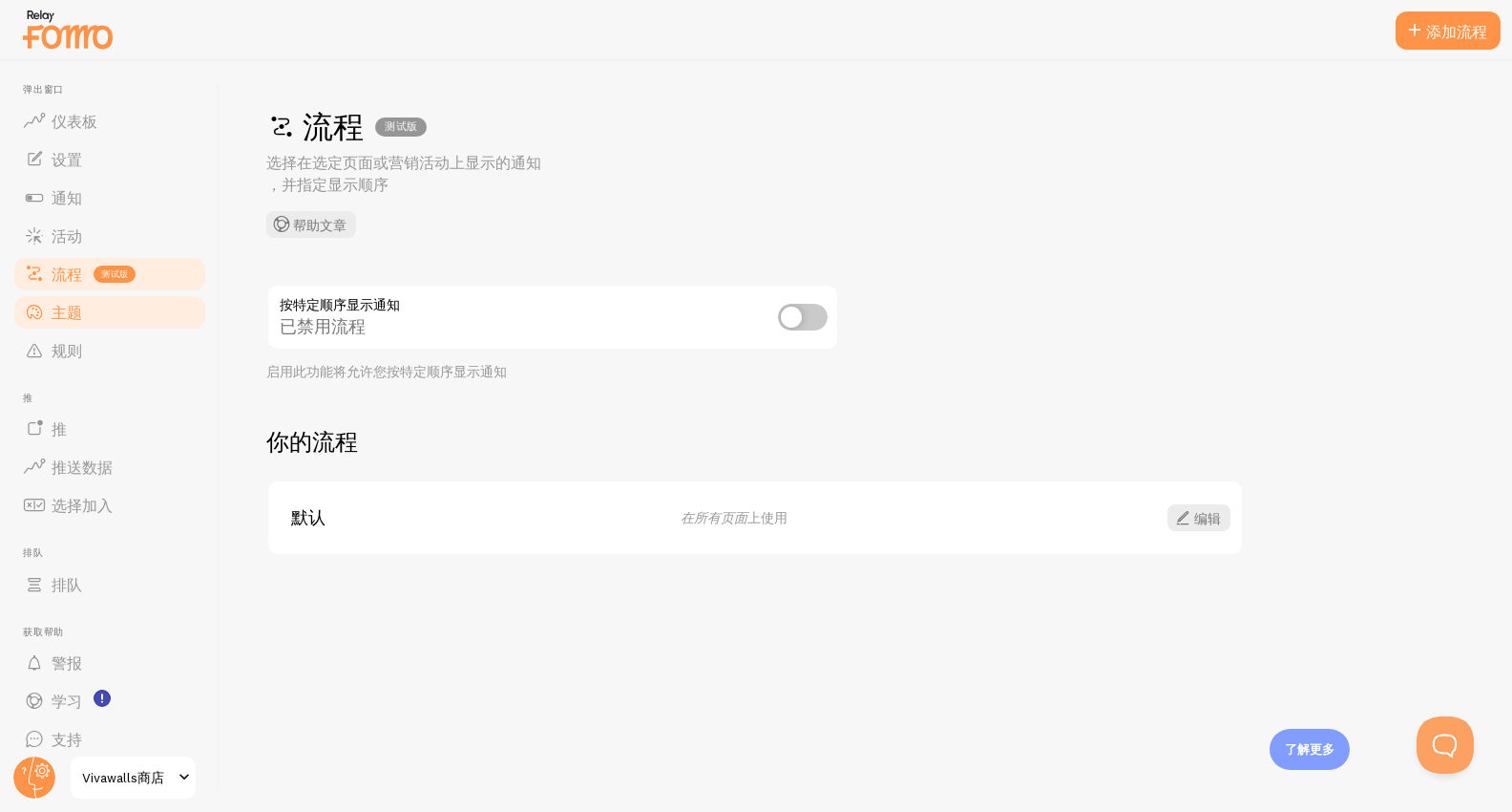
click at [65, 320] on font "主题" at bounding box center [67, 312] width 31 height 19
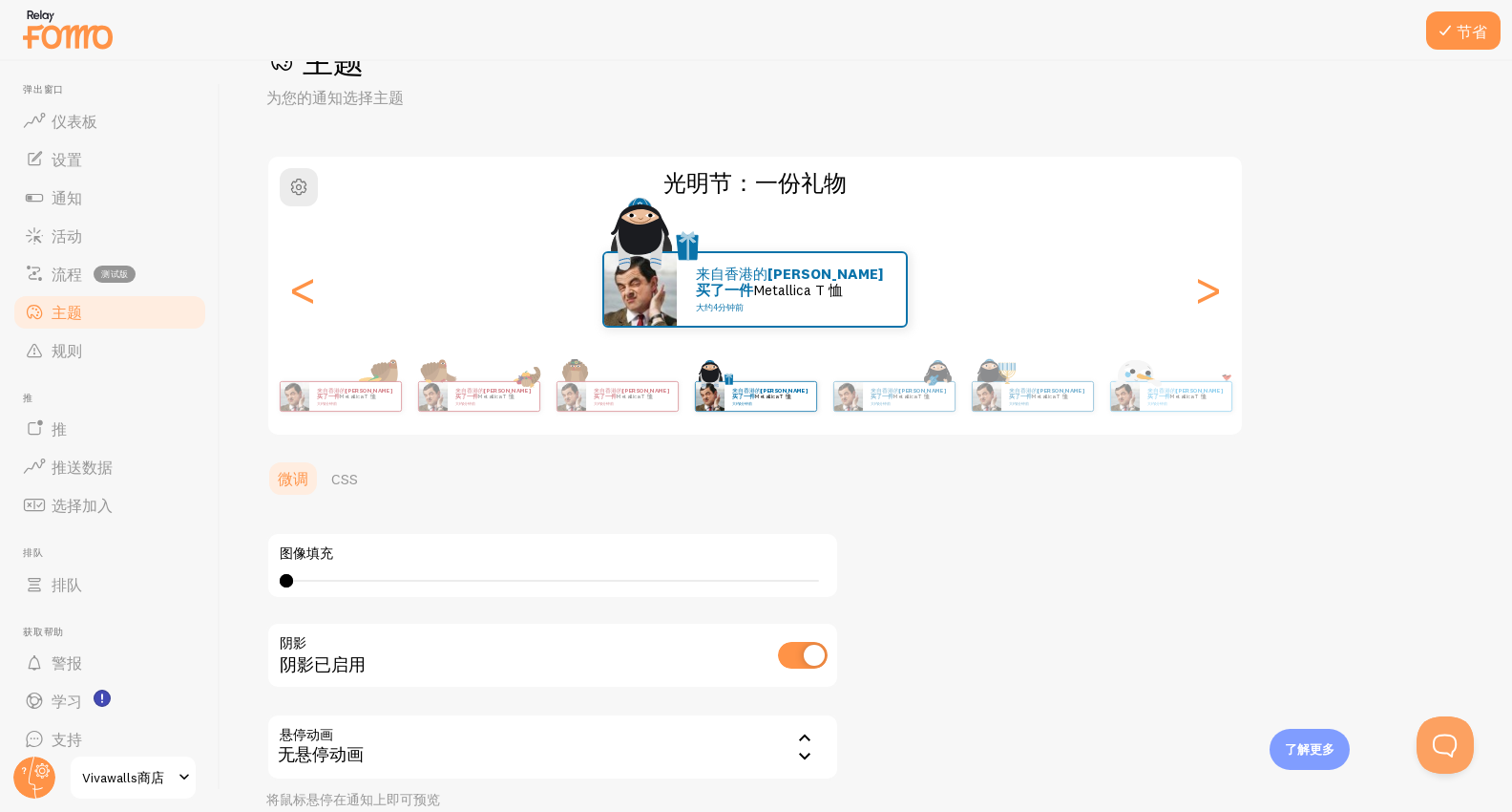
scroll to position [120, 0]
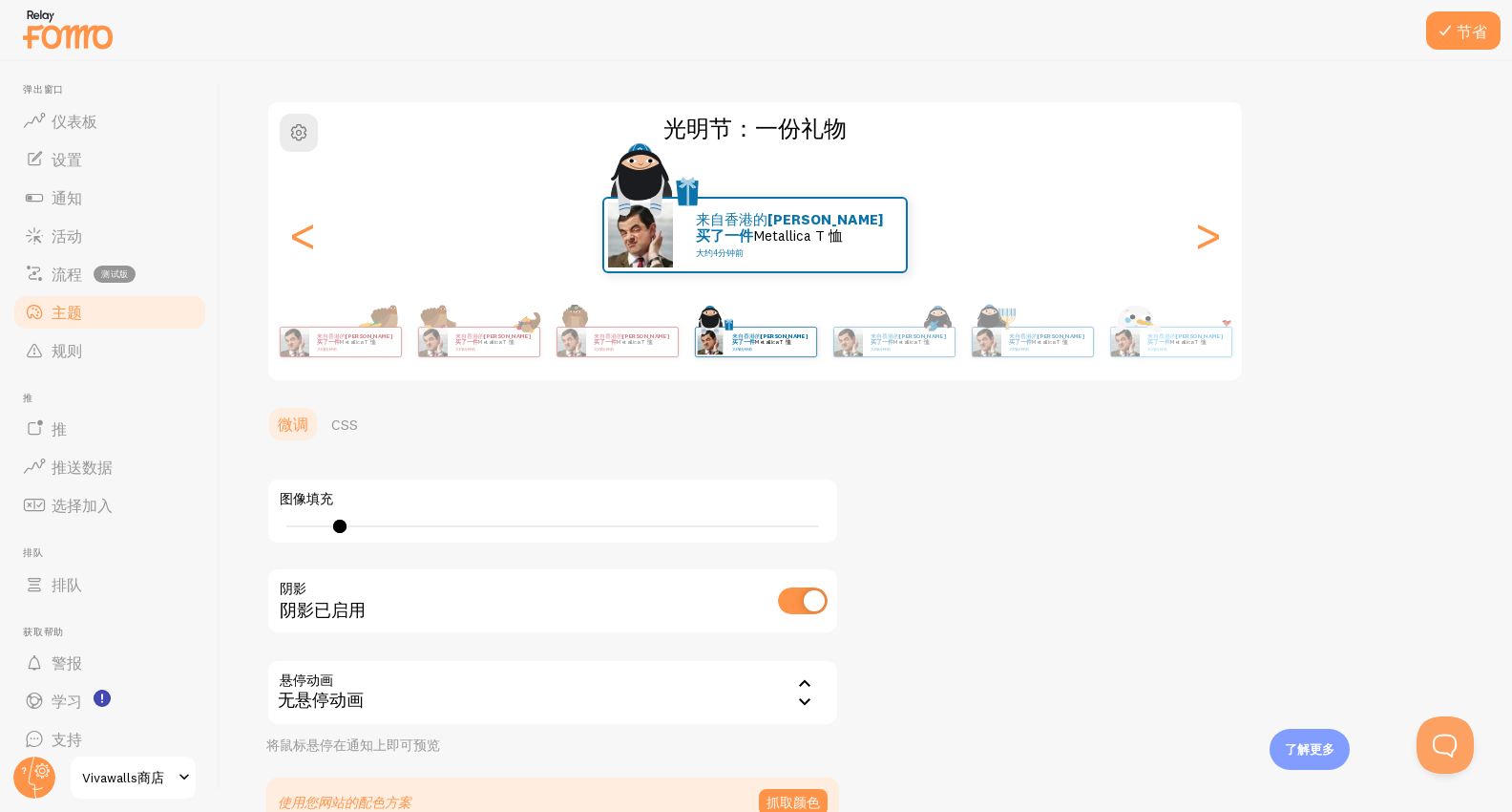
type input "0"
drag, startPoint x: 541, startPoint y: 526, endPoint x: 224, endPoint y: 482, distance: 320.0
click at [225, 483] on div "节省 主题 为您的通知选择主题 光明节：一份礼物 来自香港的 斯塔克刚刚买了一件 Metallica T 恤 大约4分钟前 来自香港的 斯塔克刚刚买了一件 M…" at bounding box center [866, 435] width 1292 height 750
click at [809, 601] on input "checkbox" at bounding box center [803, 600] width 50 height 27
click at [804, 602] on input "checkbox" at bounding box center [803, 600] width 50 height 27
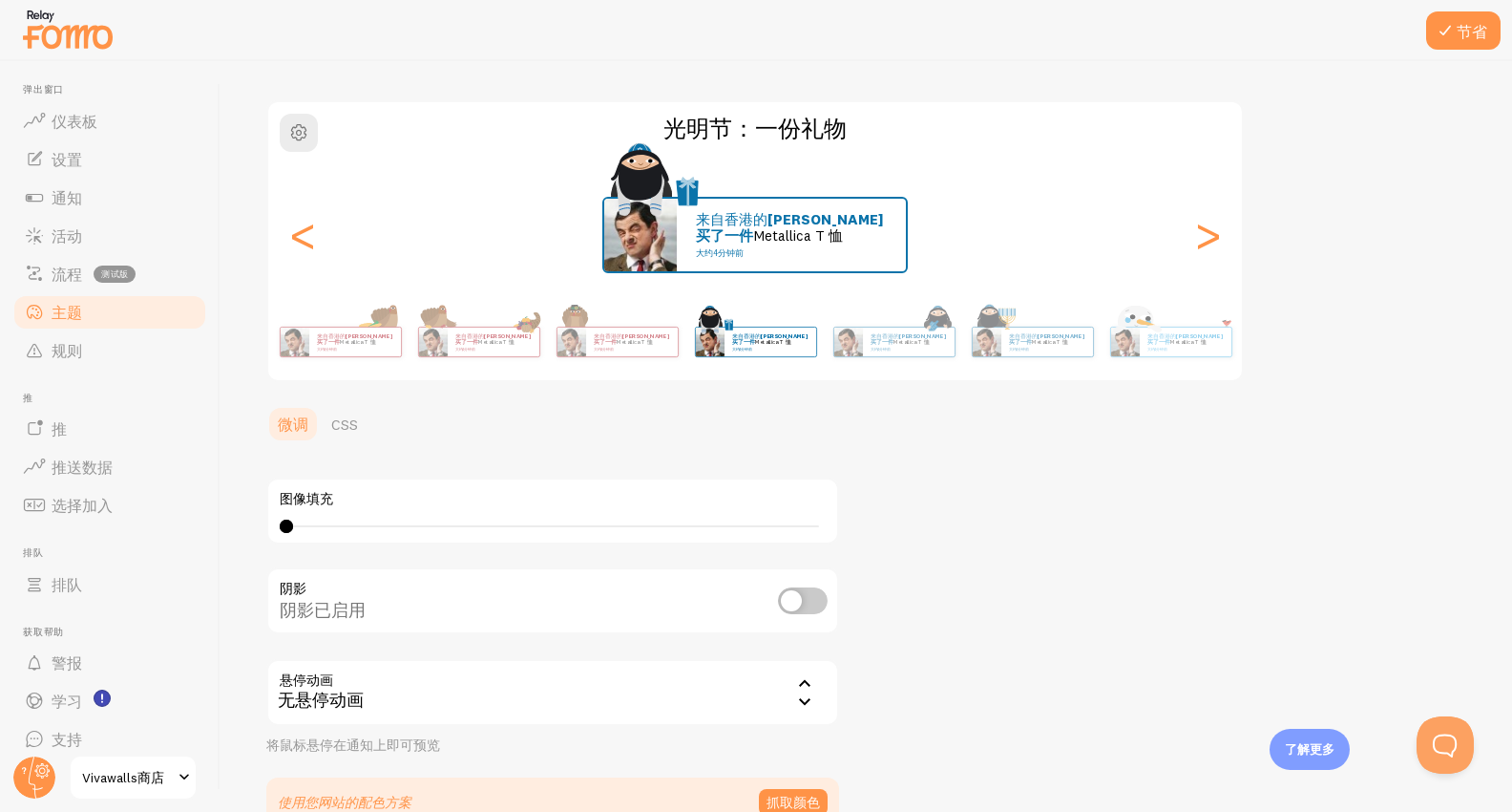
checkbox input "true"
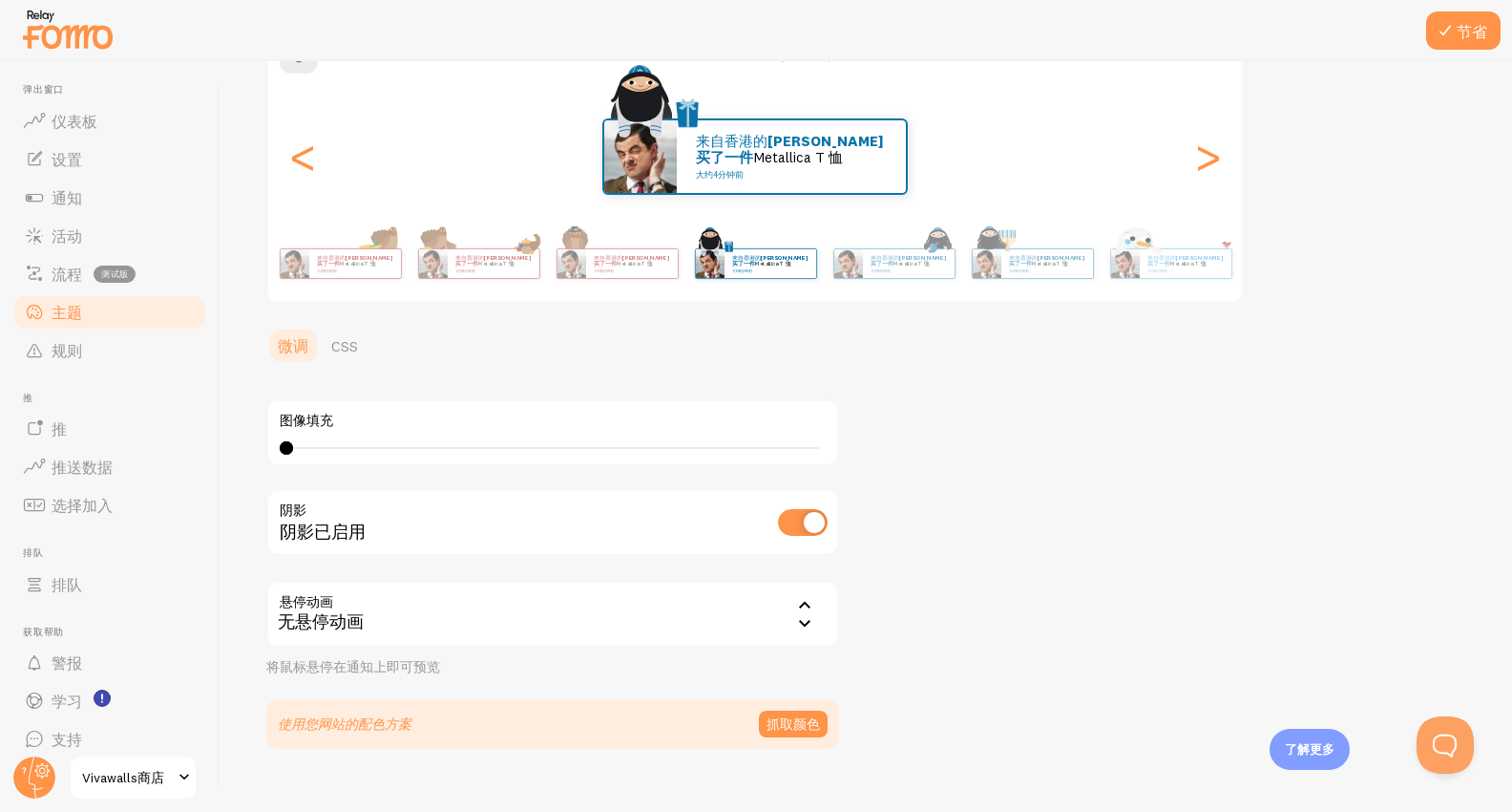
scroll to position [200, 0]
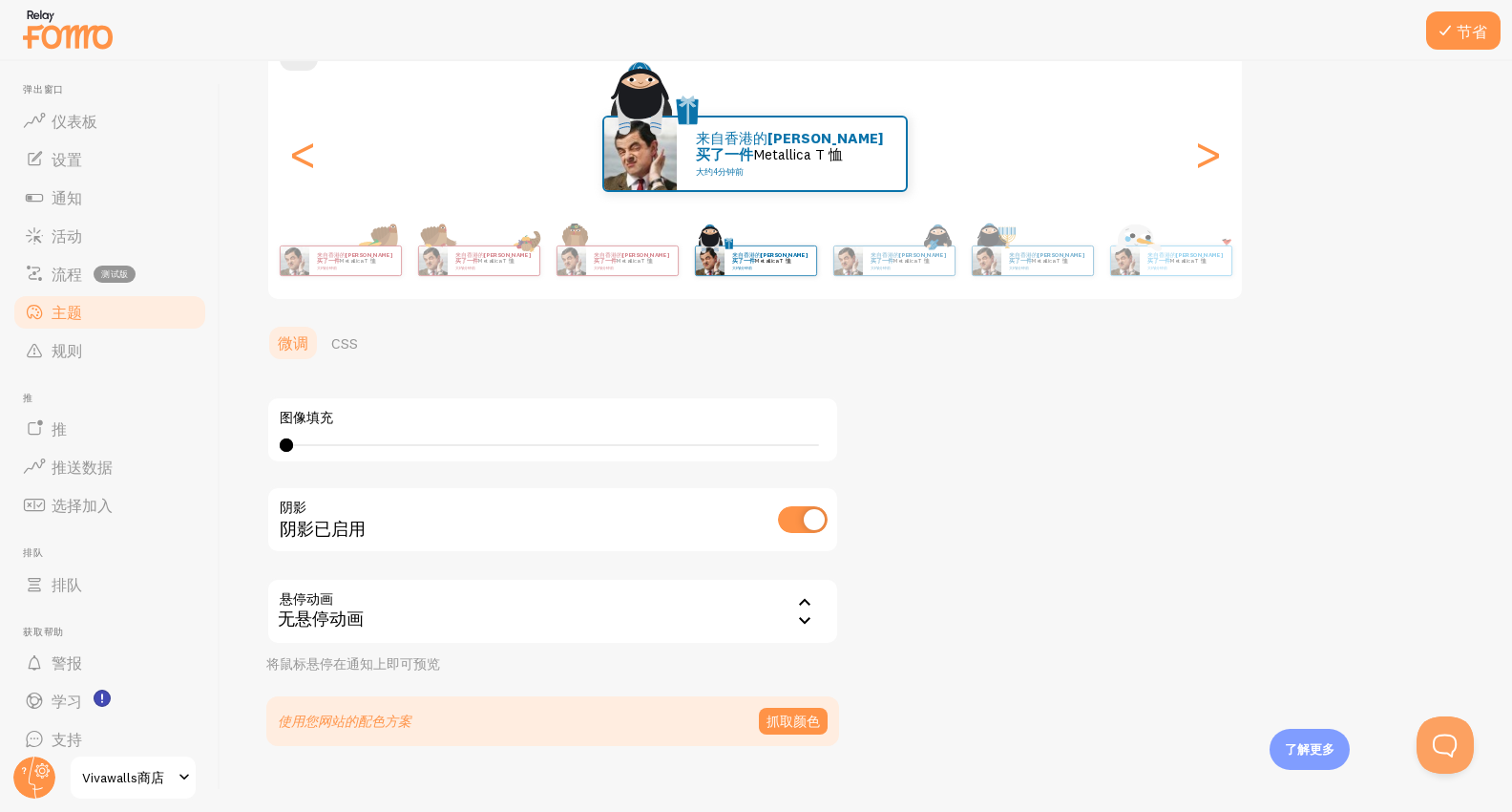
click at [731, 602] on div "无悬停动画" at bounding box center [552, 611] width 573 height 67
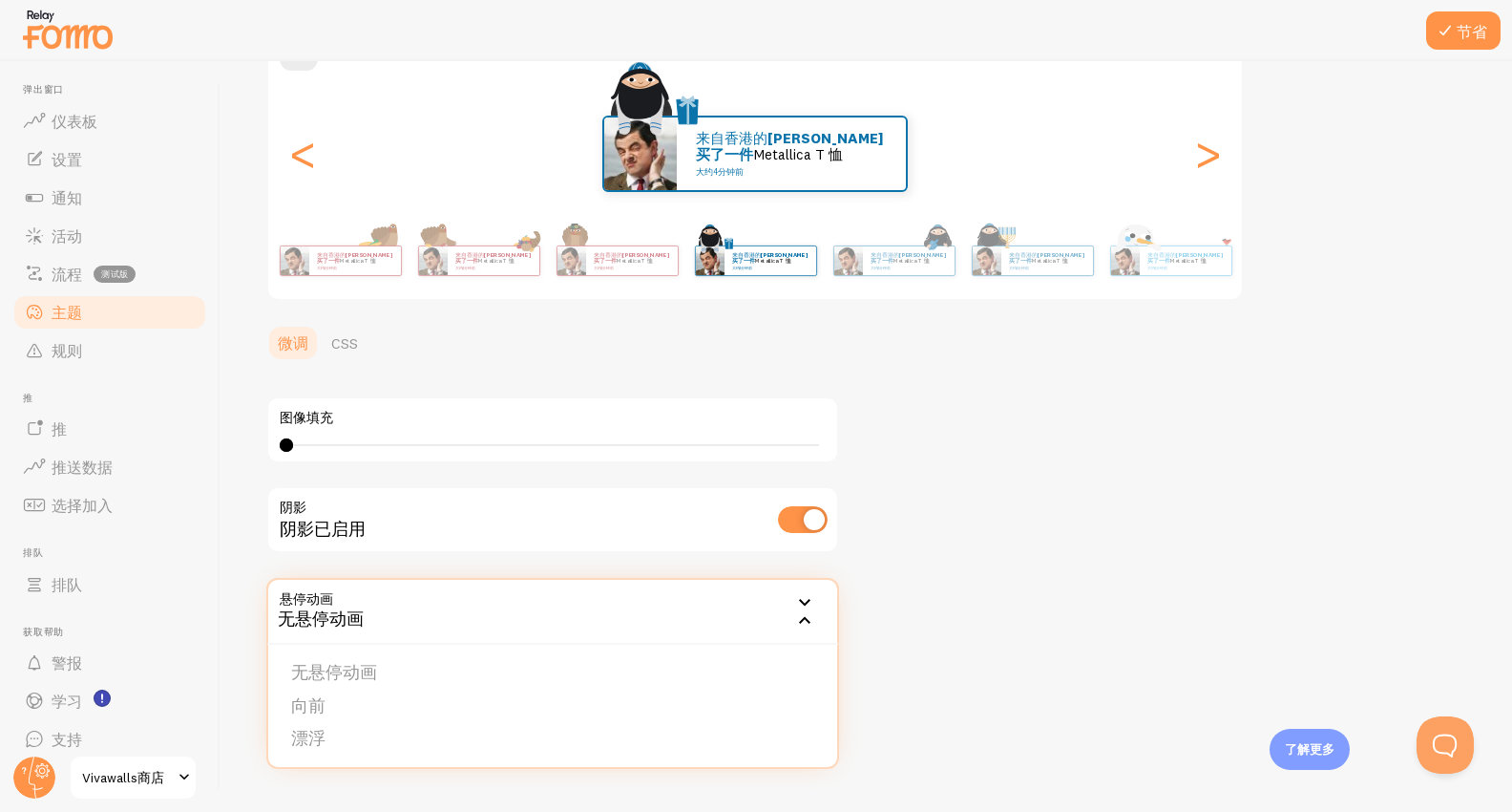
click at [989, 608] on div "主题 为您的通知选择主题 光明节：一份礼物 来自香港的 斯塔克刚刚买了一件 Metallica T 恤 大约4分钟前 来自香港的 斯塔克刚刚买了一件 Meta…" at bounding box center [866, 326] width 1200 height 840
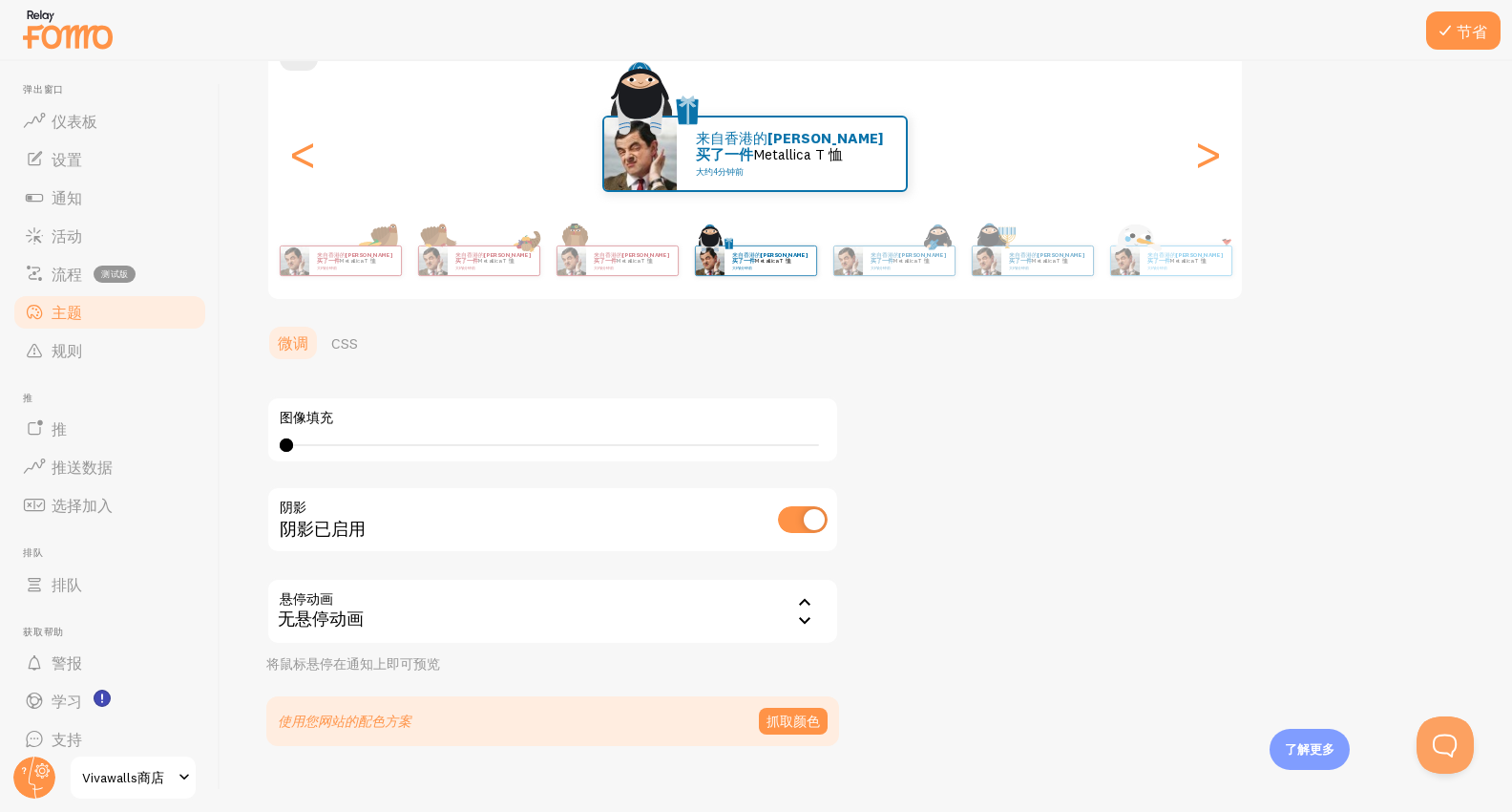
scroll to position [226, 0]
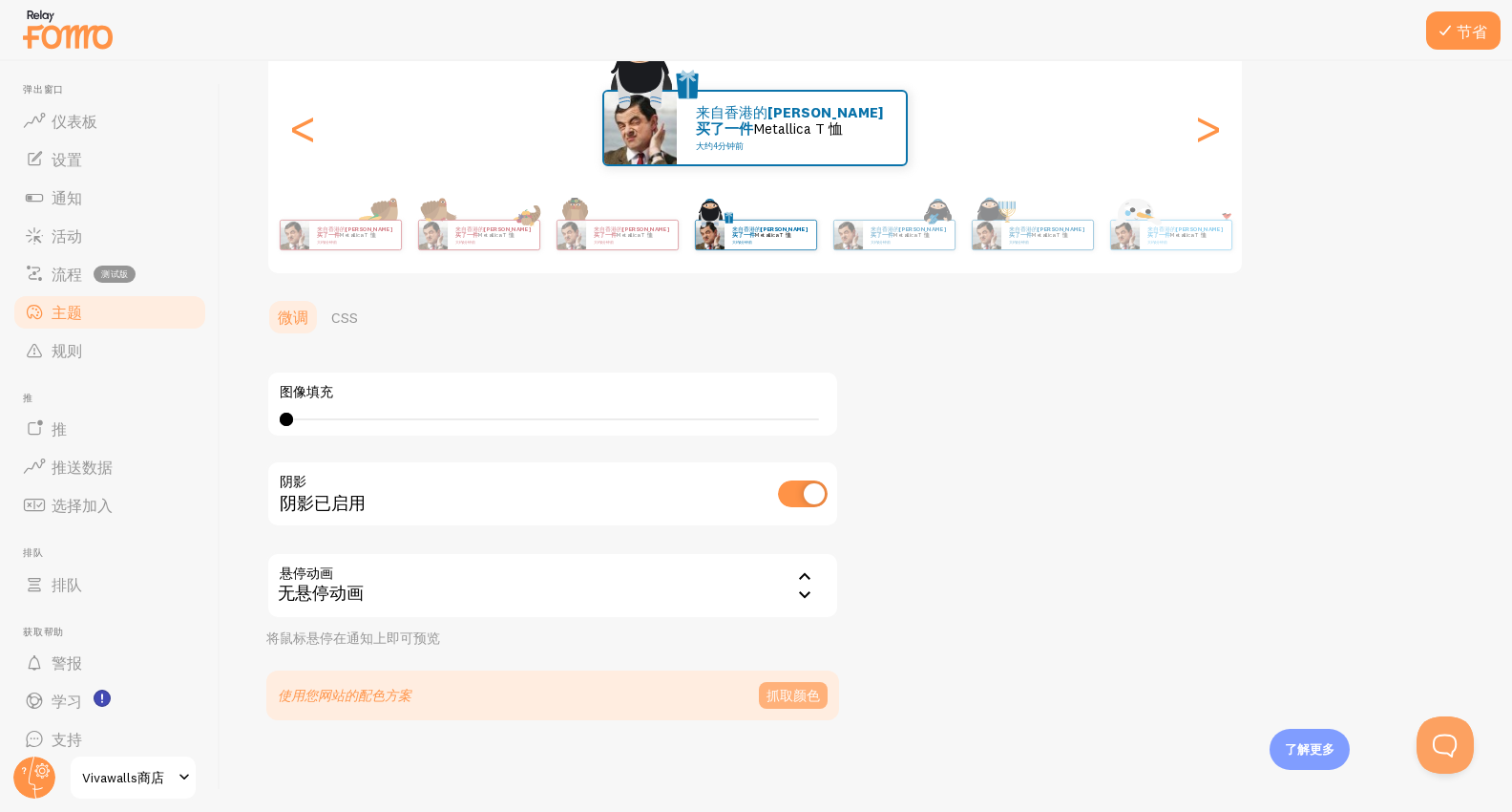
click at [791, 691] on font "抓取颜色" at bounding box center [794, 694] width 54 height 17
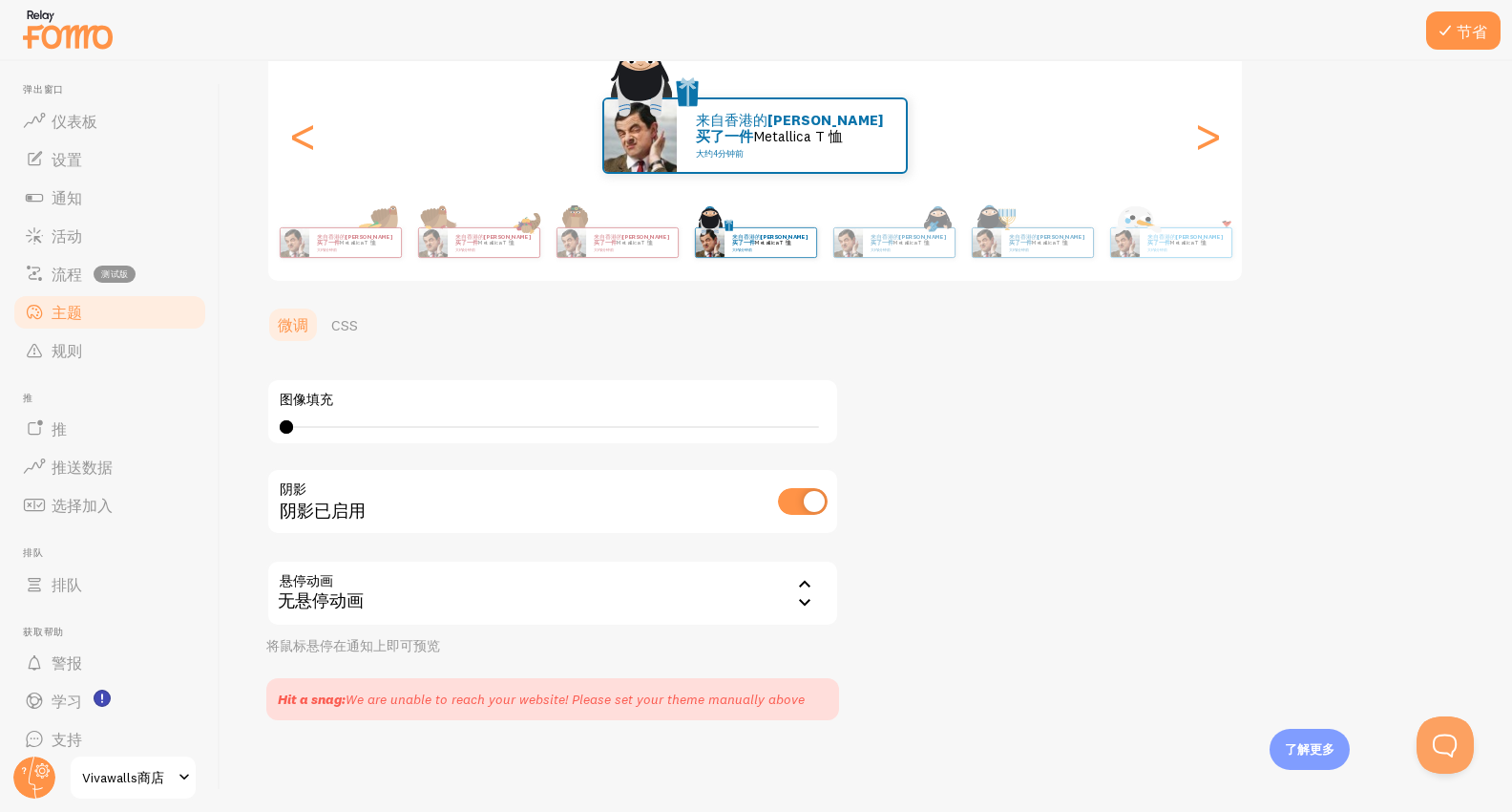
scroll to position [219, 0]
click at [1473, 30] on font "节省" at bounding box center [1472, 31] width 31 height 19
click at [81, 350] on font "规则" at bounding box center [67, 350] width 31 height 19
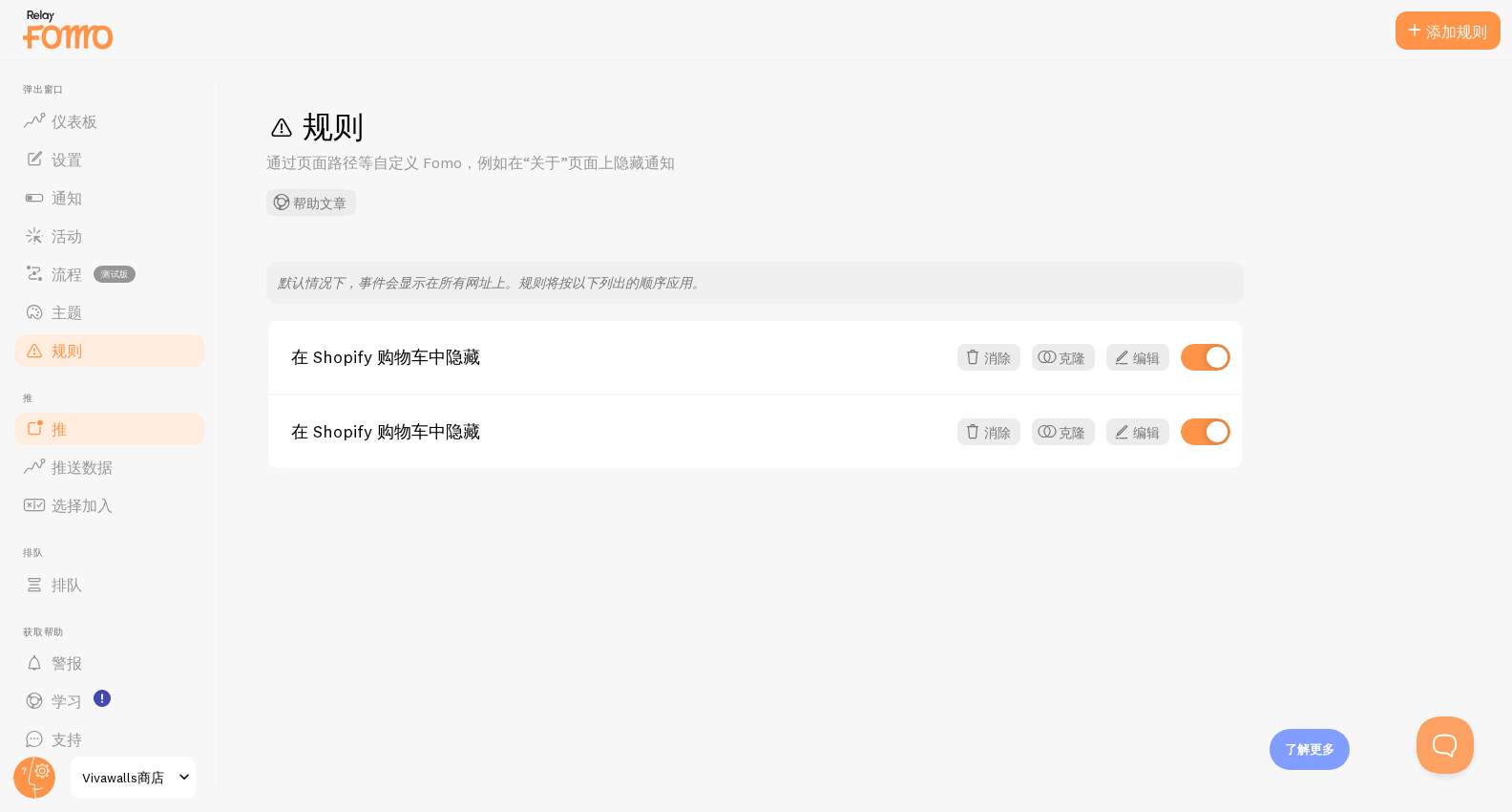
click at [67, 421] on link "推" at bounding box center [110, 428] width 196 height 38
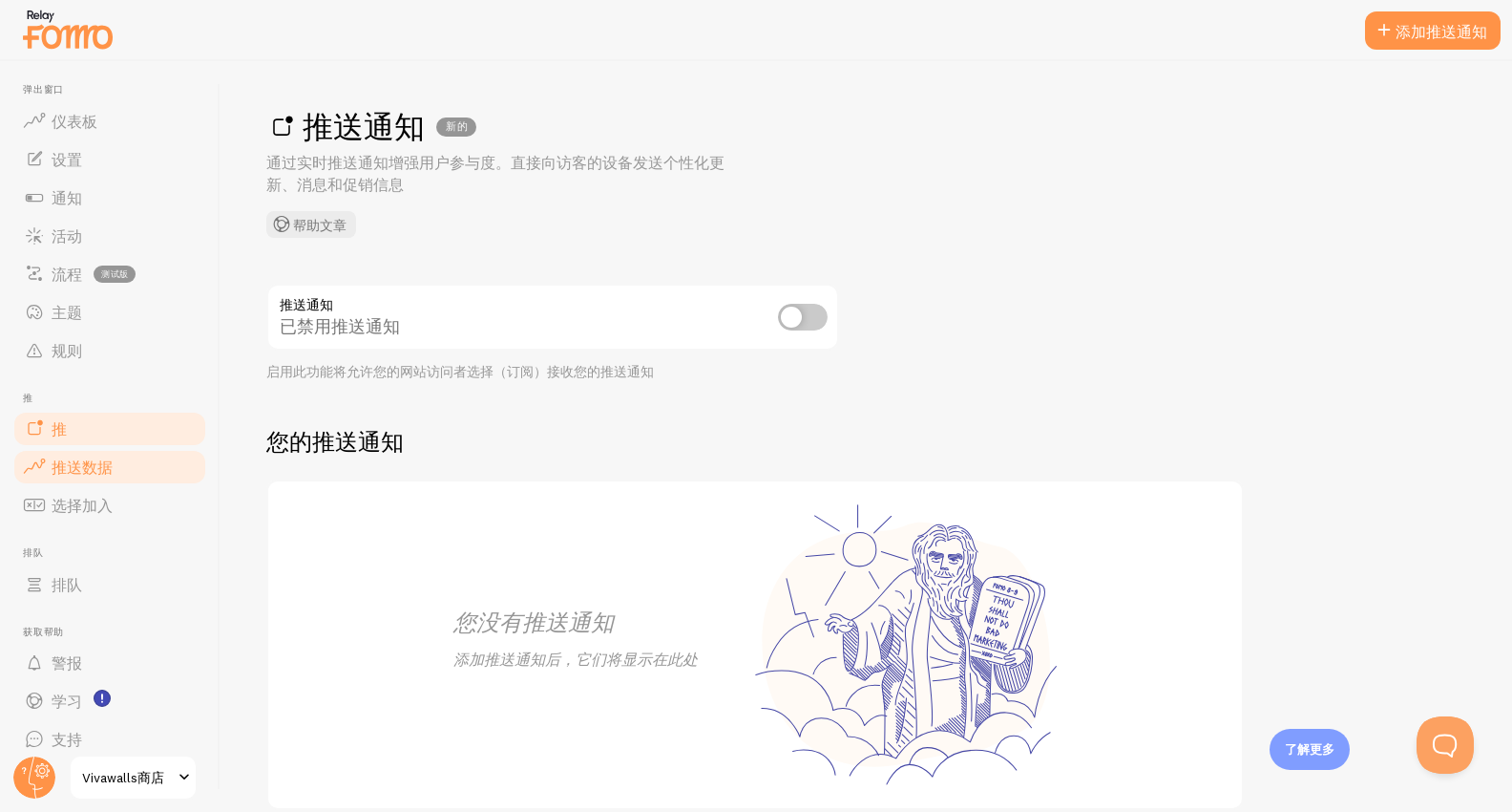
click at [81, 471] on font "推送数据" at bounding box center [82, 466] width 61 height 19
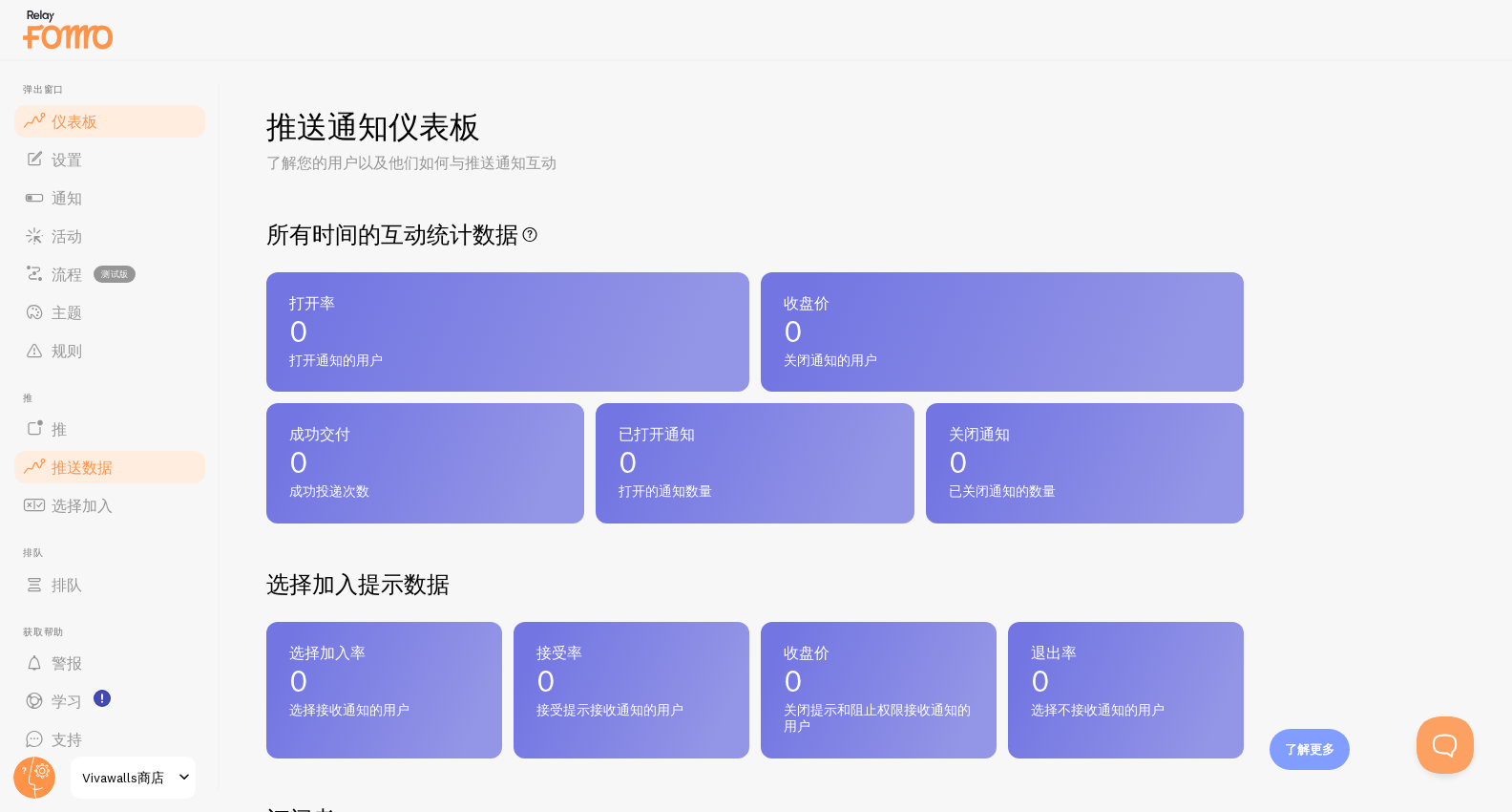
click at [84, 123] on font "仪表板" at bounding box center [75, 121] width 46 height 19
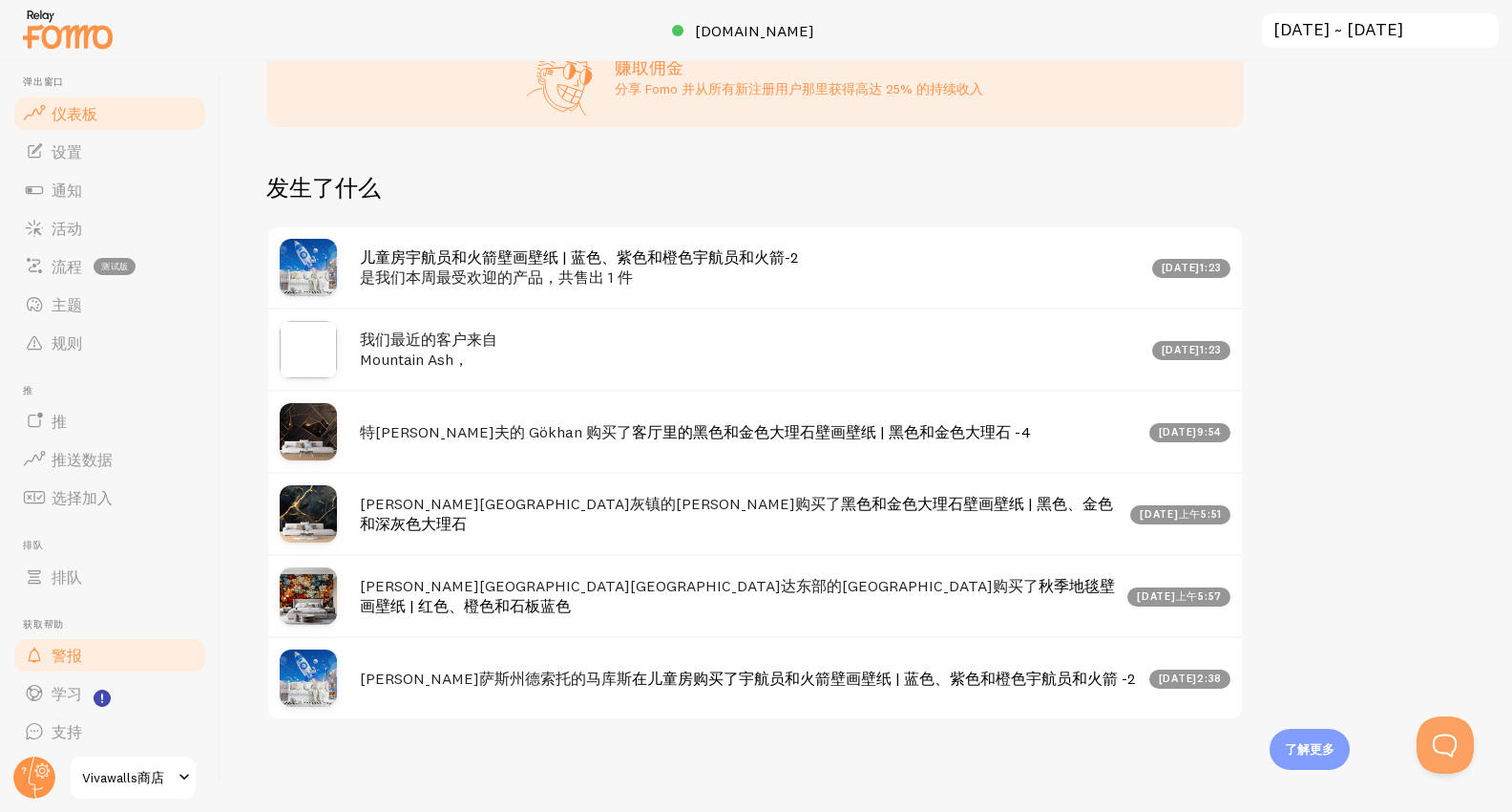
scroll to position [15, 0]
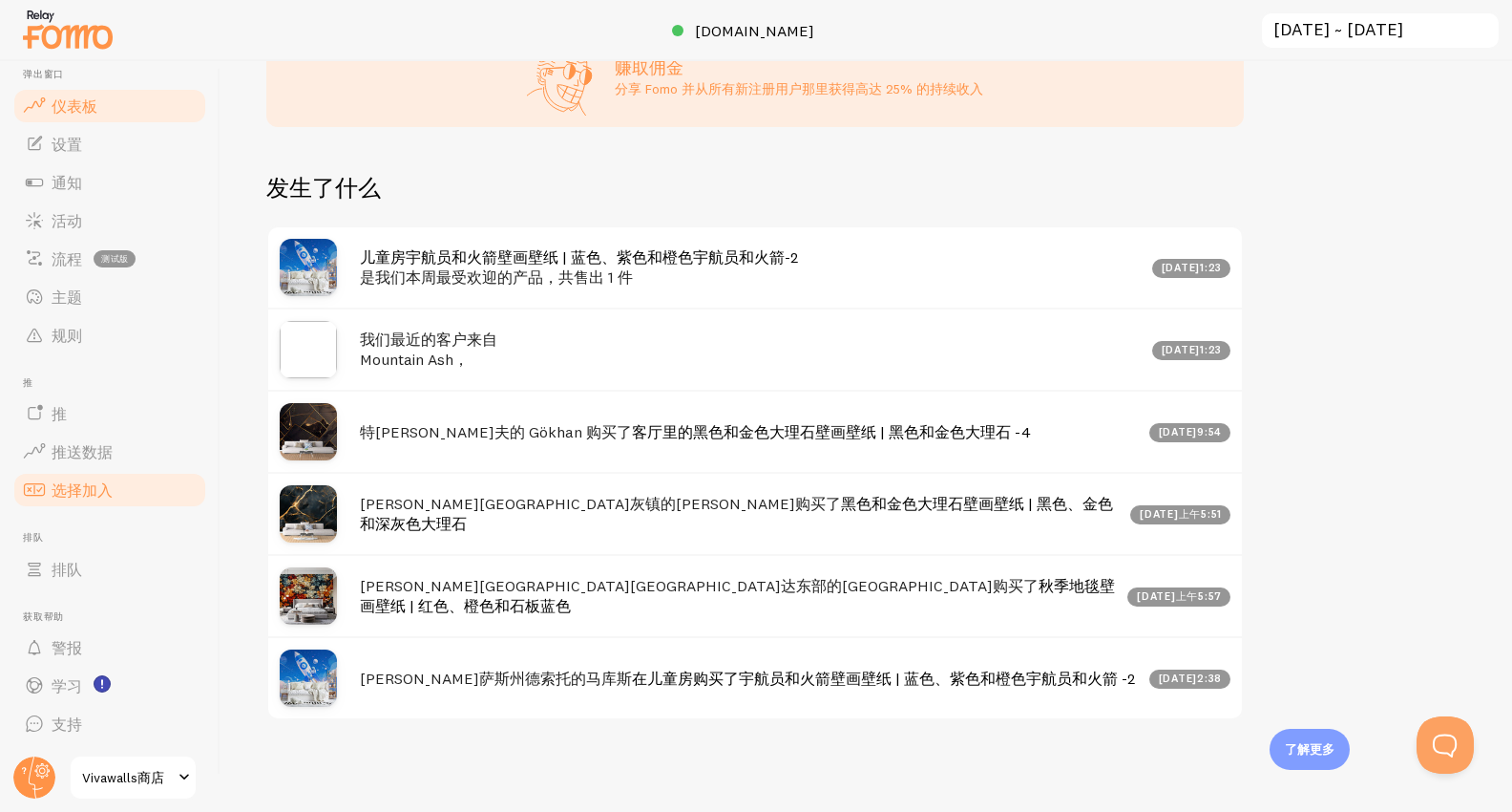
click at [78, 493] on font "选择加入" at bounding box center [82, 489] width 61 height 19
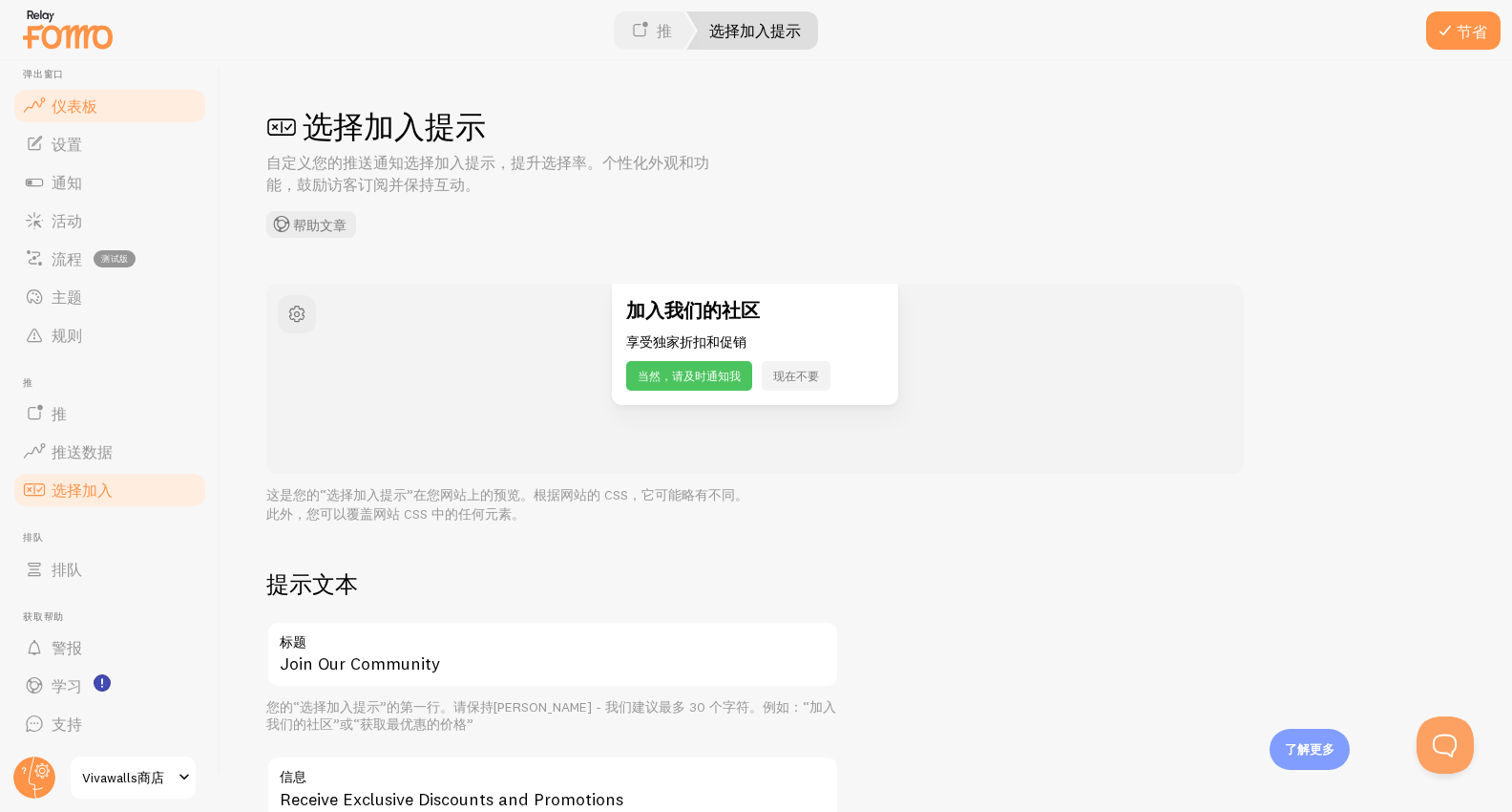
click at [73, 109] on font "仪表板" at bounding box center [75, 106] width 46 height 19
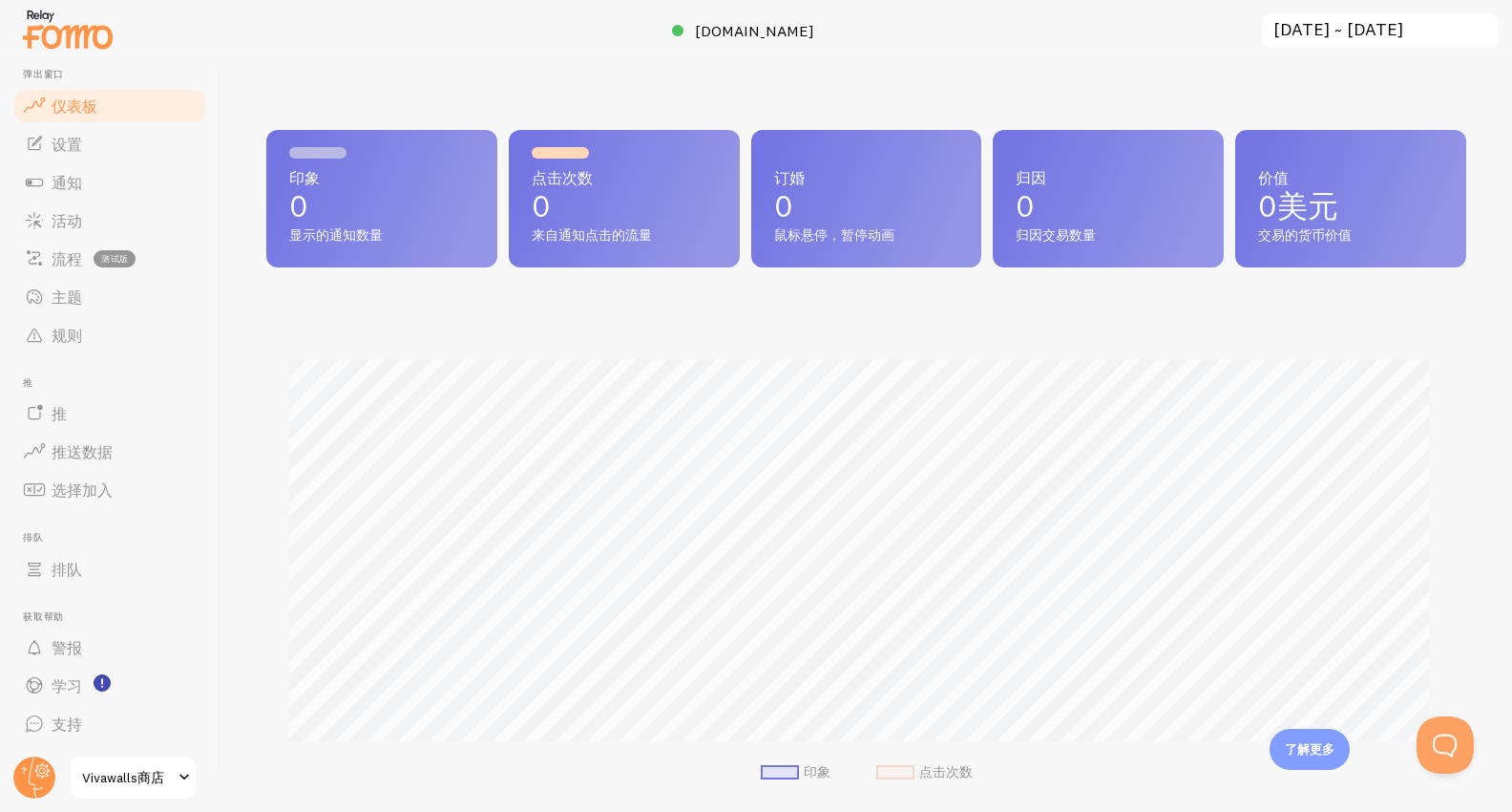
scroll to position [501, 1185]
click at [424, 198] on p "0" at bounding box center [381, 206] width 185 height 31
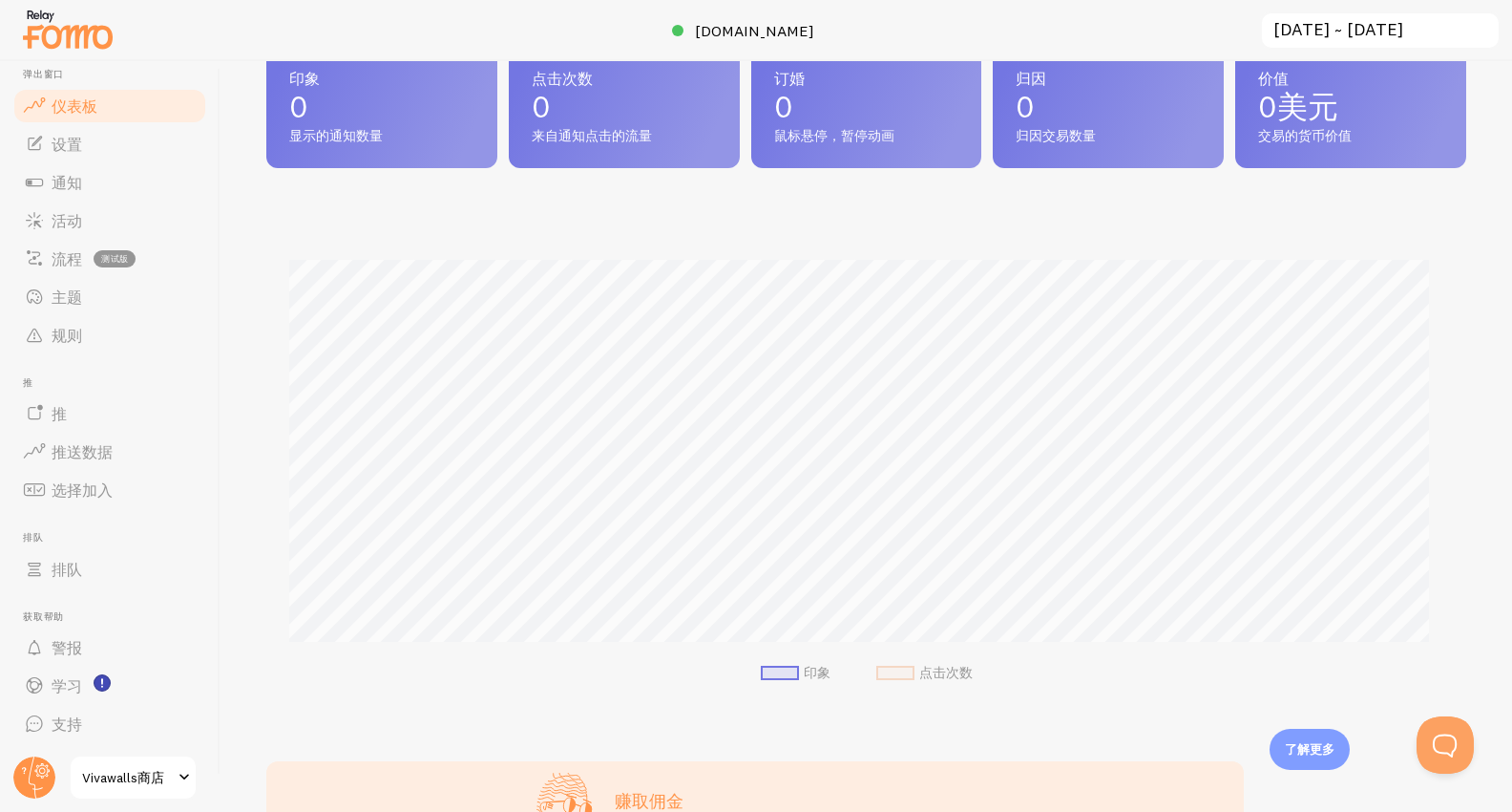
scroll to position [0, 0]
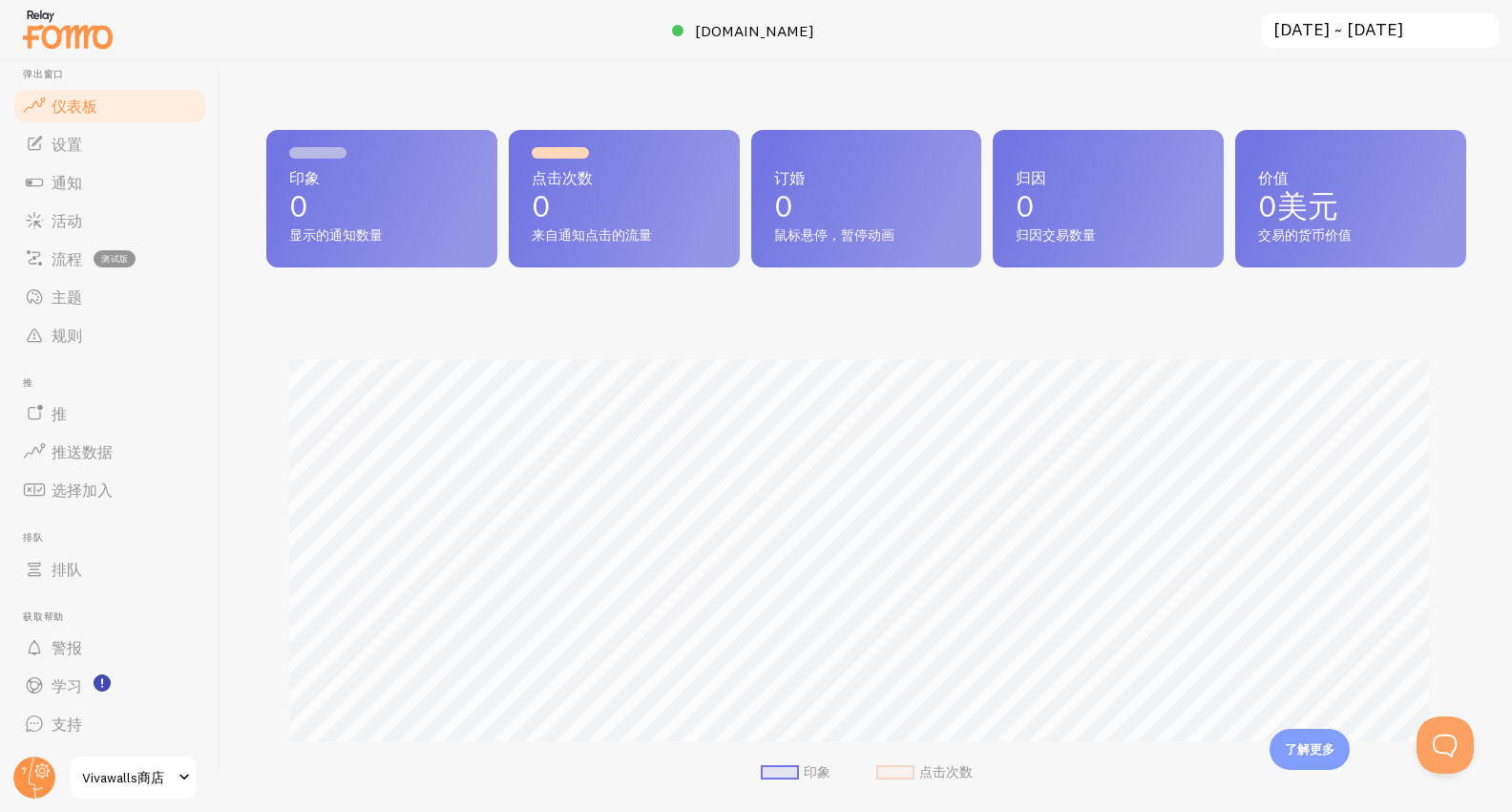
click at [76, 111] on font "仪表板" at bounding box center [75, 106] width 46 height 19
click at [71, 149] on font "设置" at bounding box center [67, 143] width 31 height 19
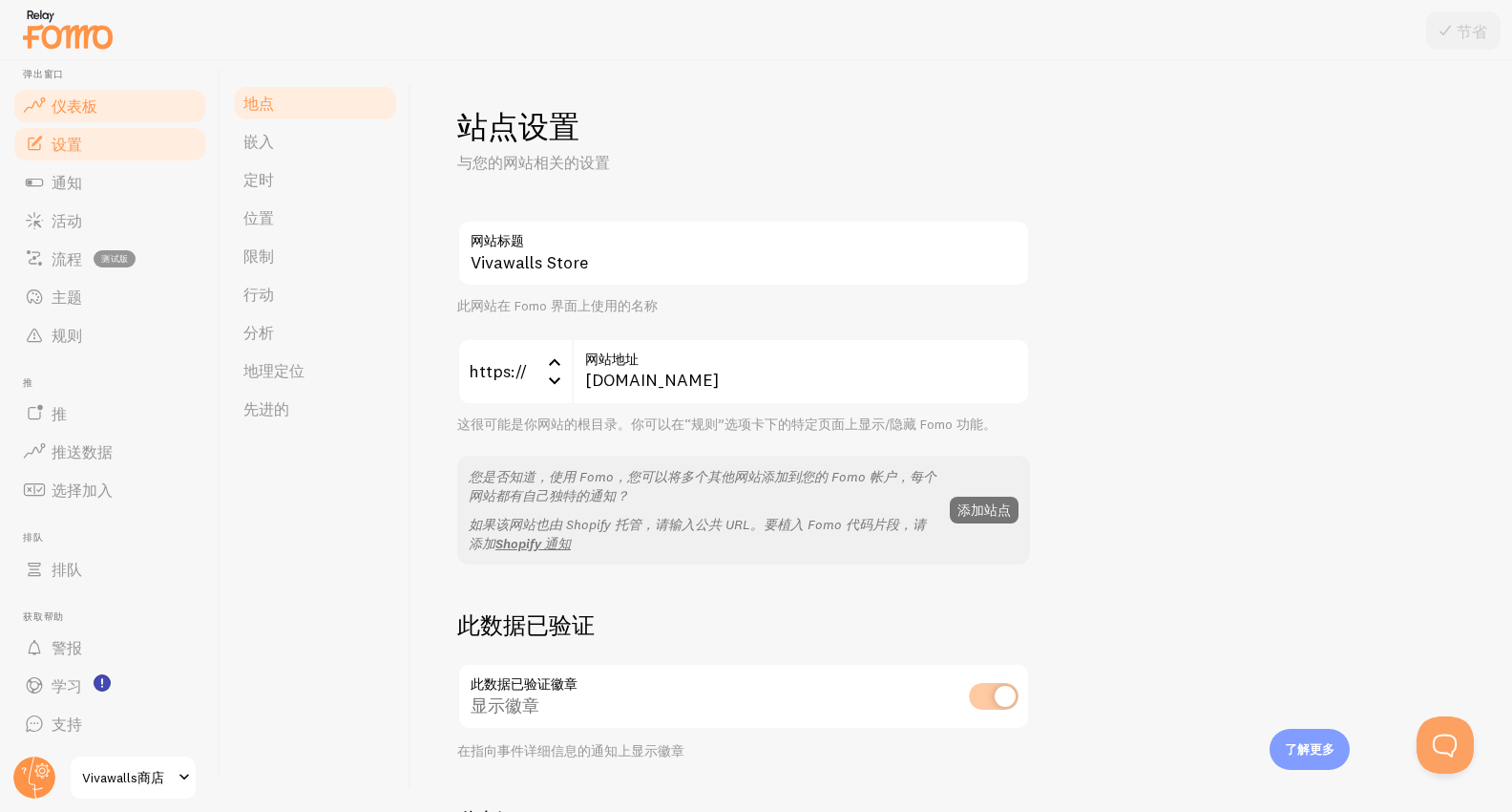
click at [75, 110] on font "仪表板" at bounding box center [75, 106] width 46 height 19
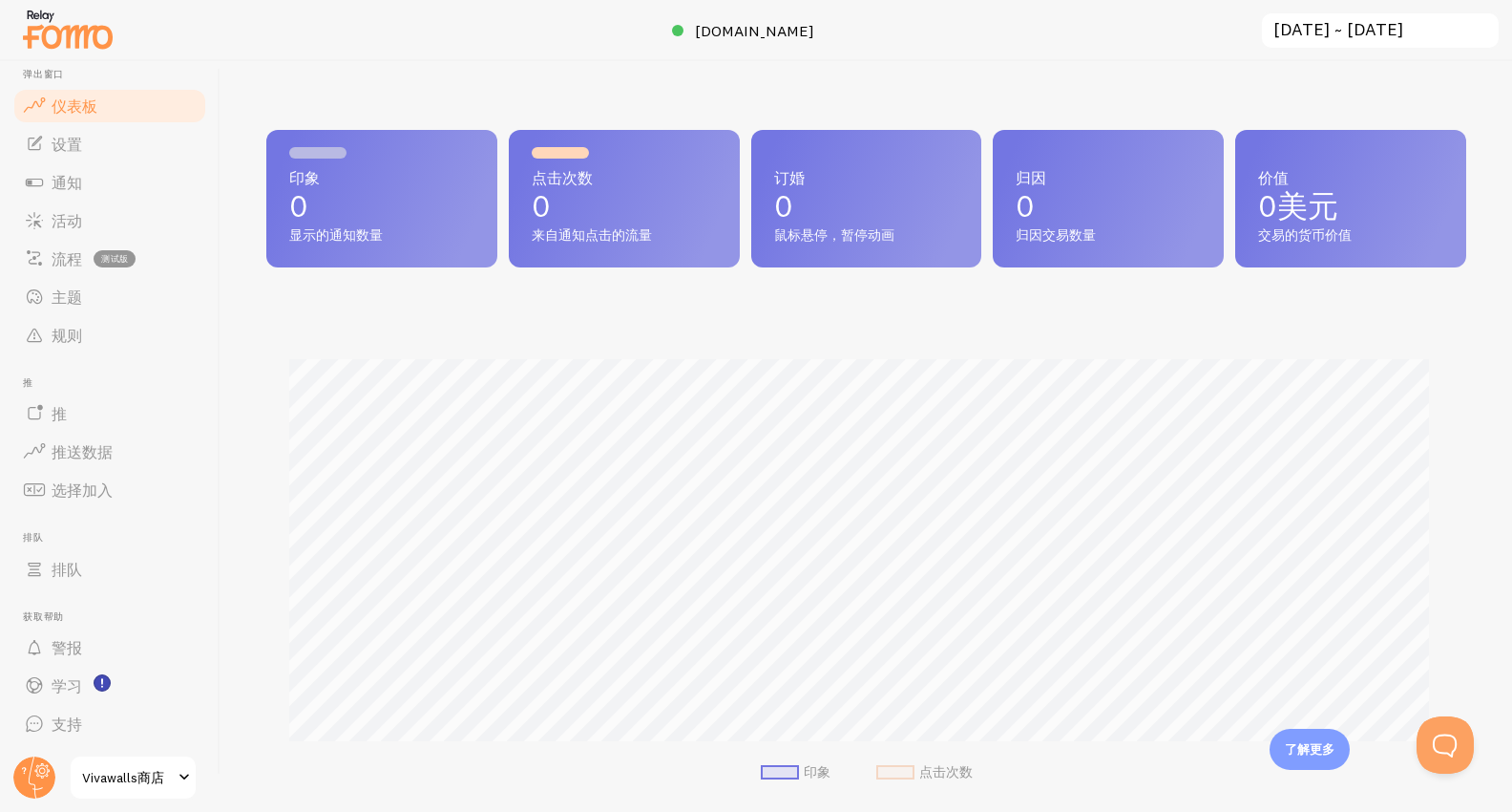
drag, startPoint x: 600, startPoint y: 229, endPoint x: 587, endPoint y: 229, distance: 13.0
click at [601, 229] on font "来自通知点击的流量" at bounding box center [592, 234] width 121 height 17
click at [68, 255] on font "流程" at bounding box center [67, 258] width 31 height 19
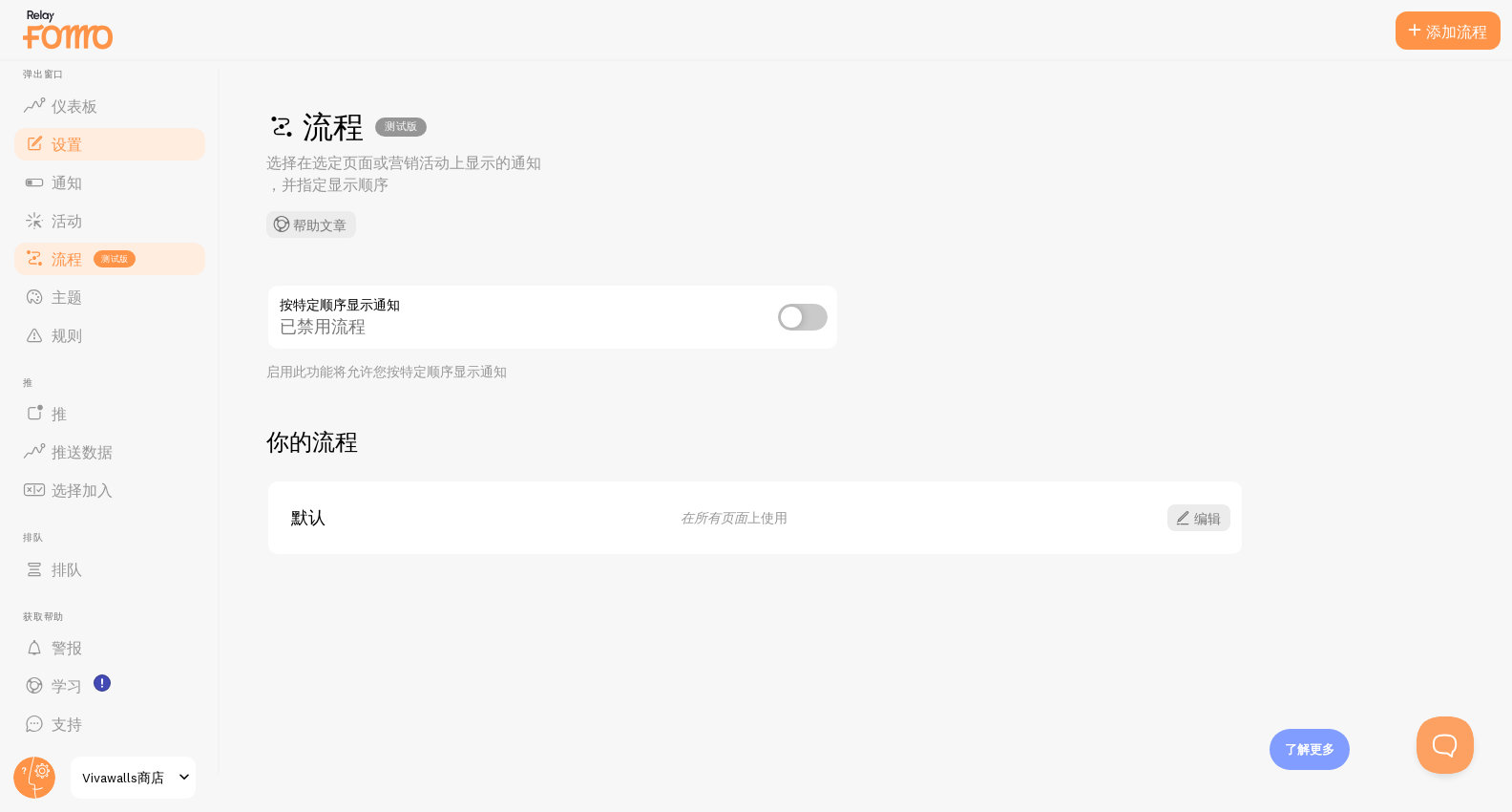
click at [67, 145] on font "设置" at bounding box center [67, 143] width 31 height 19
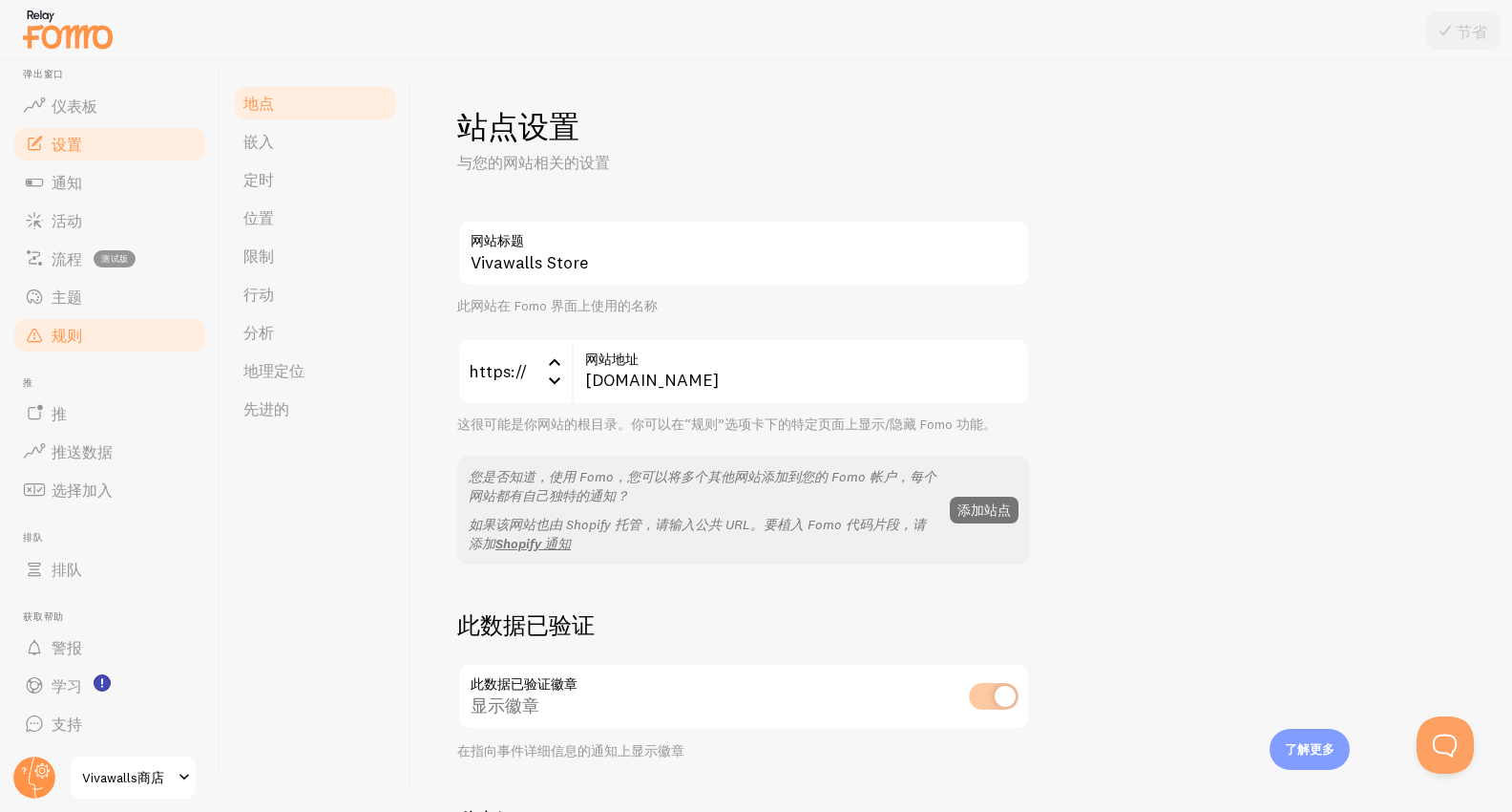
click at [66, 335] on font "规则" at bounding box center [67, 335] width 31 height 19
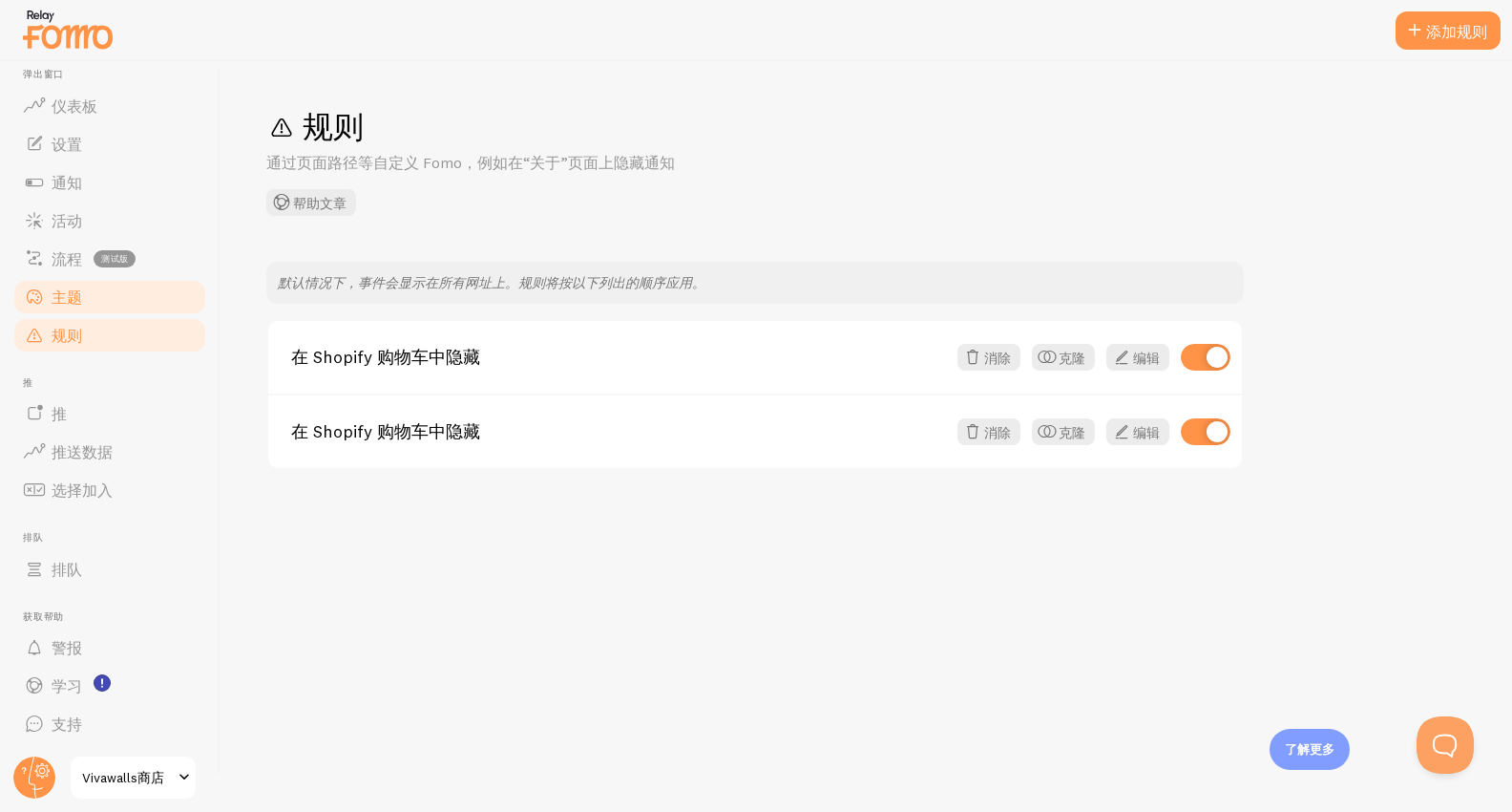
click at [63, 301] on font "主题" at bounding box center [67, 297] width 31 height 19
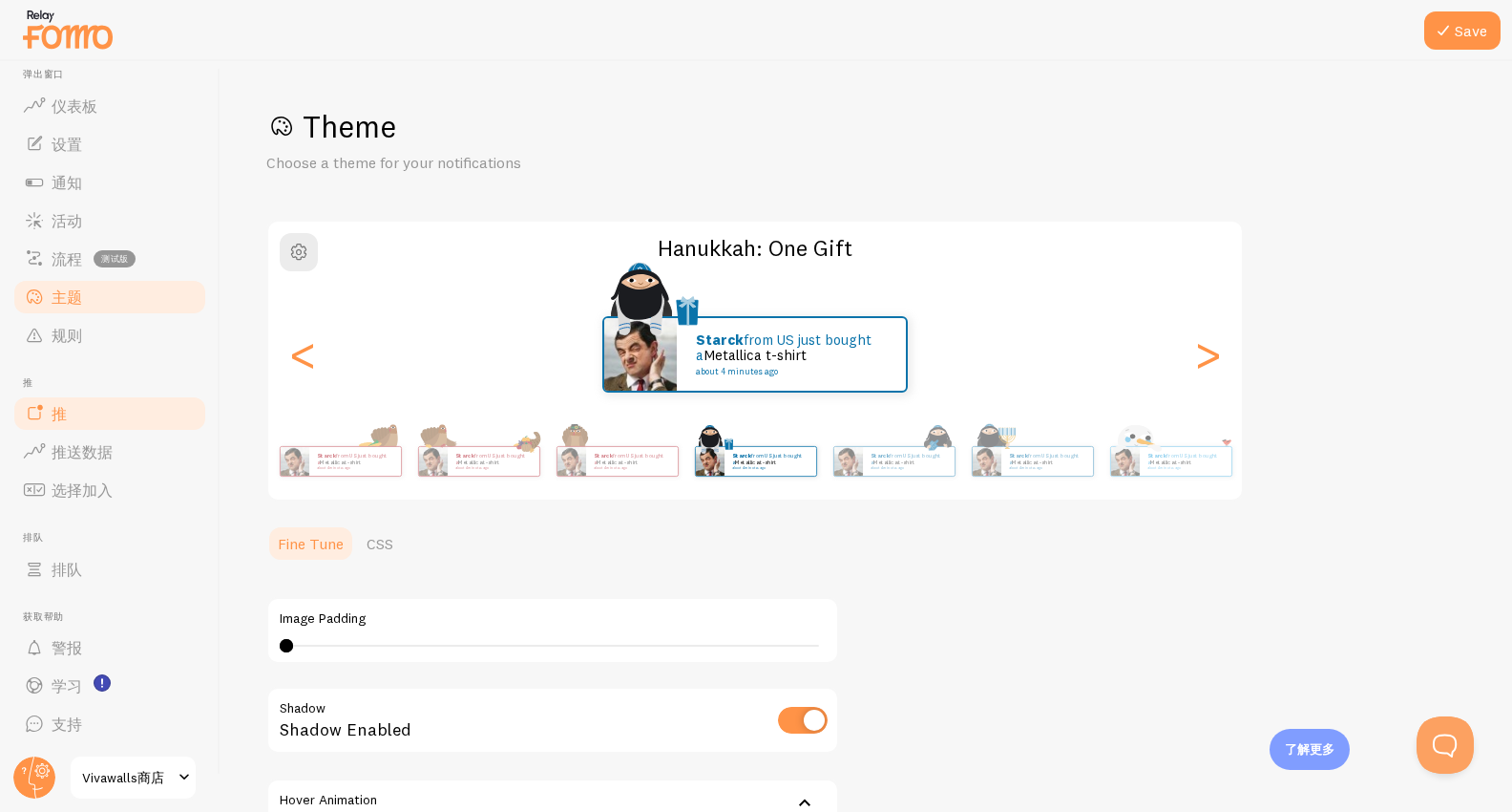
click at [59, 411] on font "推" at bounding box center [59, 412] width 15 height 19
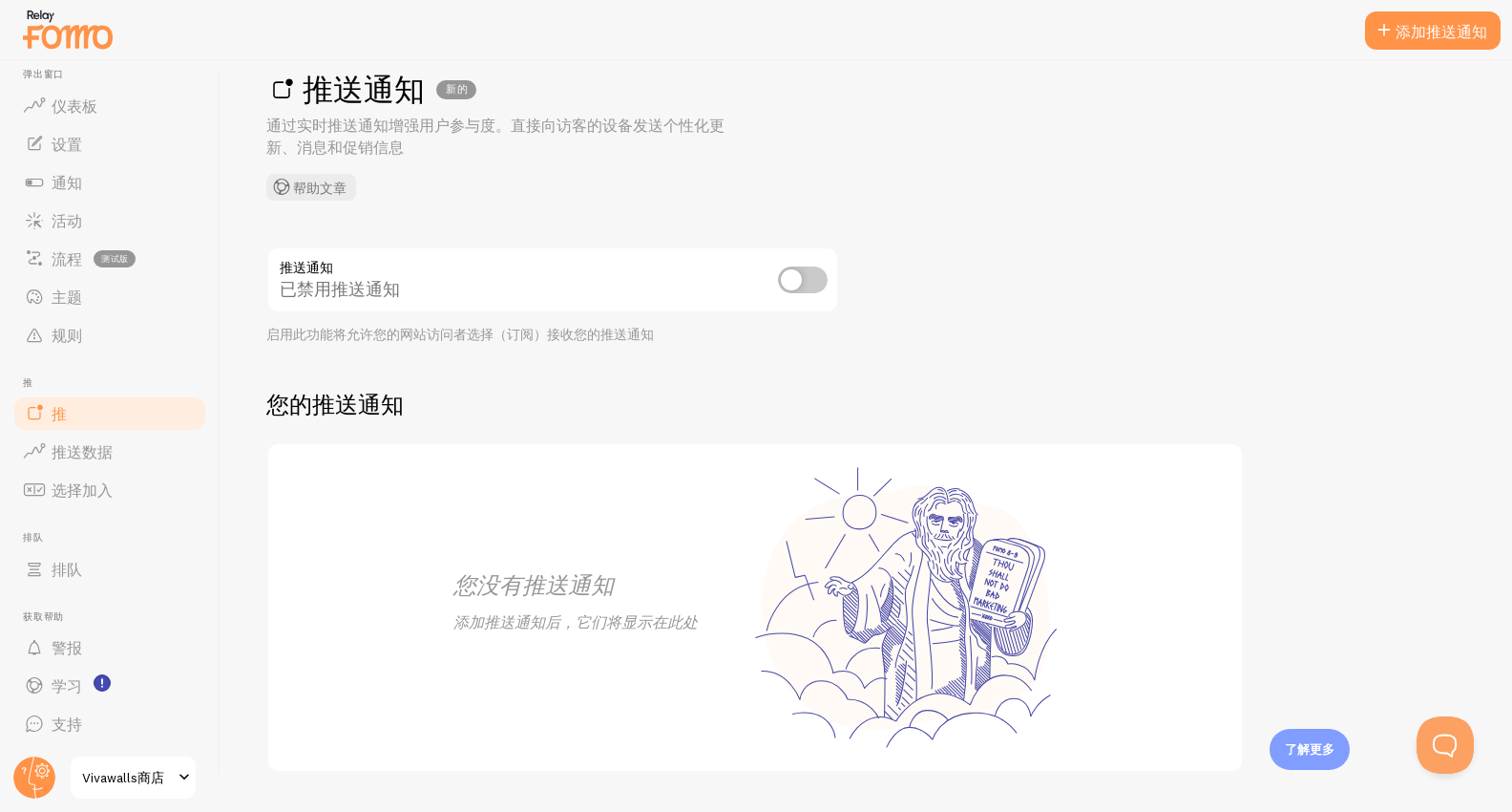
scroll to position [90, 0]
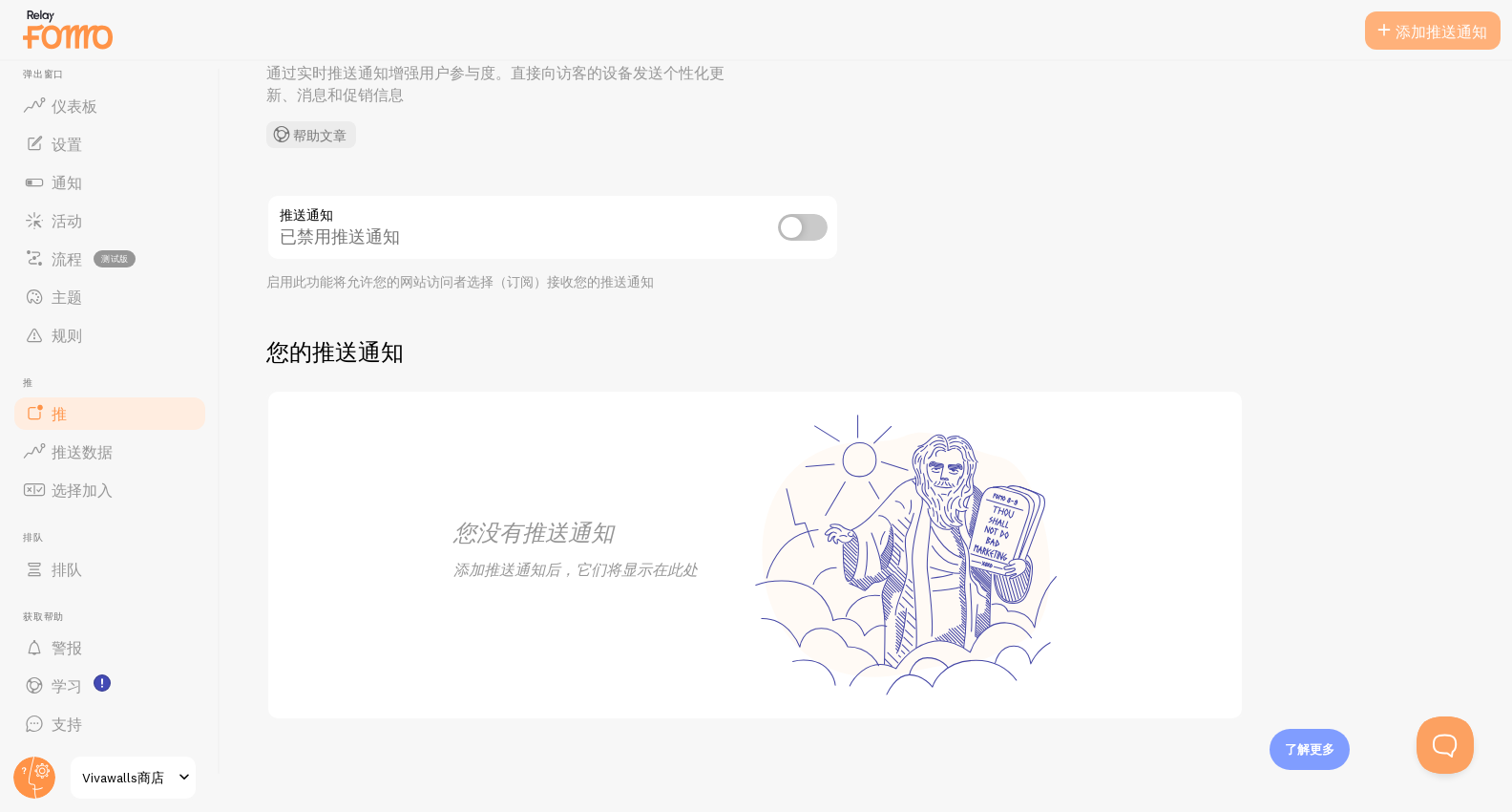
click at [1436, 40] on link "添加推送通知" at bounding box center [1433, 31] width 135 height 38
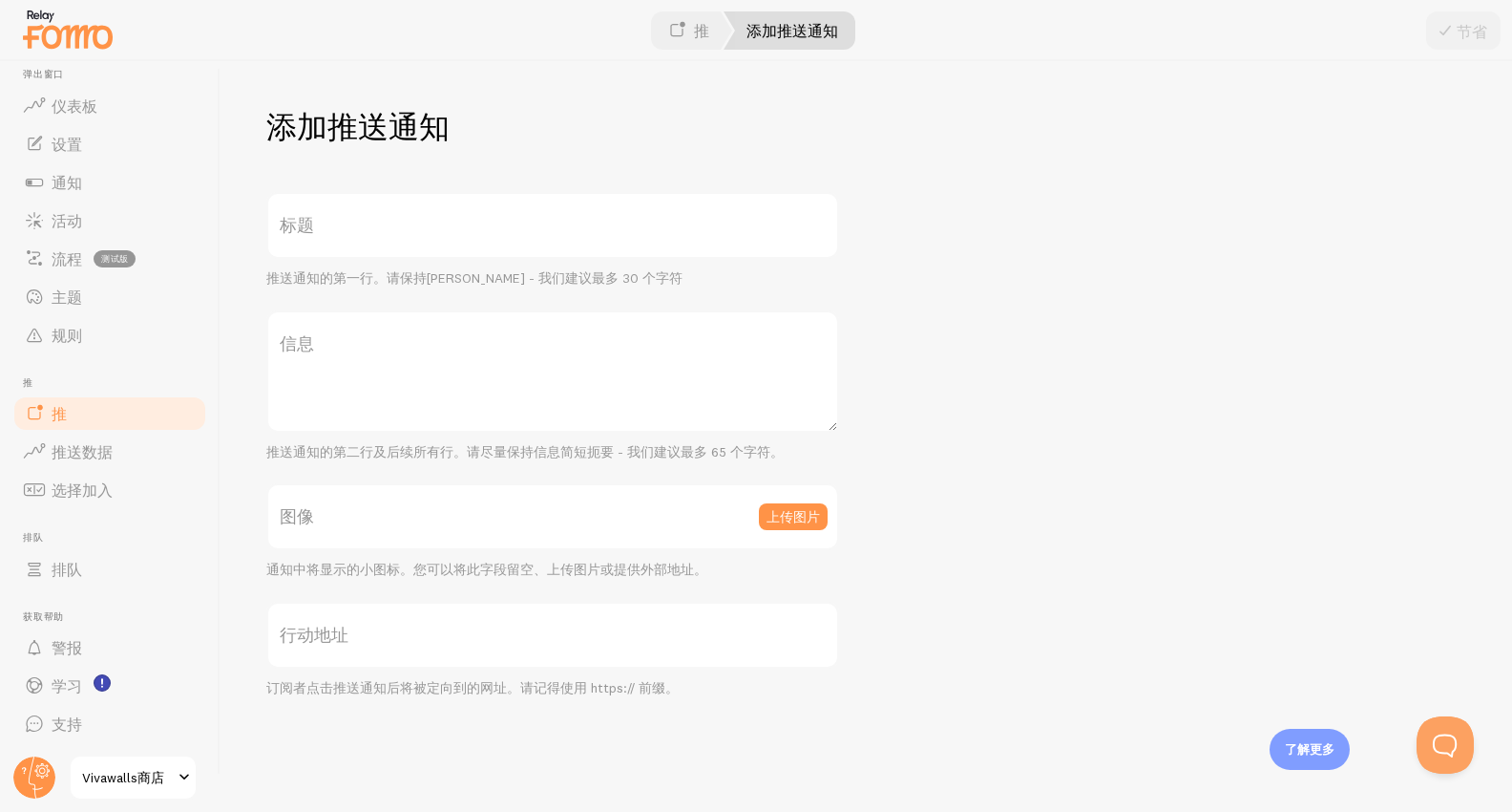
click at [688, 33] on link "推" at bounding box center [688, 31] width 87 height 38
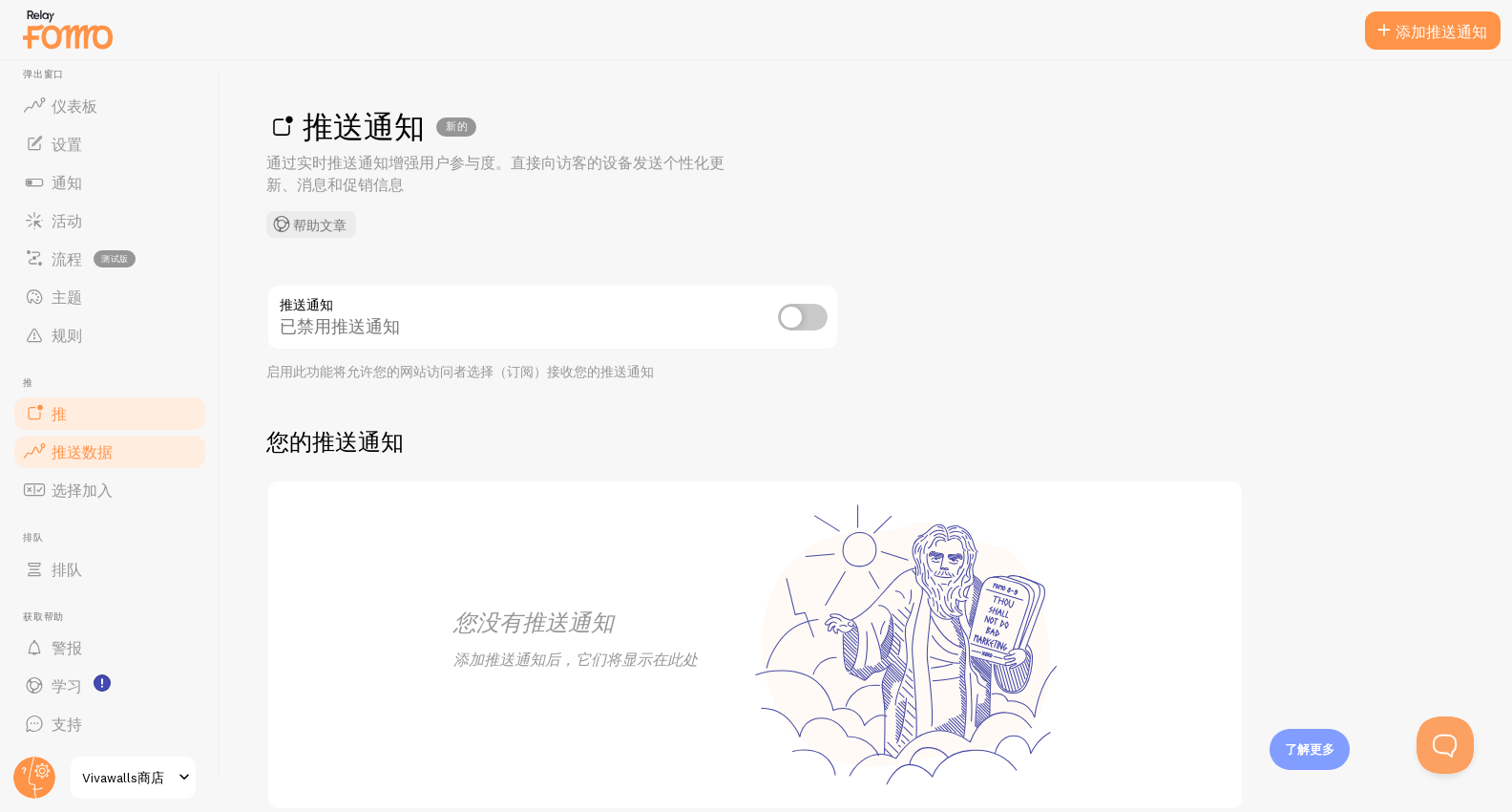
click at [90, 446] on font "推送数据" at bounding box center [82, 451] width 61 height 19
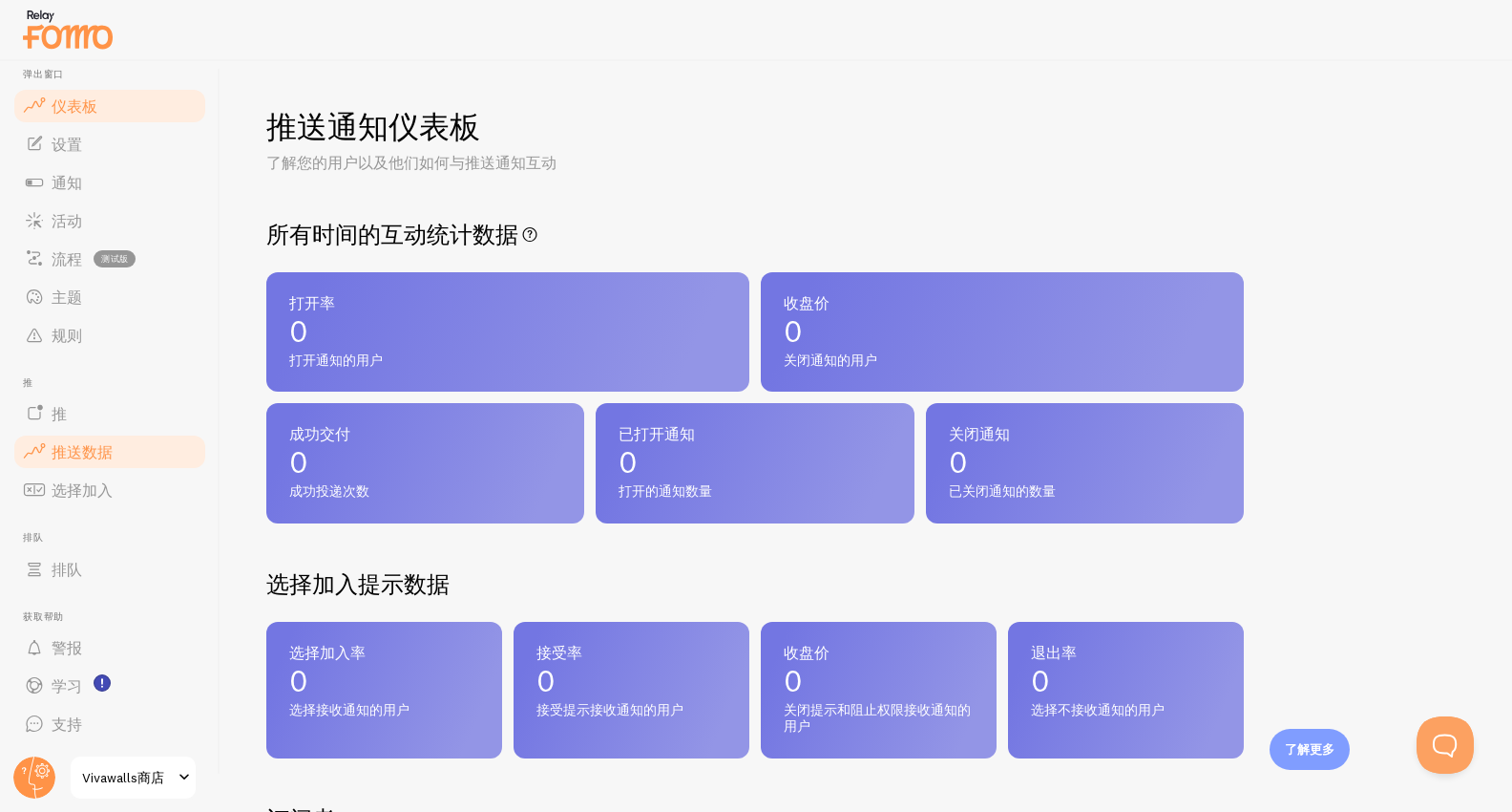
click at [83, 104] on font "仪表板" at bounding box center [75, 106] width 46 height 19
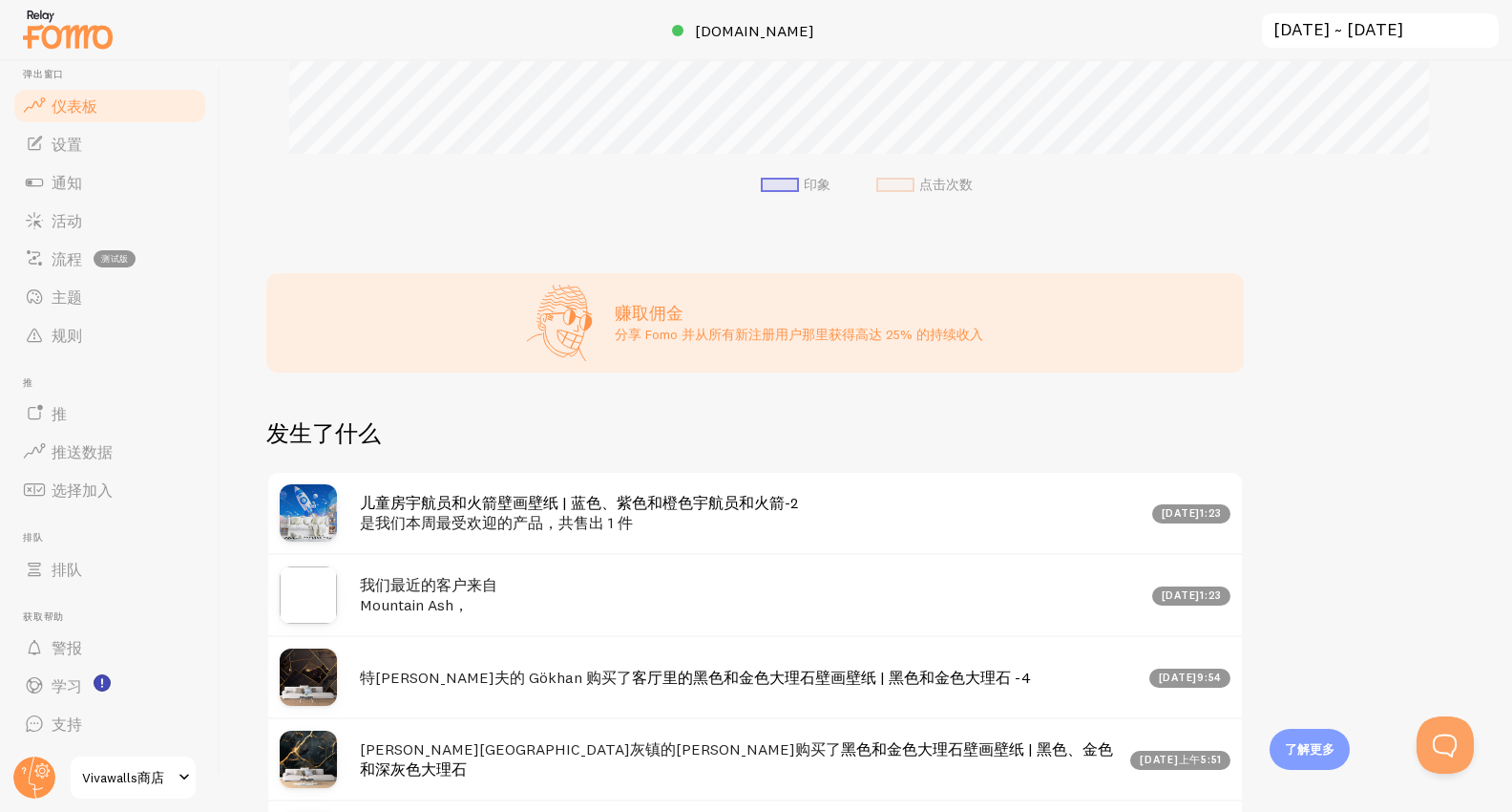
scroll to position [96, 0]
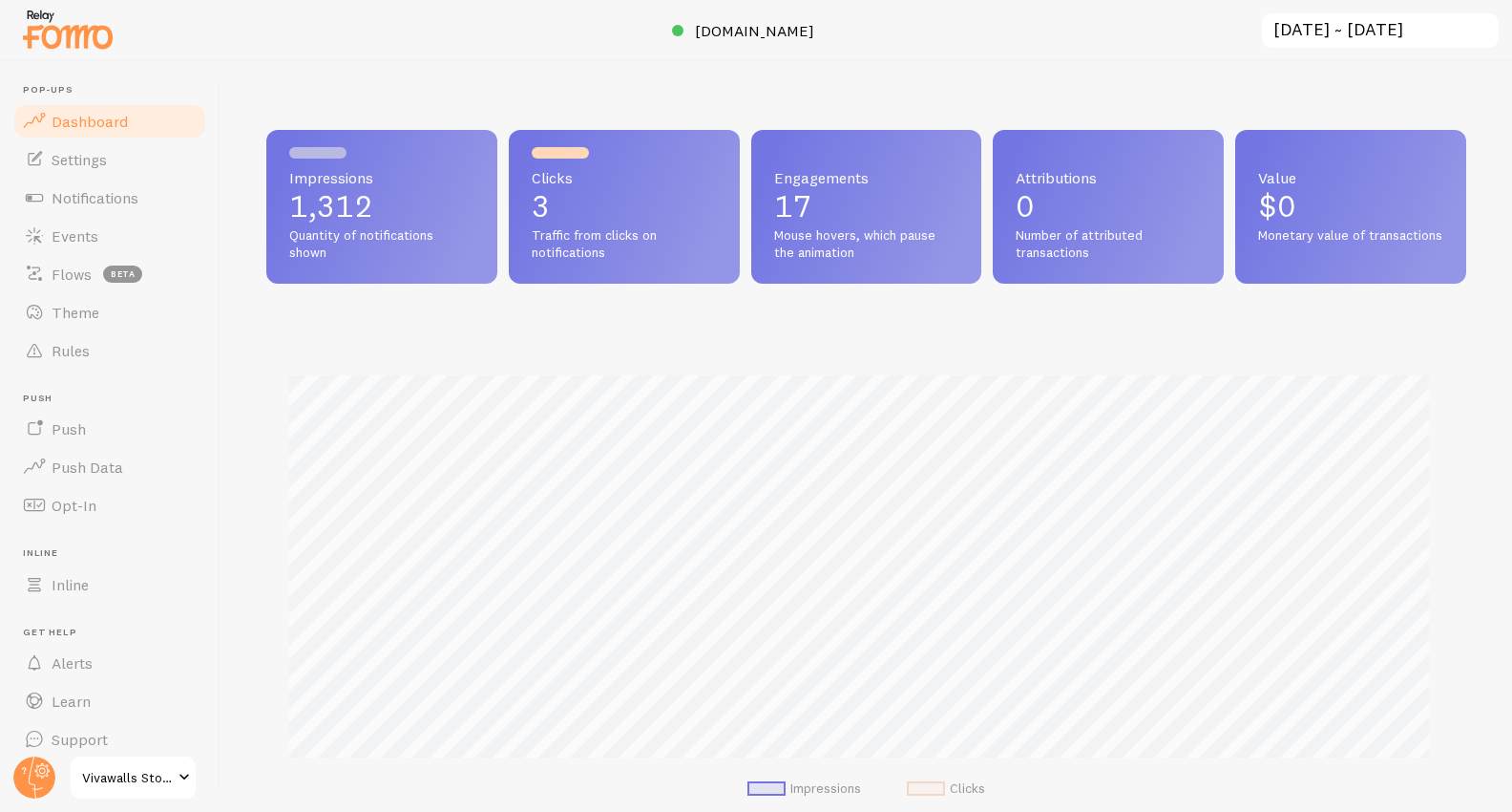
scroll to position [29, 0]
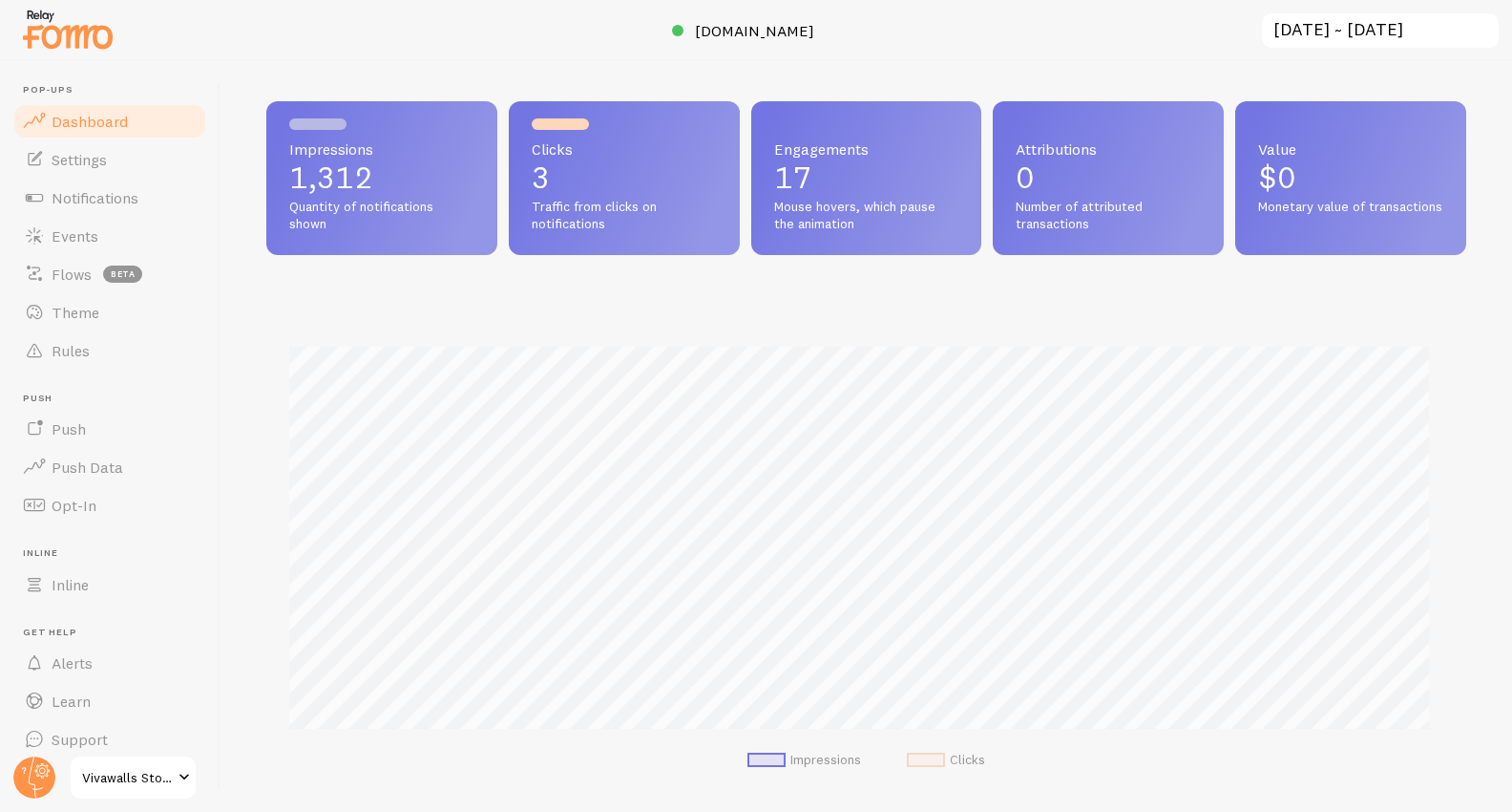
click at [1406, 35] on input "[DATE] ~ [DATE]" at bounding box center [1381, 31] width 241 height 39
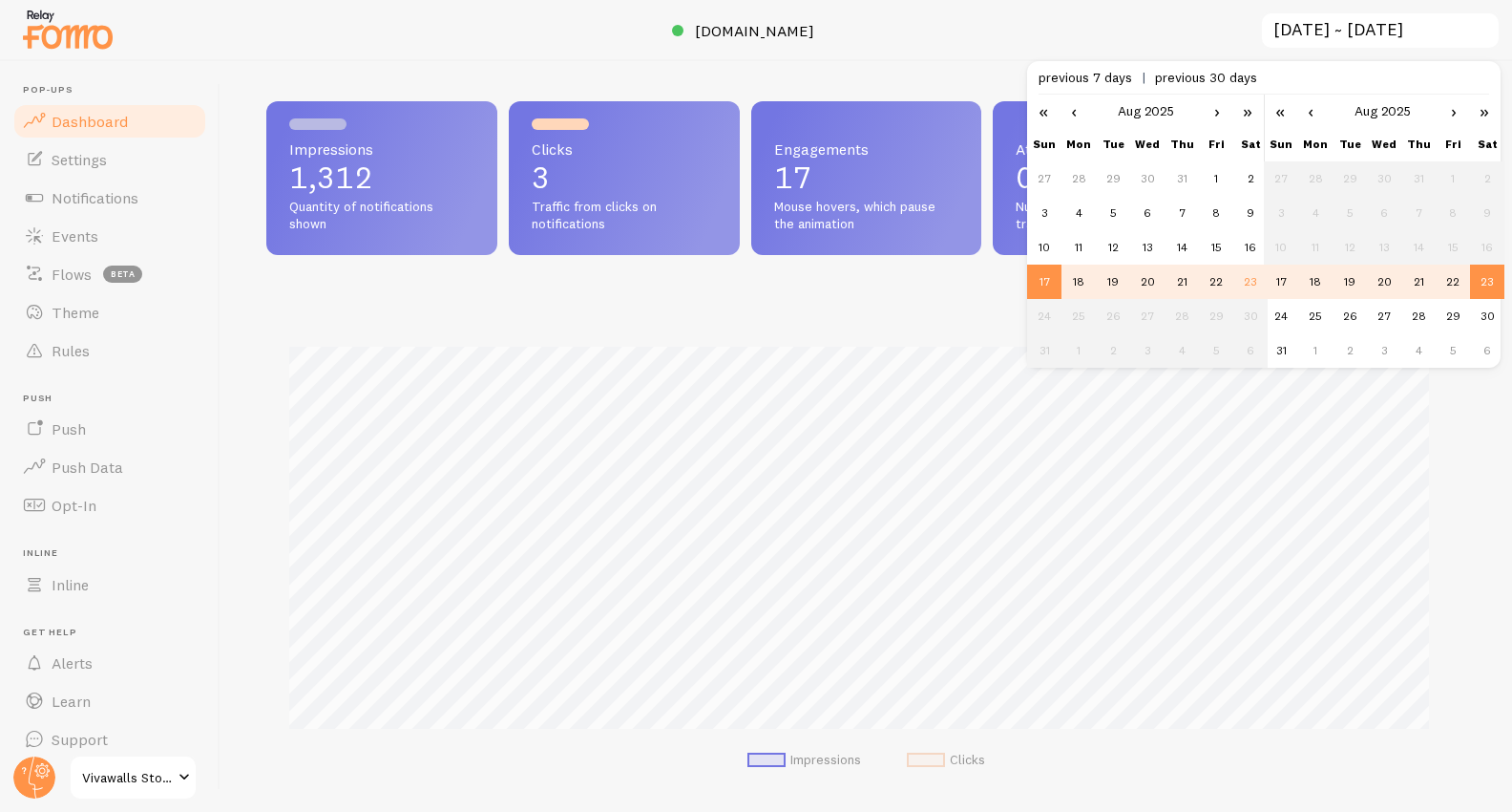
click at [1248, 287] on td "23" at bounding box center [1250, 282] width 35 height 35
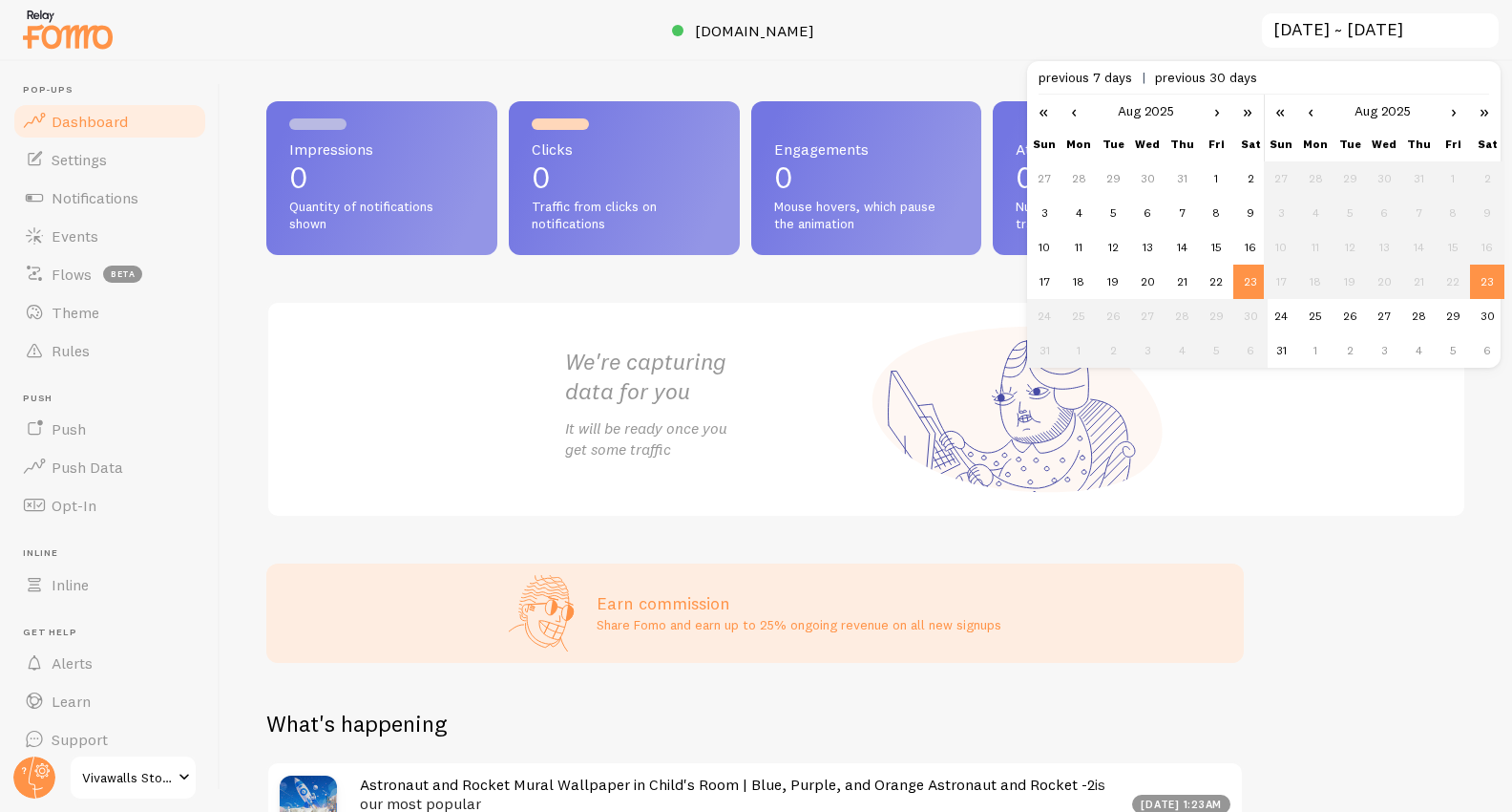
click at [1489, 282] on td "23" at bounding box center [1487, 282] width 35 height 35
click at [1034, 278] on td "17" at bounding box center [1044, 282] width 35 height 35
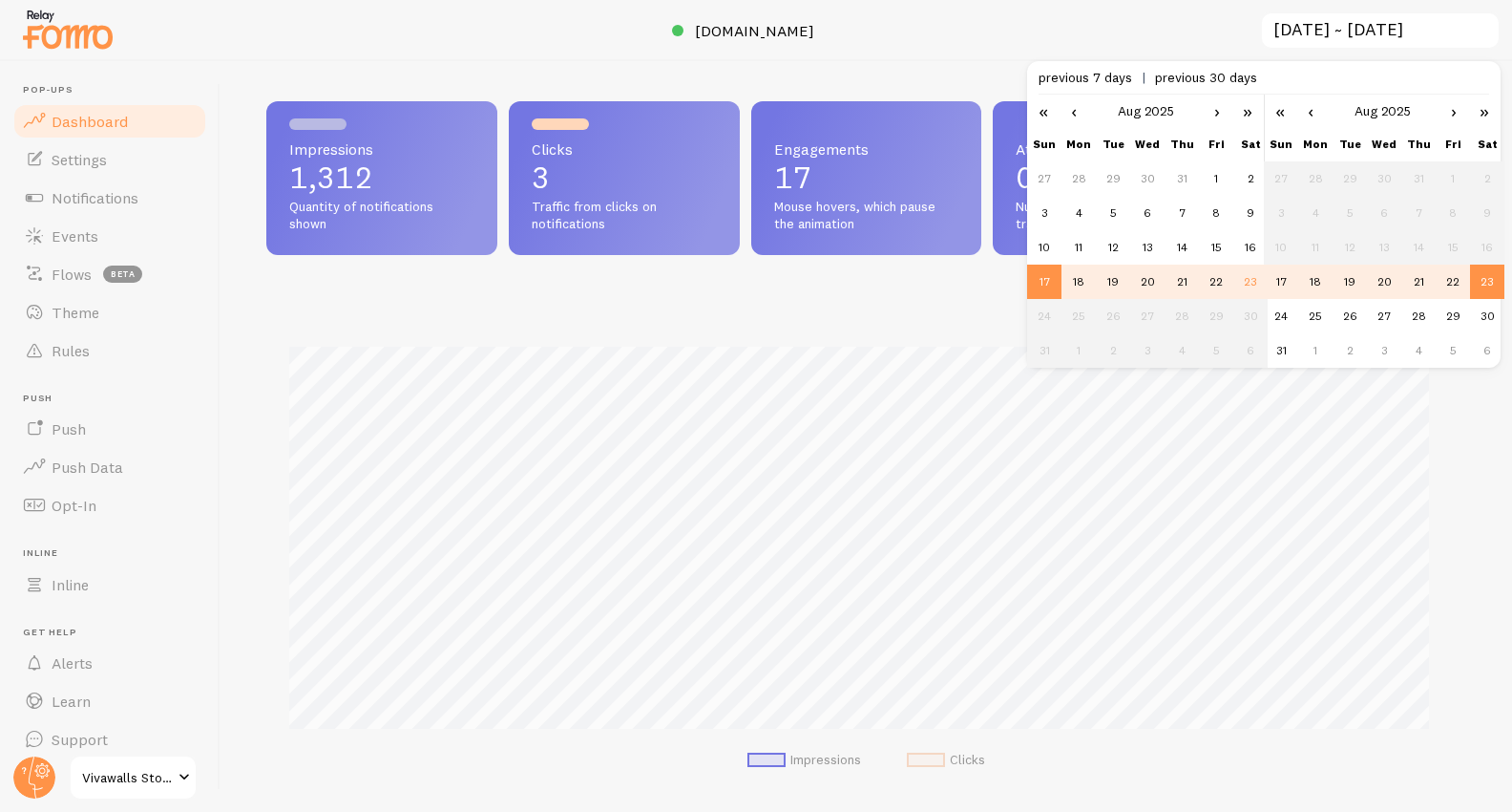
scroll to position [501, 1185]
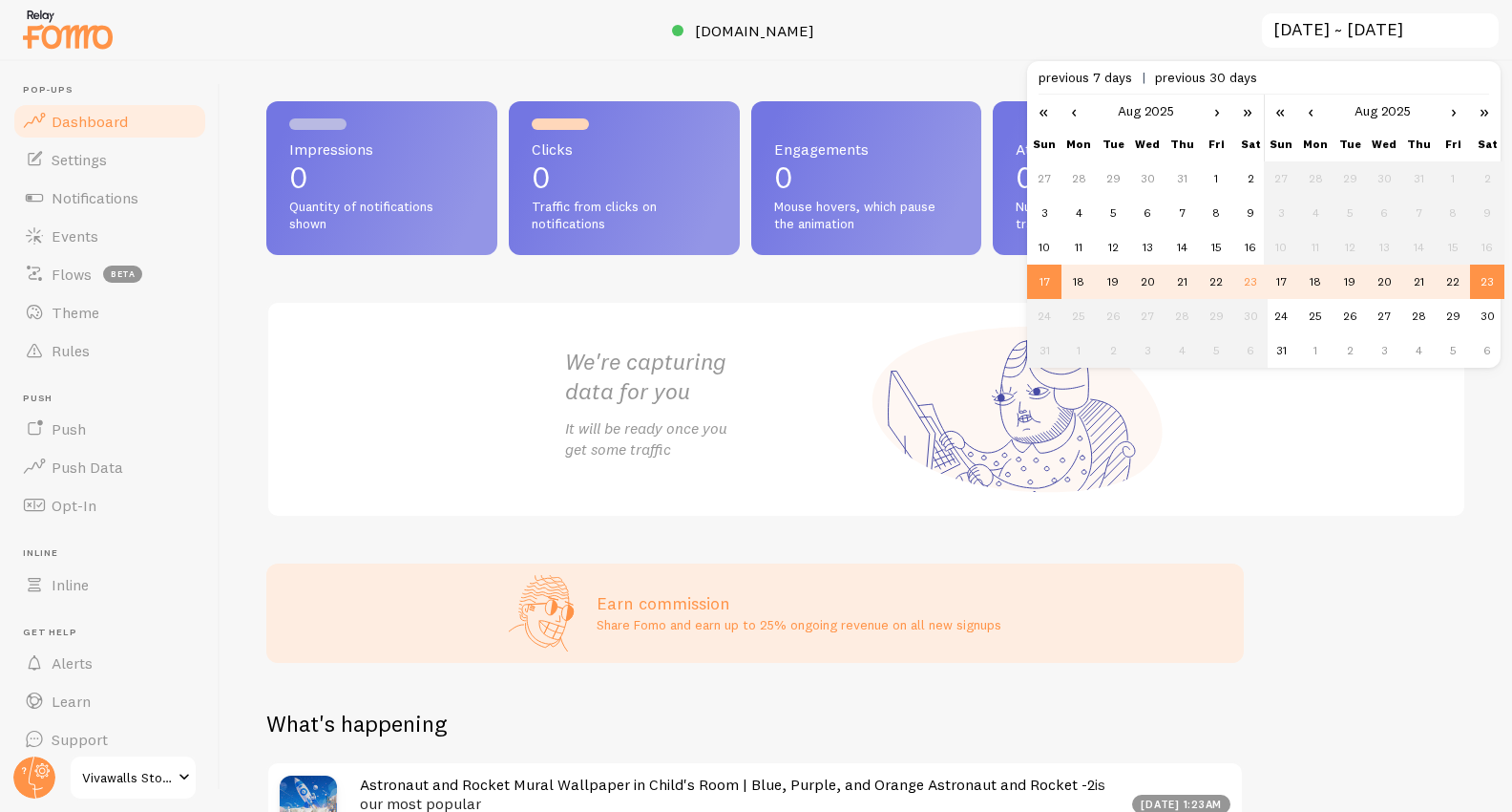
click at [1253, 284] on td "23" at bounding box center [1250, 282] width 35 height 35
click at [1042, 283] on td "17" at bounding box center [1044, 282] width 35 height 35
type input "[DATE] ~ [DATE]"
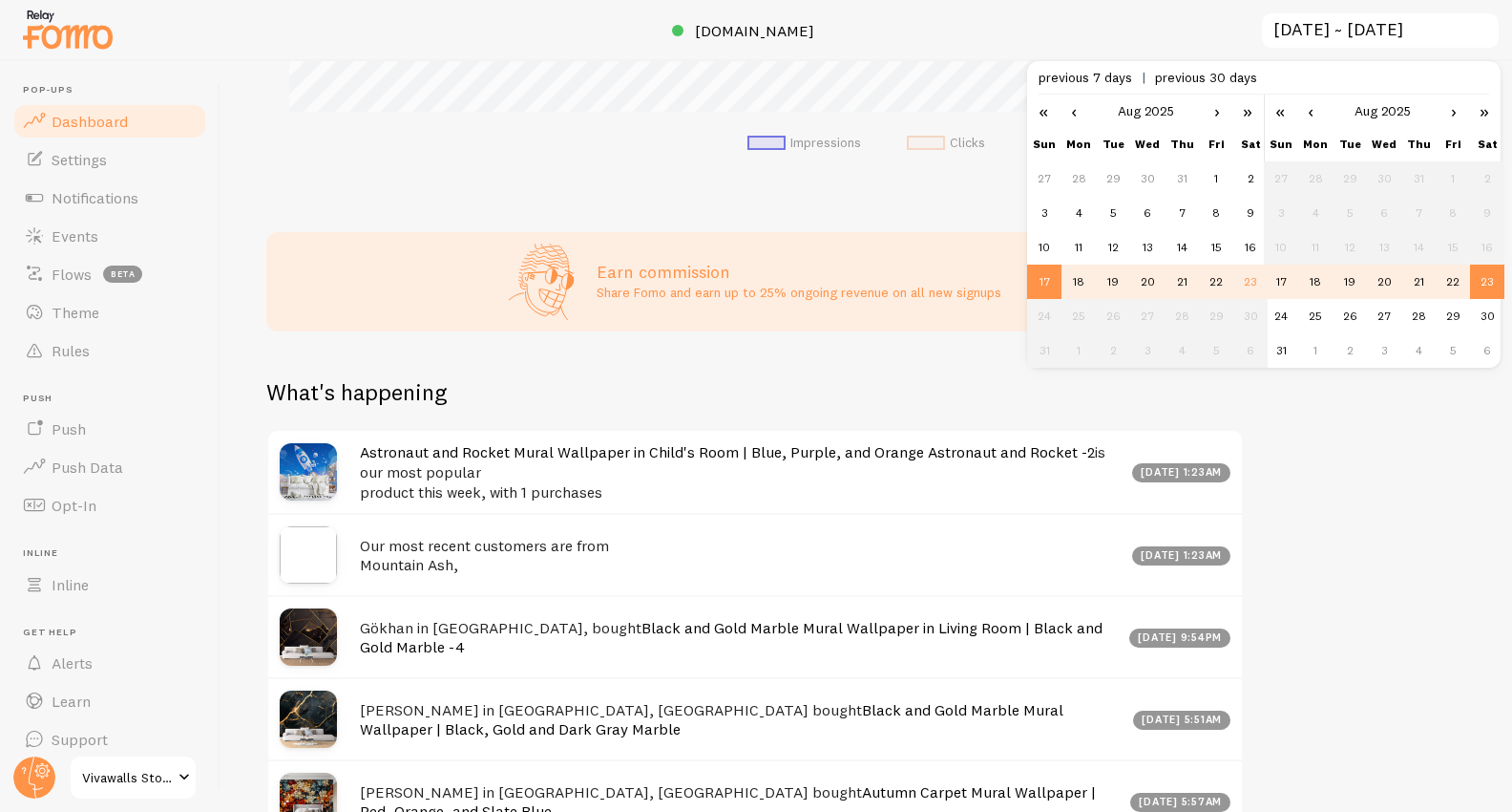
scroll to position [851, 0]
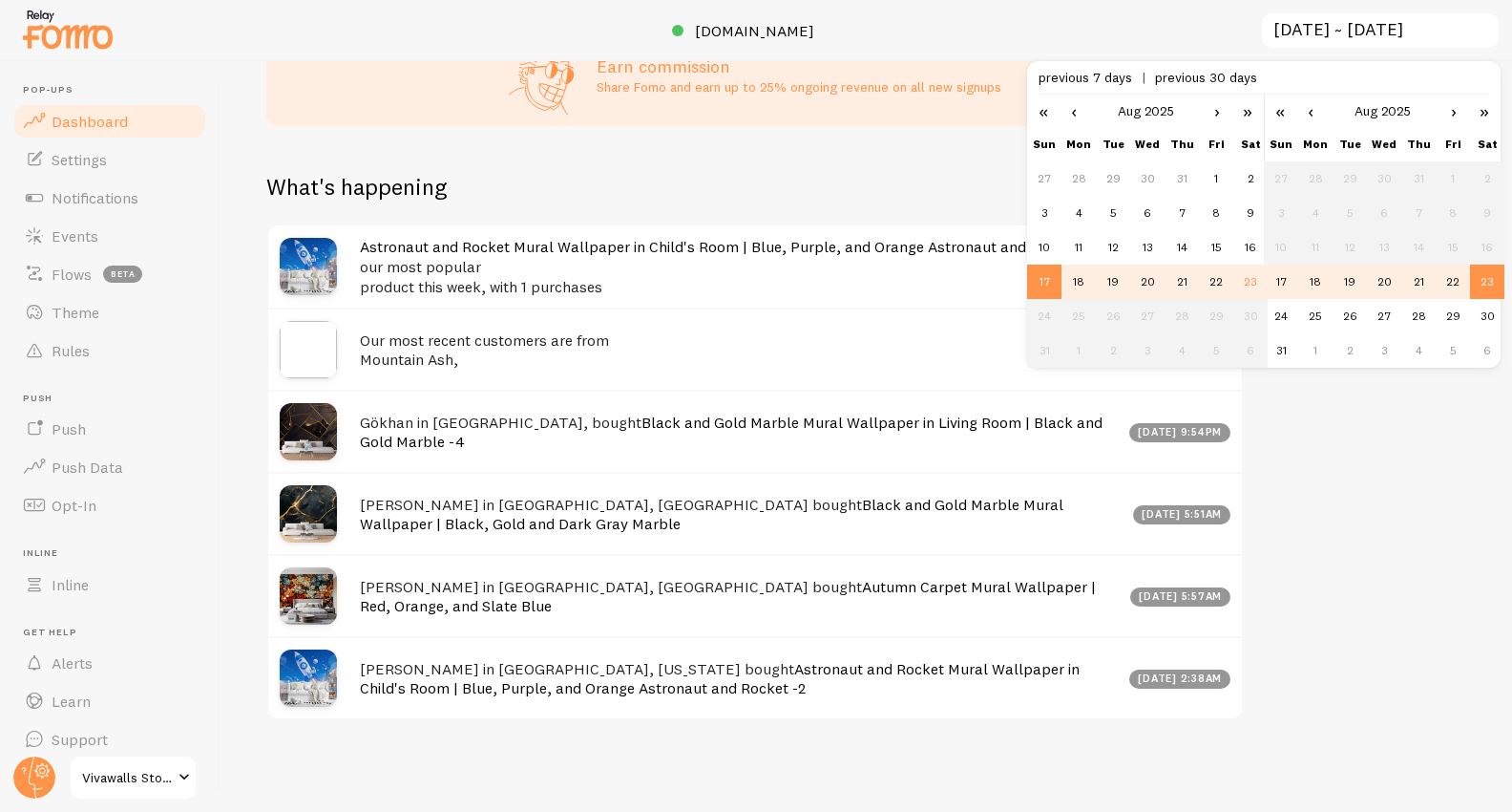
click at [1335, 512] on div "Impressions 1,312 Quantity of notifications shown Clicks 3 Traffic from clicks …" at bounding box center [866, 435] width 1292 height 750
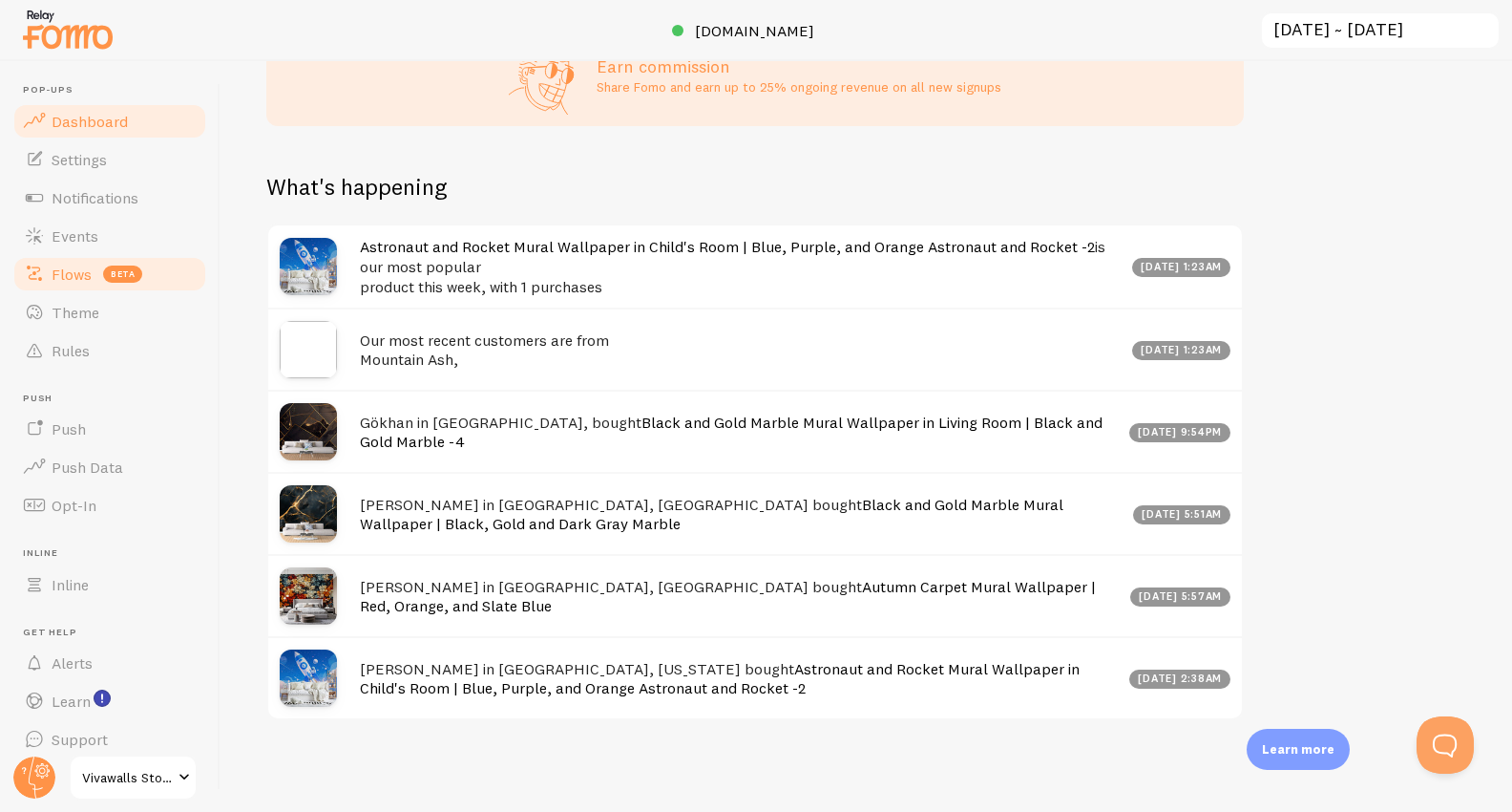
click at [63, 275] on span "Flows" at bounding box center [72, 274] width 40 height 19
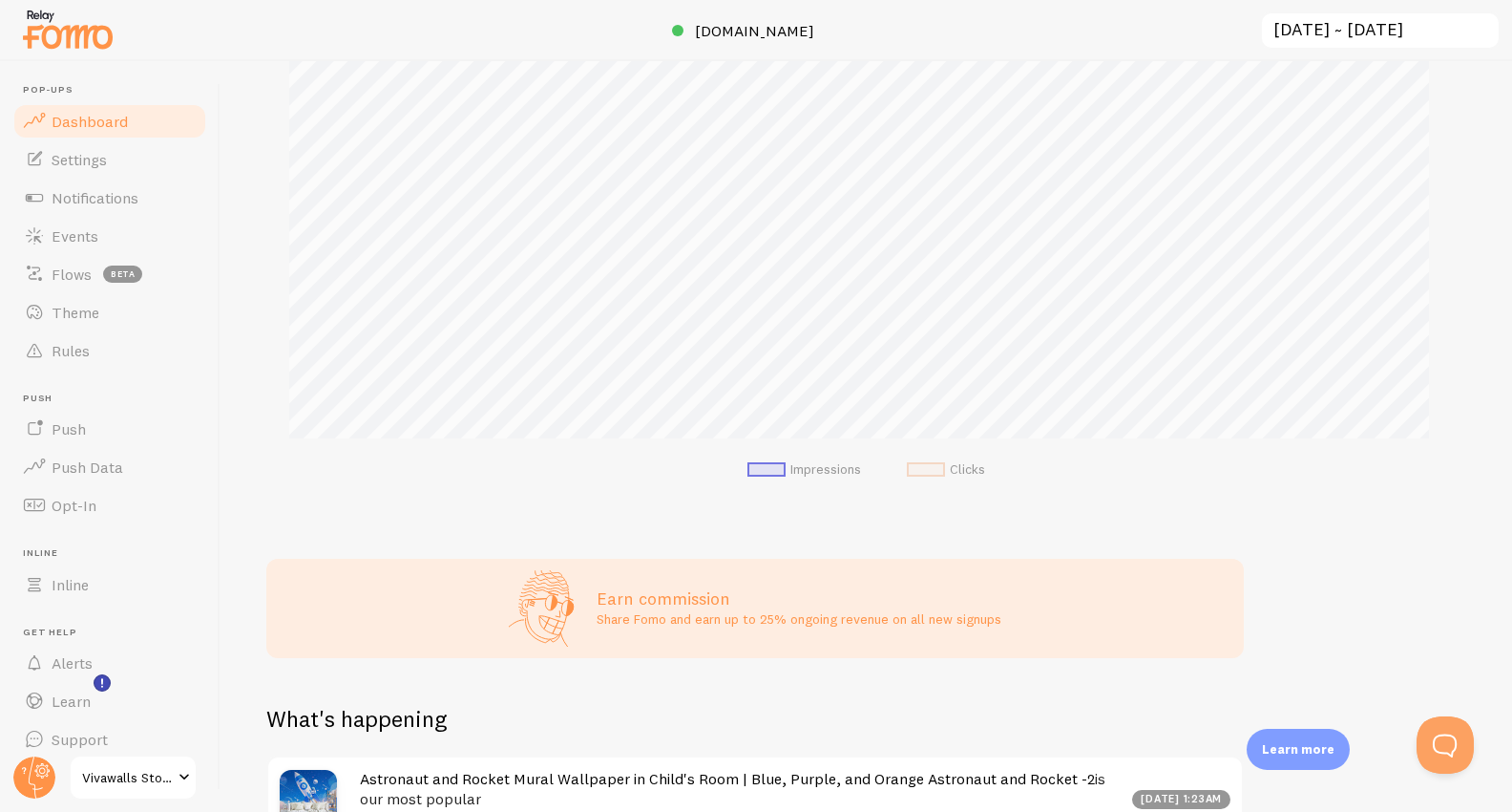
scroll to position [15, 0]
